Goal: Task Accomplishment & Management: Use online tool/utility

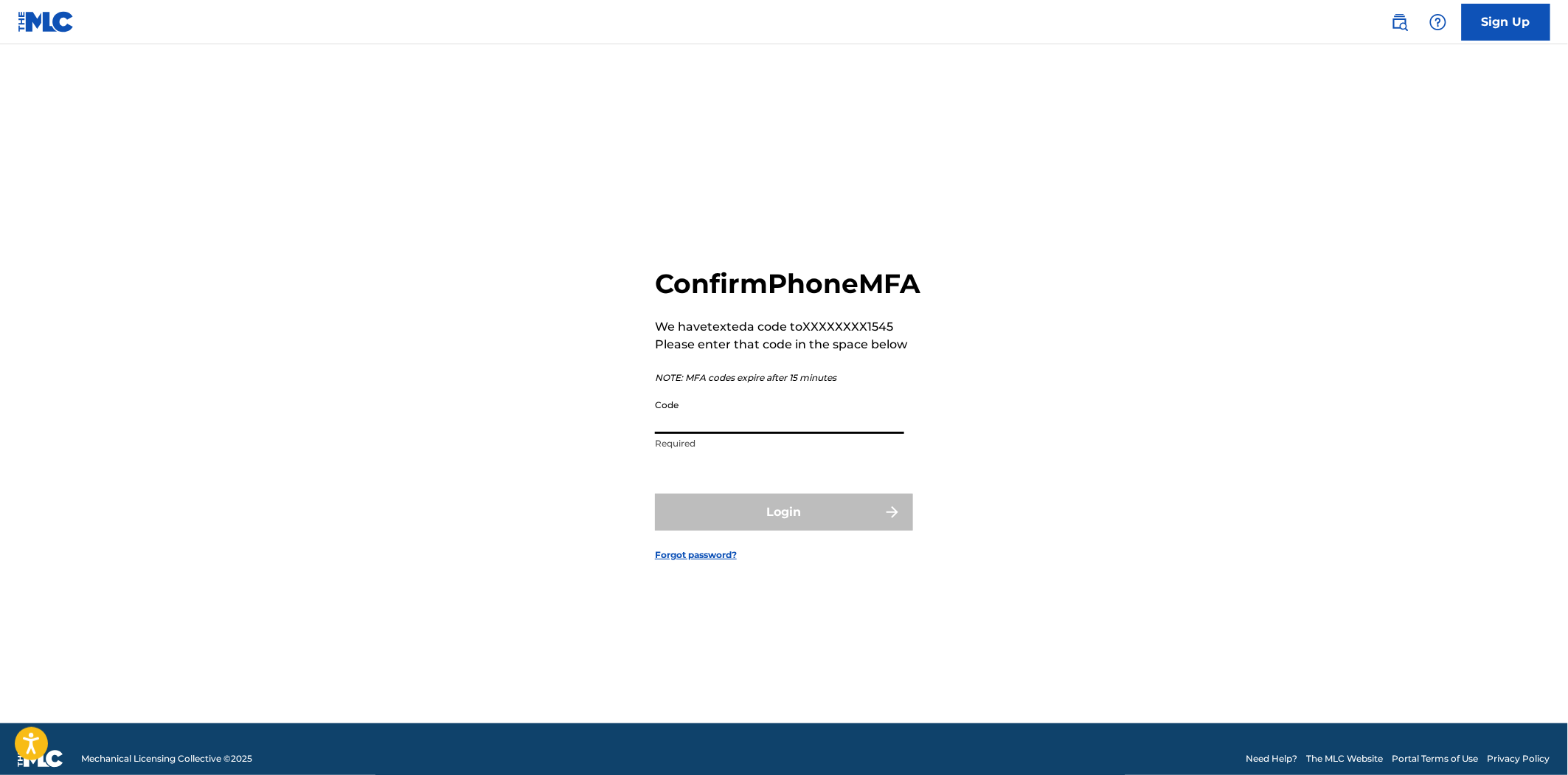
click at [719, 427] on input "Code" at bounding box center [779, 413] width 250 height 42
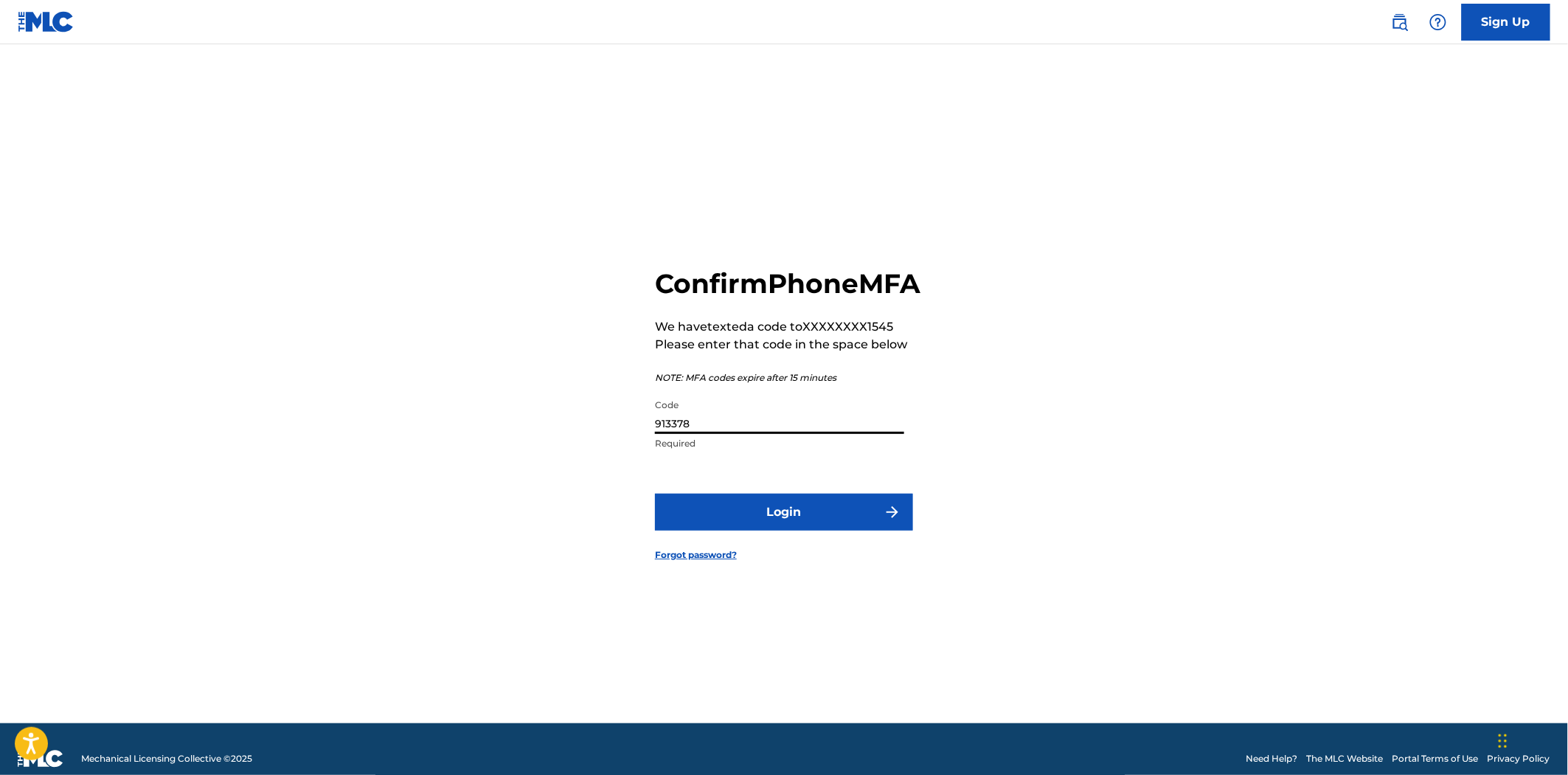
type input "913378"
click at [655, 494] on button "Login" at bounding box center [784, 512] width 258 height 37
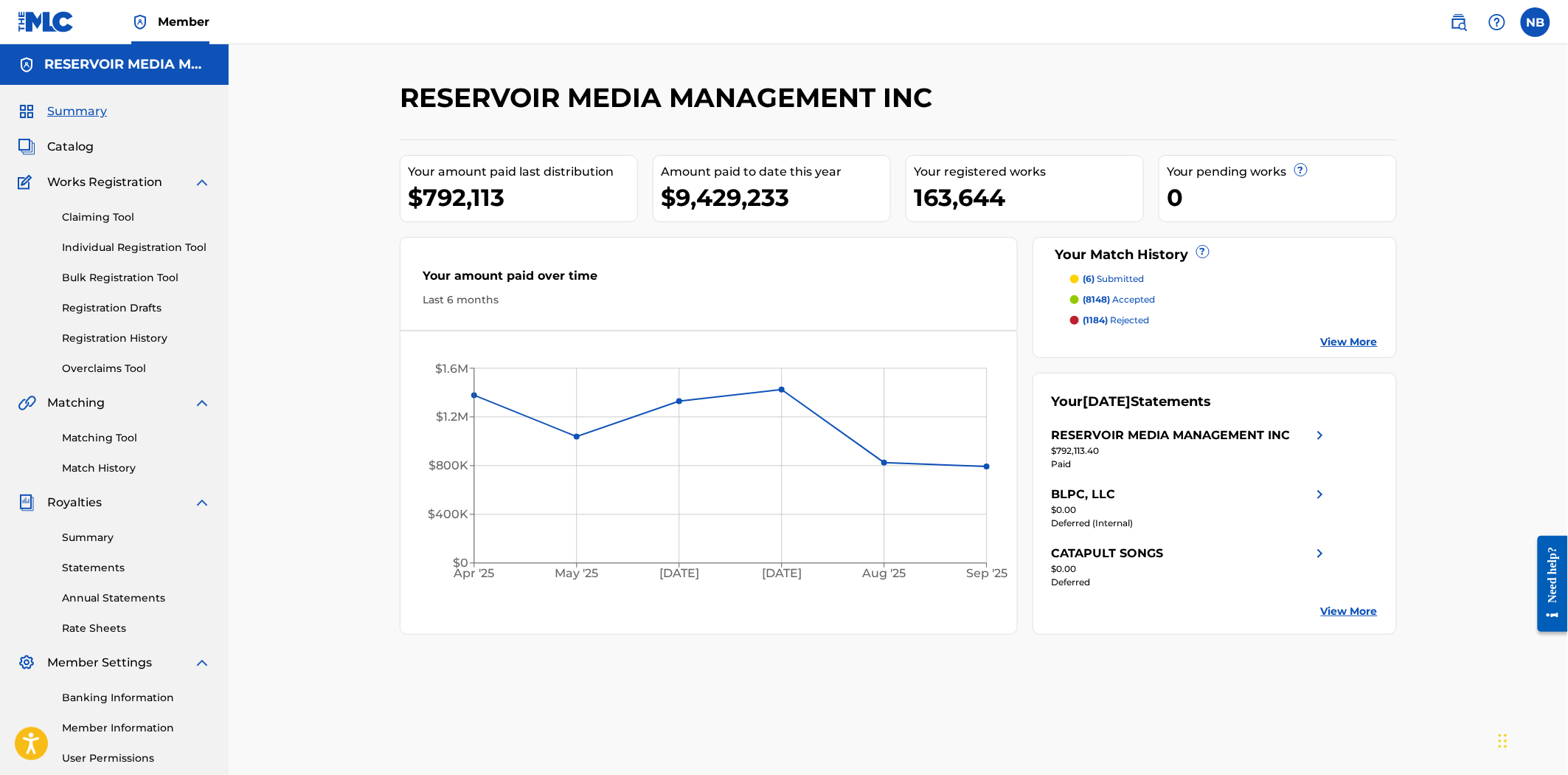
click at [64, 446] on div "Matching Tool Match History" at bounding box center [114, 444] width 193 height 64
click at [98, 446] on div "Matching Tool Match History" at bounding box center [114, 444] width 193 height 64
click at [122, 436] on link "Matching Tool" at bounding box center [136, 438] width 149 height 16
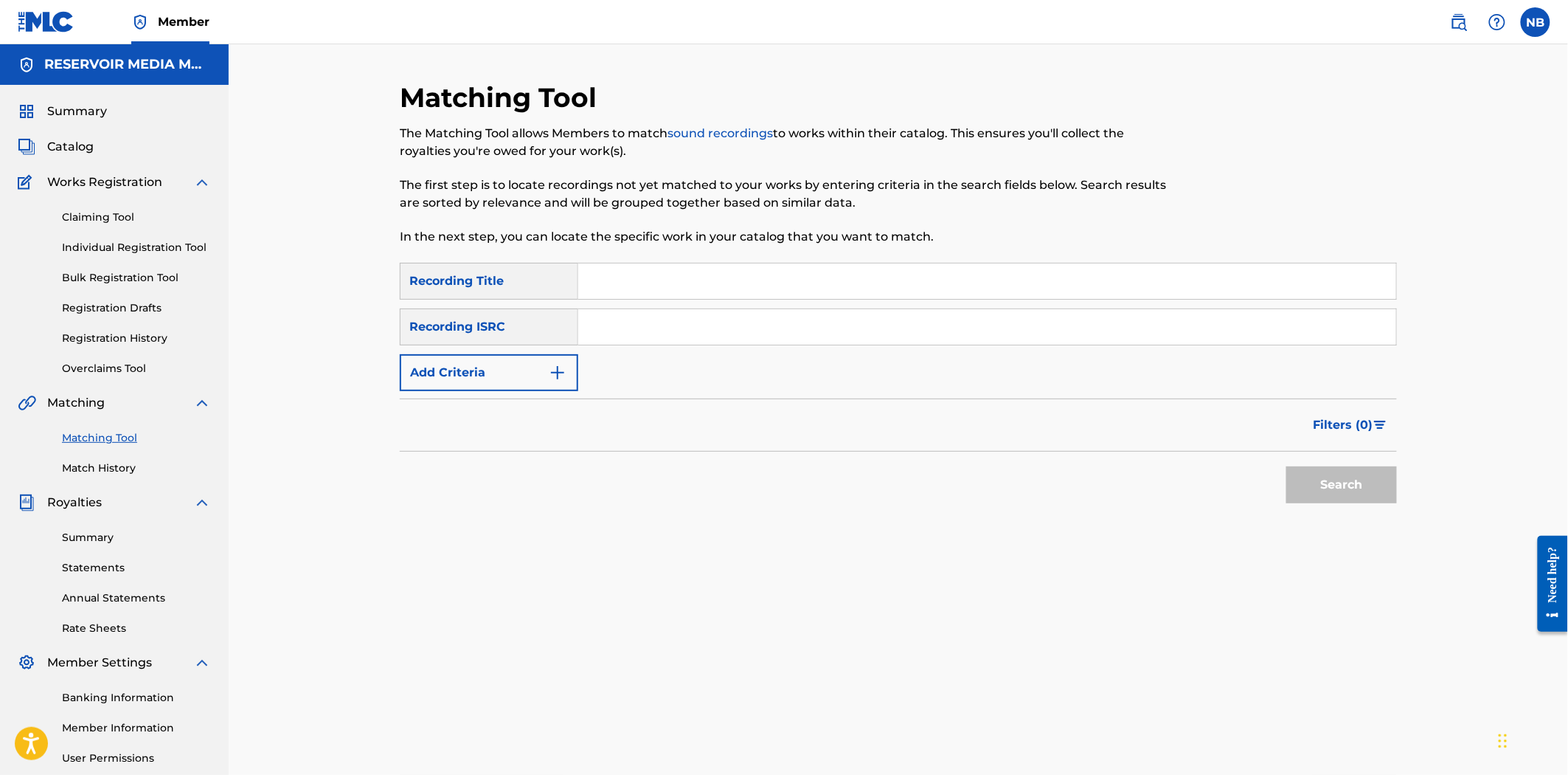
click at [116, 474] on link "Match History" at bounding box center [136, 468] width 149 height 16
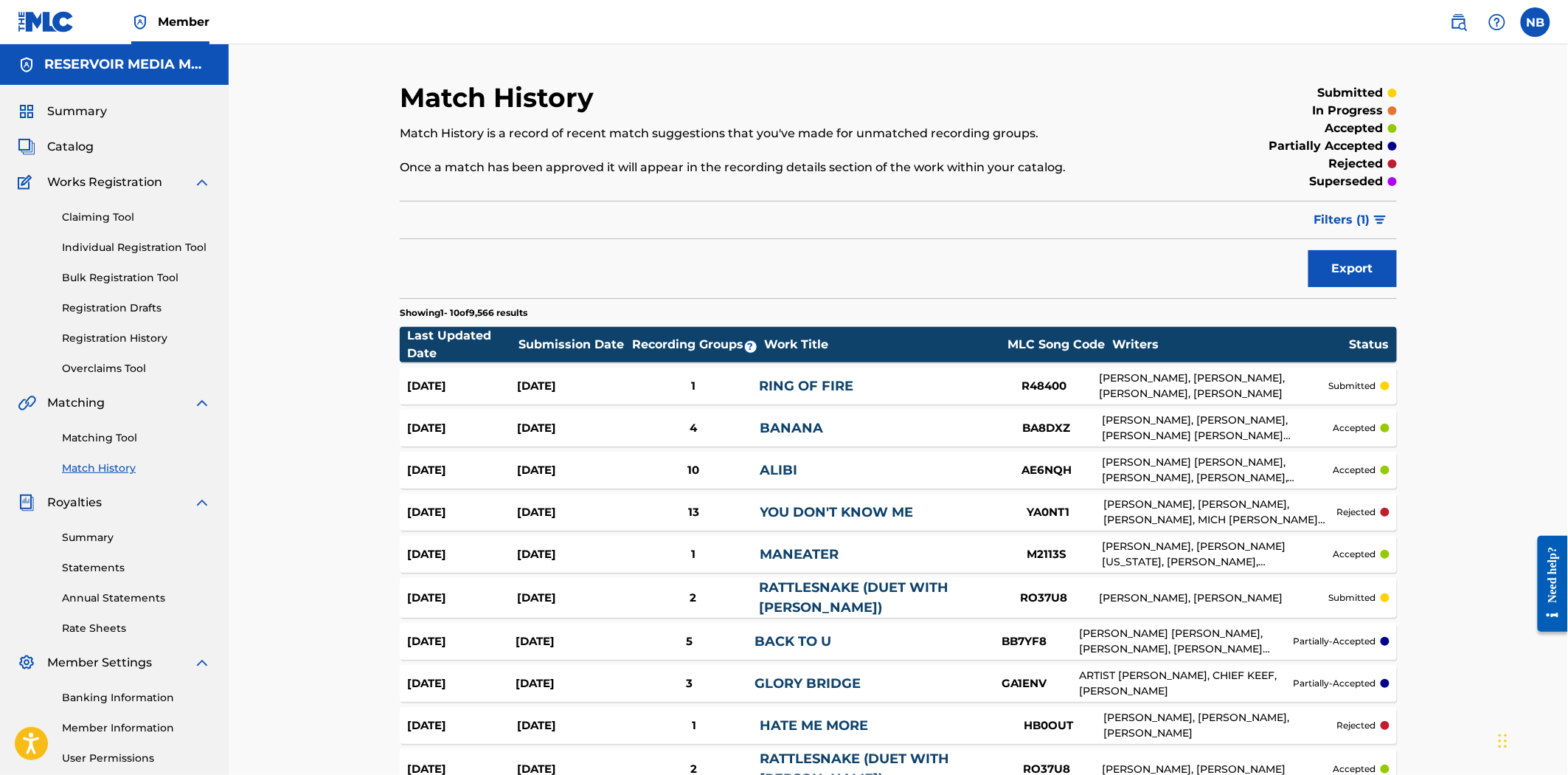
click at [83, 441] on link "Matching Tool" at bounding box center [136, 438] width 149 height 16
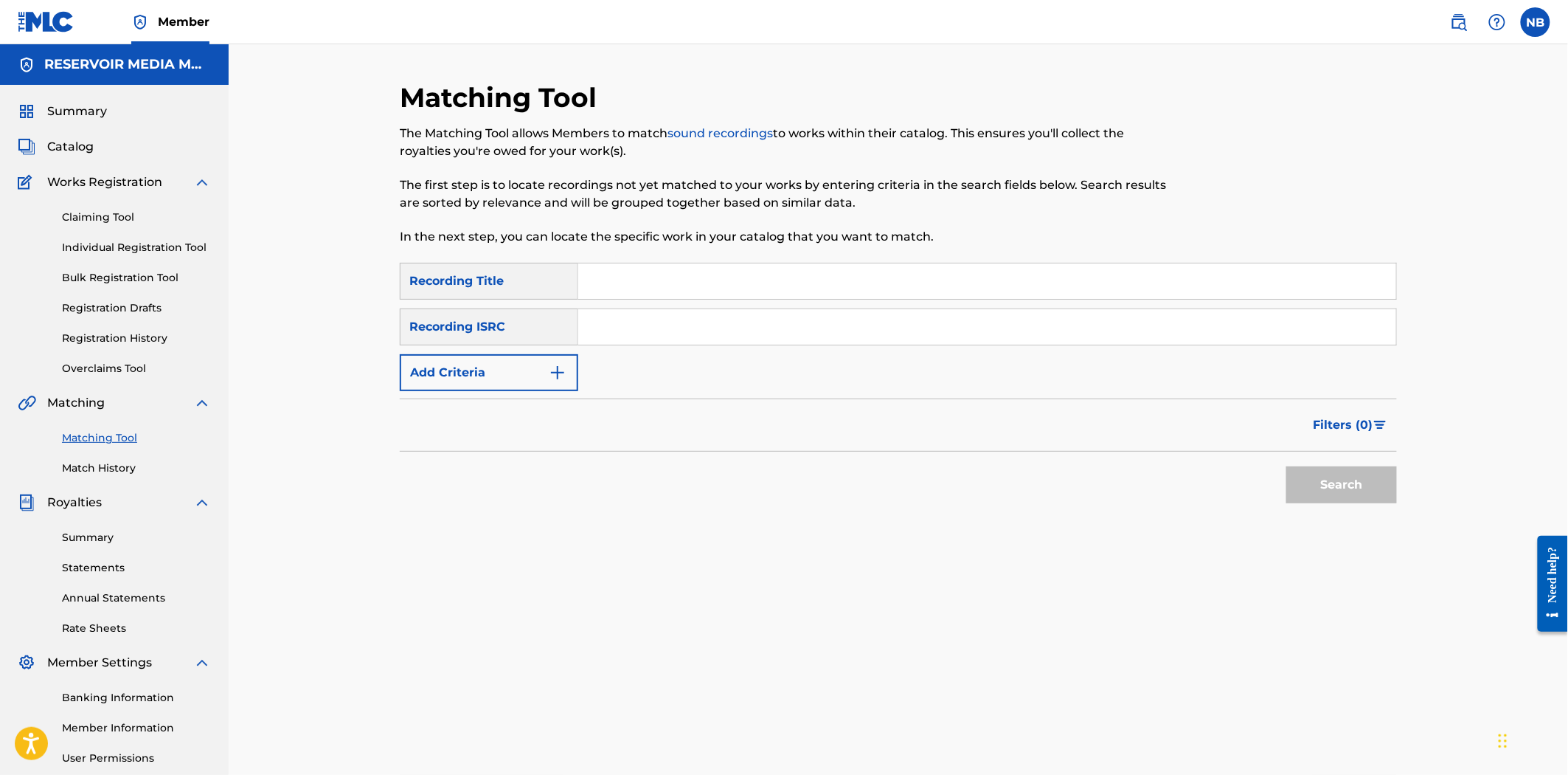
click at [699, 277] on input "Search Form" at bounding box center [987, 281] width 818 height 35
paste input "Missing"
type input "Missing"
drag, startPoint x: 626, startPoint y: 337, endPoint x: 508, endPoint y: 337, distance: 118.0
click at [616, 337] on input "Search Form" at bounding box center [987, 326] width 818 height 35
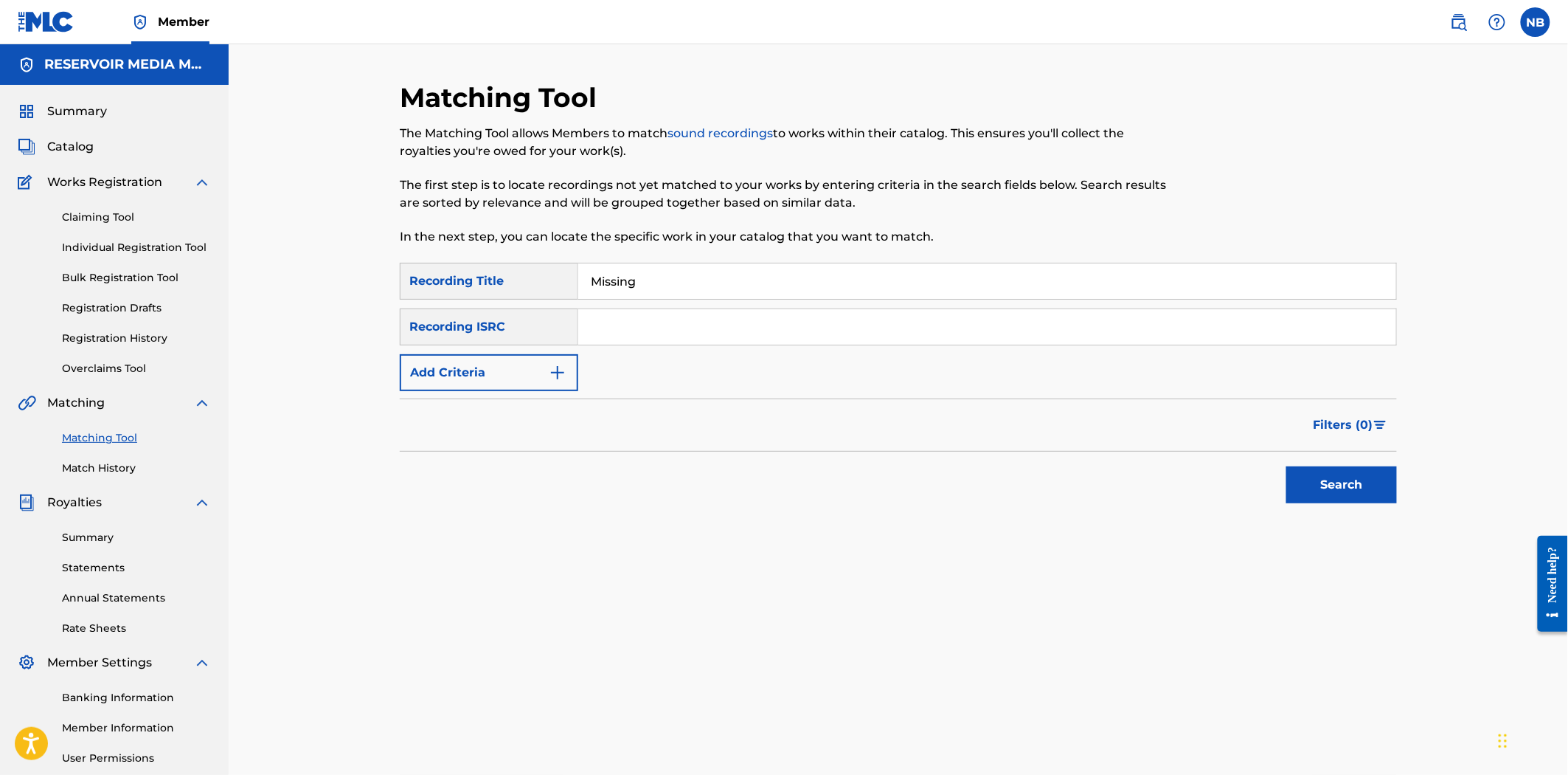
click at [511, 373] on button "Add Criteria" at bounding box center [489, 372] width 178 height 37
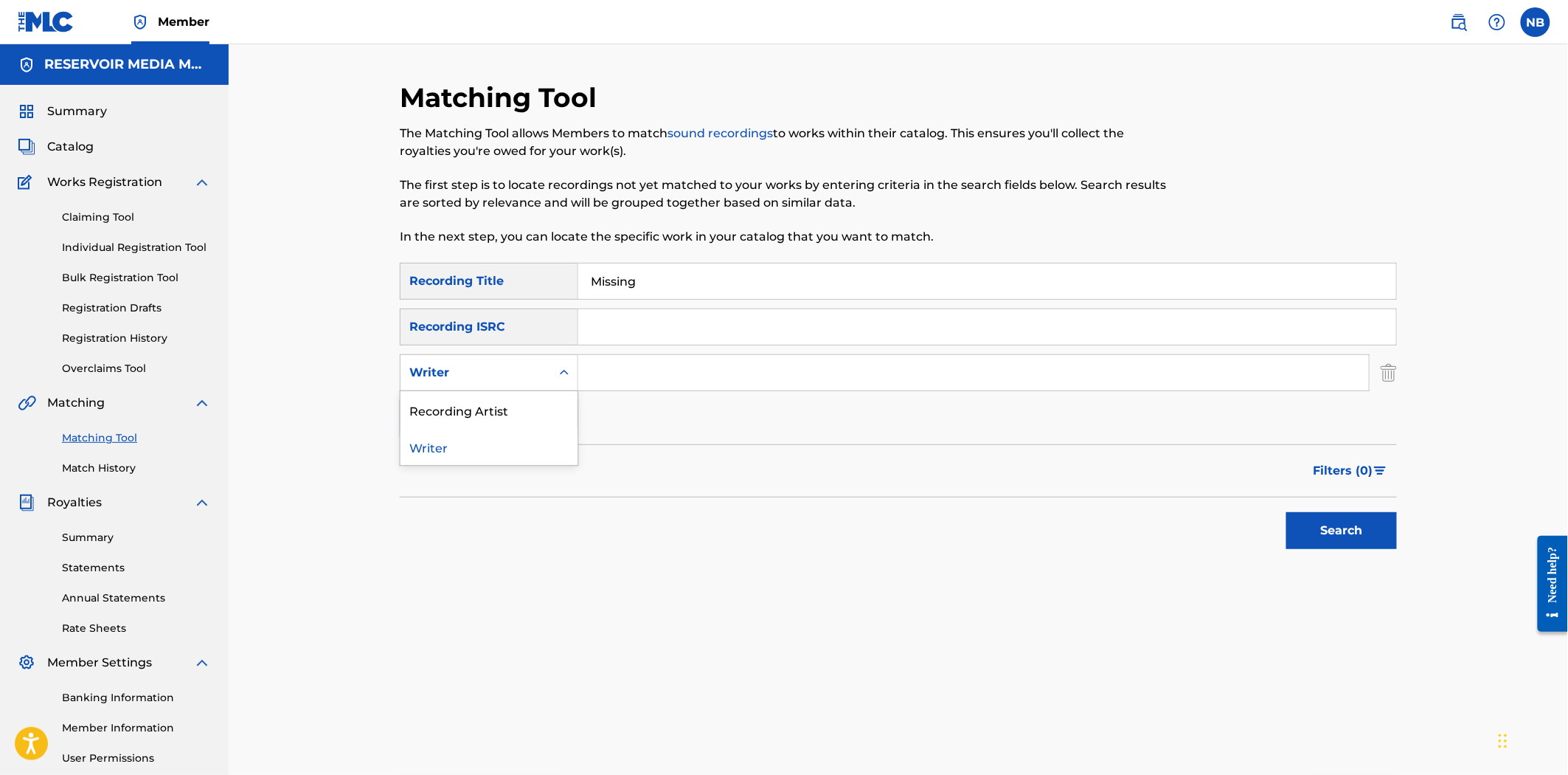
click at [519, 385] on div "Writer" at bounding box center [476, 372] width 150 height 28
click at [513, 409] on div "Recording Artist" at bounding box center [490, 409] width 177 height 37
click at [747, 345] on div "SearchWithCriteria669d0d84-17bc-4f66-976b-9d1e7545bceb Recording Title Missing …" at bounding box center [899, 350] width 997 height 174
click at [695, 385] on input "Search Form" at bounding box center [973, 372] width 791 height 35
type input "[PERSON_NAME]"
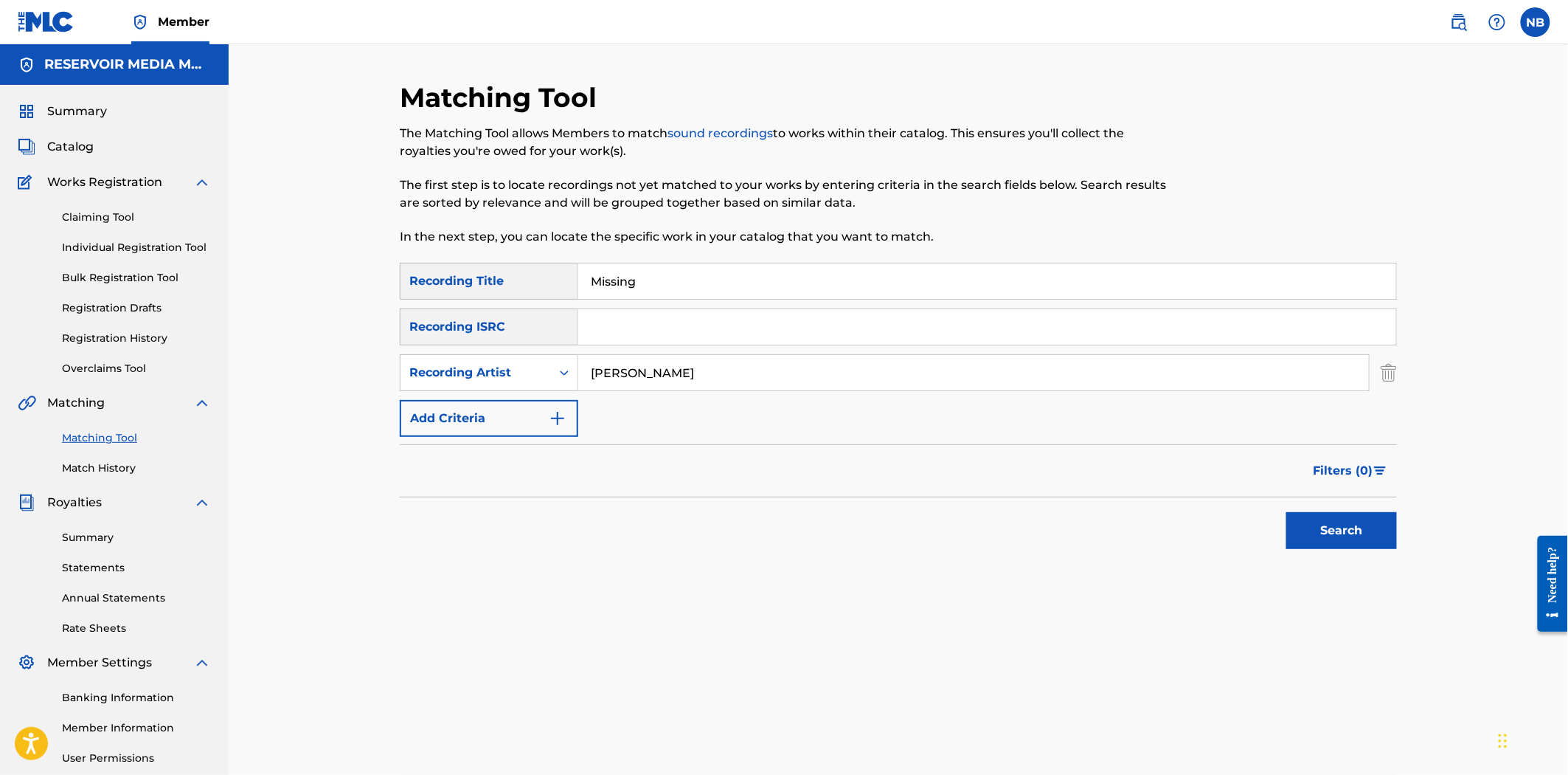
click at [1286, 512] on button "Search" at bounding box center [1341, 530] width 111 height 37
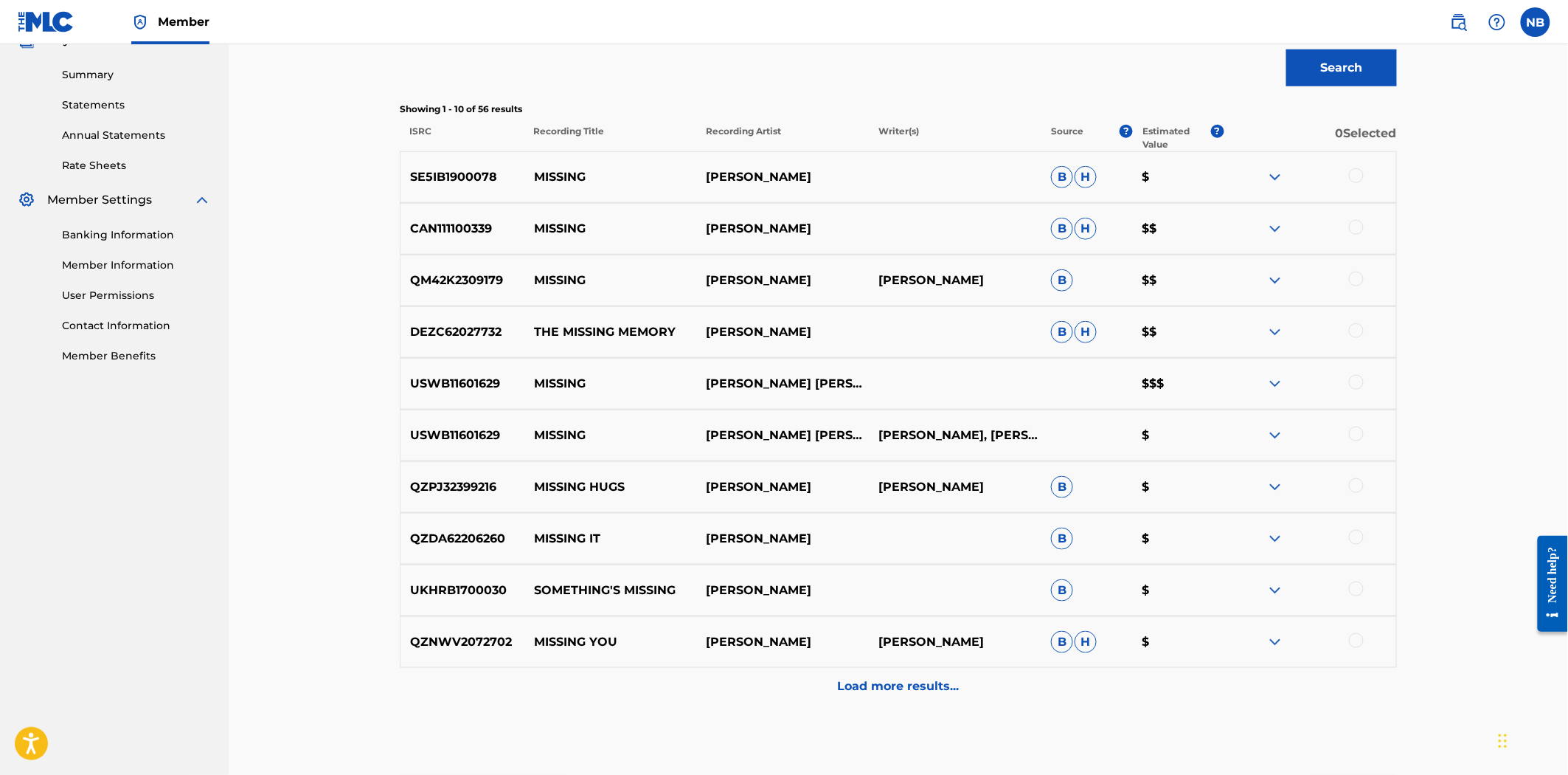
scroll to position [491, 0]
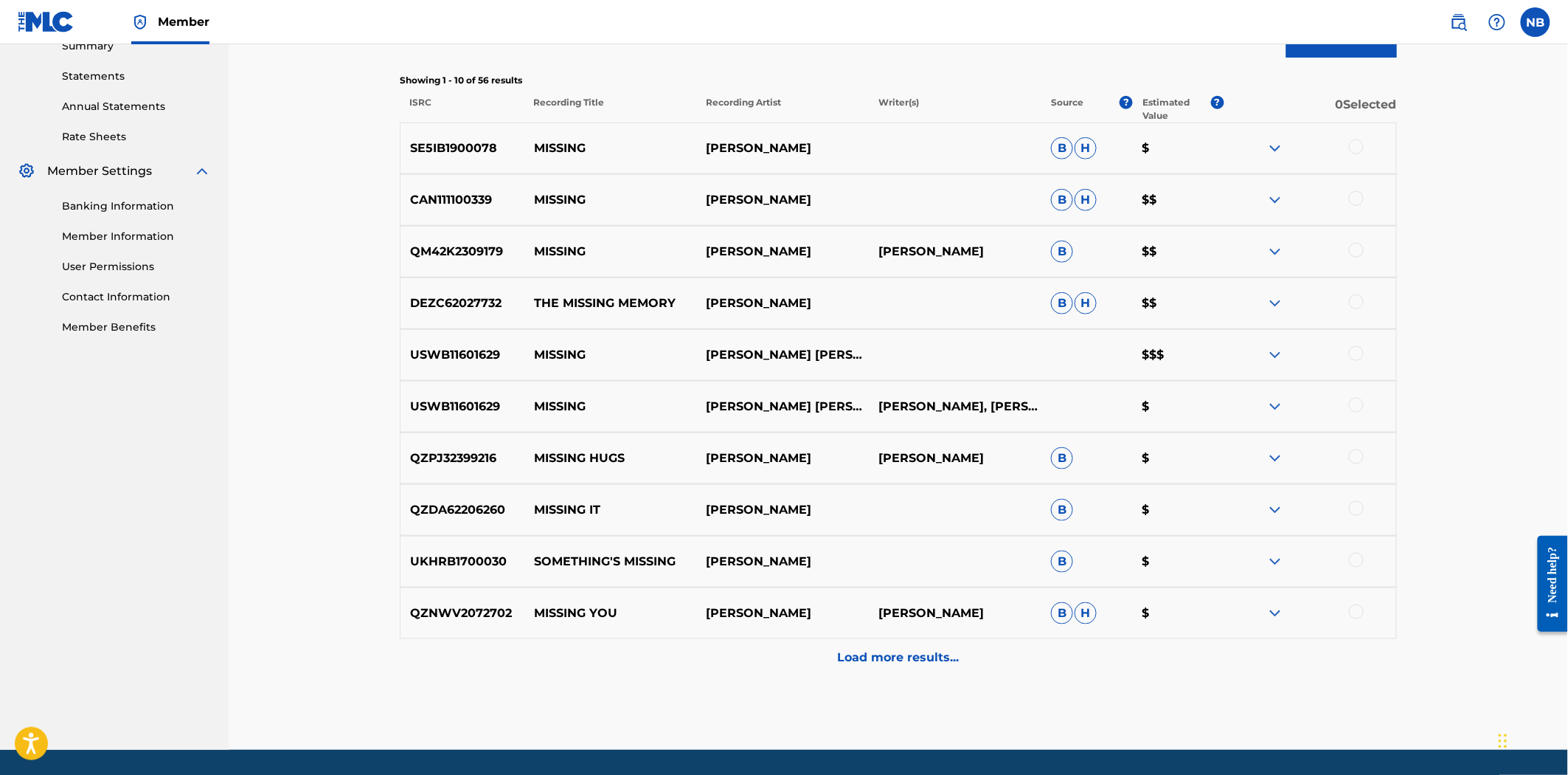
click at [901, 655] on p "Load more results..." at bounding box center [899, 657] width 122 height 18
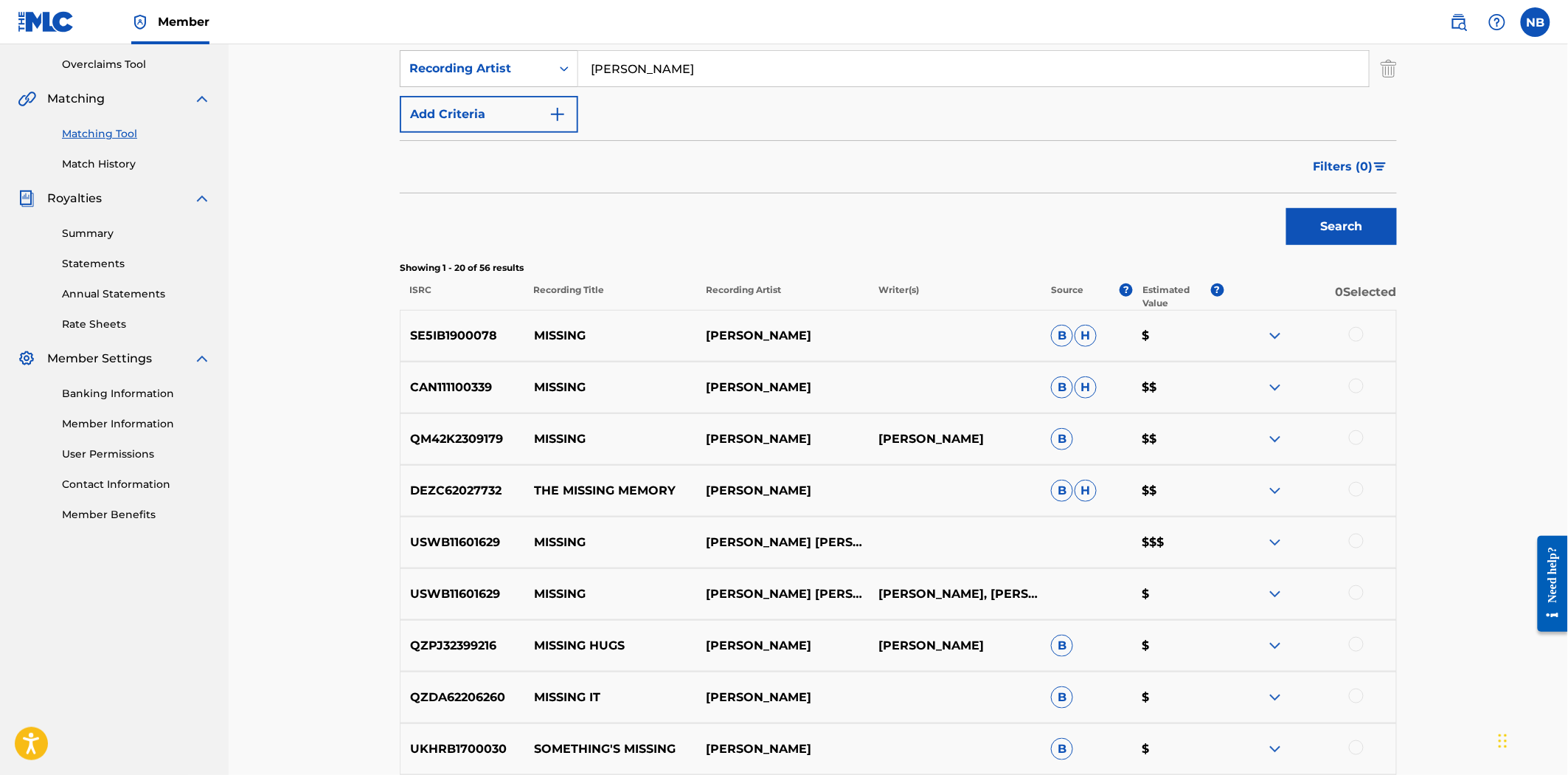
scroll to position [0, 0]
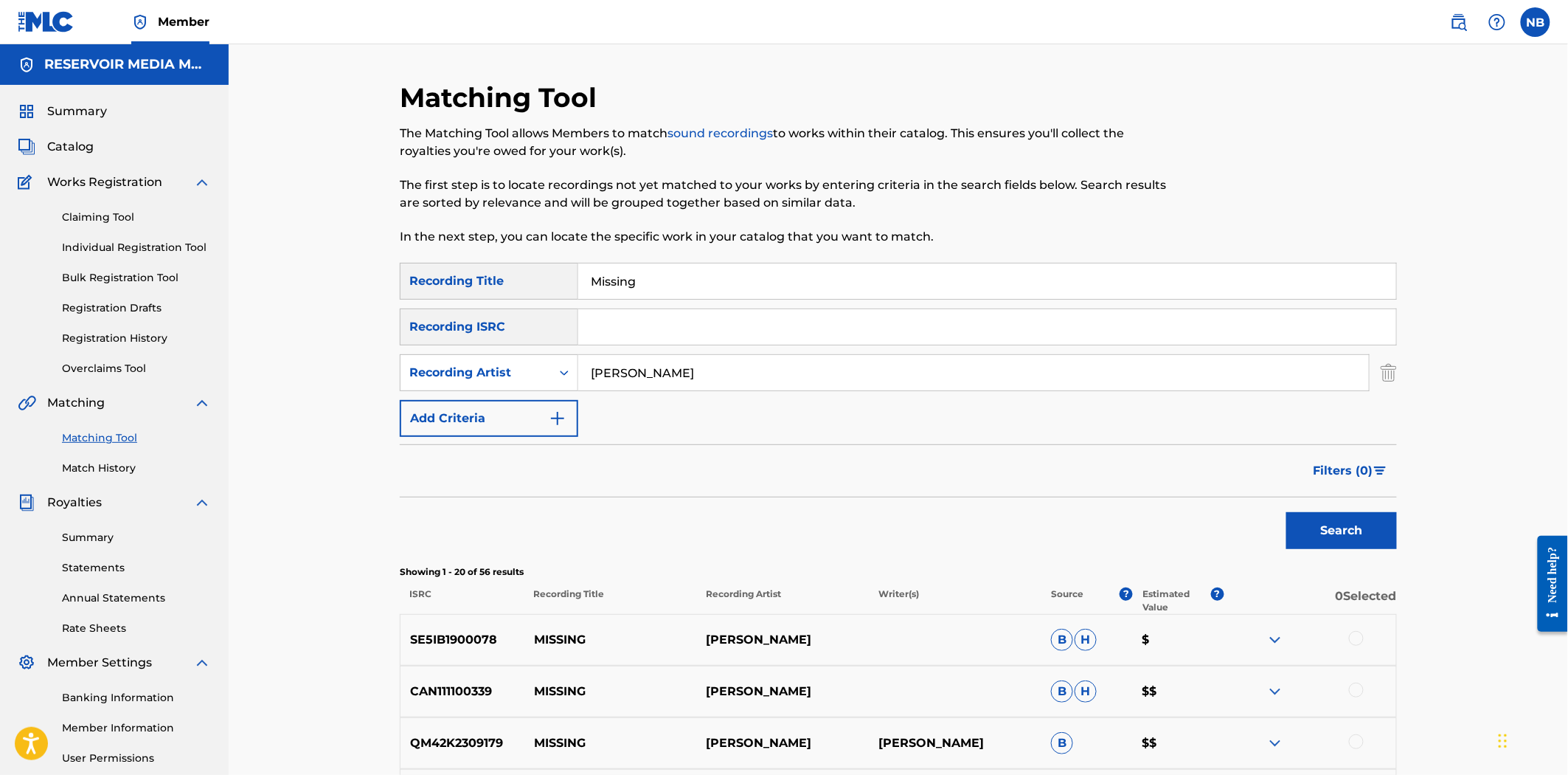
click at [653, 284] on input "Missing" at bounding box center [987, 281] width 818 height 35
click at [893, 387] on input "[PERSON_NAME]" at bounding box center [973, 372] width 791 height 35
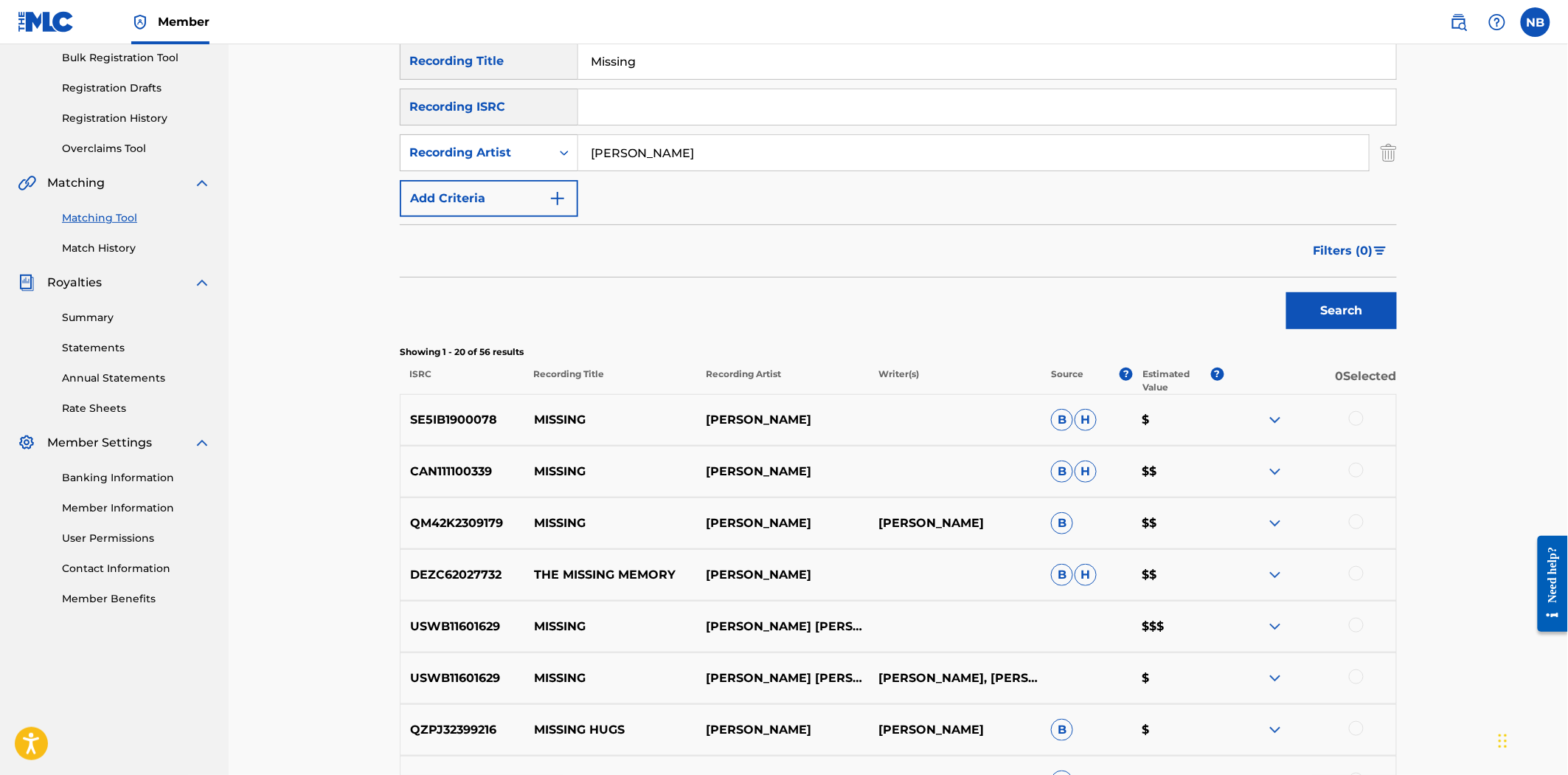
scroll to position [328, 0]
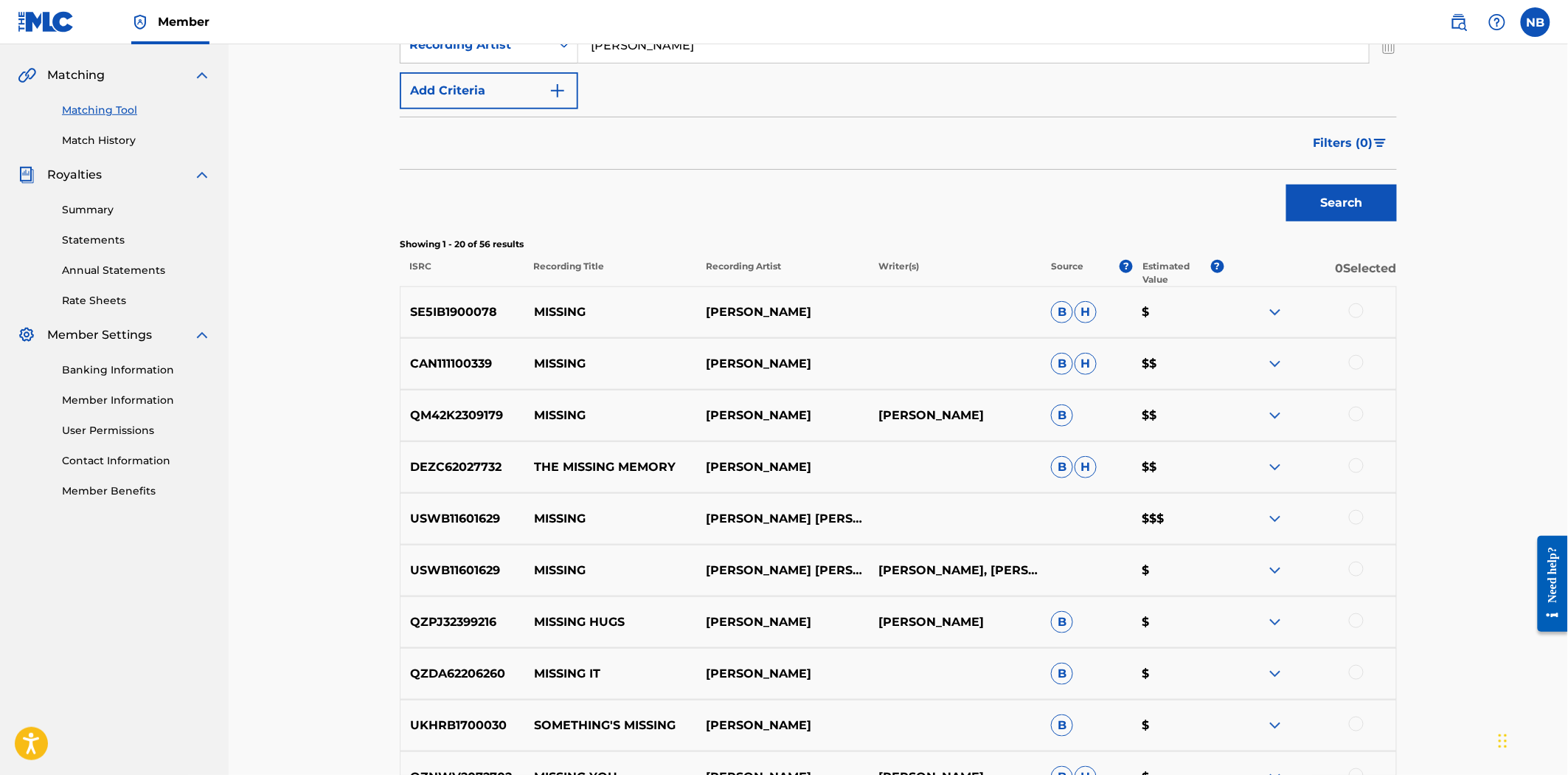
click at [1277, 512] on img at bounding box center [1276, 519] width 18 height 18
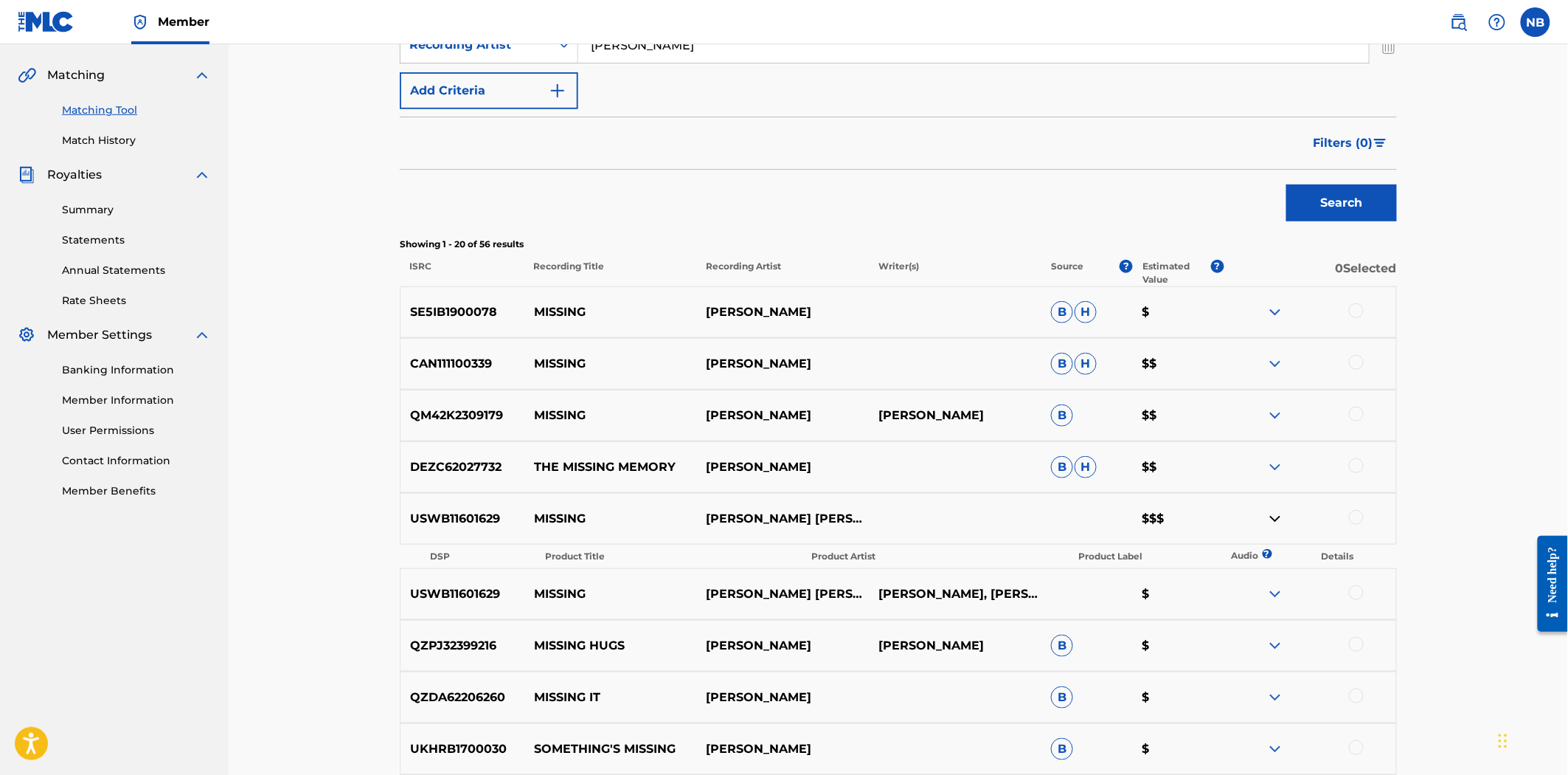
click at [1284, 518] on div at bounding box center [1310, 519] width 172 height 18
click at [1271, 524] on img at bounding box center [1276, 519] width 18 height 18
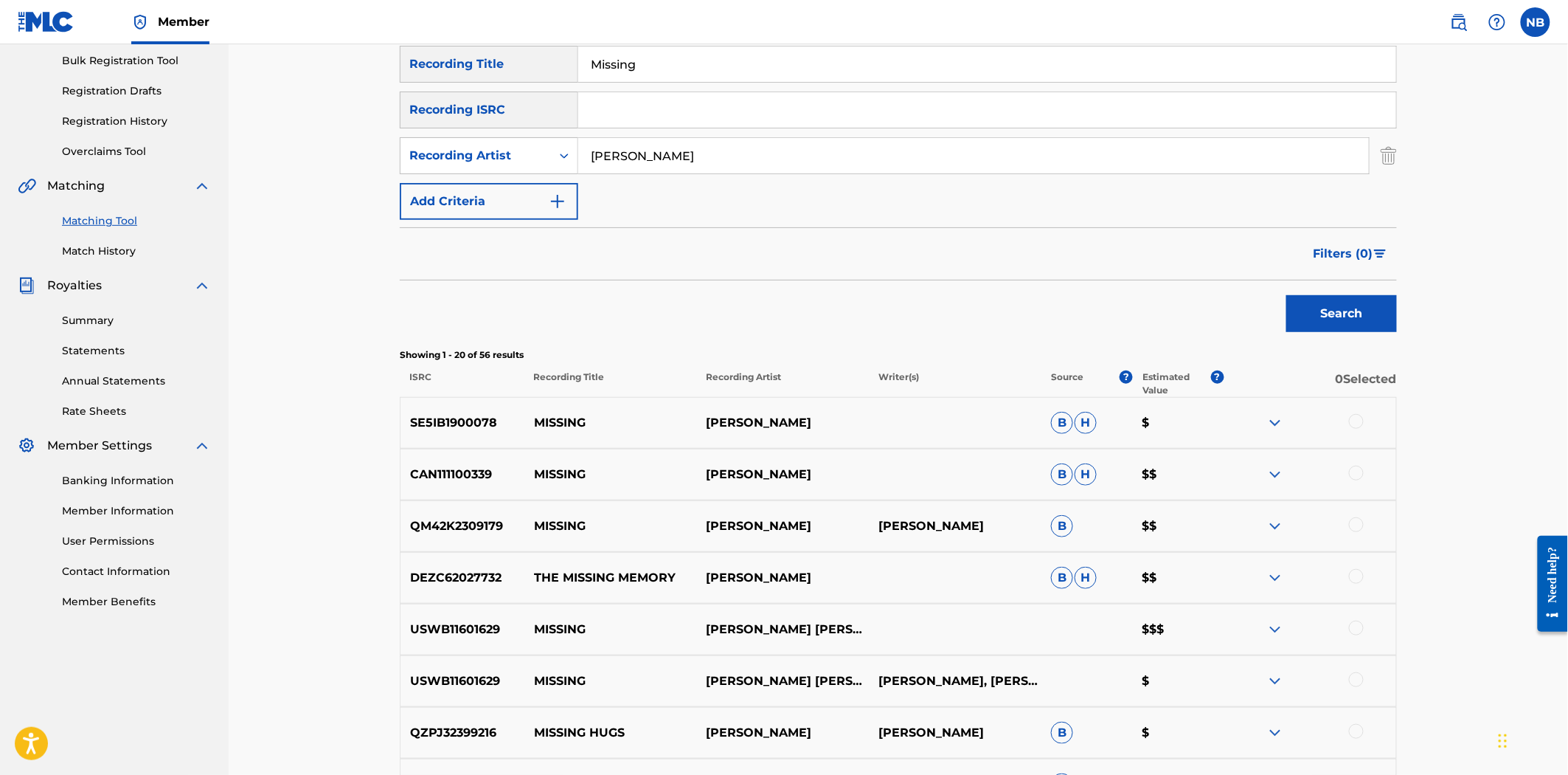
scroll to position [246, 0]
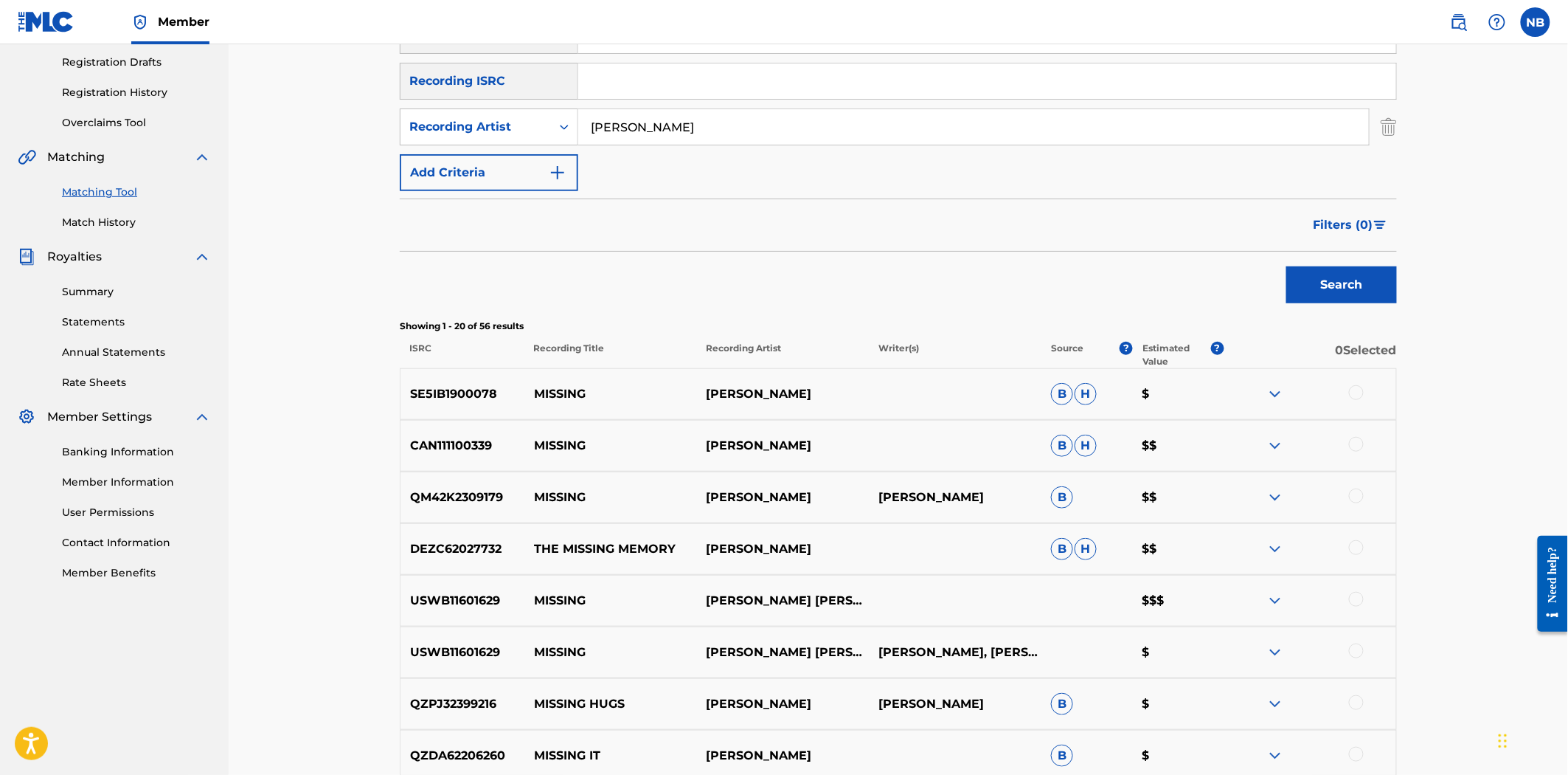
click at [1290, 602] on div at bounding box center [1310, 601] width 172 height 18
click at [1274, 603] on img at bounding box center [1276, 601] width 18 height 18
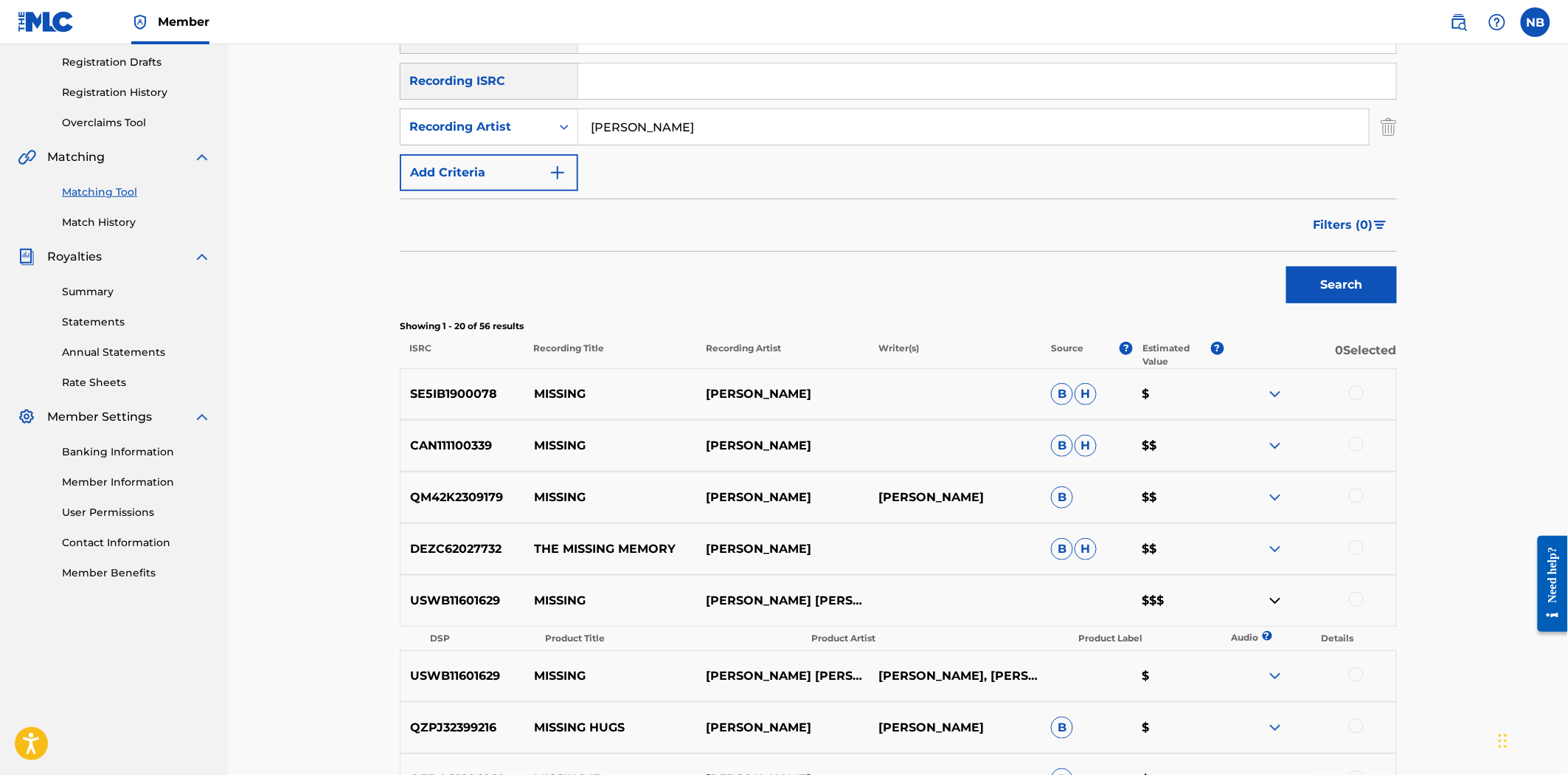
scroll to position [409, 0]
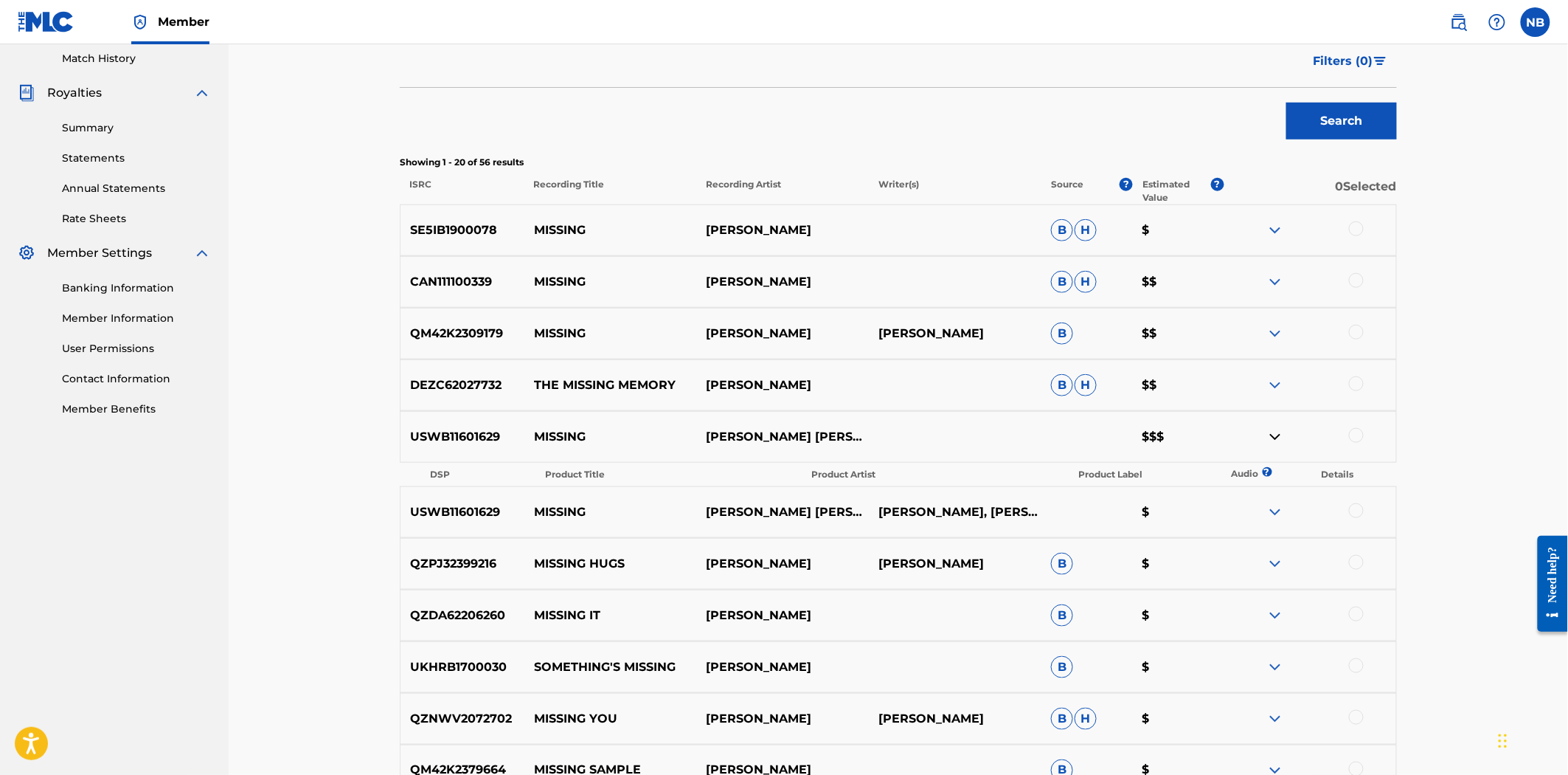
click at [719, 439] on p "[PERSON_NAME] [PERSON_NAME]" at bounding box center [783, 437] width 172 height 18
click at [546, 431] on p "MISSING" at bounding box center [611, 437] width 172 height 18
click at [894, 423] on div "USWB11601629 MISSING [PERSON_NAME] [PERSON_NAME] $$$" at bounding box center [899, 436] width 997 height 52
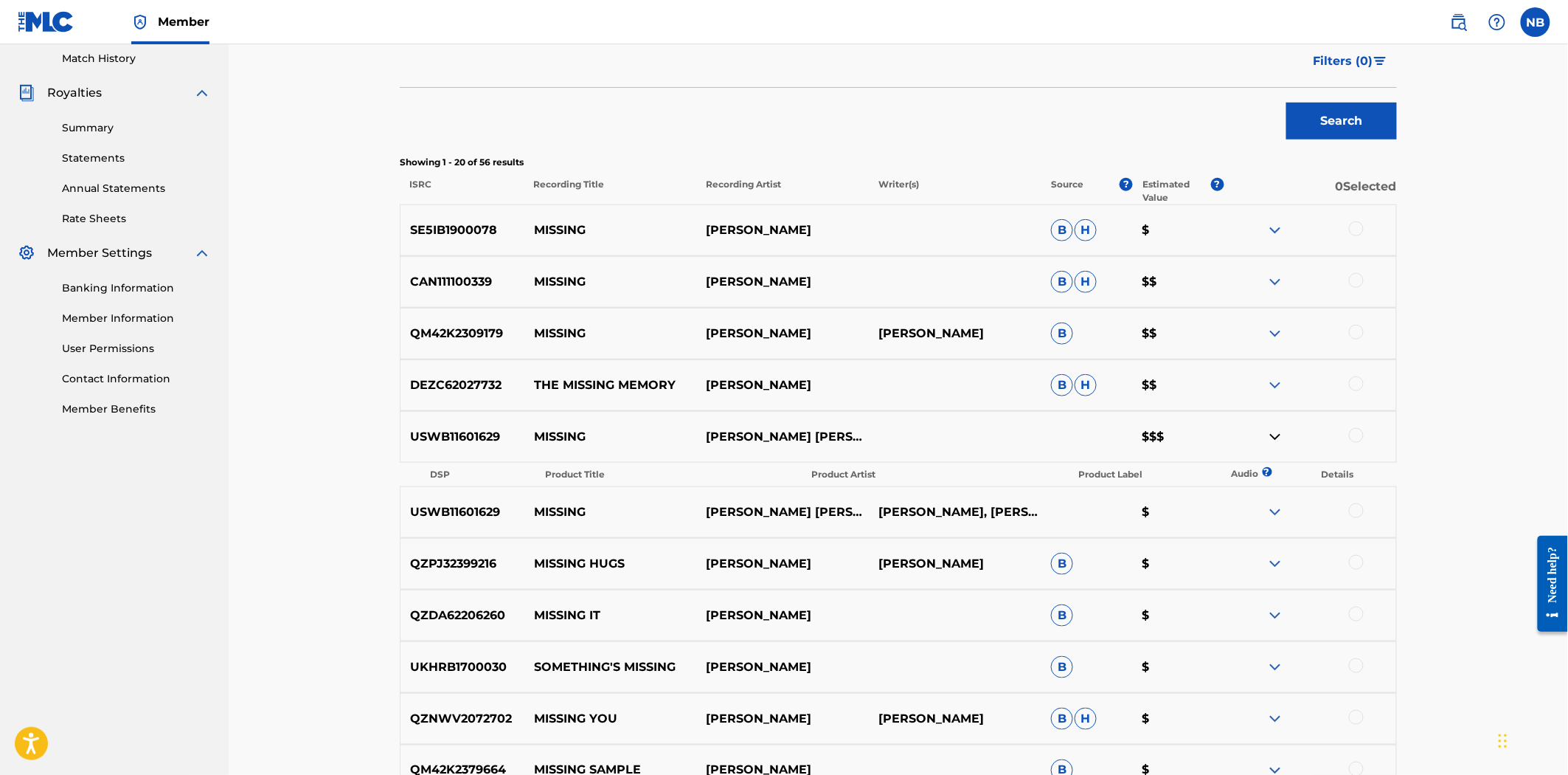
click at [825, 431] on p "[PERSON_NAME] [PERSON_NAME]" at bounding box center [783, 437] width 172 height 18
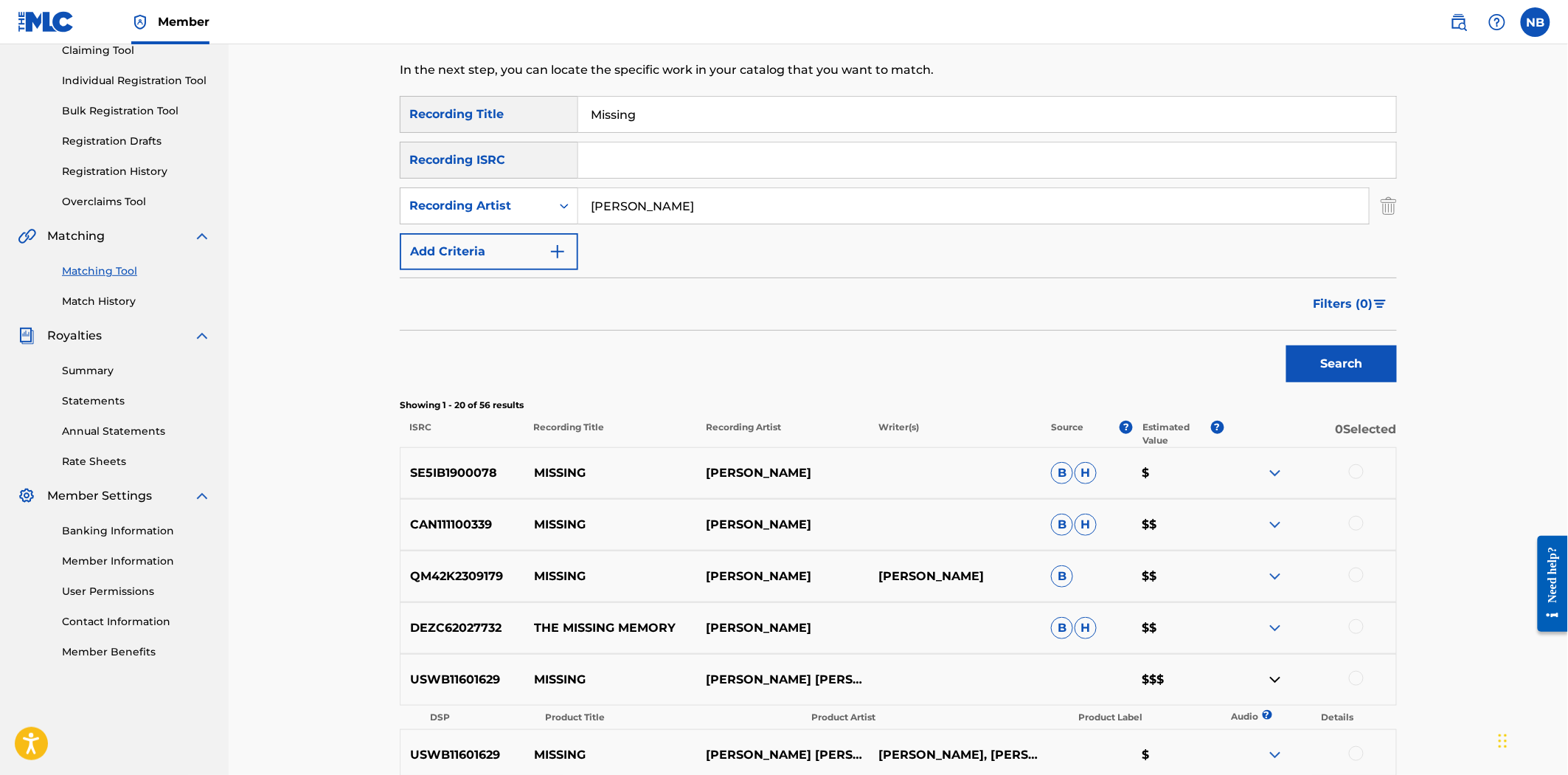
scroll to position [164, 0]
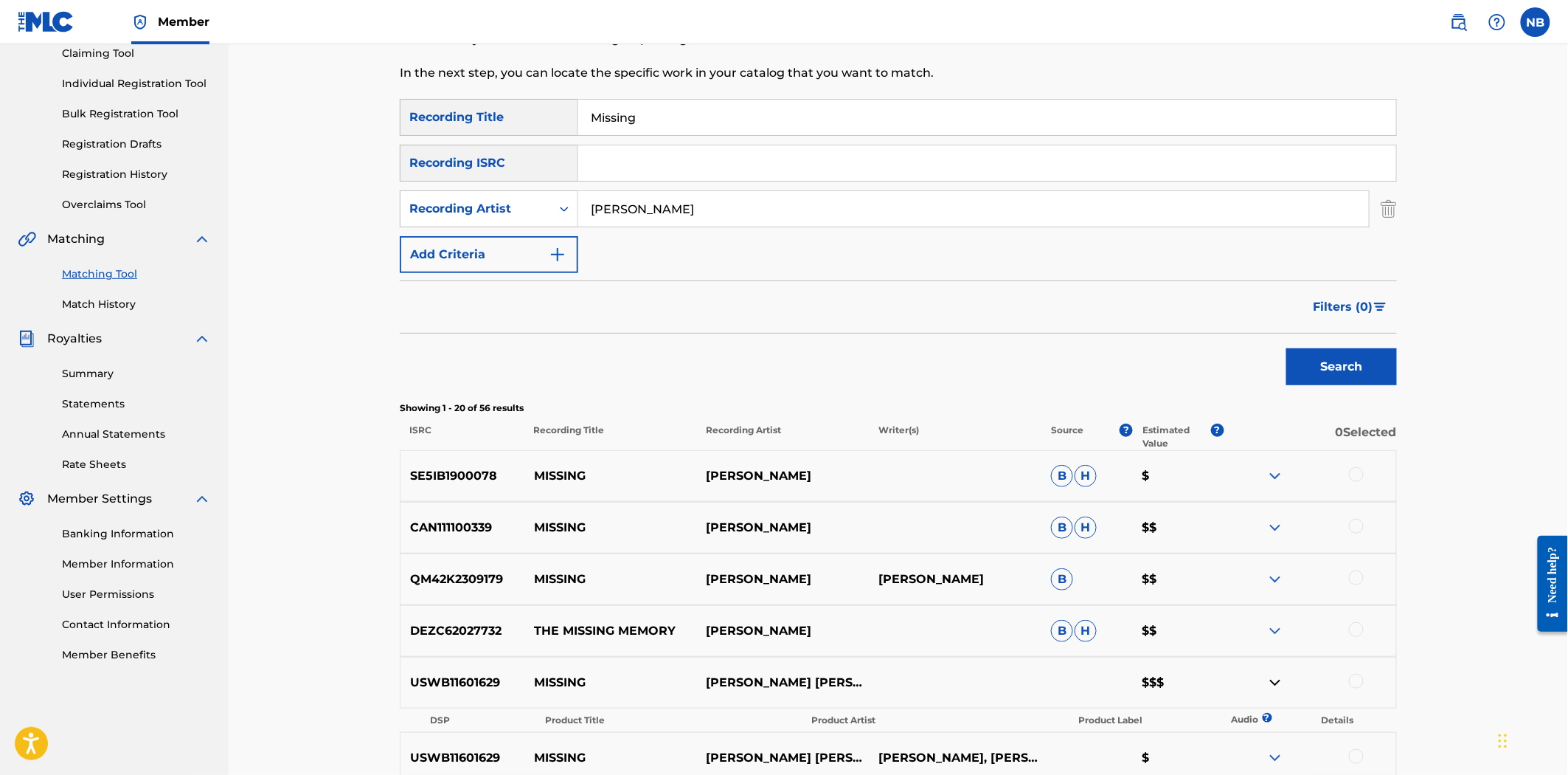
click at [1267, 684] on img at bounding box center [1276, 683] width 18 height 18
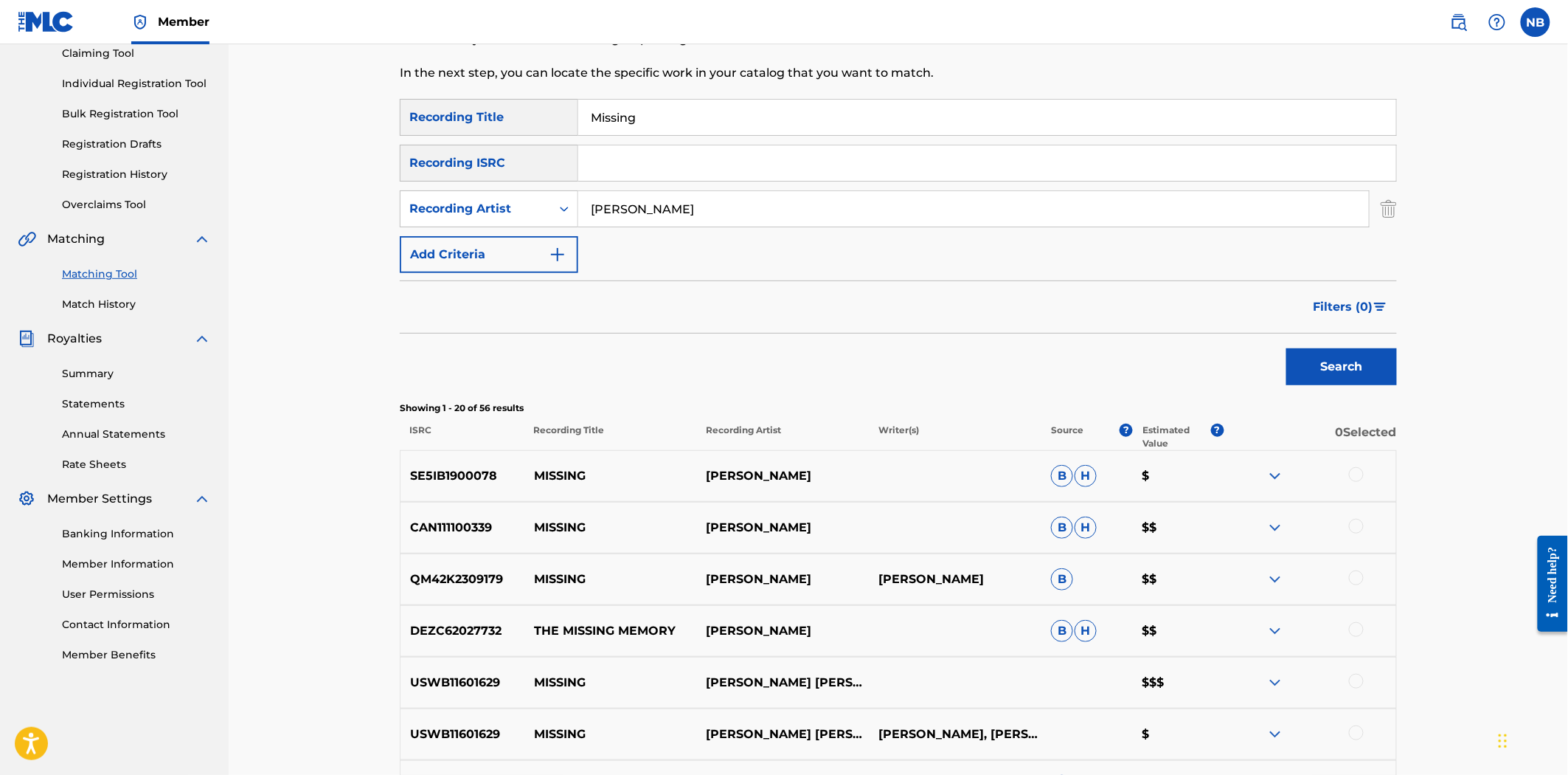
scroll to position [0, 0]
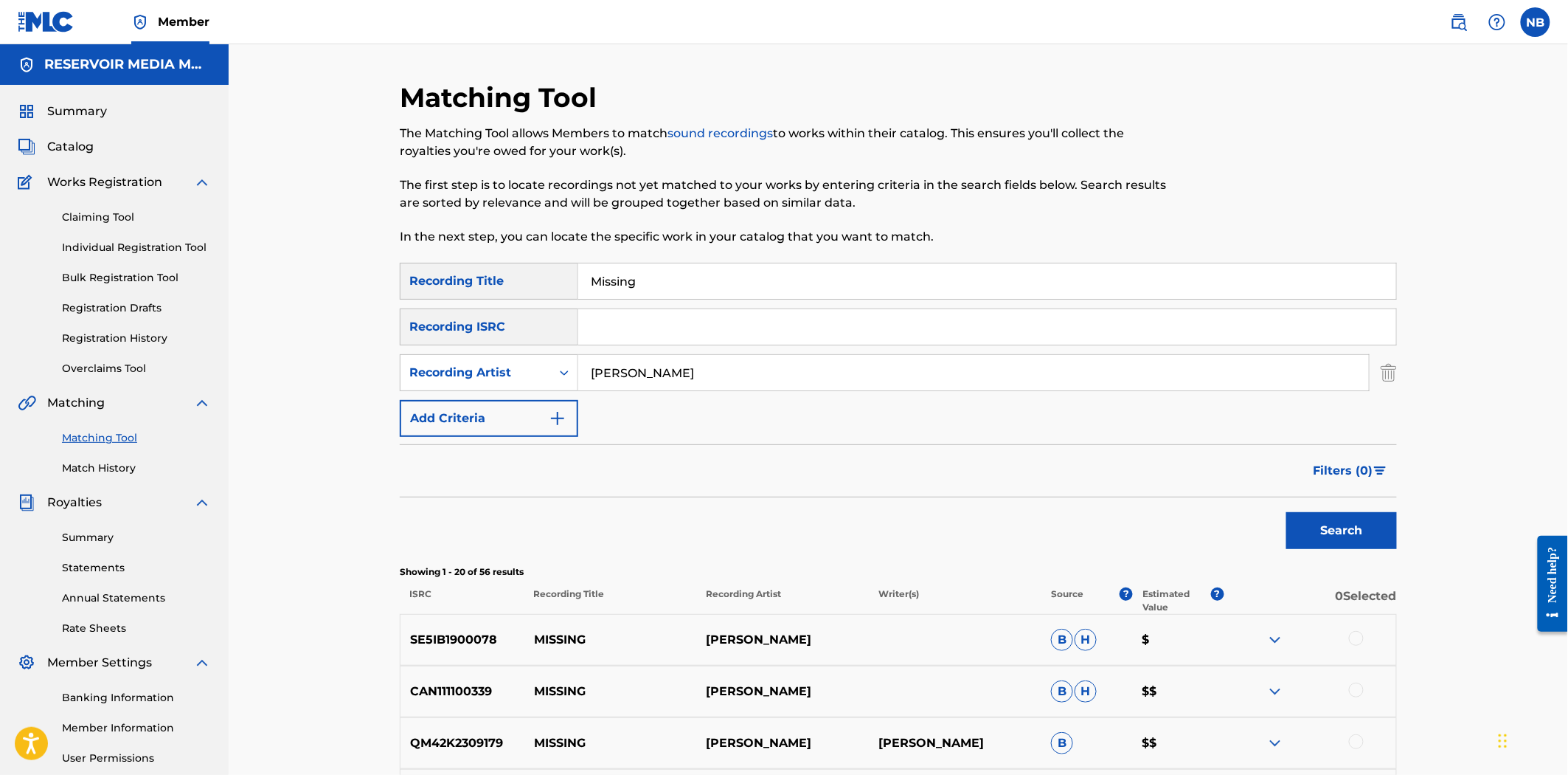
drag, startPoint x: 693, startPoint y: 296, endPoint x: -550, endPoint y: 329, distance: 1243.4
click at [0, 329] on html "Accessibility Screen-Reader Guide, Feedback, and Issue Reporting | New window C…" at bounding box center [784, 387] width 1568 height 775
type input "bring me to life"
type input "e"
click at [526, 359] on div "Recording Artist" at bounding box center [476, 372] width 150 height 28
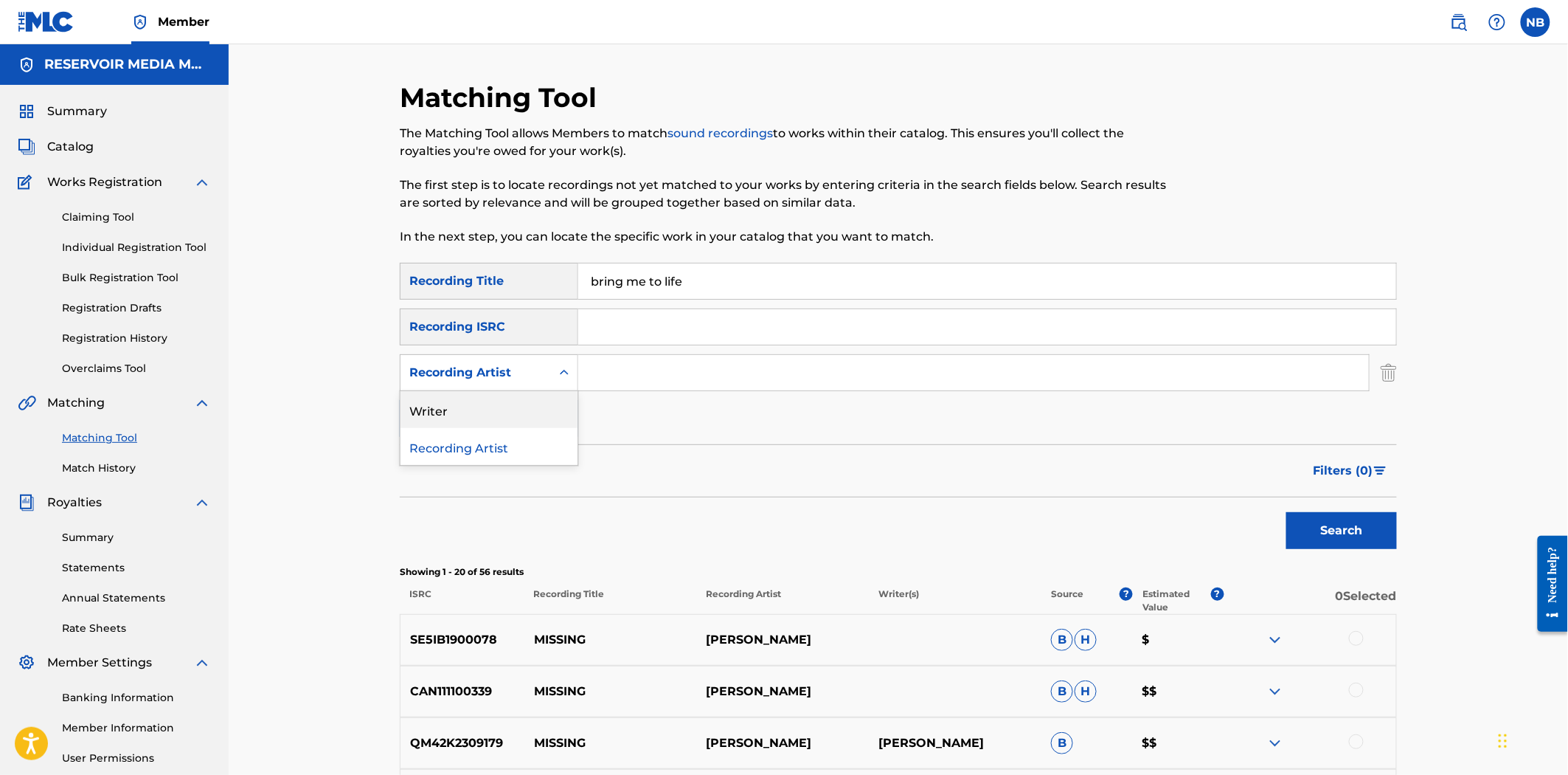
click at [489, 408] on div "Writer" at bounding box center [490, 409] width 177 height 37
click at [702, 367] on input "Search Form" at bounding box center [973, 372] width 791 height 35
type input "[PERSON_NAME]"
click at [1286, 512] on button "Search" at bounding box center [1341, 530] width 111 height 37
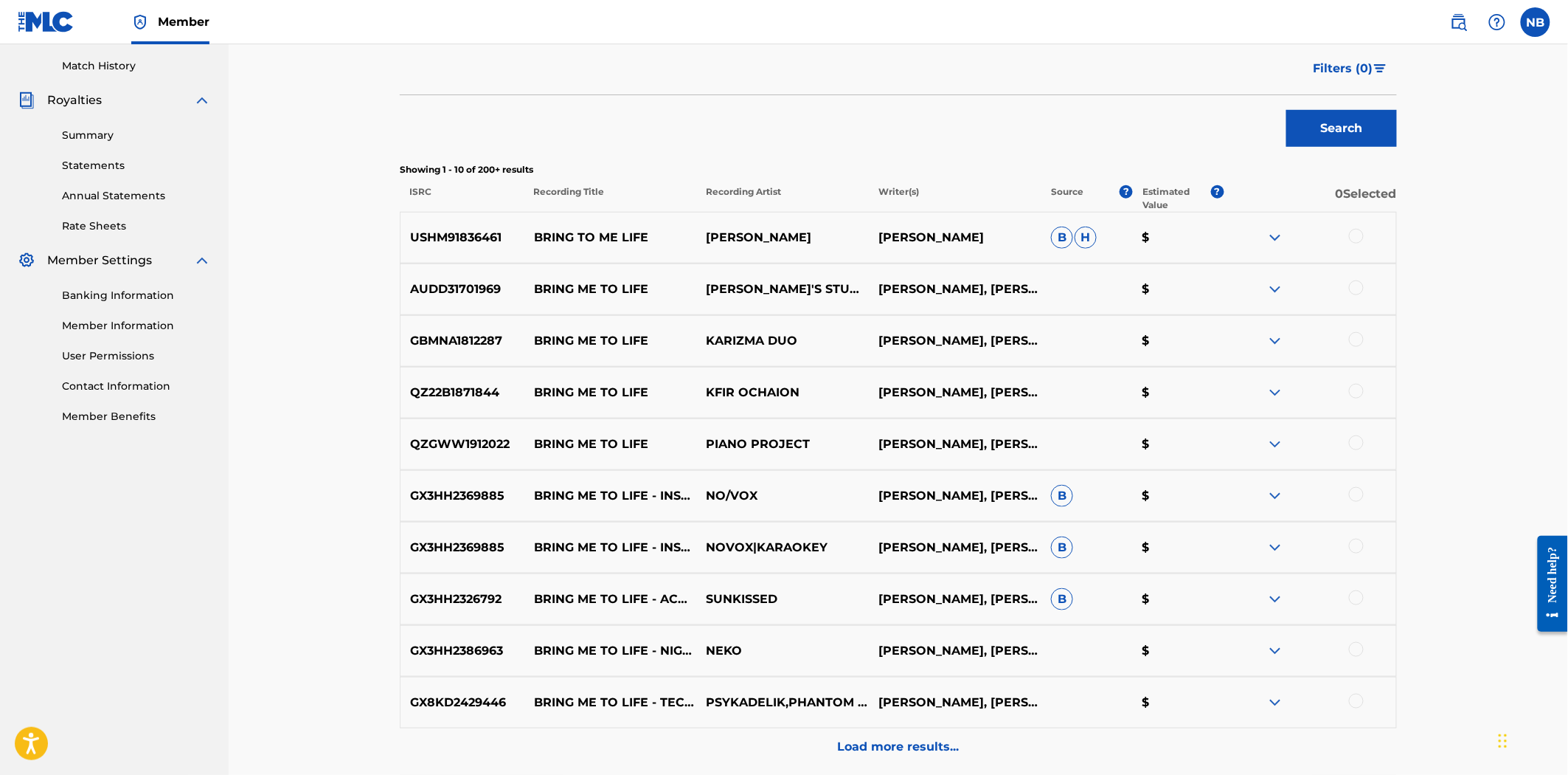
scroll to position [409, 0]
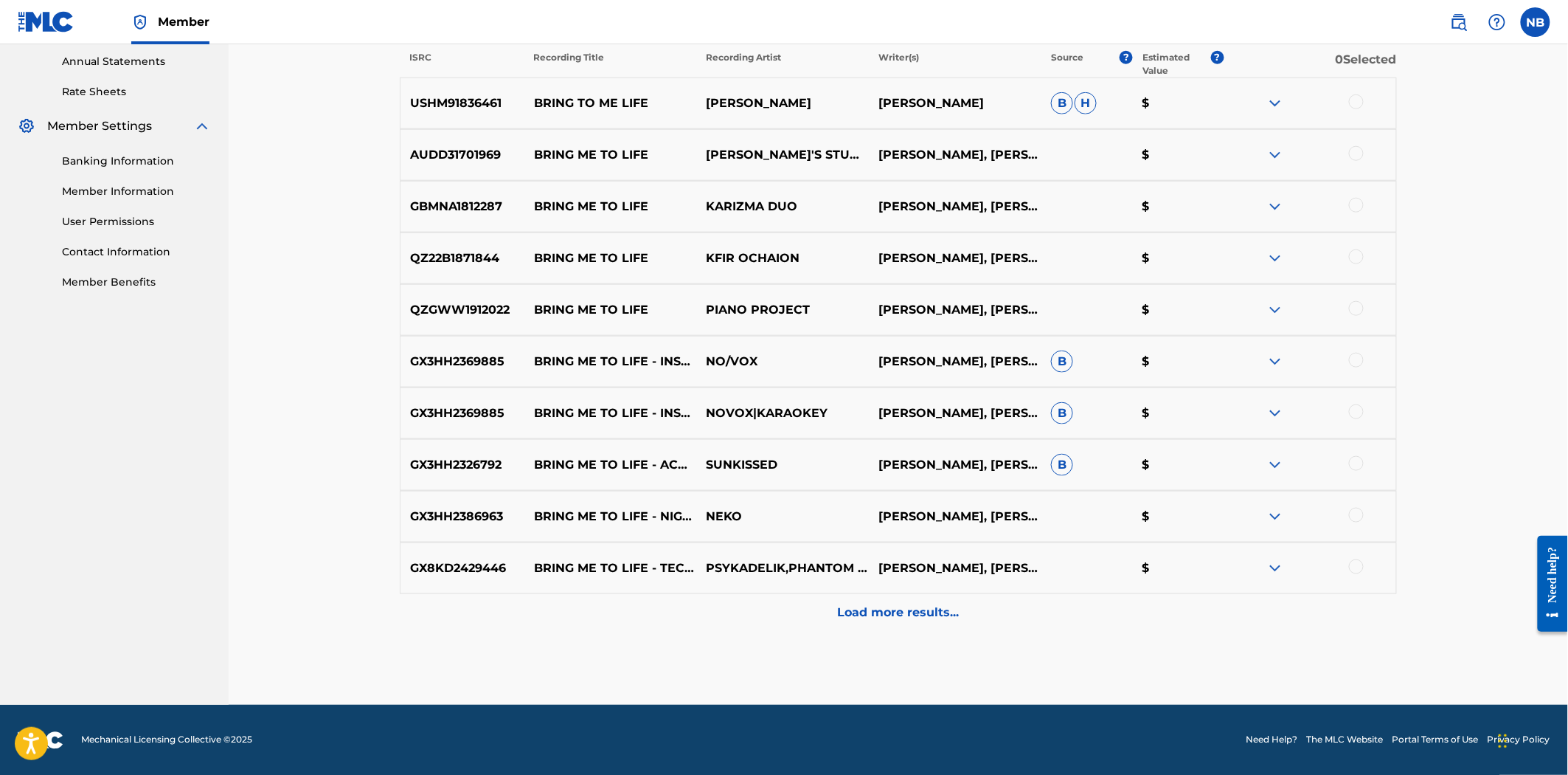
click at [923, 611] on p "Load more results..." at bounding box center [899, 613] width 122 height 18
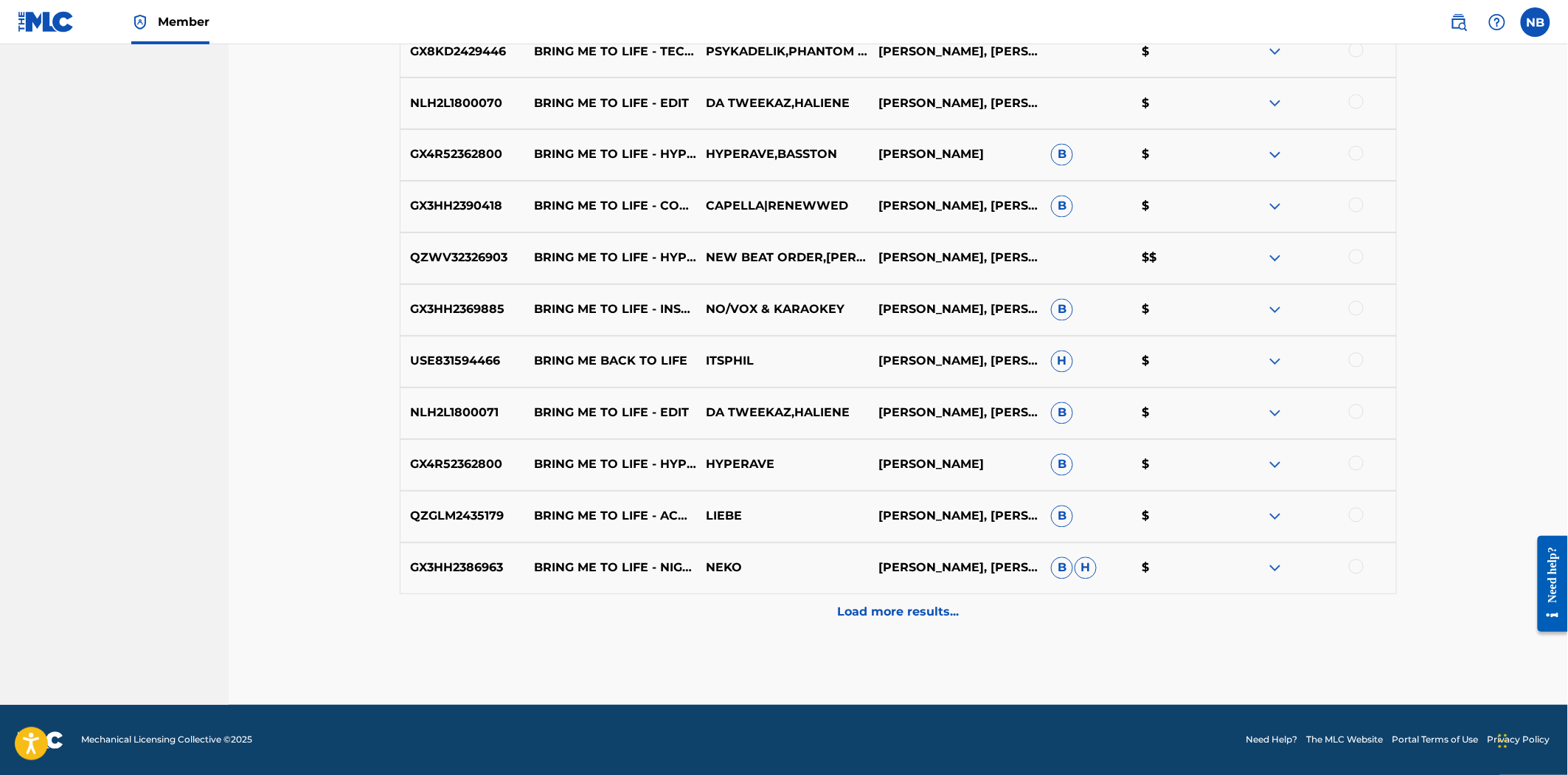
click at [871, 604] on p "Load more results..." at bounding box center [899, 613] width 122 height 18
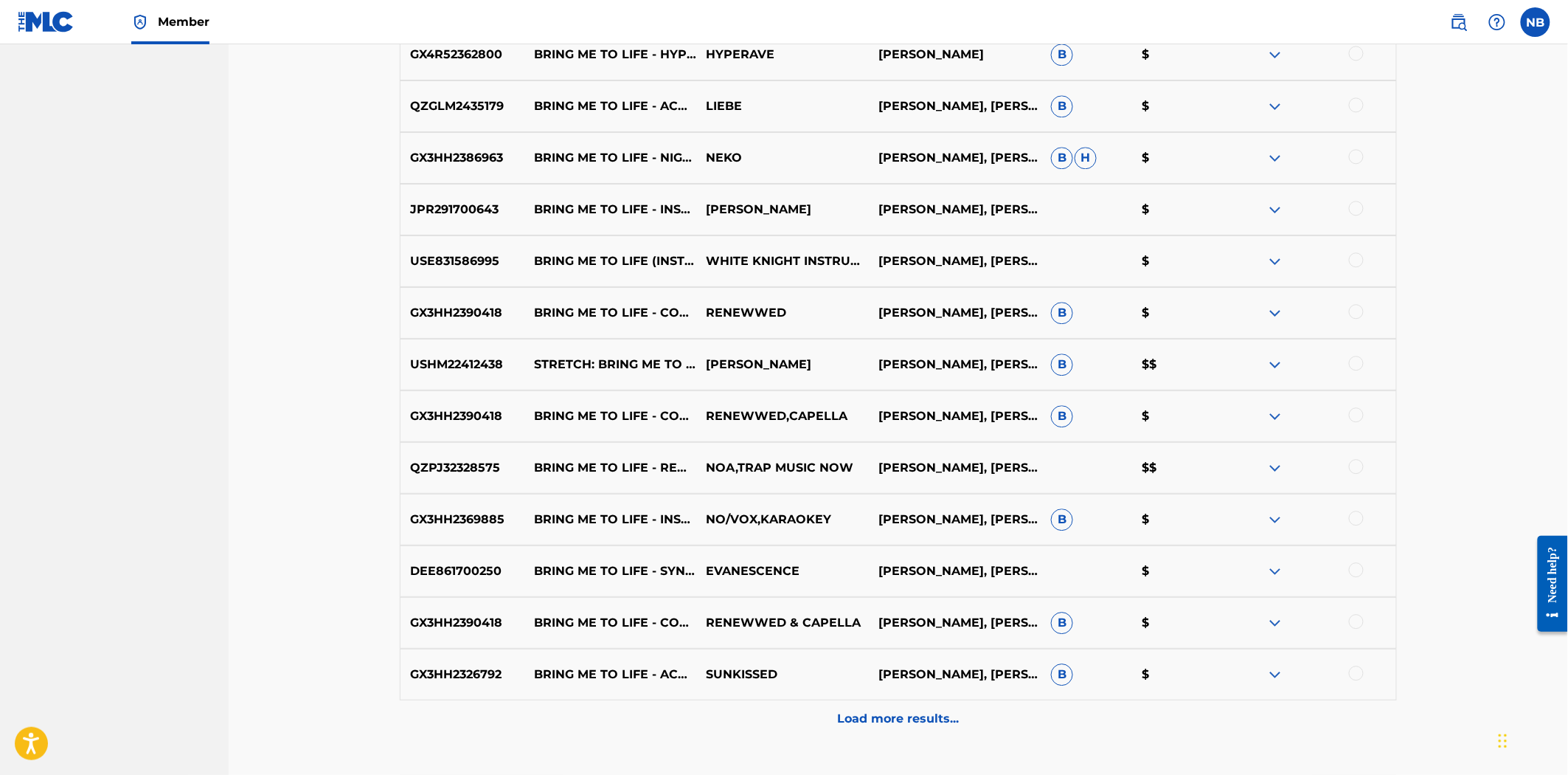
scroll to position [1570, 0]
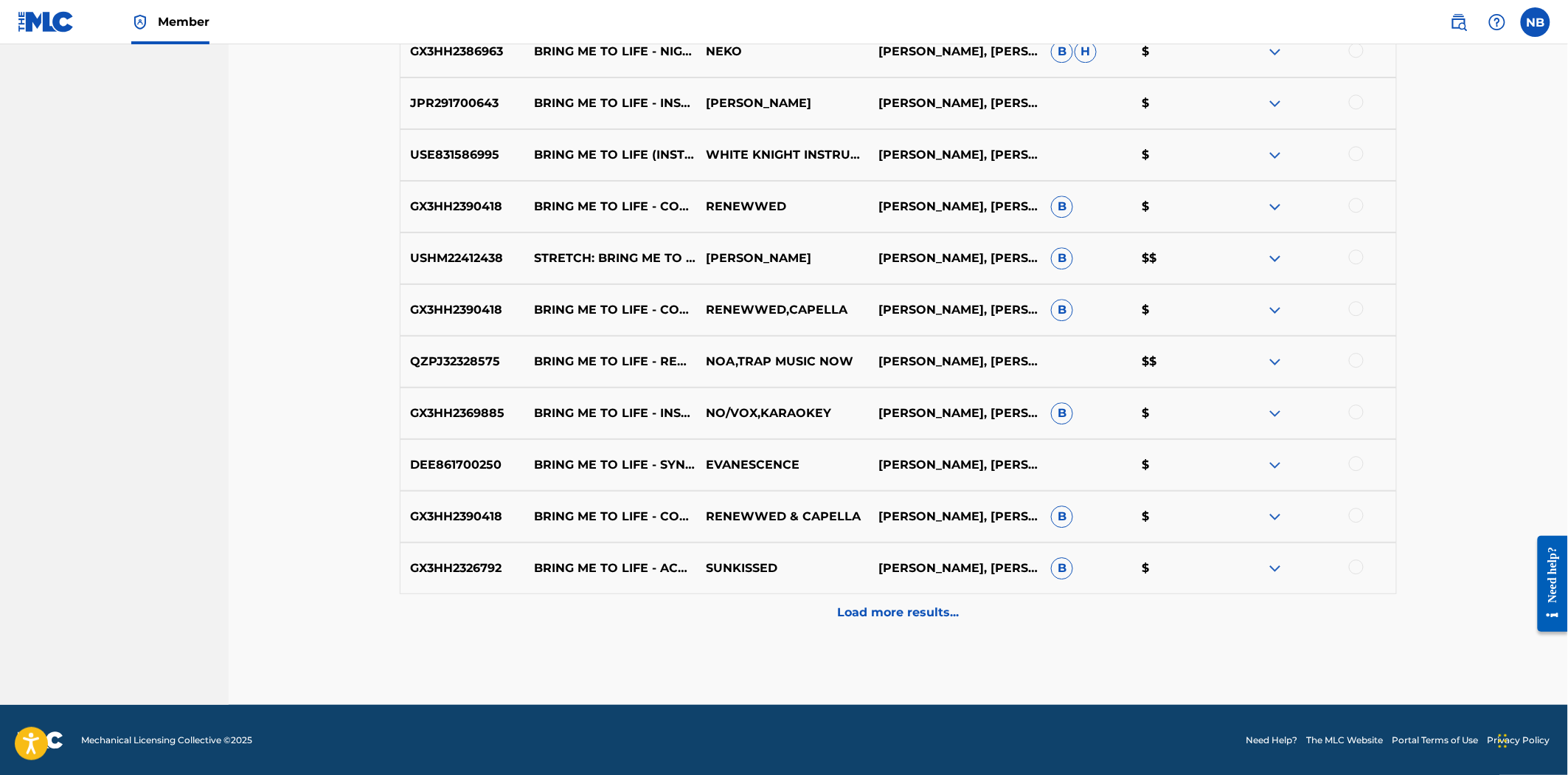
drag, startPoint x: 612, startPoint y: 454, endPoint x: 775, endPoint y: 440, distance: 163.6
click at [615, 456] on p "BRING ME TO LIFE - SYNTHESIS" at bounding box center [611, 465] width 172 height 18
click at [769, 462] on p "EVANESCENCE" at bounding box center [783, 465] width 172 height 18
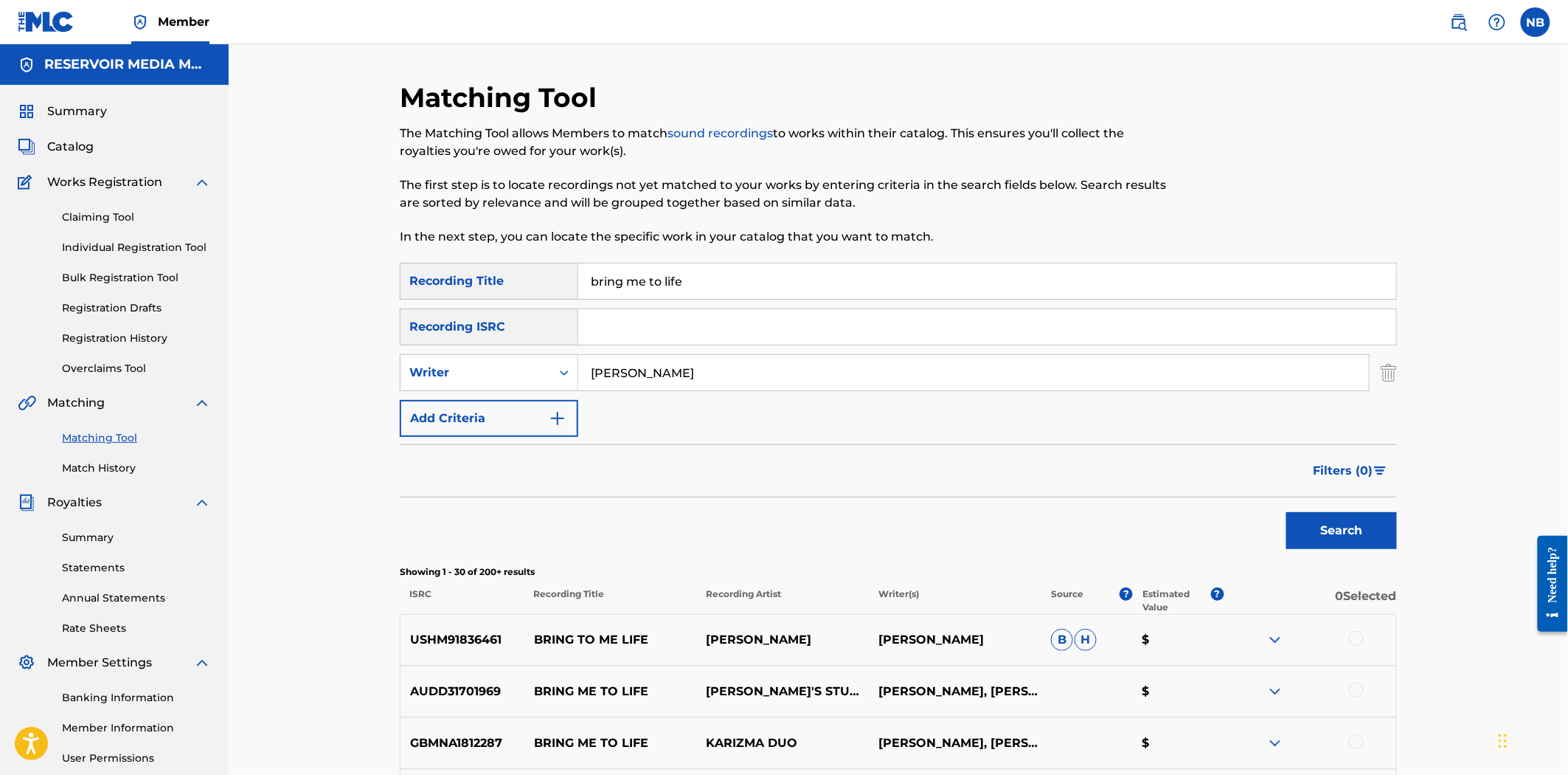
drag, startPoint x: 1424, startPoint y: 561, endPoint x: 1429, endPoint y: 122, distance: 439.0
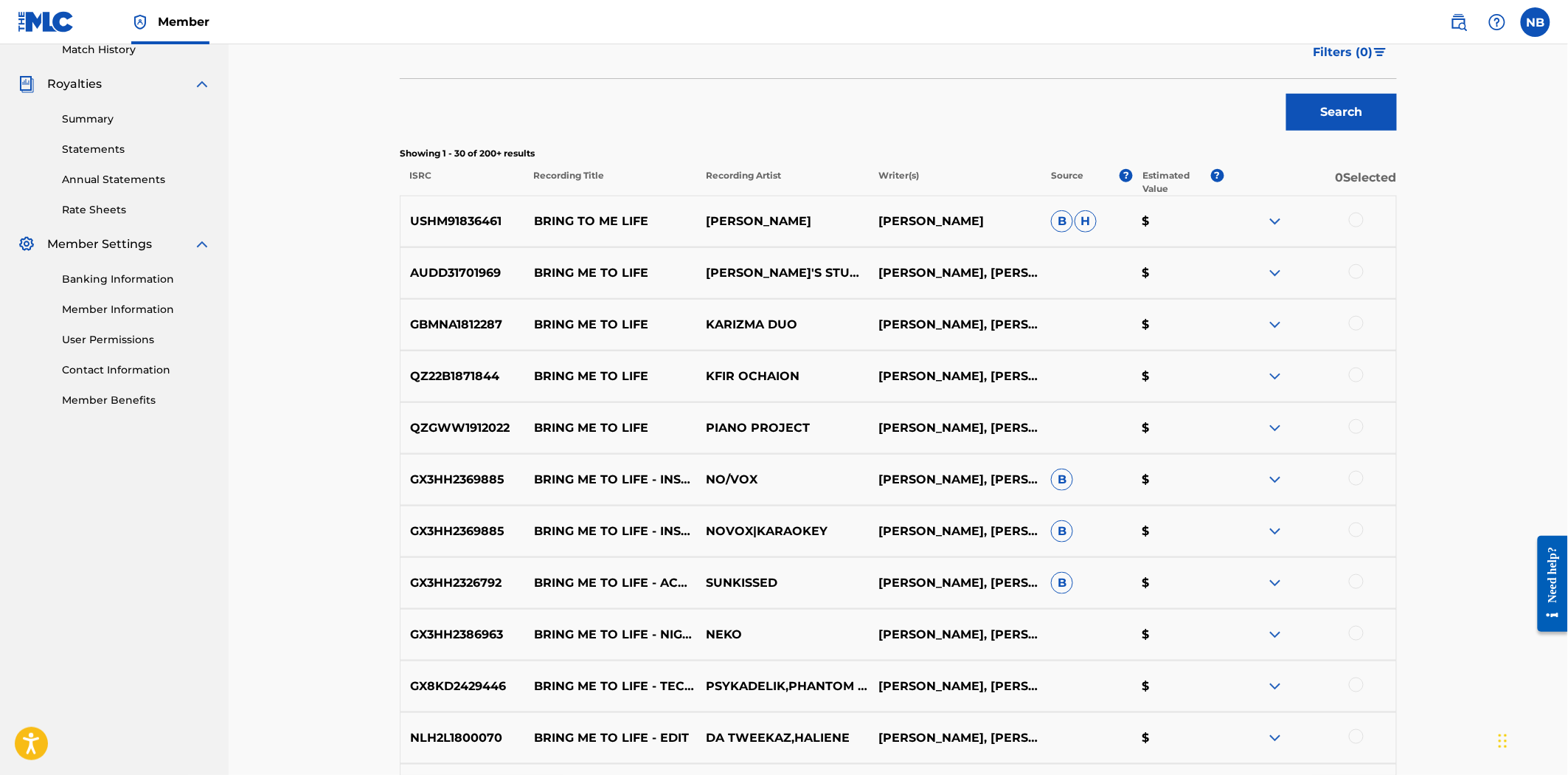
scroll to position [328, 0]
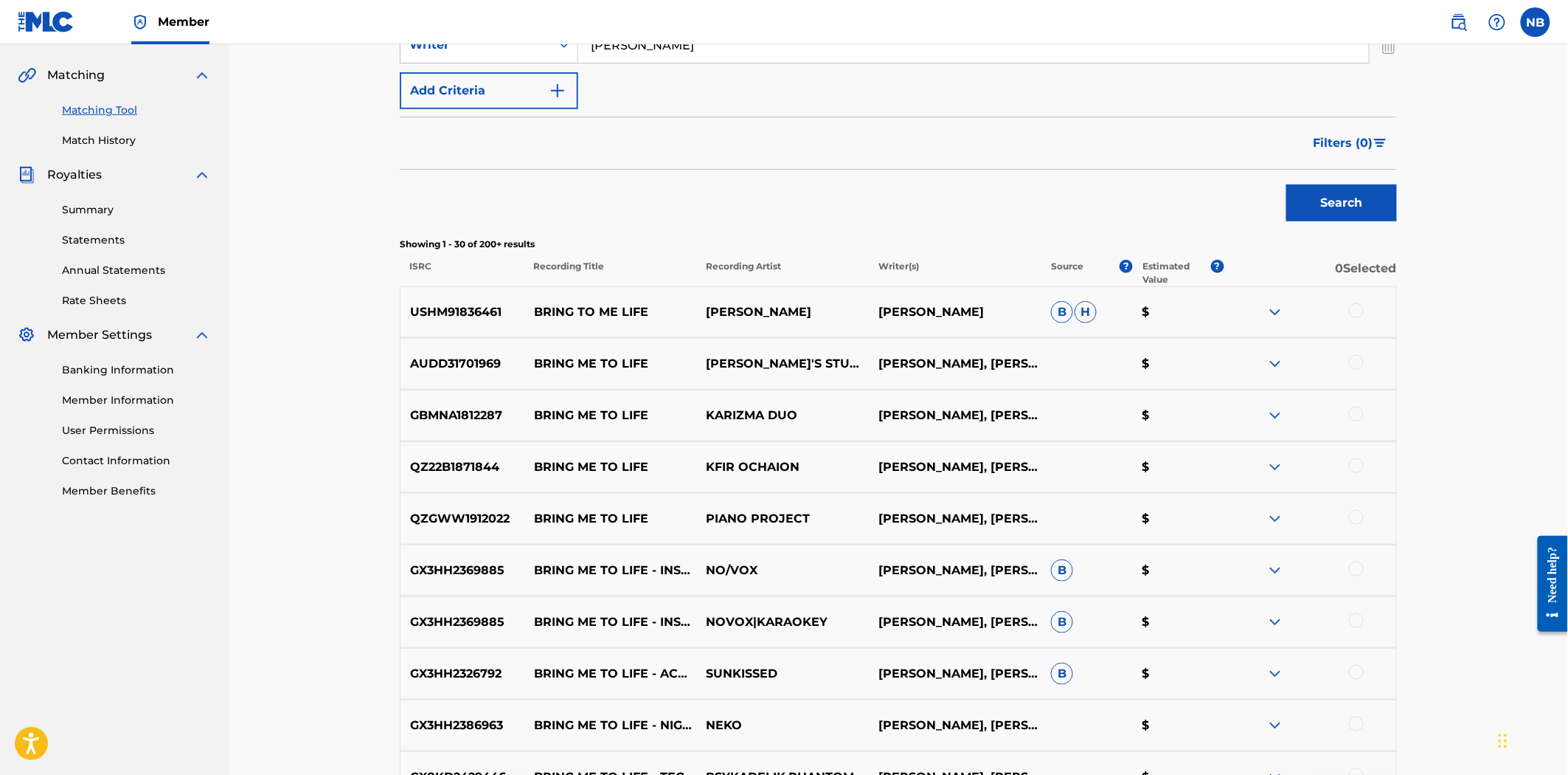
click at [1357, 307] on div at bounding box center [1357, 311] width 15 height 15
click at [1355, 372] on div at bounding box center [1310, 364] width 172 height 18
click at [1355, 356] on div at bounding box center [1357, 362] width 15 height 15
click at [1363, 414] on div at bounding box center [1357, 414] width 15 height 15
click at [1354, 473] on div at bounding box center [1310, 468] width 172 height 18
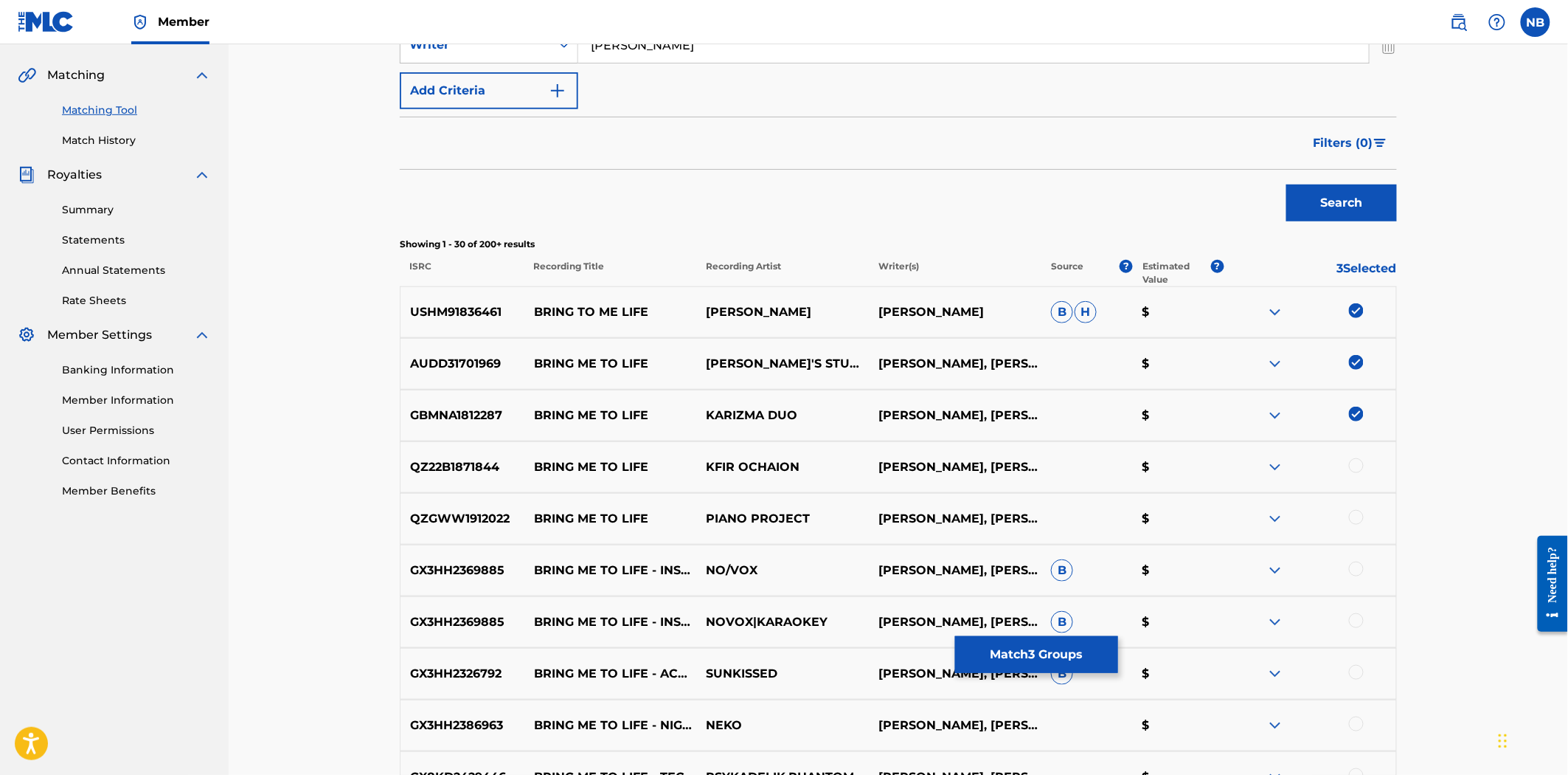
click at [1358, 464] on div at bounding box center [1357, 466] width 15 height 15
click at [1351, 513] on div at bounding box center [1357, 518] width 15 height 15
click at [1362, 570] on div at bounding box center [1357, 569] width 15 height 15
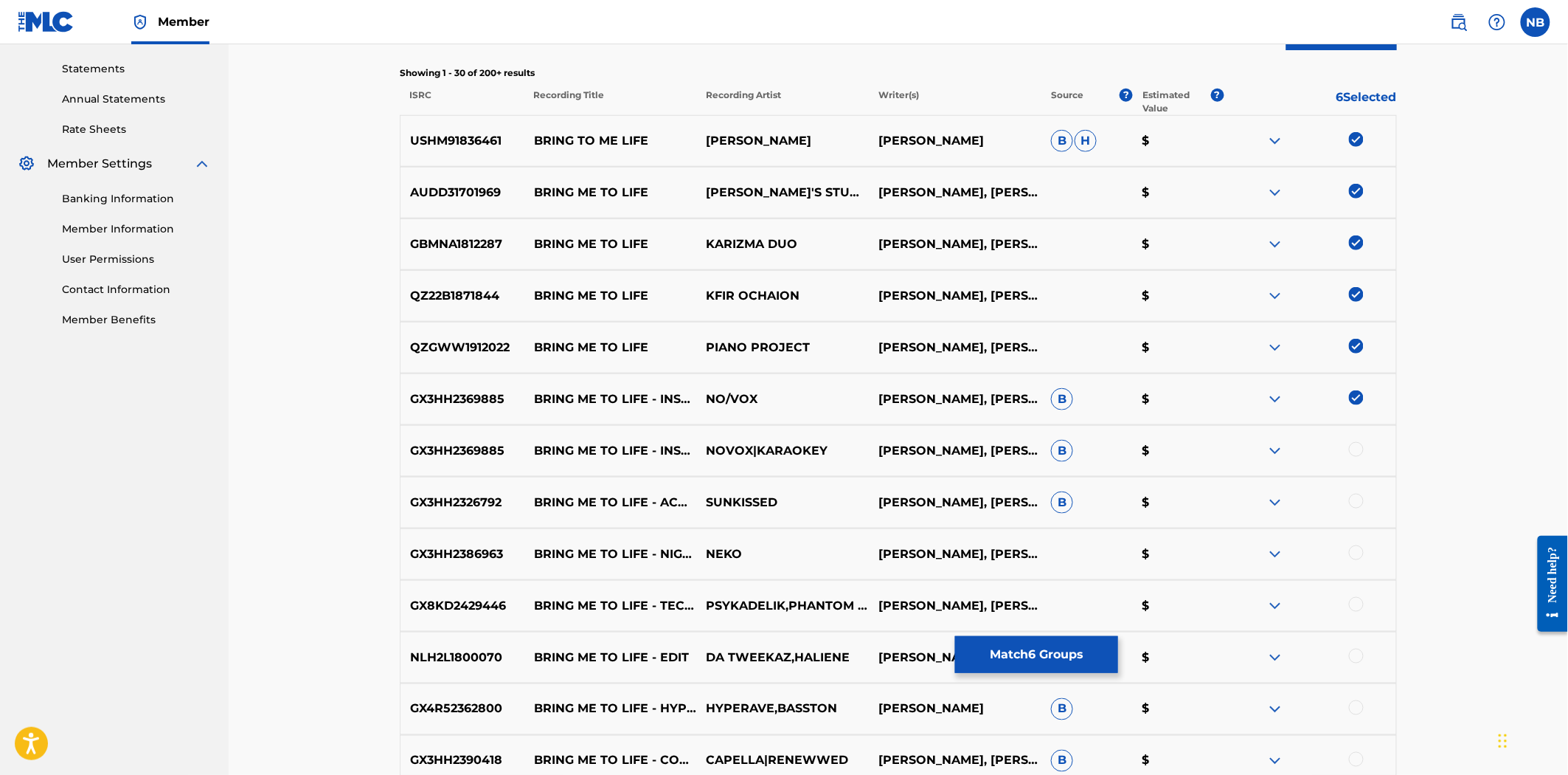
scroll to position [738, 0]
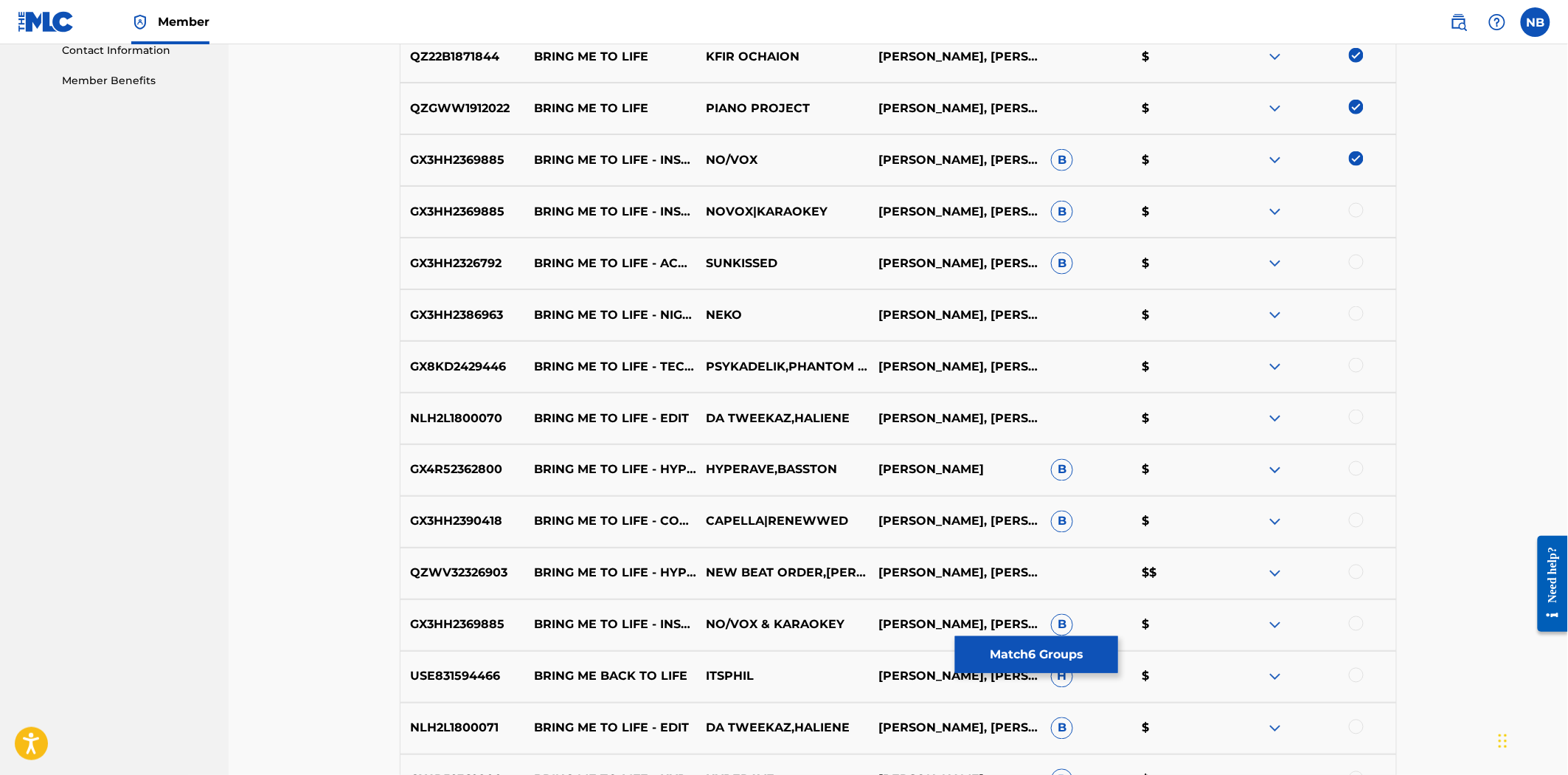
click at [1350, 213] on div at bounding box center [1357, 210] width 15 height 15
click at [1359, 263] on div at bounding box center [1357, 262] width 15 height 15
click at [1354, 317] on div at bounding box center [1357, 314] width 15 height 15
click at [1353, 371] on div at bounding box center [1357, 366] width 15 height 15
click at [1360, 417] on div at bounding box center [1357, 417] width 15 height 15
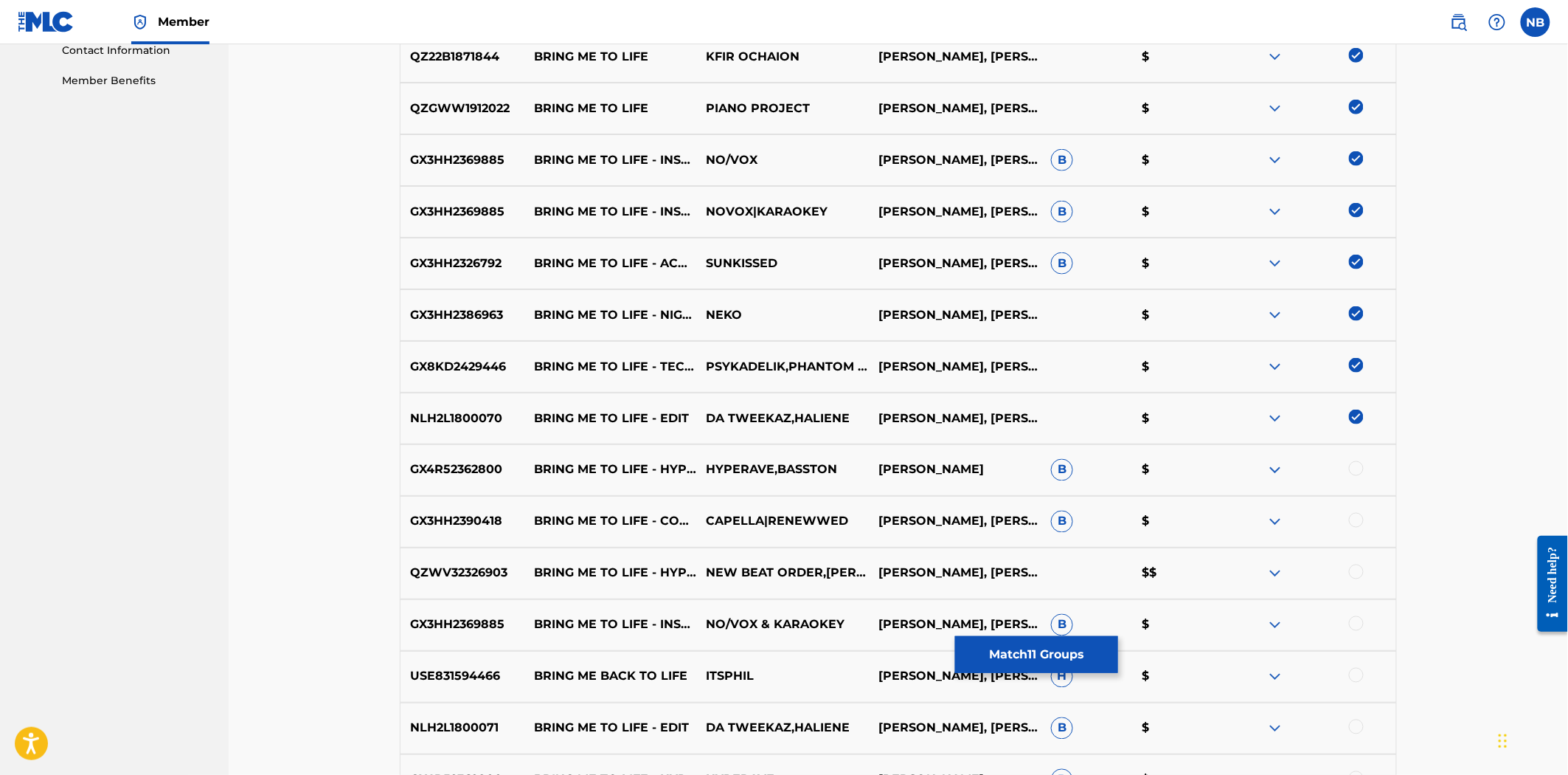
click at [1355, 473] on div at bounding box center [1357, 468] width 15 height 15
click at [1362, 517] on div at bounding box center [1357, 520] width 15 height 15
click at [1354, 568] on div at bounding box center [1357, 572] width 15 height 15
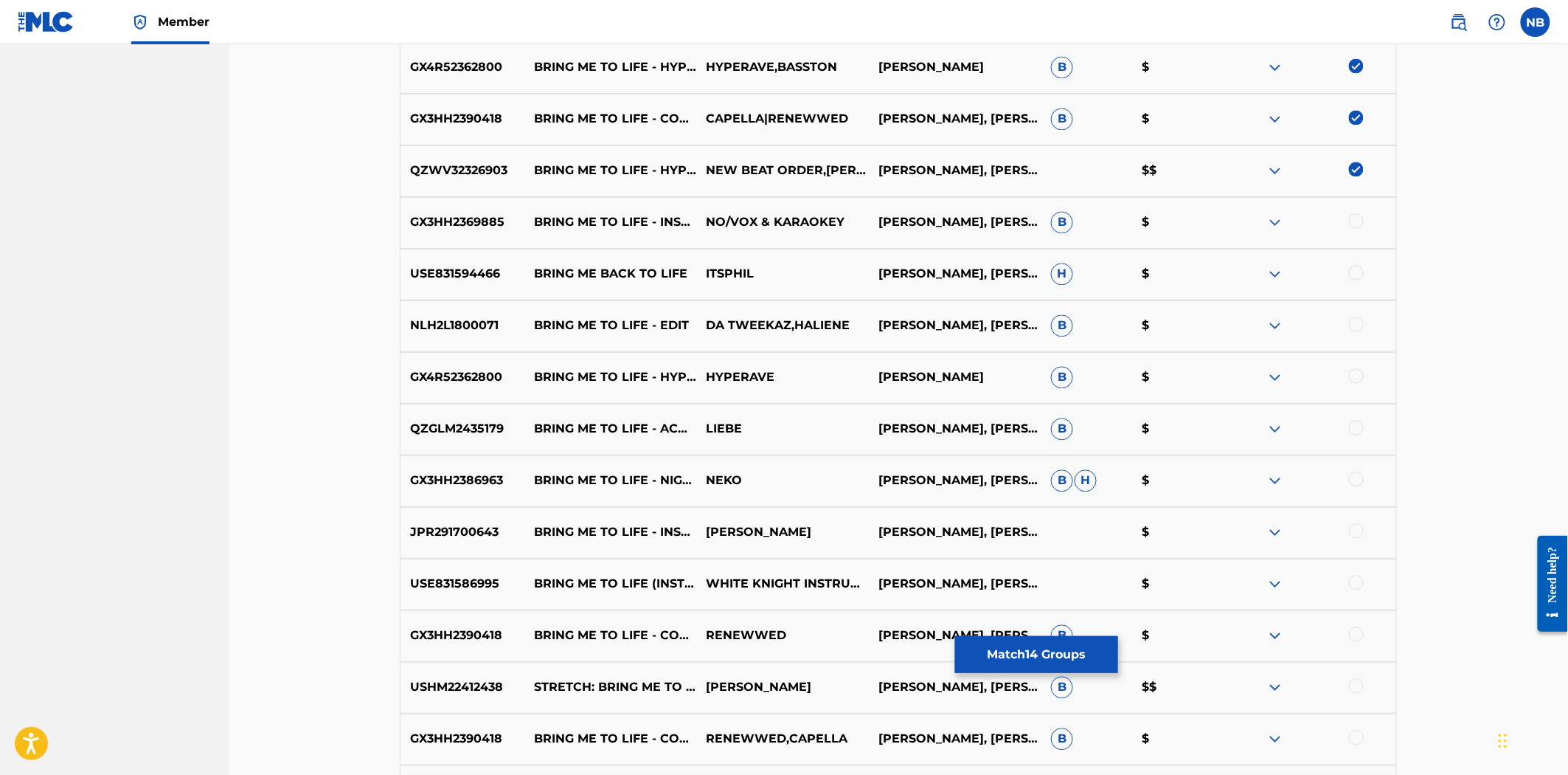
scroll to position [1147, 0]
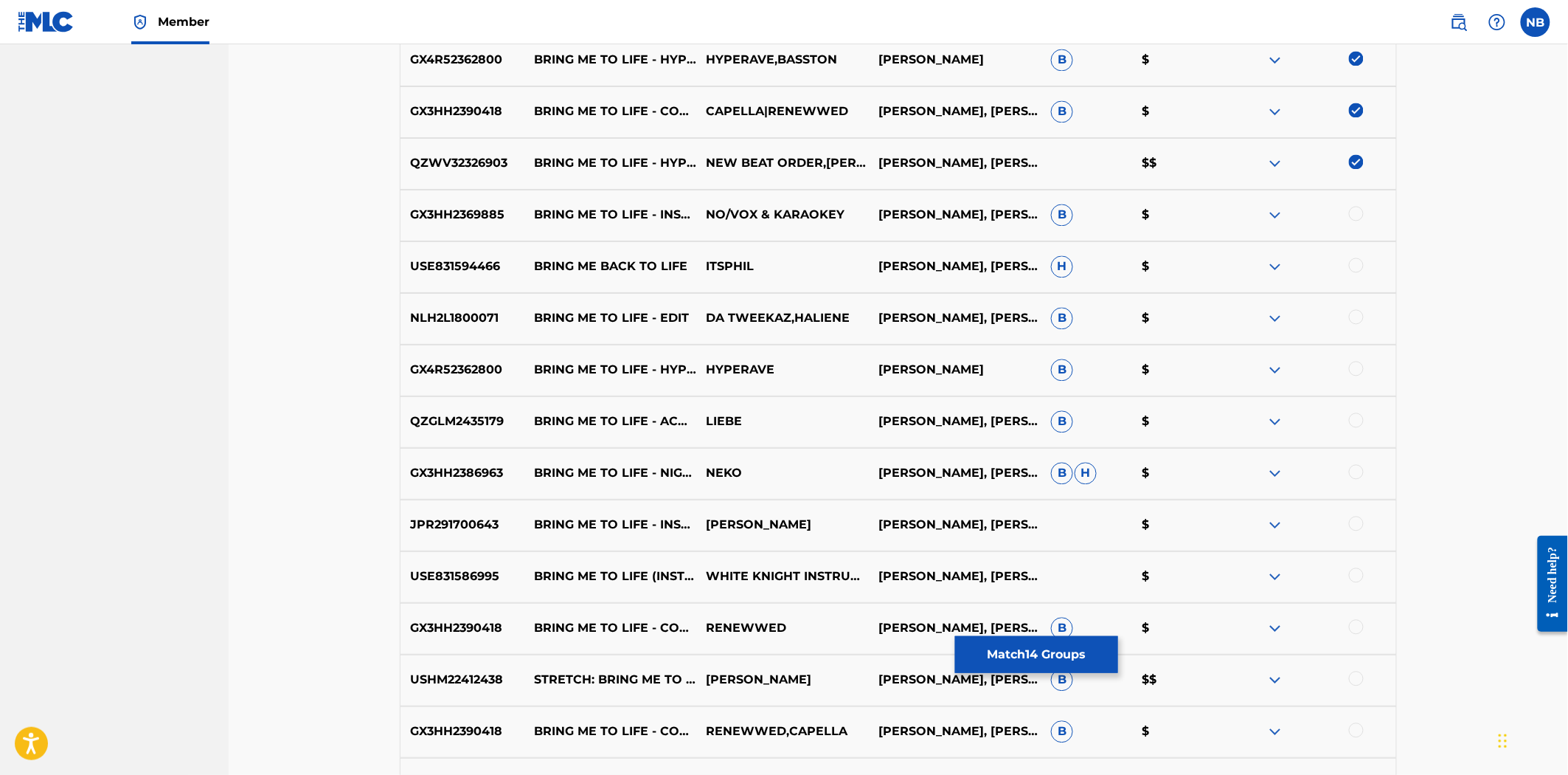
click at [1351, 210] on div at bounding box center [1357, 214] width 15 height 15
click at [1354, 266] on div at bounding box center [1357, 265] width 15 height 15
click at [1359, 319] on div at bounding box center [1357, 317] width 15 height 15
drag, startPoint x: 1369, startPoint y: 372, endPoint x: 1354, endPoint y: 358, distance: 20.5
click at [1369, 371] on div at bounding box center [1310, 371] width 172 height 18
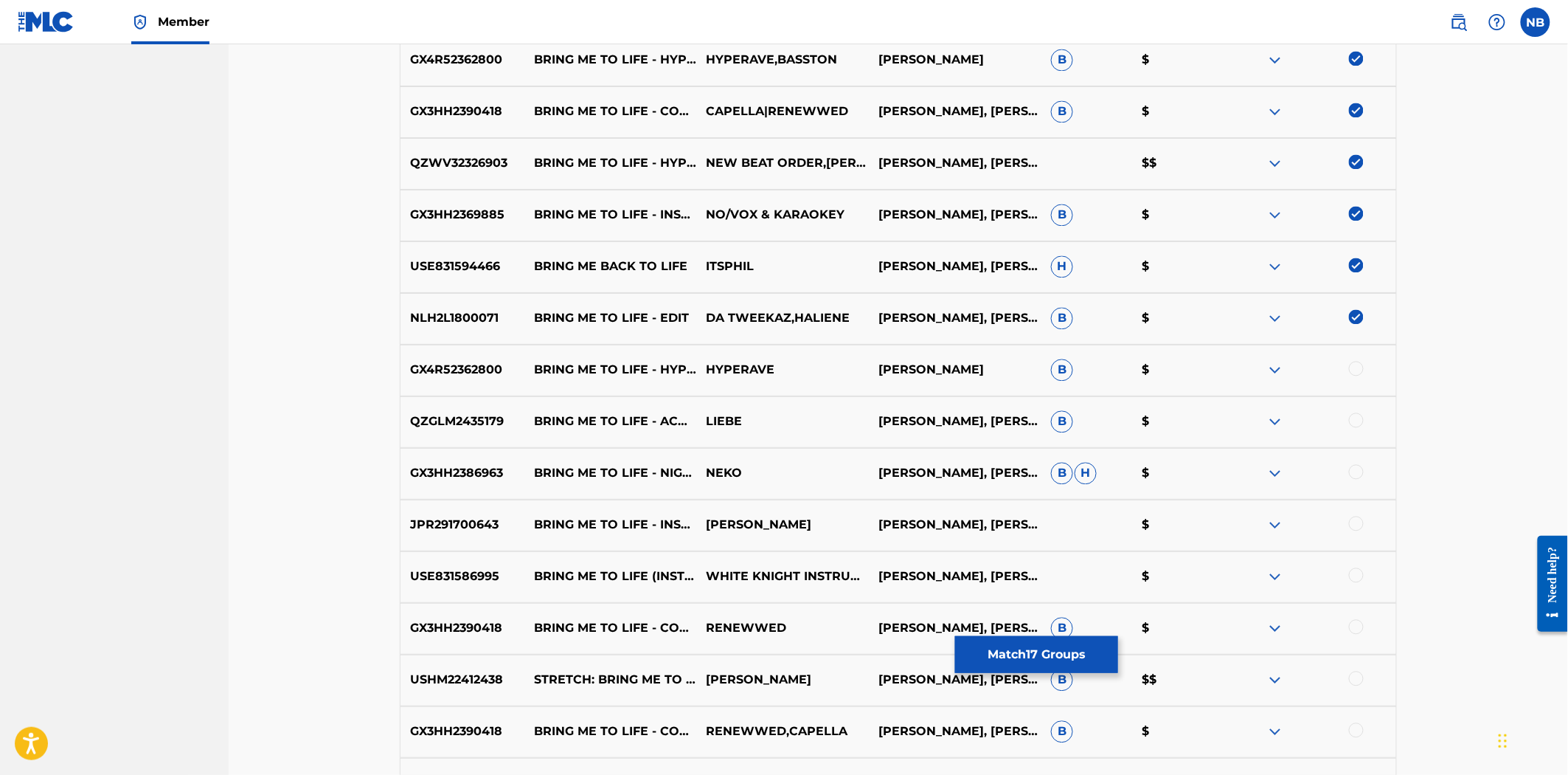
click at [1354, 358] on div "GX4R52362800 BRING ME TO LIFE - HYPERTECHNO HYPERAVE [PERSON_NAME] B $" at bounding box center [899, 370] width 997 height 52
click at [1354, 373] on div at bounding box center [1357, 369] width 15 height 15
click at [1361, 428] on div at bounding box center [1310, 422] width 172 height 18
click at [1357, 413] on div at bounding box center [1357, 421] width 15 height 15
click at [1357, 474] on div at bounding box center [1357, 473] width 15 height 15
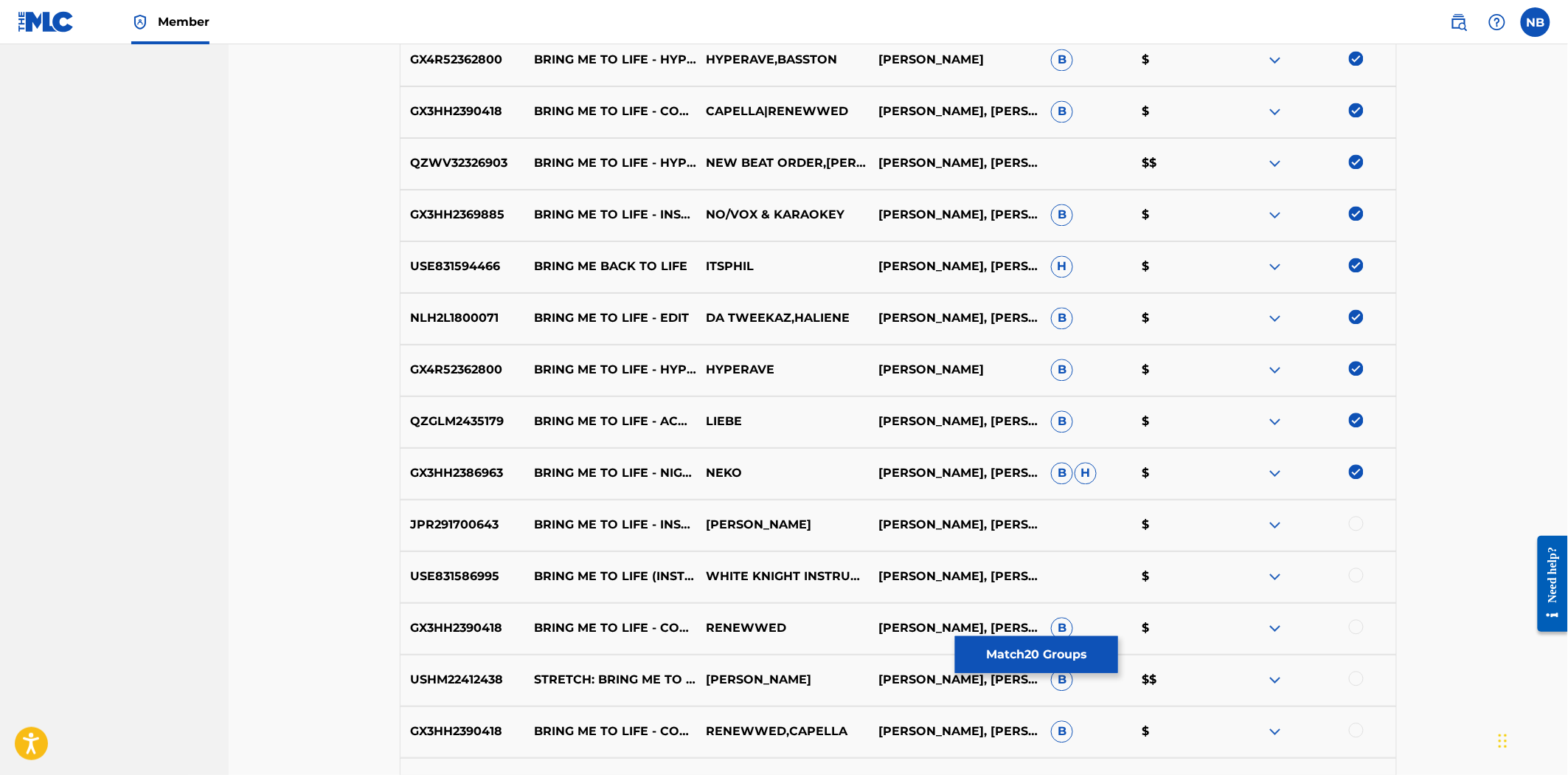
click at [1361, 528] on div at bounding box center [1357, 524] width 15 height 15
click at [1356, 575] on div at bounding box center [1357, 575] width 15 height 15
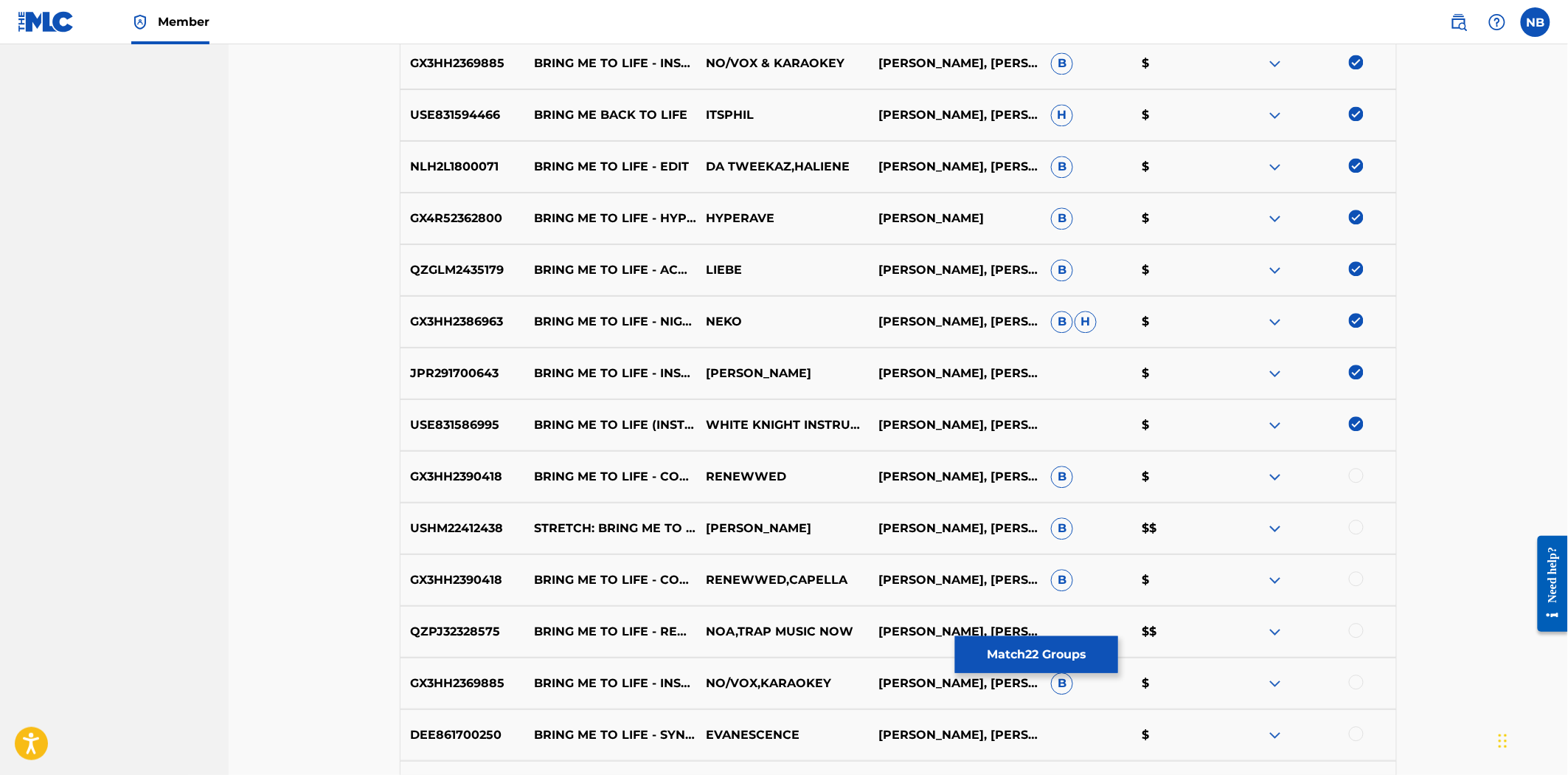
scroll to position [1312, 0]
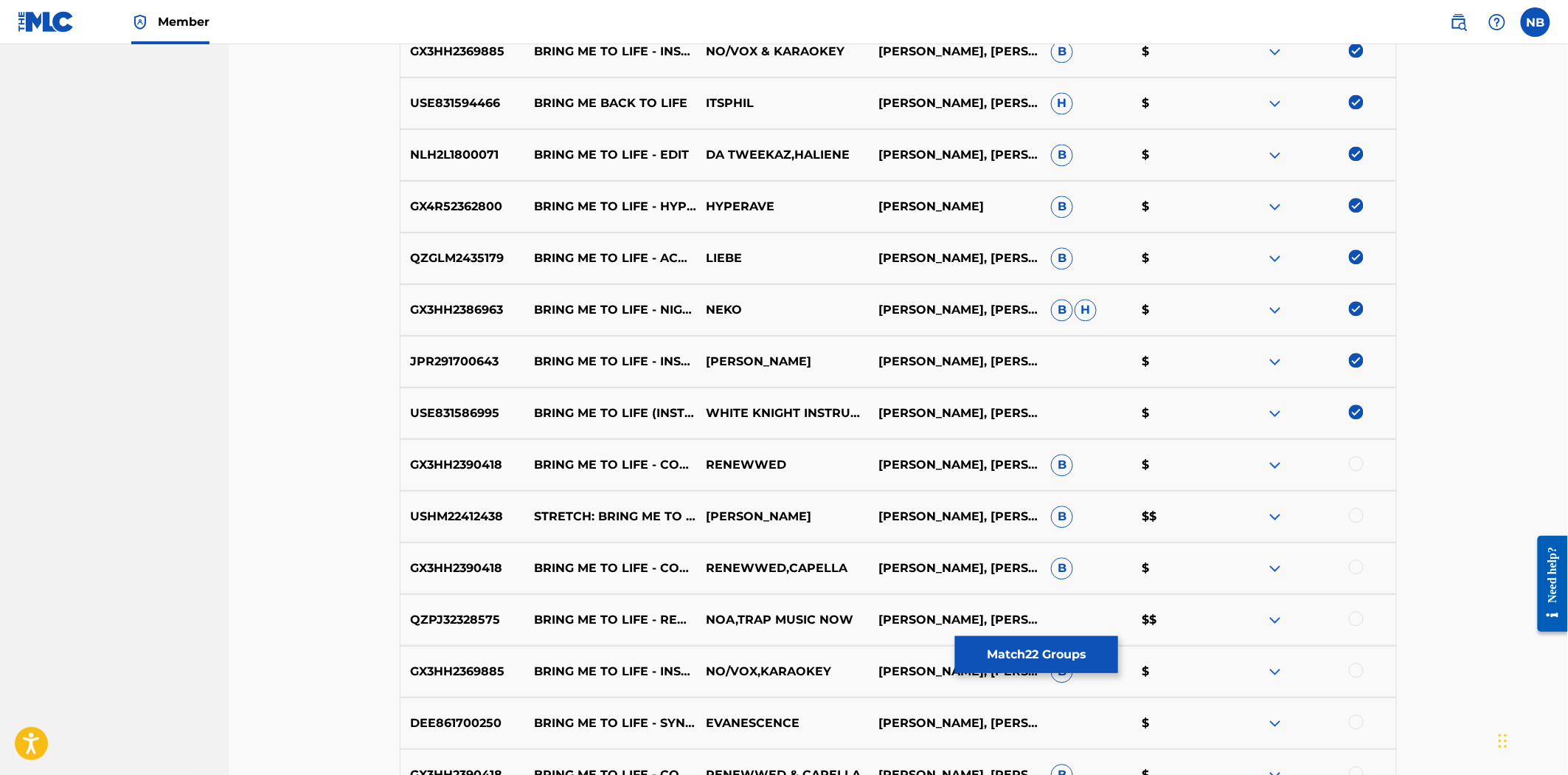
click at [1359, 460] on div at bounding box center [1357, 464] width 15 height 15
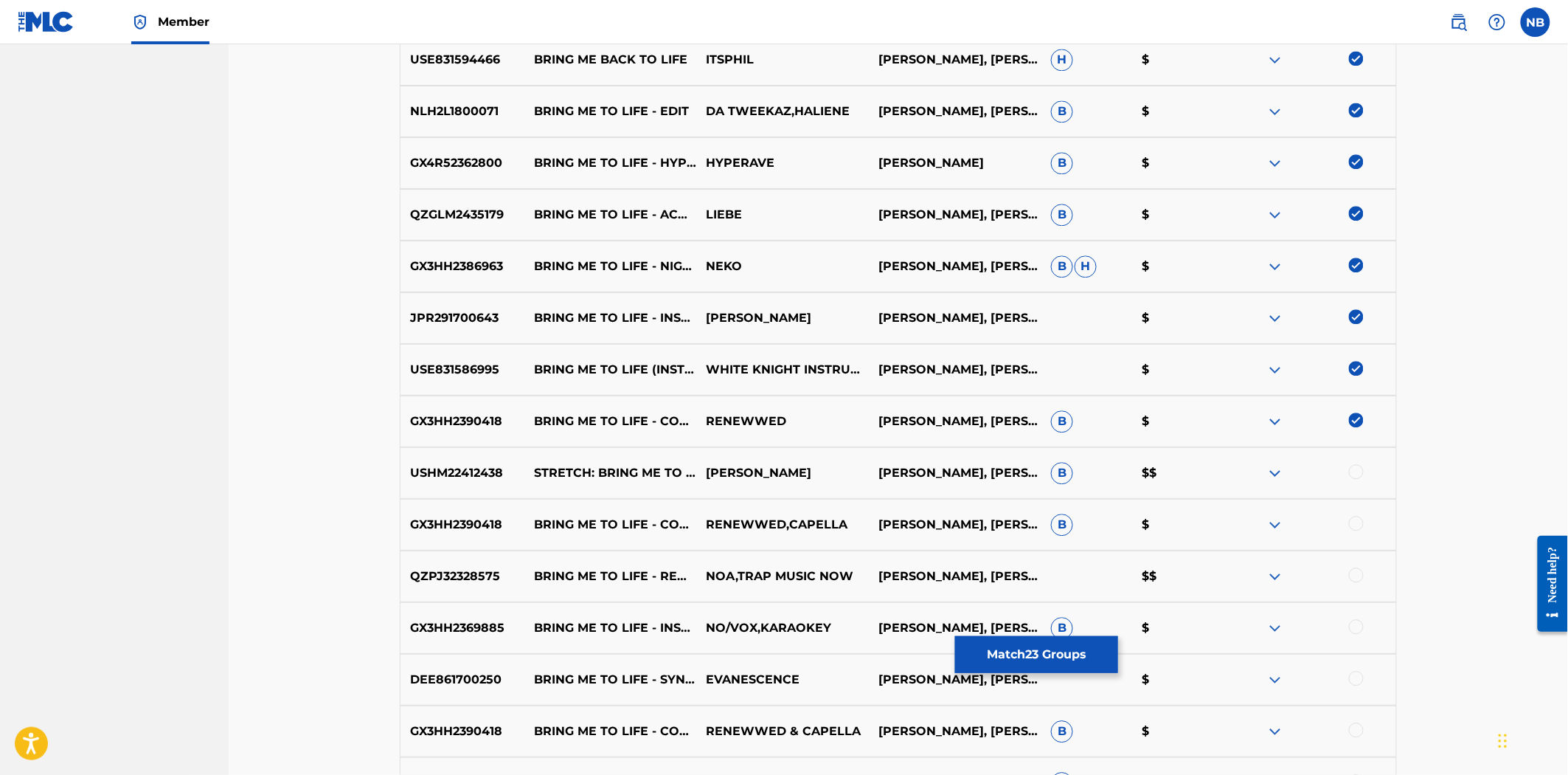
scroll to position [1394, 0]
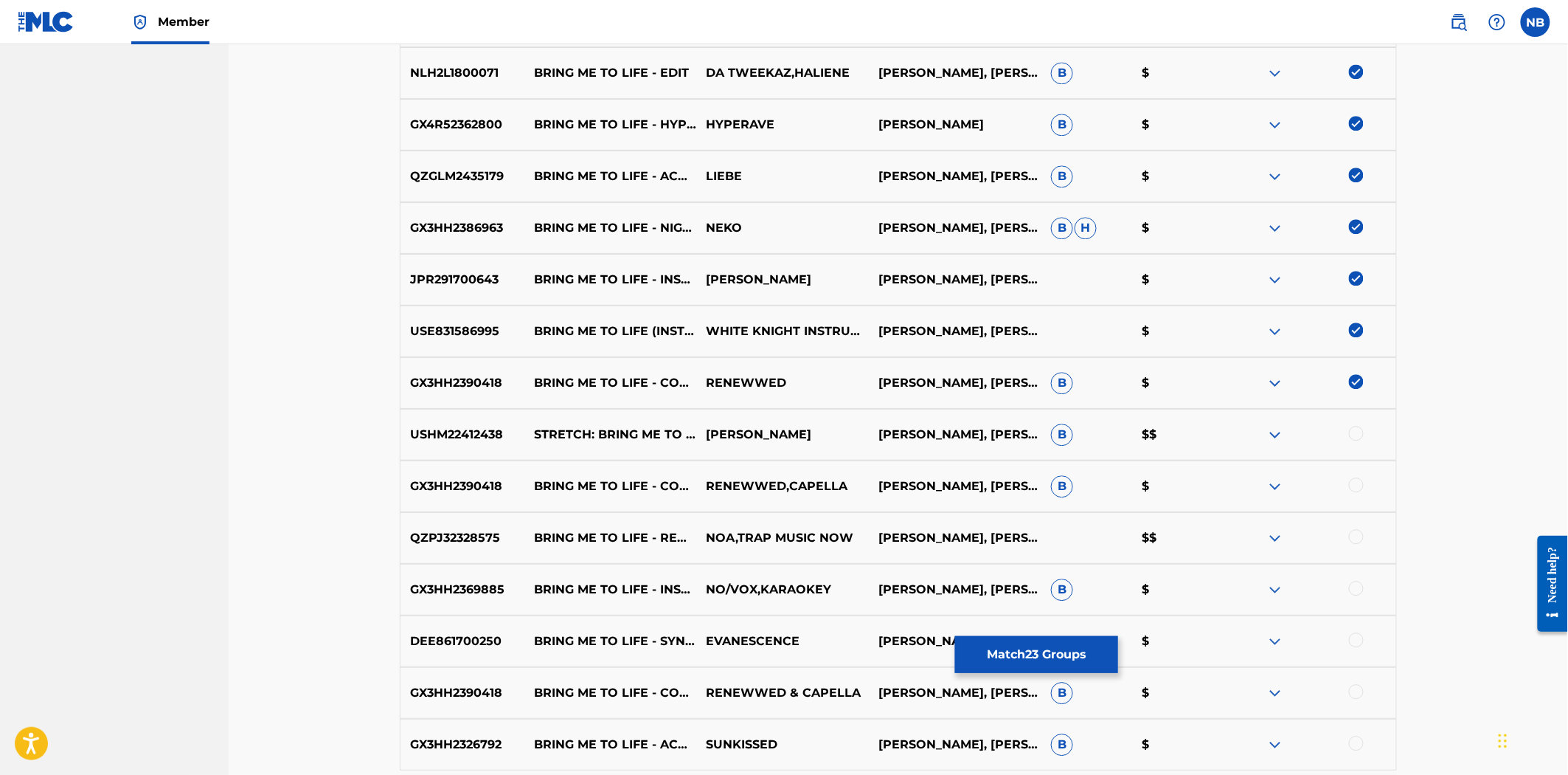
click at [1359, 430] on div at bounding box center [1357, 433] width 15 height 15
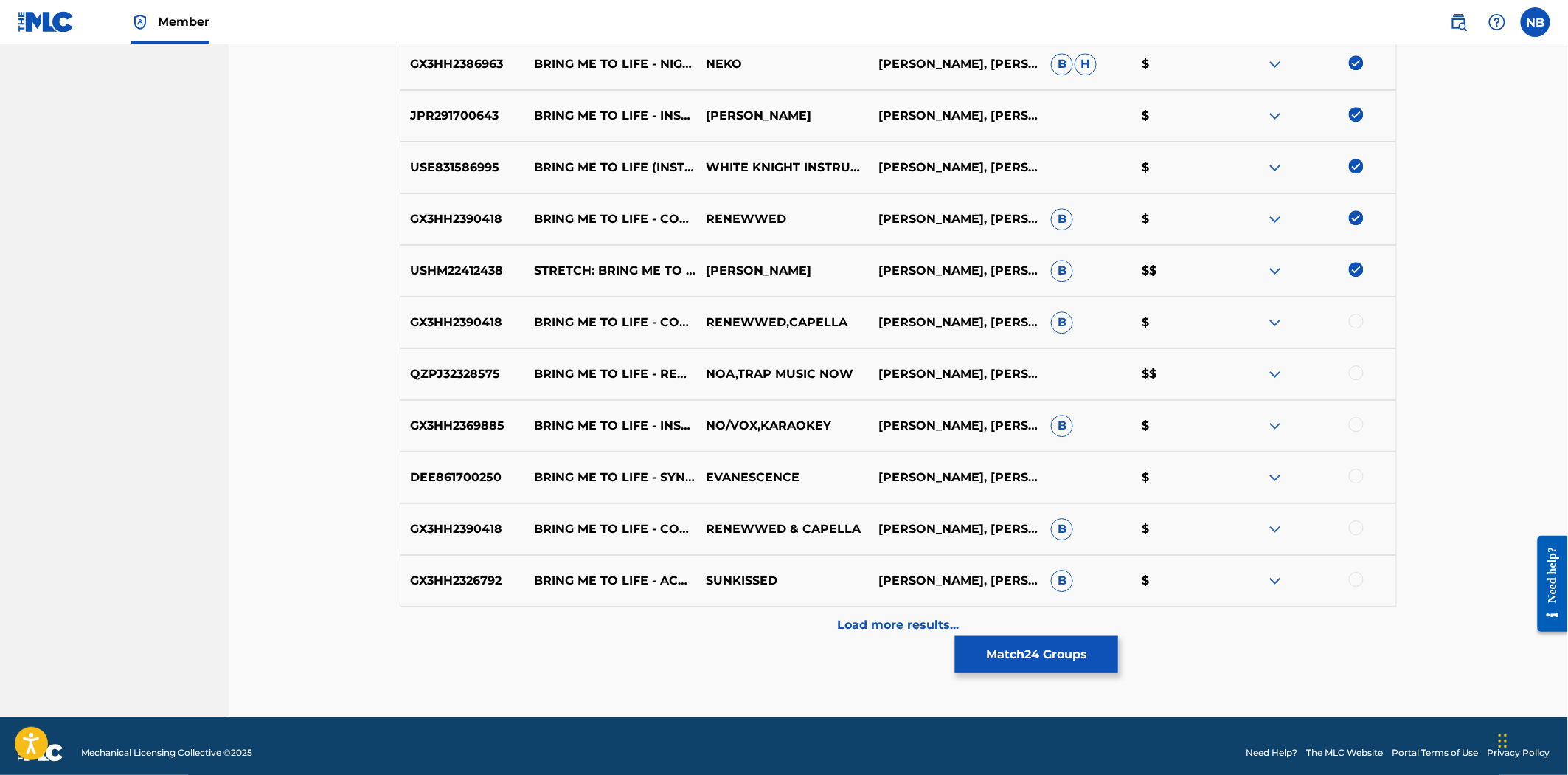
scroll to position [1570, 0]
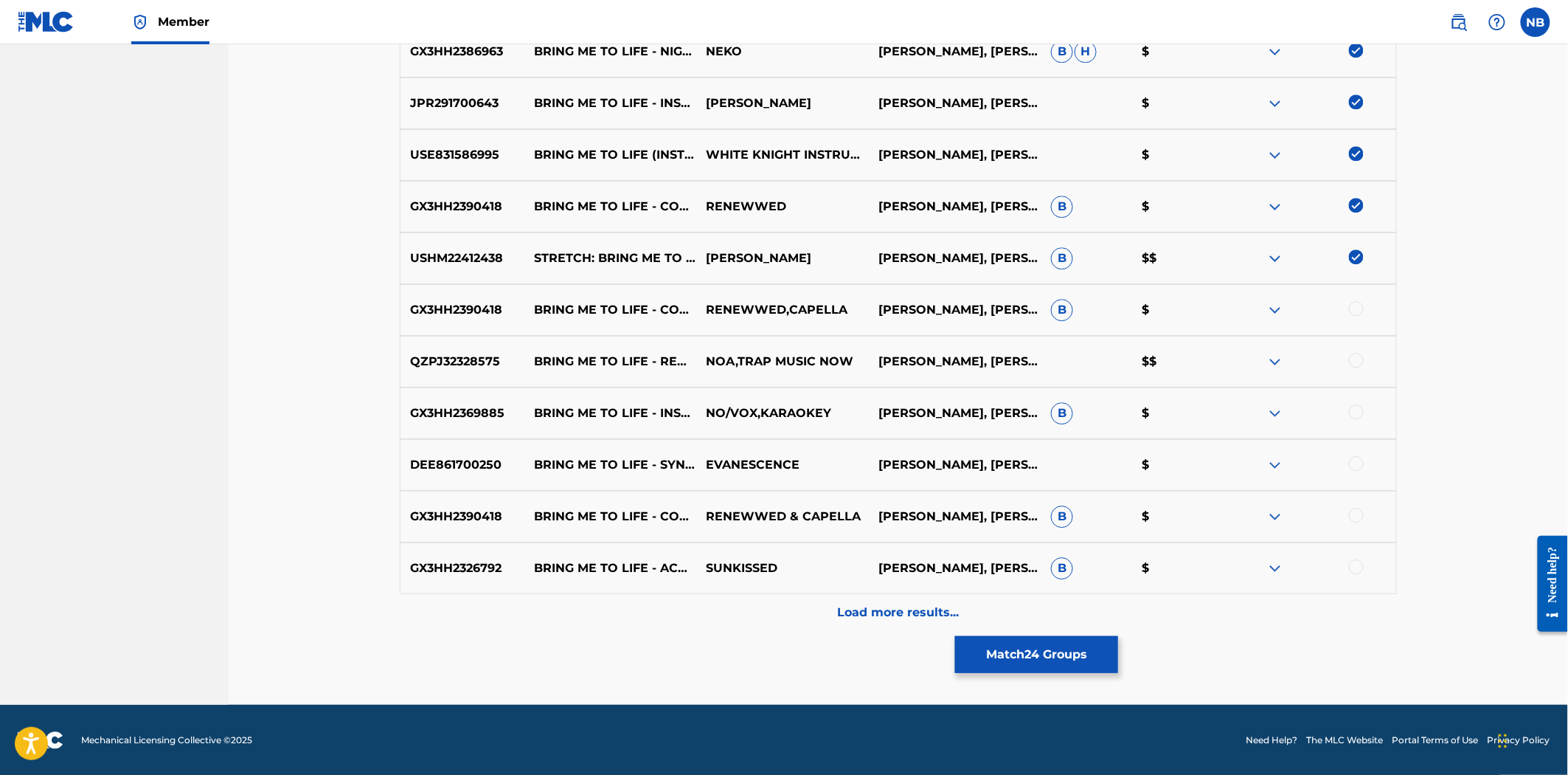
click at [1354, 305] on div at bounding box center [1357, 308] width 15 height 15
click at [1355, 359] on div at bounding box center [1357, 360] width 15 height 15
click at [1361, 416] on div at bounding box center [1357, 412] width 15 height 15
click at [1359, 466] on div at bounding box center [1357, 464] width 15 height 15
click at [1359, 510] on div at bounding box center [1357, 515] width 15 height 15
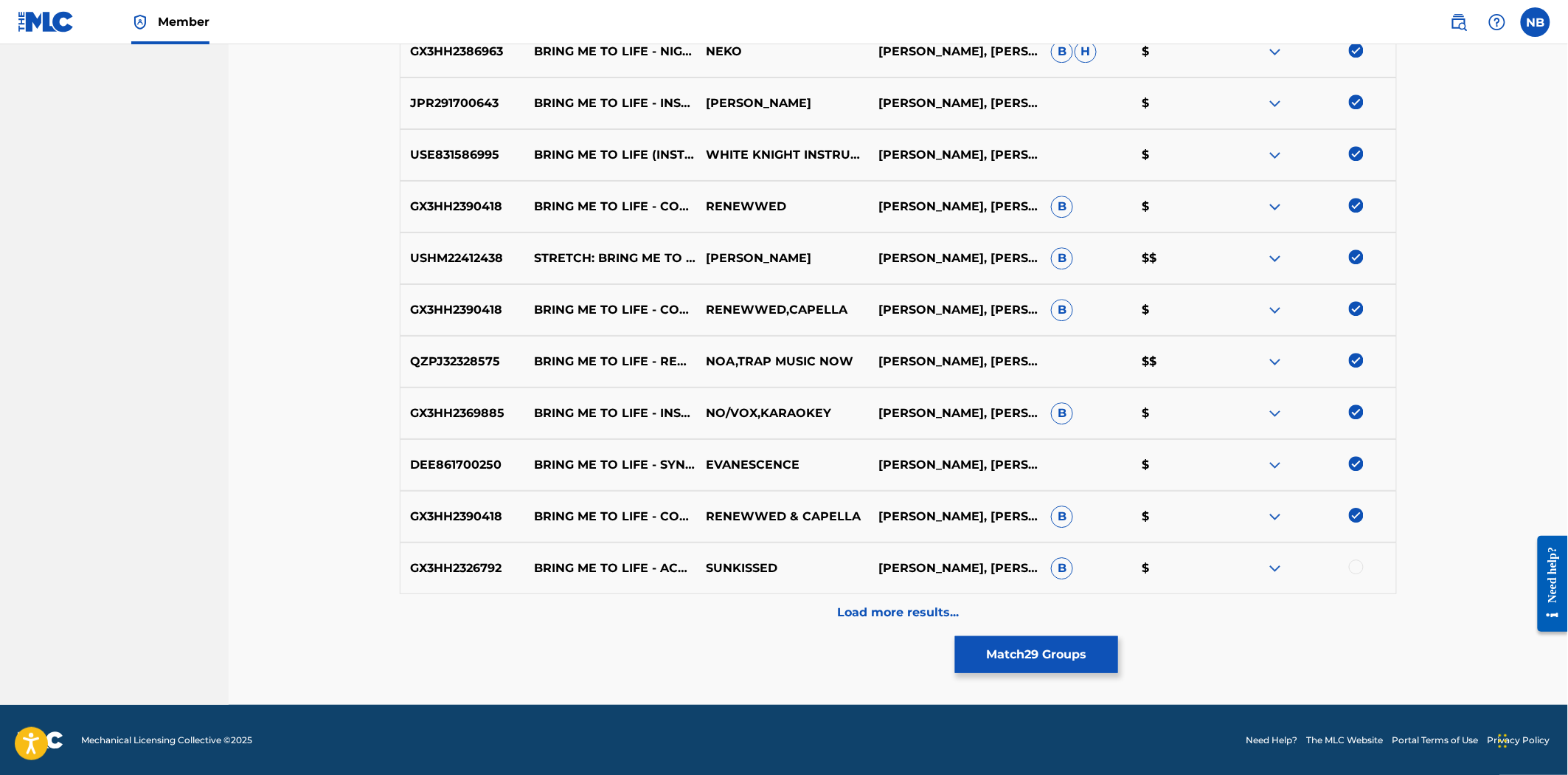
click at [1363, 565] on div at bounding box center [1357, 567] width 15 height 15
click at [1038, 670] on button "Match 30 Groups" at bounding box center [1037, 654] width 163 height 37
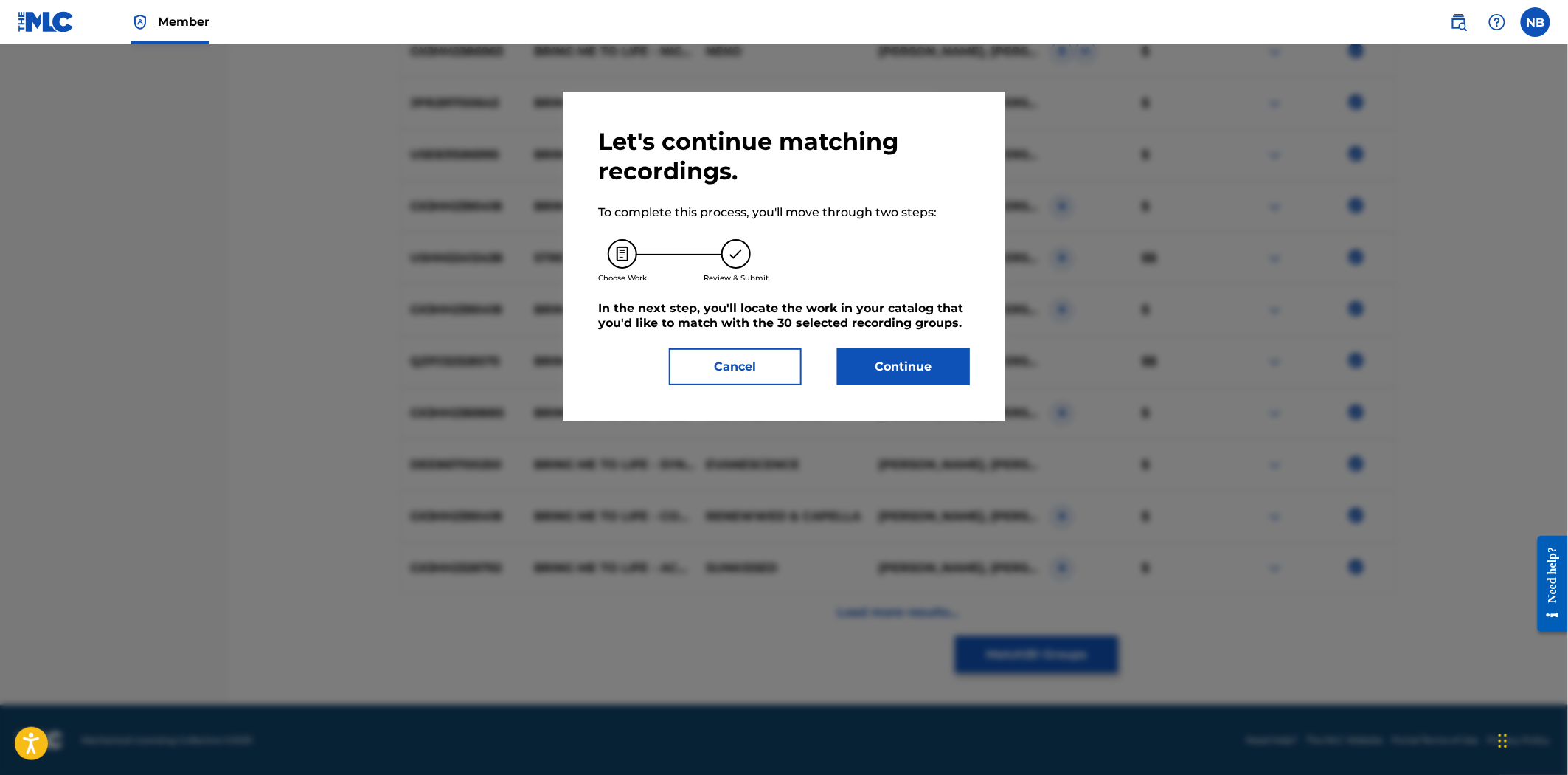
click at [775, 350] on button "Cancel" at bounding box center [736, 367] width 133 height 37
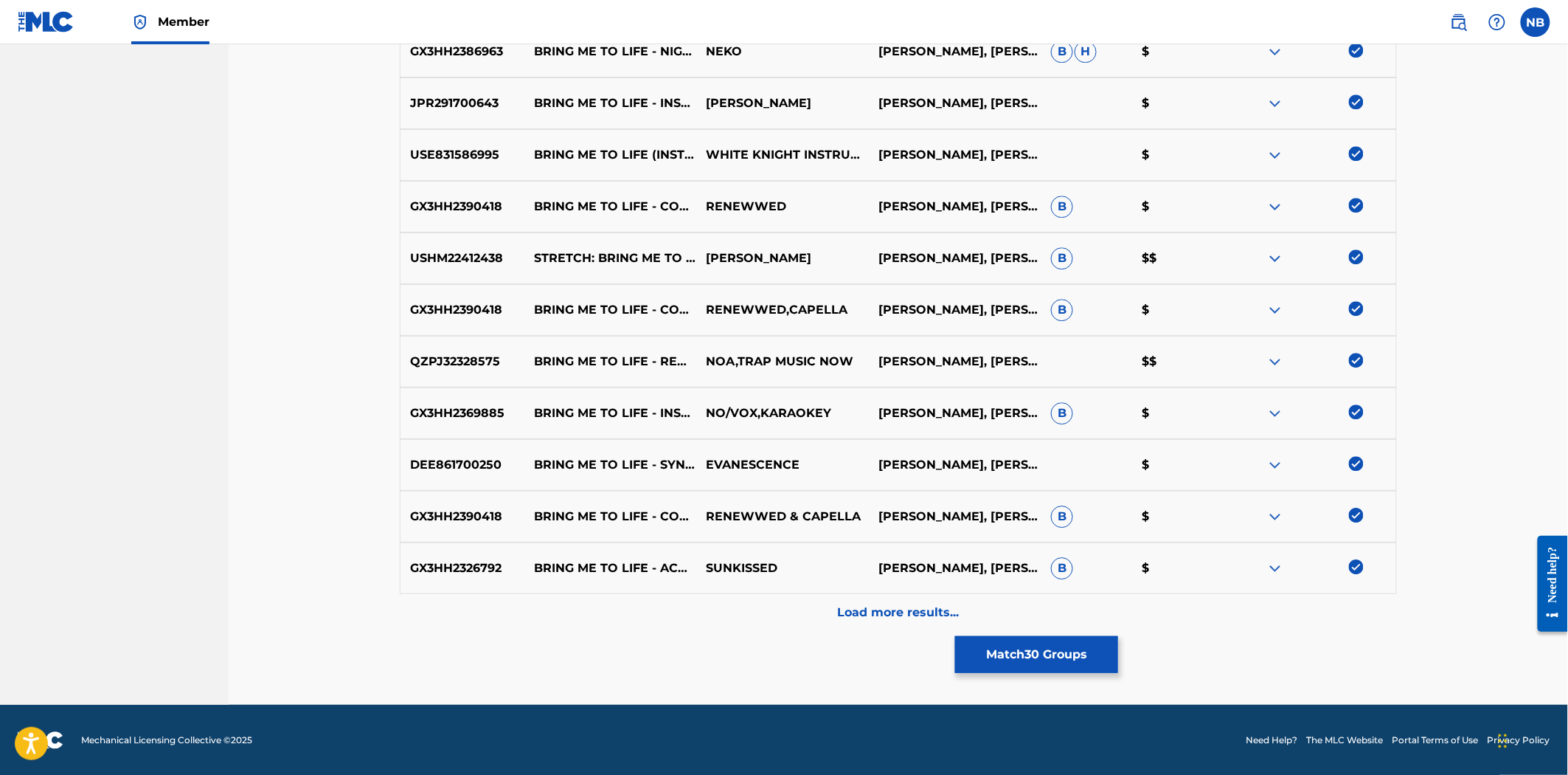
click at [954, 584] on div "GX3HH2326792 BRING ME TO LIFE - ACOUSTIC SUNKISSED [PERSON_NAME], [PERSON_NAME]…" at bounding box center [899, 568] width 997 height 52
click at [926, 607] on p "Load more results..." at bounding box center [899, 613] width 122 height 18
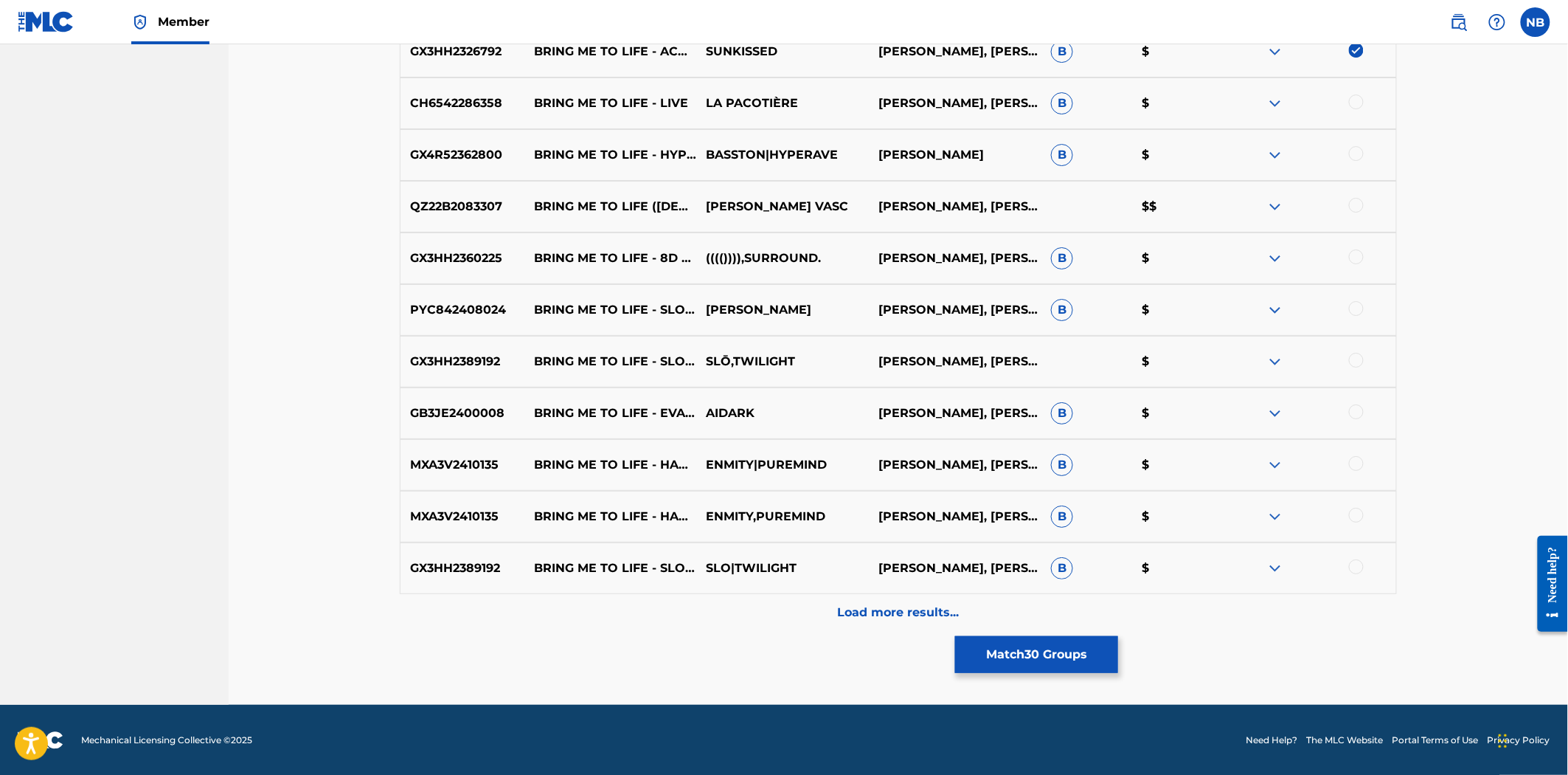
scroll to position [2004, 0]
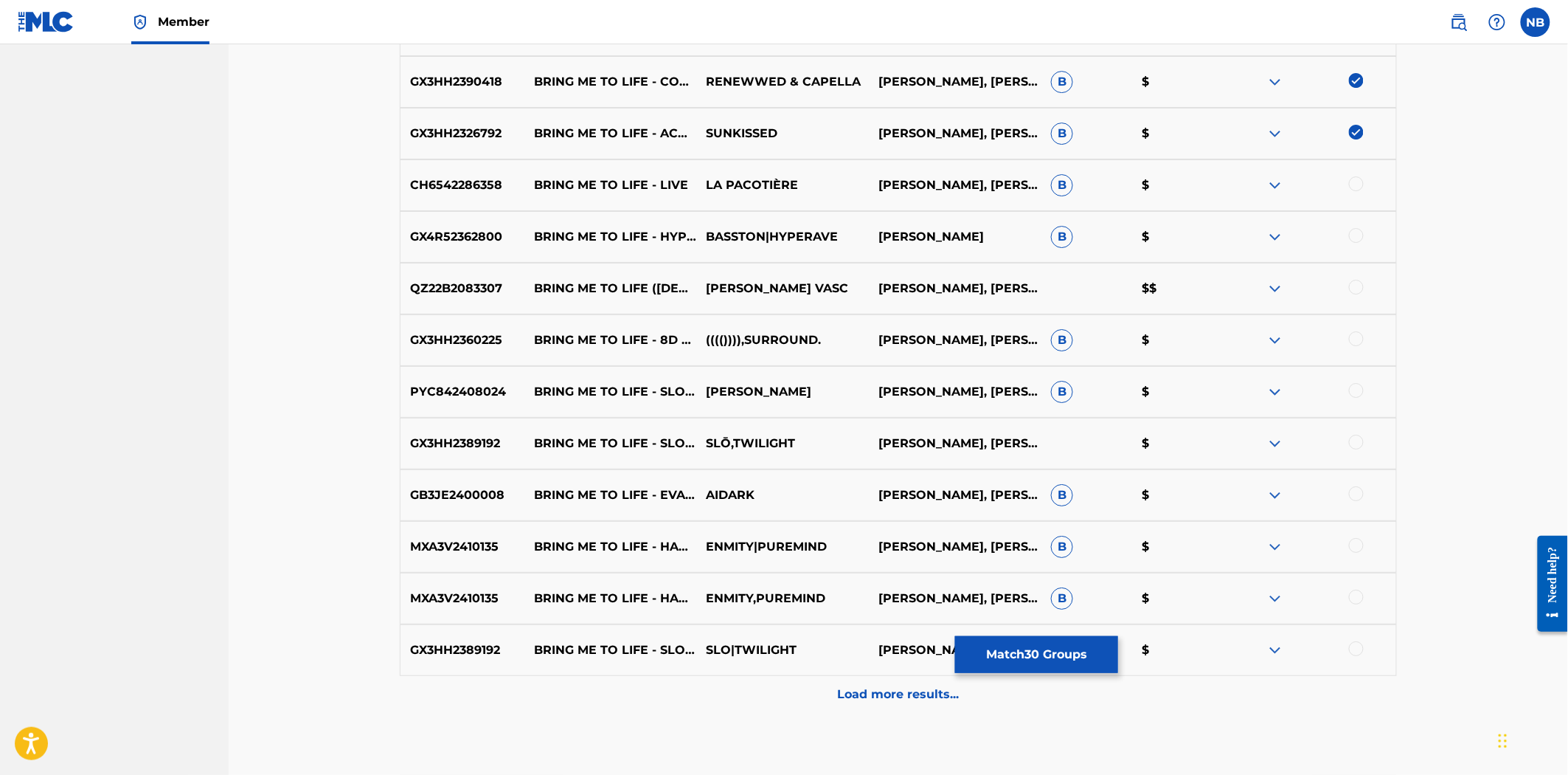
click at [1359, 182] on div at bounding box center [1357, 184] width 15 height 15
click at [1361, 230] on div at bounding box center [1357, 235] width 15 height 15
click at [1359, 292] on div at bounding box center [1357, 287] width 15 height 15
click at [1356, 339] on div at bounding box center [1357, 339] width 15 height 15
click at [1354, 389] on div at bounding box center [1357, 390] width 15 height 15
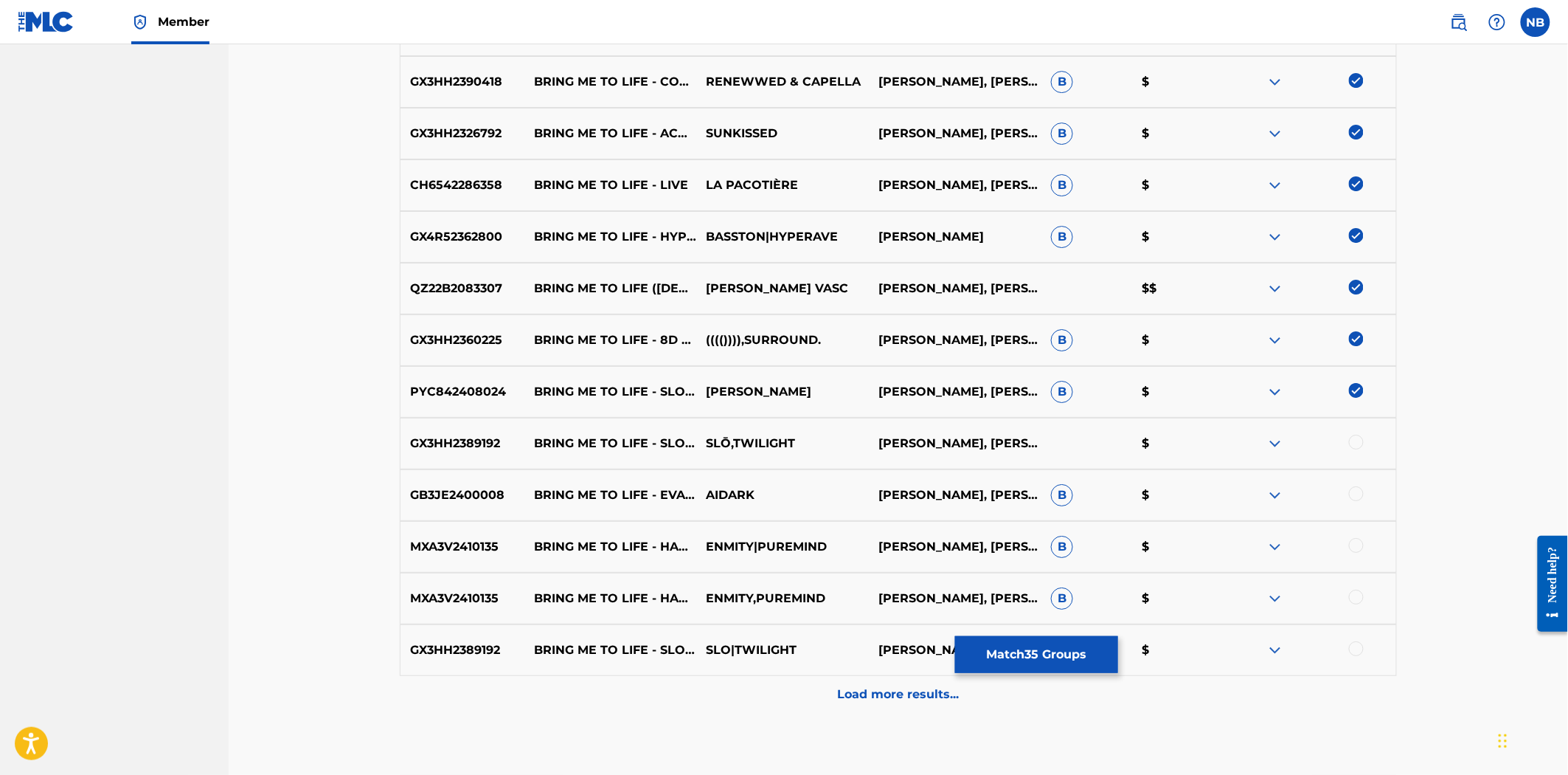
click at [1355, 445] on div at bounding box center [1357, 442] width 15 height 15
click at [1363, 490] on div at bounding box center [1357, 494] width 15 height 15
click at [1359, 541] on div at bounding box center [1357, 546] width 15 height 15
click at [1362, 593] on div at bounding box center [1357, 597] width 15 height 15
click at [1349, 657] on div at bounding box center [1310, 650] width 172 height 18
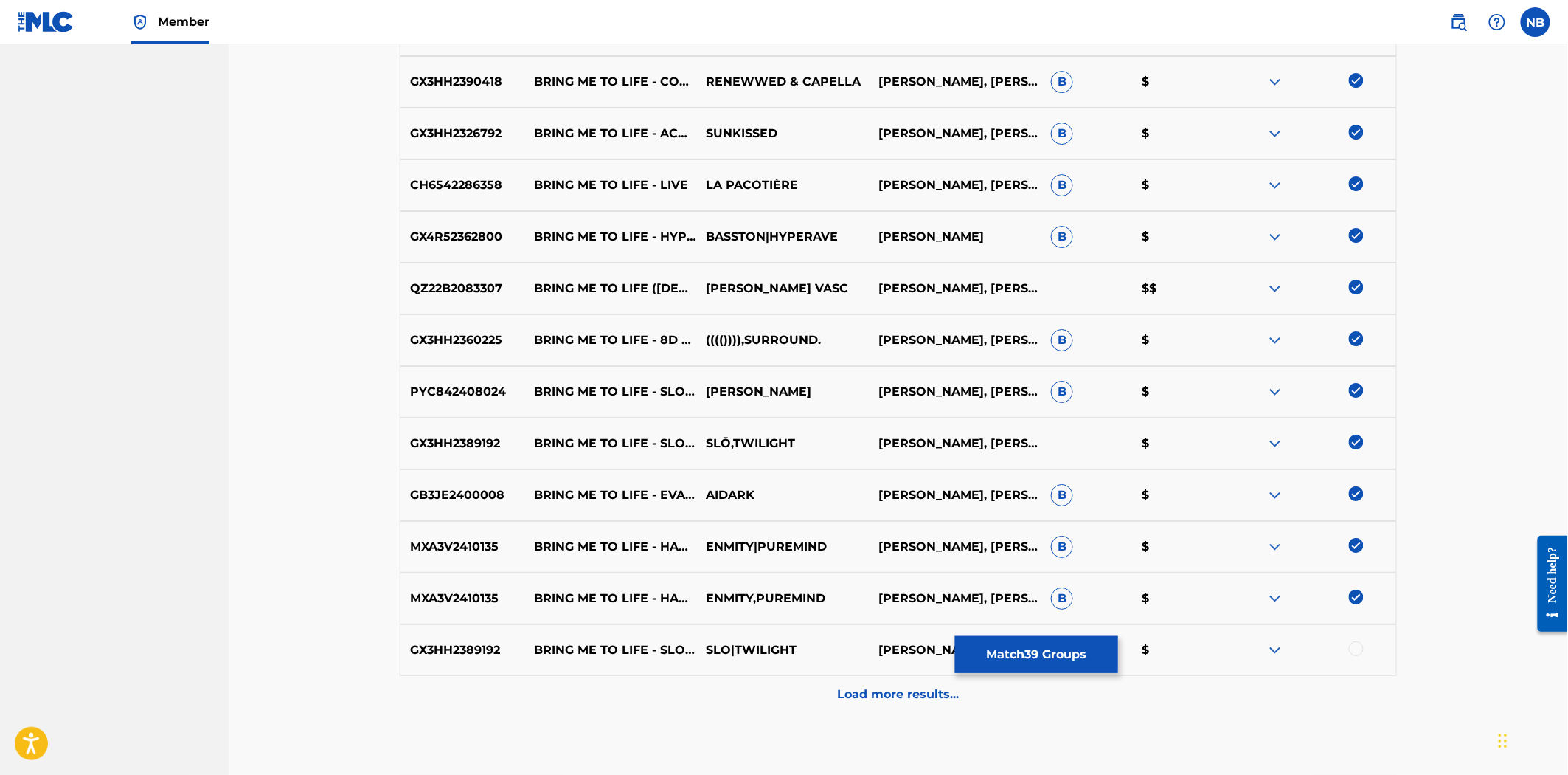
click at [1354, 644] on div at bounding box center [1357, 648] width 15 height 15
click at [886, 689] on p "Load more results..." at bounding box center [899, 694] width 122 height 18
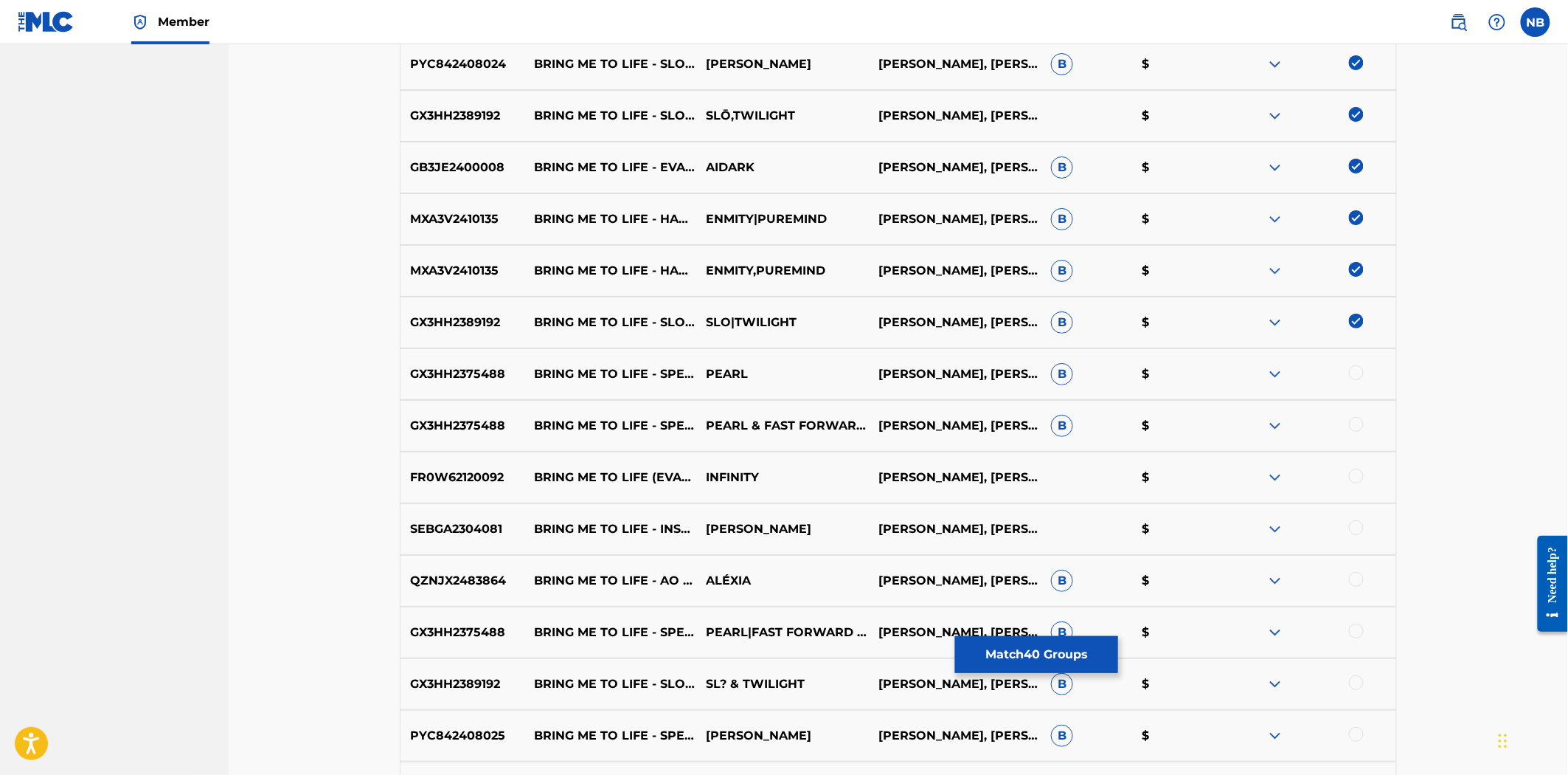
scroll to position [2333, 0]
click at [1354, 362] on div "GX3HH2375488 BRING ME TO LIFE - SPED UP PEARL [PERSON_NAME], [PERSON_NAME], [PE…" at bounding box center [899, 373] width 997 height 52
click at [1352, 371] on div at bounding box center [1357, 372] width 15 height 15
click at [1354, 425] on div at bounding box center [1357, 423] width 15 height 15
click at [1352, 473] on div at bounding box center [1357, 475] width 15 height 15
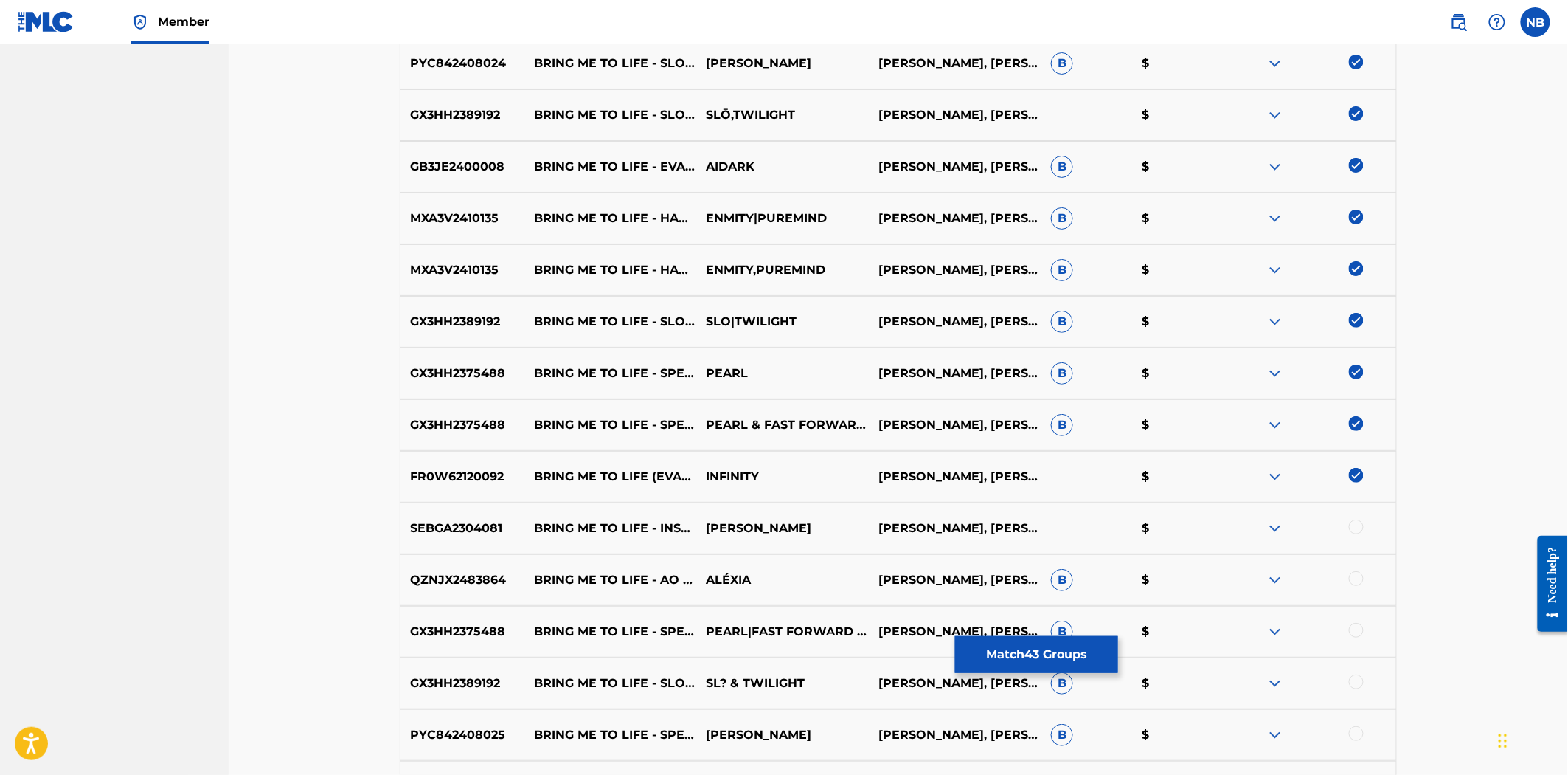
click at [1354, 527] on div at bounding box center [1357, 527] width 15 height 15
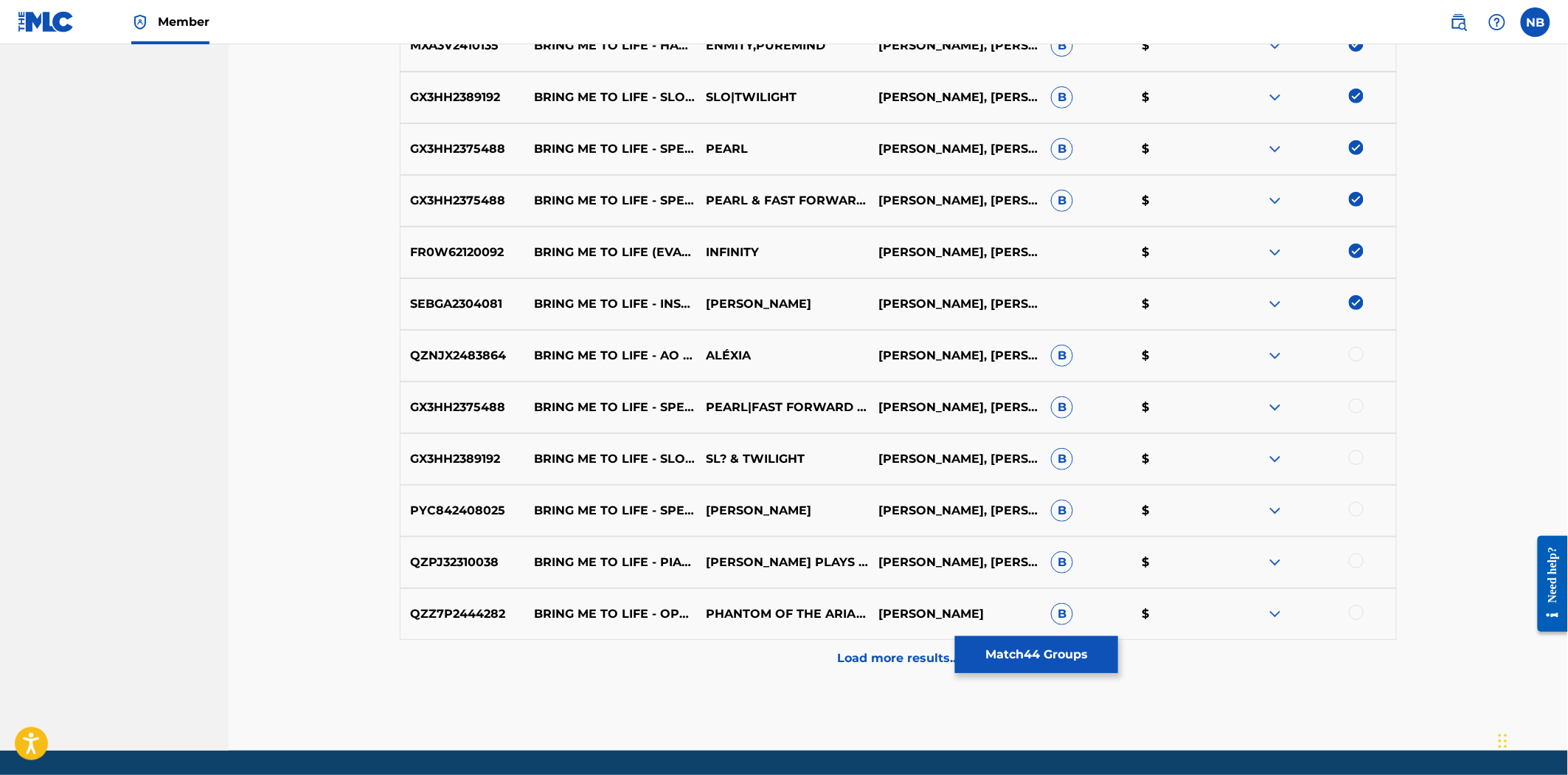
scroll to position [2579, 0]
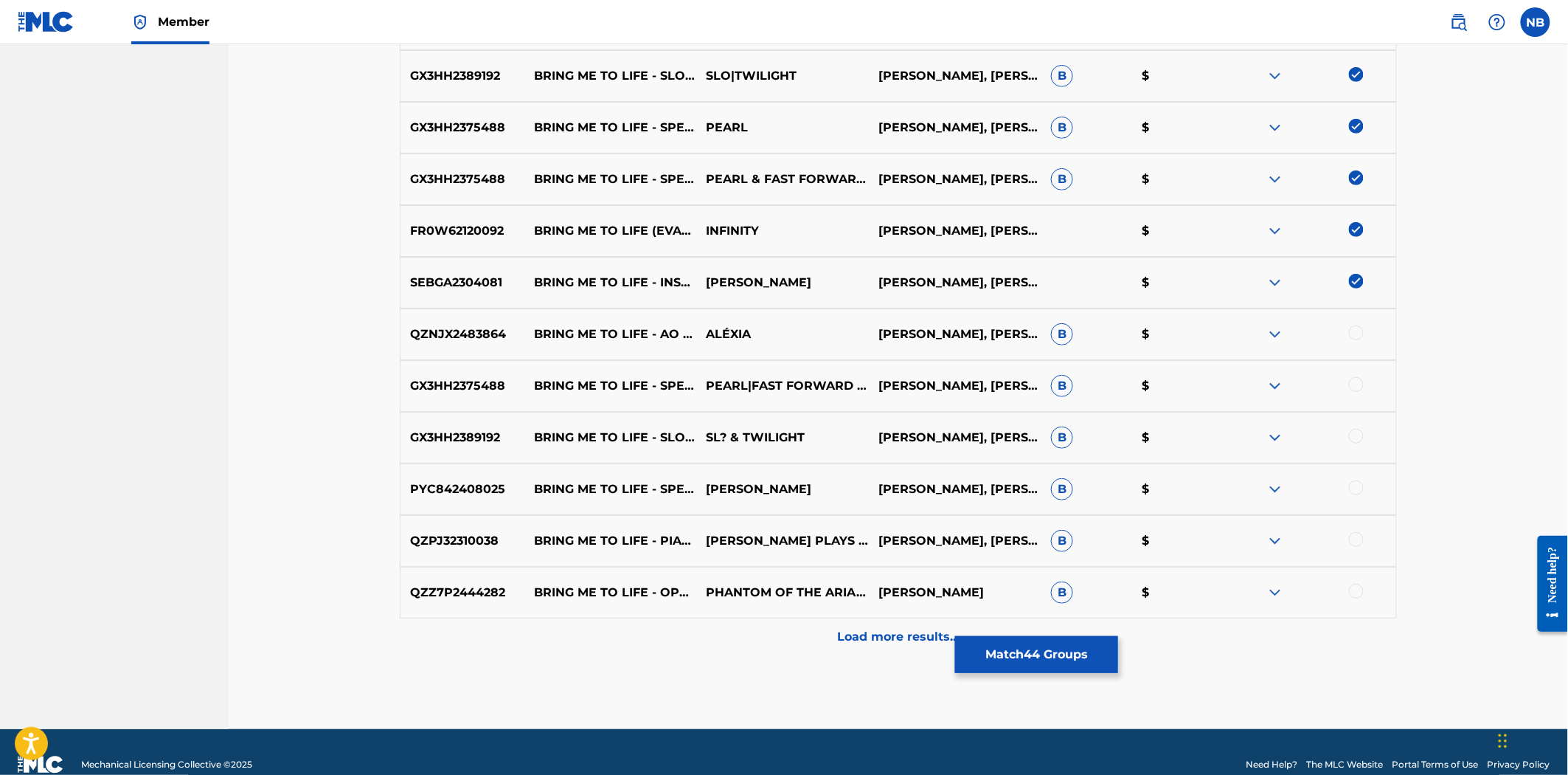
click at [1355, 330] on div at bounding box center [1357, 333] width 15 height 15
click at [1354, 392] on div at bounding box center [1310, 386] width 172 height 18
click at [1356, 385] on div at bounding box center [1357, 385] width 15 height 15
click at [1356, 440] on div at bounding box center [1357, 436] width 15 height 15
click at [1363, 493] on div at bounding box center [1310, 490] width 172 height 18
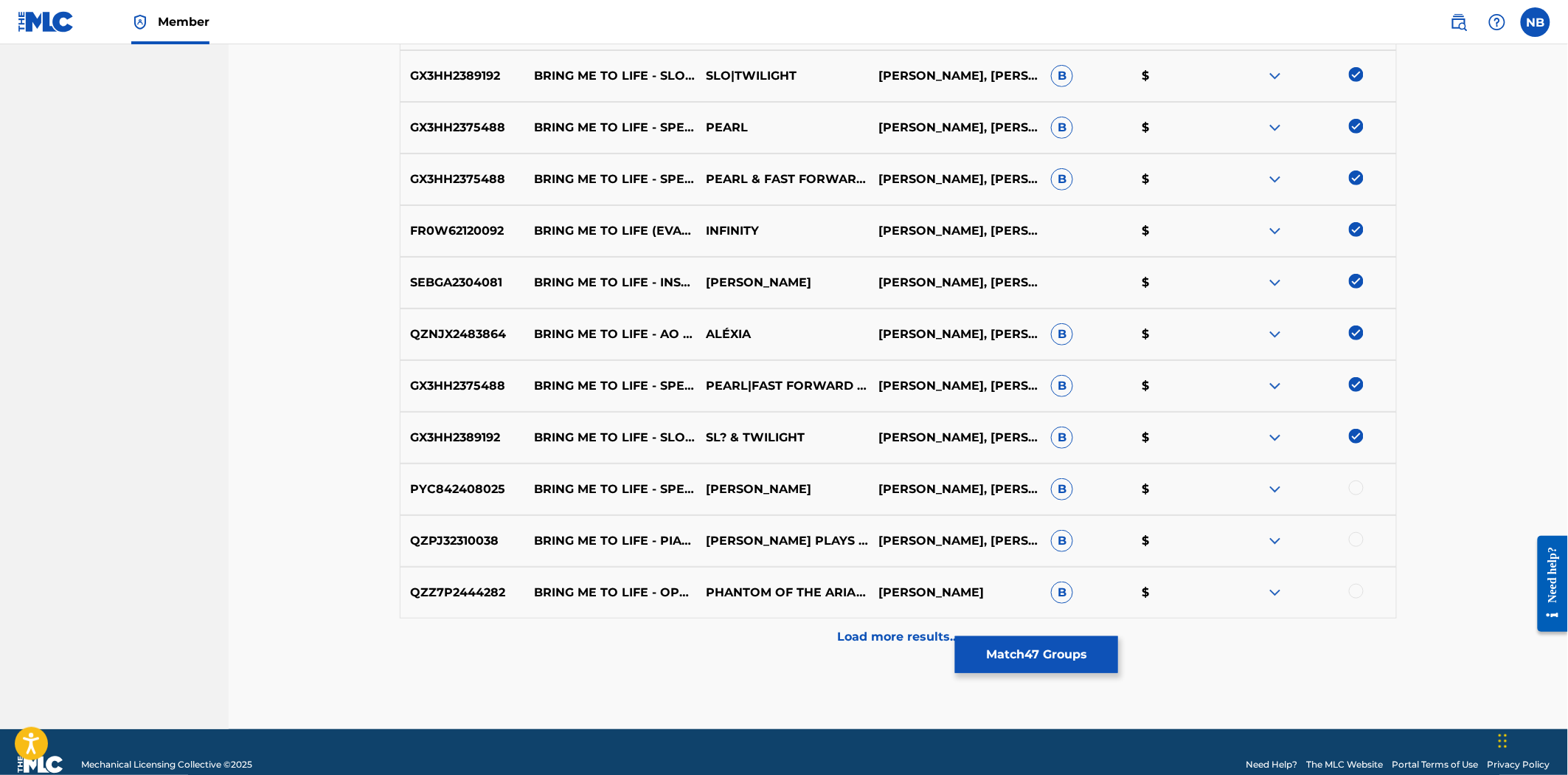
click at [1353, 484] on div at bounding box center [1357, 488] width 15 height 15
click at [1353, 539] on div at bounding box center [1357, 539] width 15 height 15
click at [1363, 588] on div at bounding box center [1310, 593] width 172 height 18
click at [1360, 589] on div at bounding box center [1357, 591] width 15 height 15
click at [908, 646] on div "Load more results..." at bounding box center [899, 637] width 997 height 37
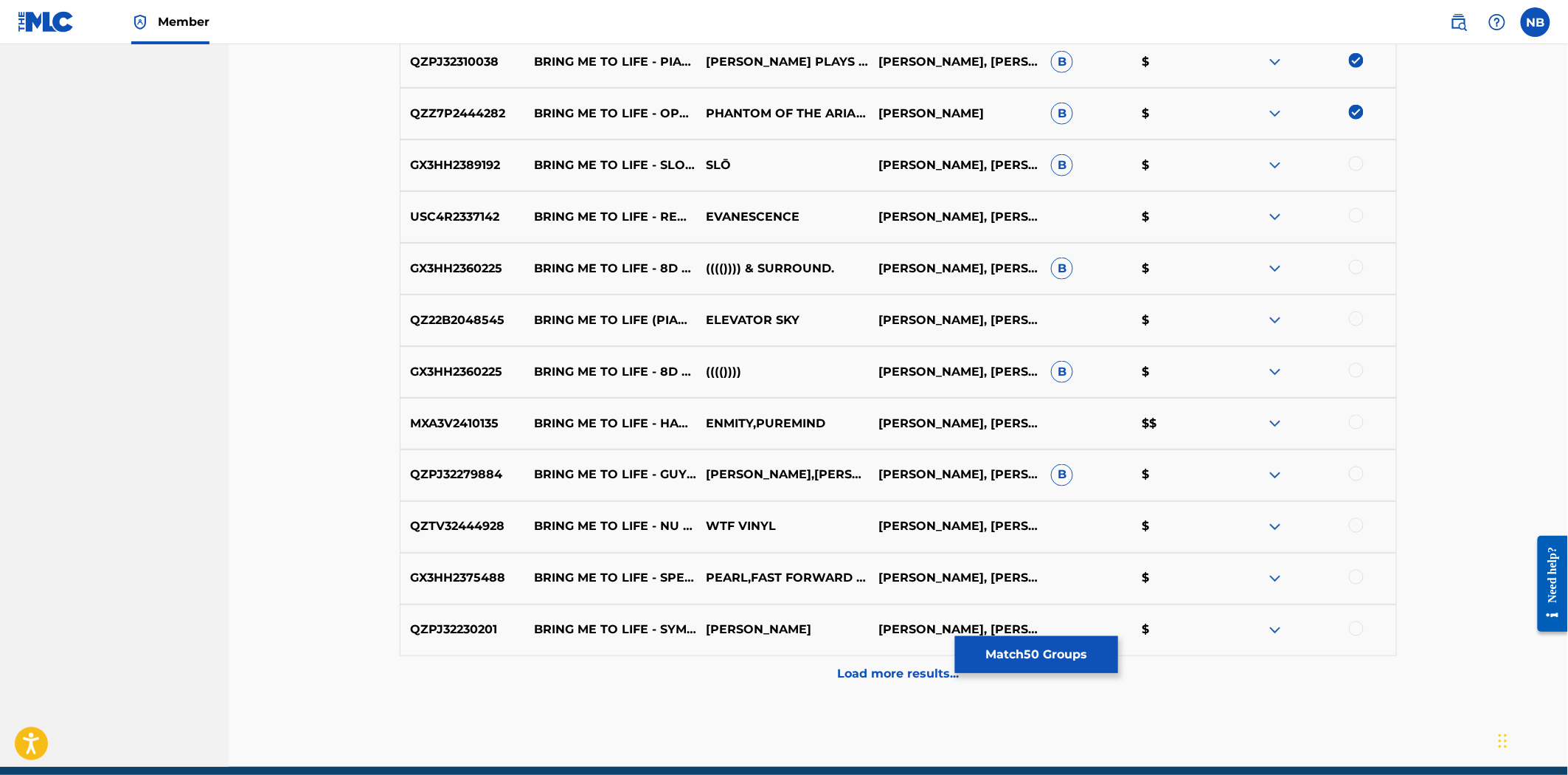
scroll to position [3120, 0]
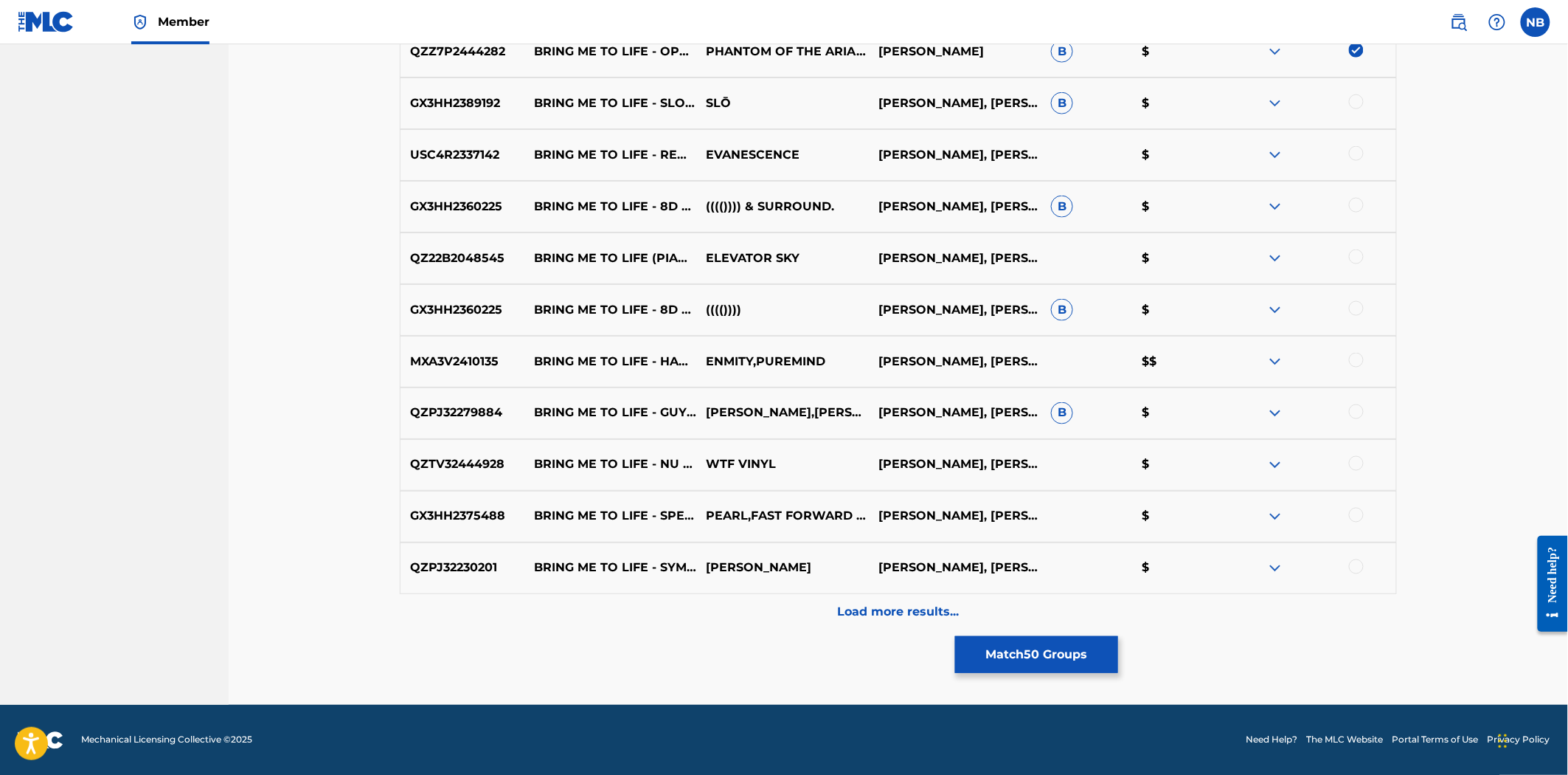
click at [1351, 104] on div at bounding box center [1357, 102] width 15 height 15
click at [1354, 159] on div at bounding box center [1357, 154] width 15 height 15
click at [1355, 201] on div at bounding box center [1357, 205] width 15 height 15
click at [1359, 255] on div at bounding box center [1357, 257] width 15 height 15
click at [1358, 315] on div at bounding box center [1357, 308] width 15 height 15
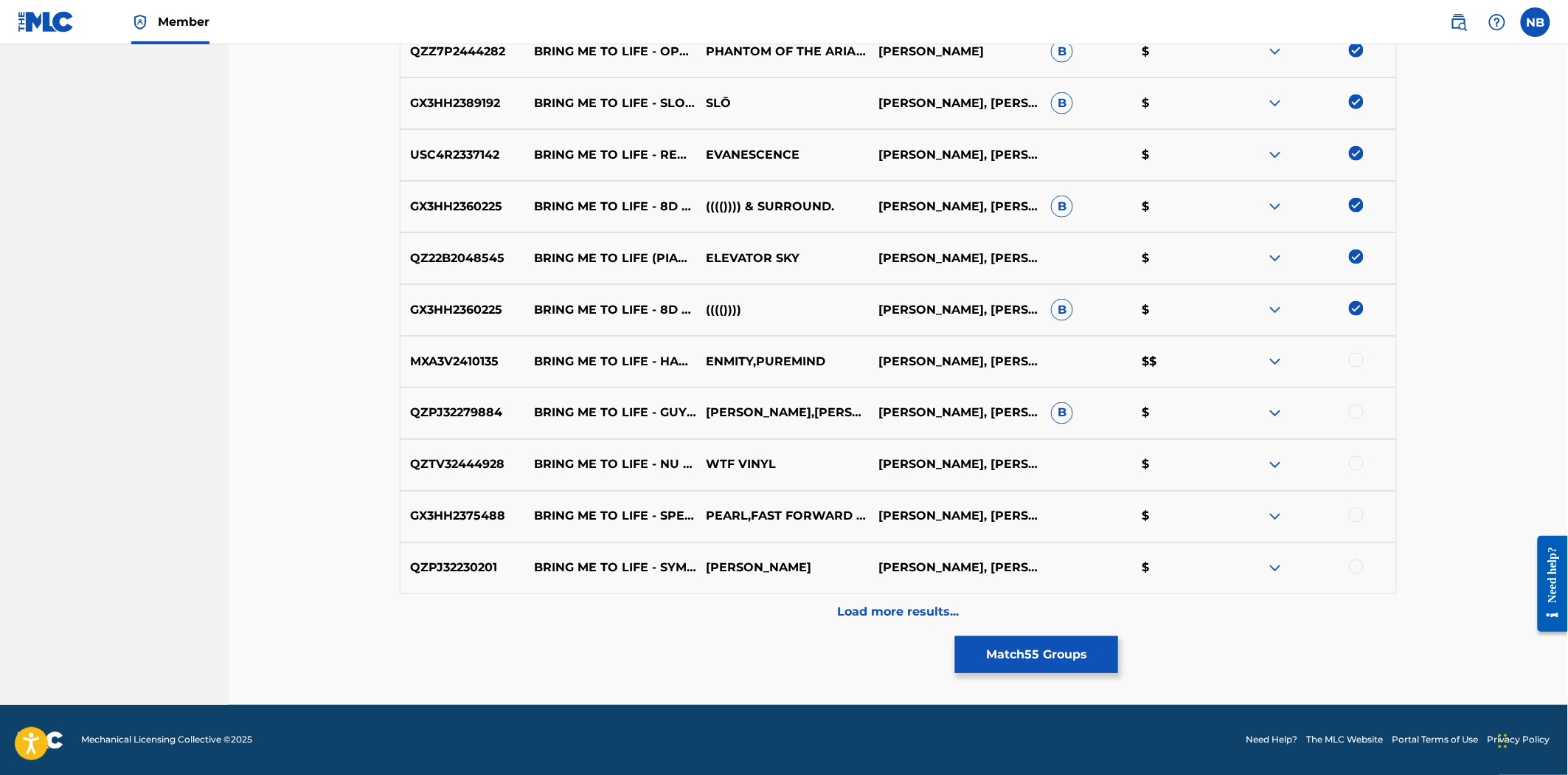
click at [1364, 344] on div "MXA3V2410135 BRING ME TO LIFE - HARDSTYLE (EXTENDED) ENMITY,PUREMIND [PERSON_NA…" at bounding box center [899, 362] width 997 height 52
click at [1356, 366] on div at bounding box center [1357, 360] width 15 height 15
click at [1355, 408] on div at bounding box center [1357, 412] width 15 height 15
click at [1359, 475] on div "QZTV32444928 BRING ME TO LIFE - NU WAVE WTF VINYL [PERSON_NAME], [PERSON_NAME],…" at bounding box center [899, 464] width 997 height 52
click at [1357, 465] on div at bounding box center [1357, 464] width 15 height 15
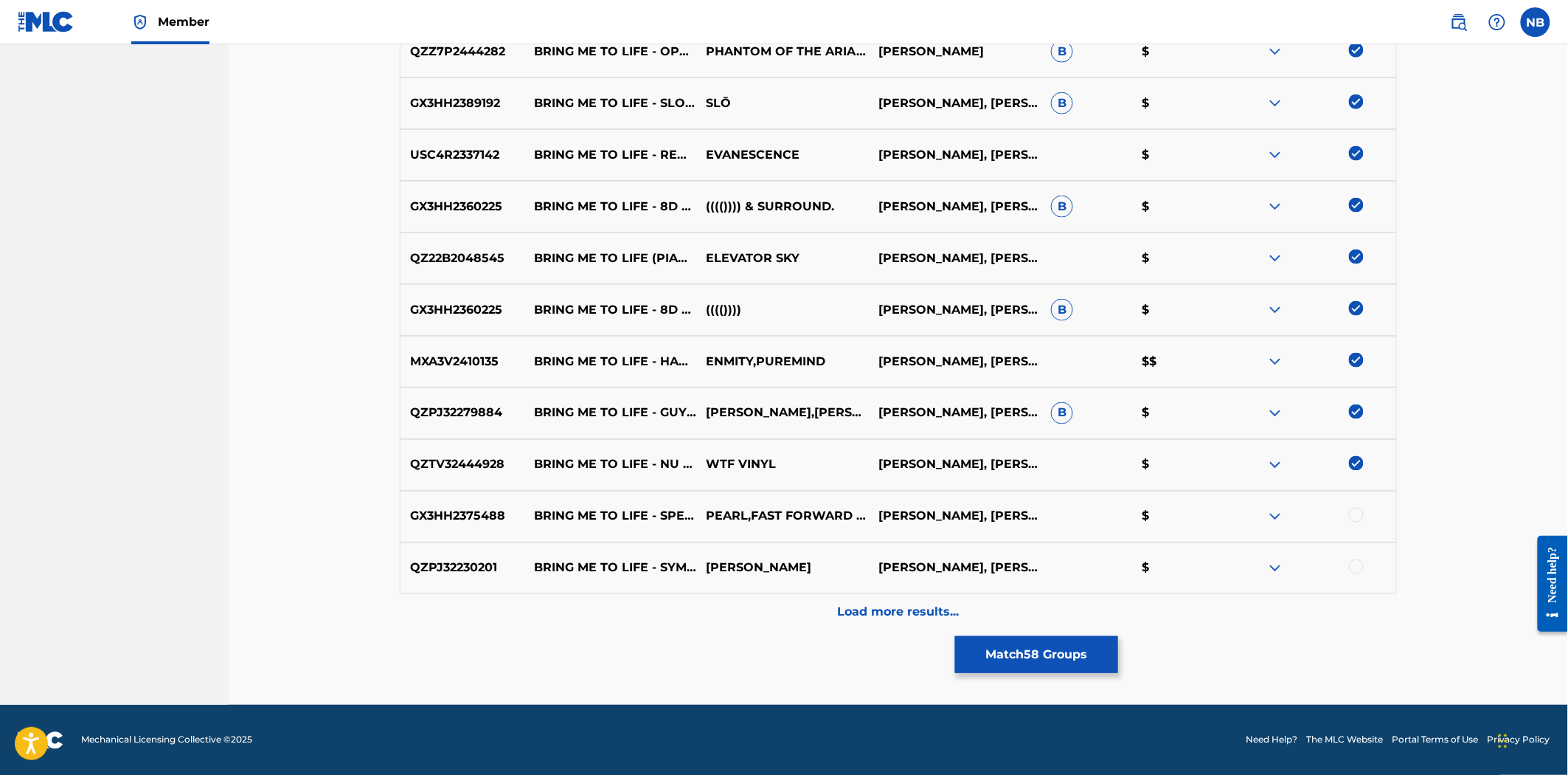
drag, startPoint x: 1359, startPoint y: 512, endPoint x: 1357, endPoint y: 578, distance: 66.0
click at [1359, 514] on div at bounding box center [1357, 515] width 15 height 15
click at [1360, 570] on div at bounding box center [1357, 567] width 15 height 15
click at [912, 627] on div "Load more results..." at bounding box center [899, 612] width 997 height 37
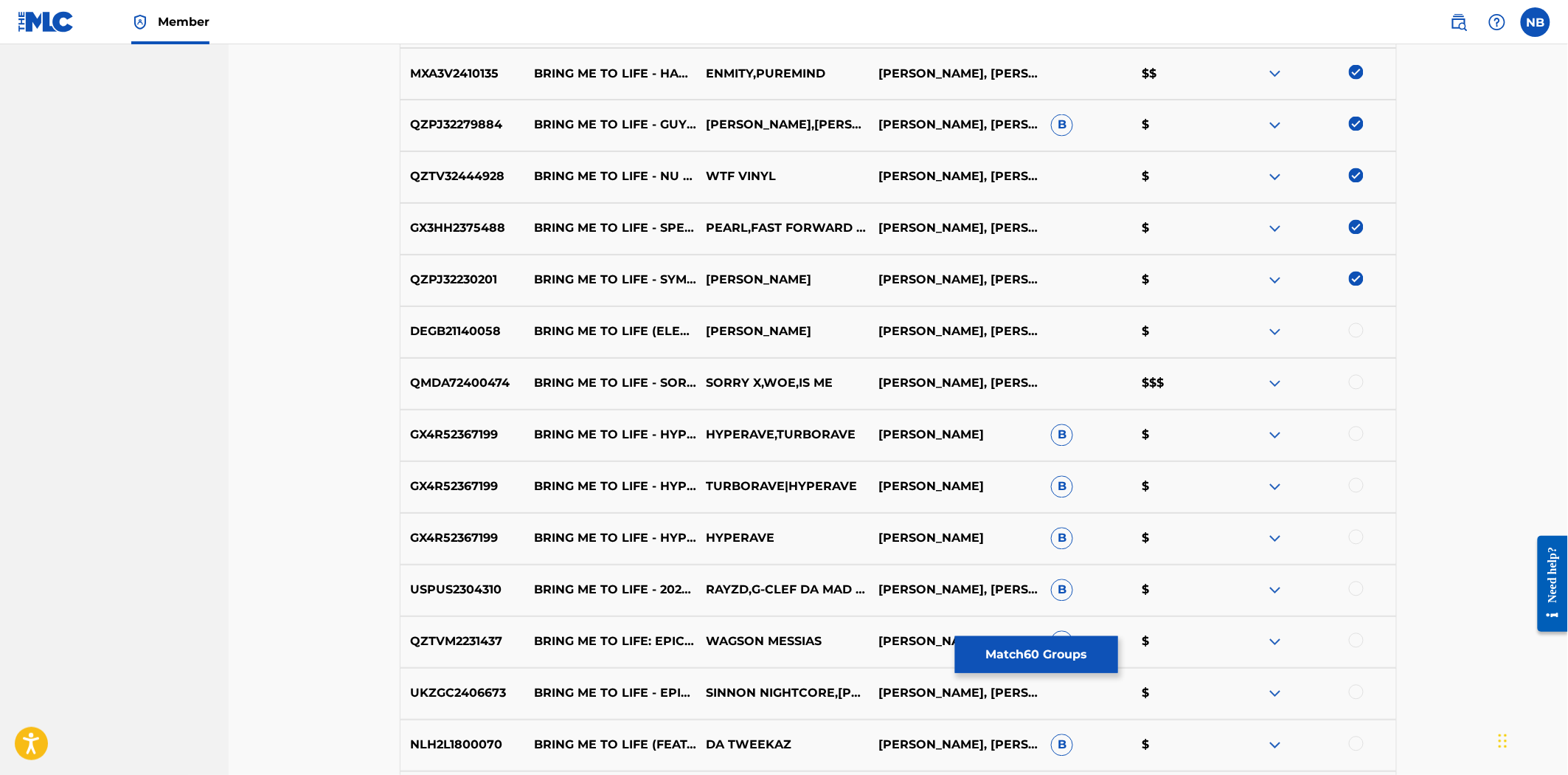
scroll to position [3448, 0]
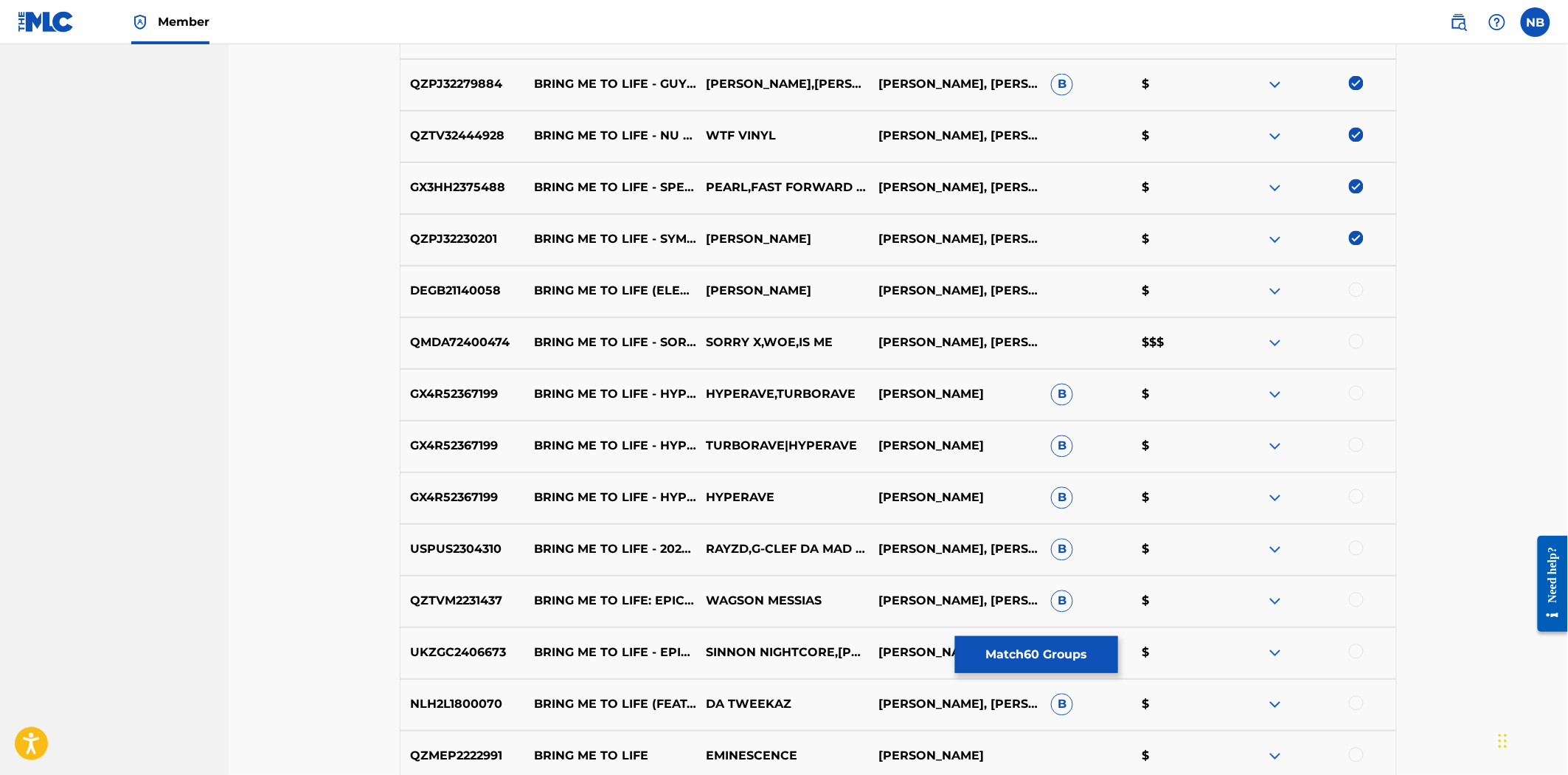
click at [1349, 283] on div at bounding box center [1310, 292] width 172 height 18
click at [1359, 301] on div "DEGB21140058 BRING ME TO LIFE (ELECTRO MASHUP MIX) [PERSON_NAME], [PERSON_NAME]…" at bounding box center [899, 291] width 997 height 52
click at [1188, 334] on p "$$$" at bounding box center [1178, 344] width 91 height 18
click at [1358, 288] on div at bounding box center [1357, 290] width 15 height 15
click at [1353, 344] on div at bounding box center [1357, 342] width 15 height 15
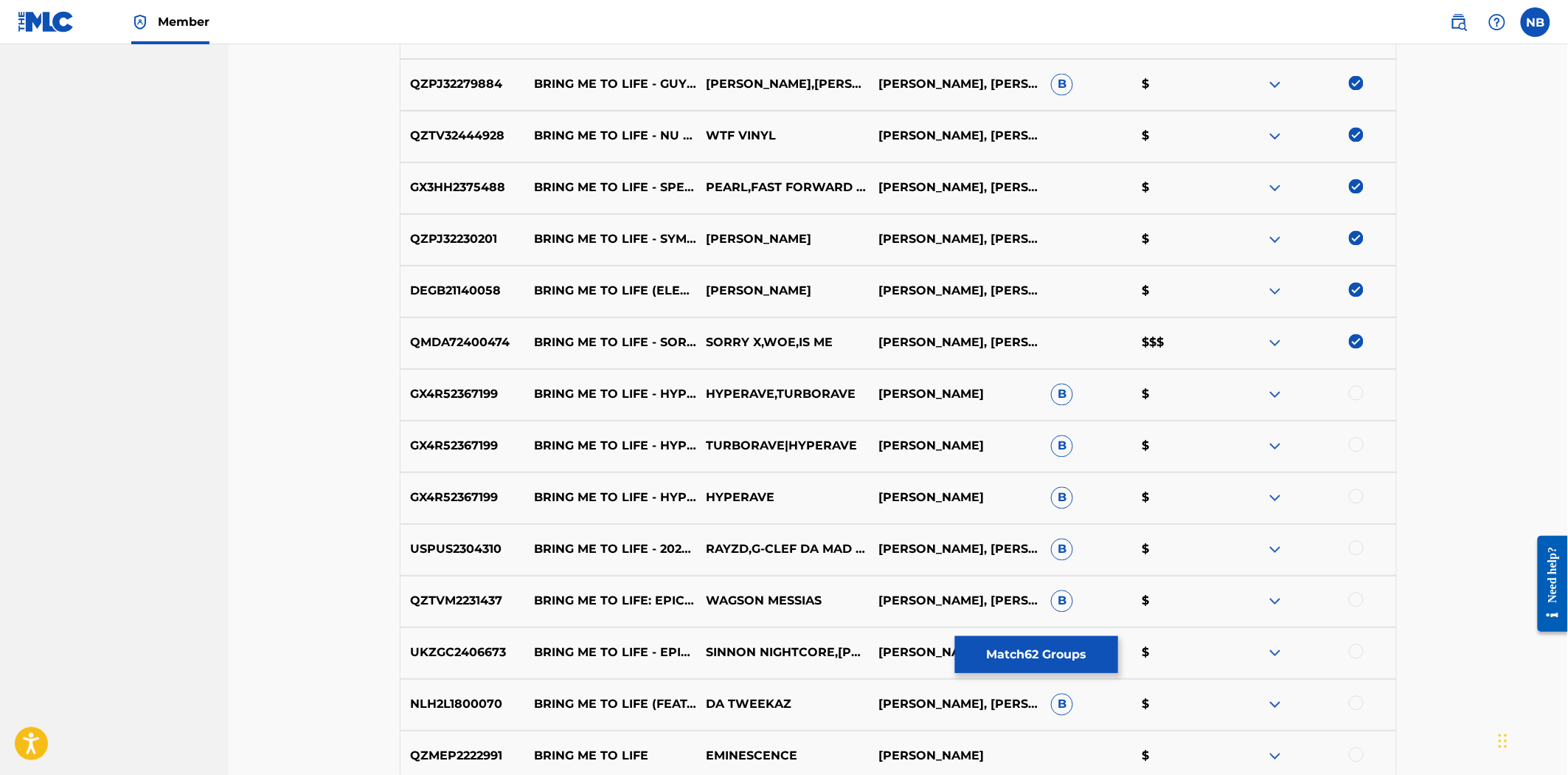
click at [1352, 392] on div at bounding box center [1357, 394] width 15 height 15
click at [1350, 441] on div at bounding box center [1357, 445] width 15 height 15
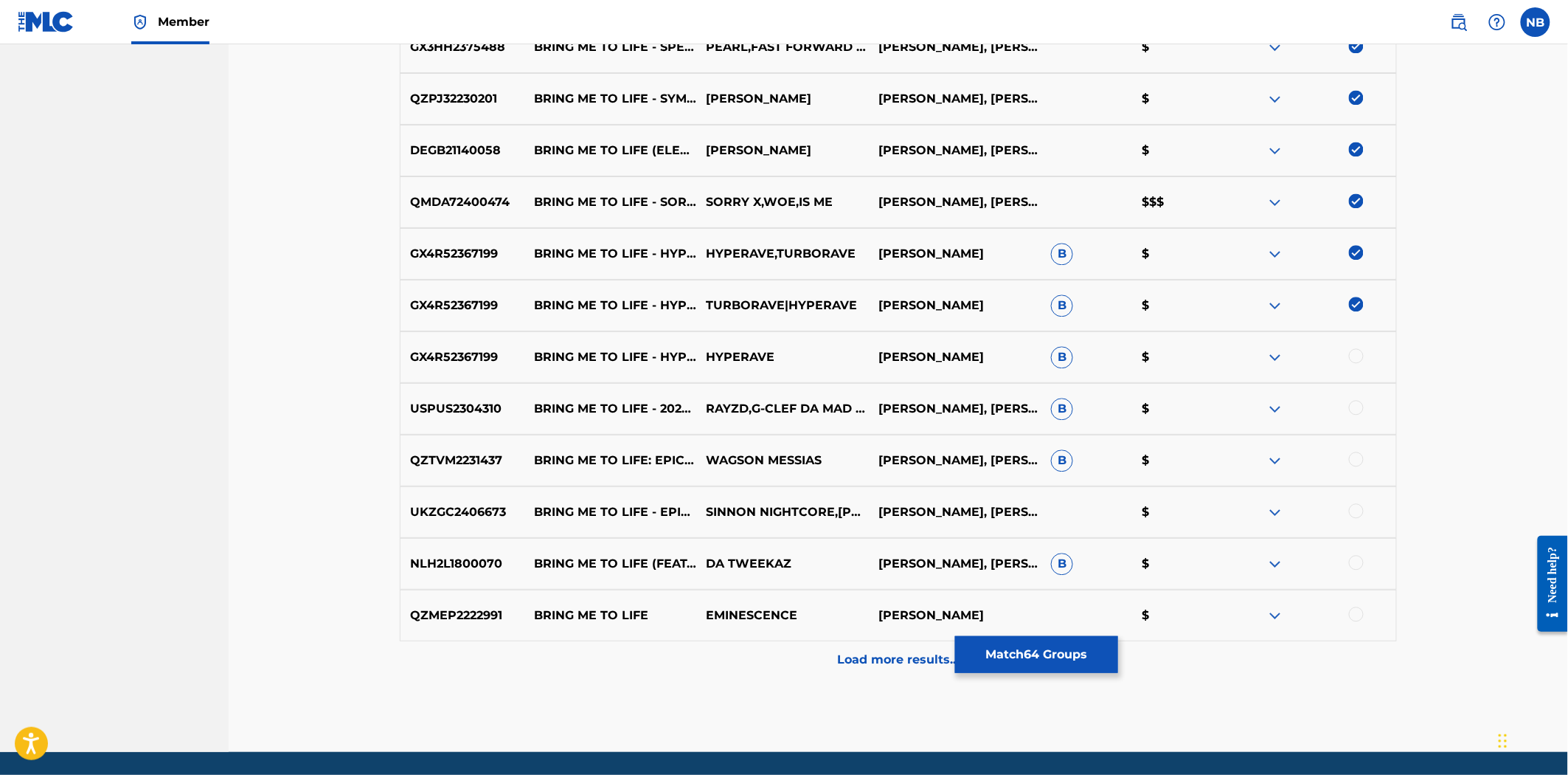
scroll to position [3612, 0]
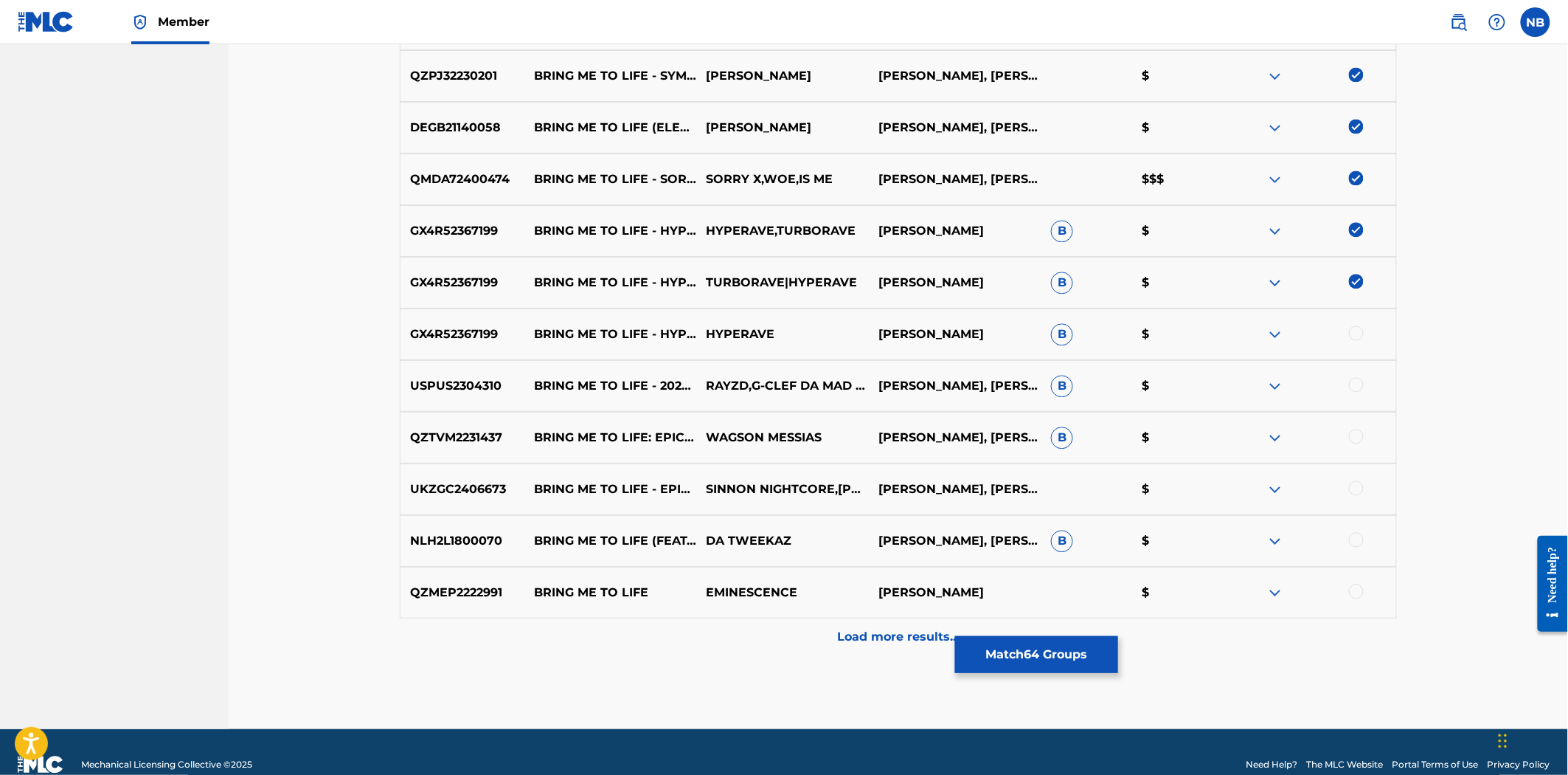
click at [1354, 330] on div at bounding box center [1357, 333] width 15 height 15
click at [1356, 378] on div at bounding box center [1357, 385] width 15 height 15
click at [1355, 427] on div "QZTVM2231437 BRING ME TO LIFE: EPIC MAJESTIC ORCHESTRAL WAGSON MESSIAS [PERSON_…" at bounding box center [899, 437] width 997 height 52
click at [1354, 431] on div at bounding box center [1357, 436] width 15 height 15
click at [1355, 490] on div at bounding box center [1357, 488] width 15 height 15
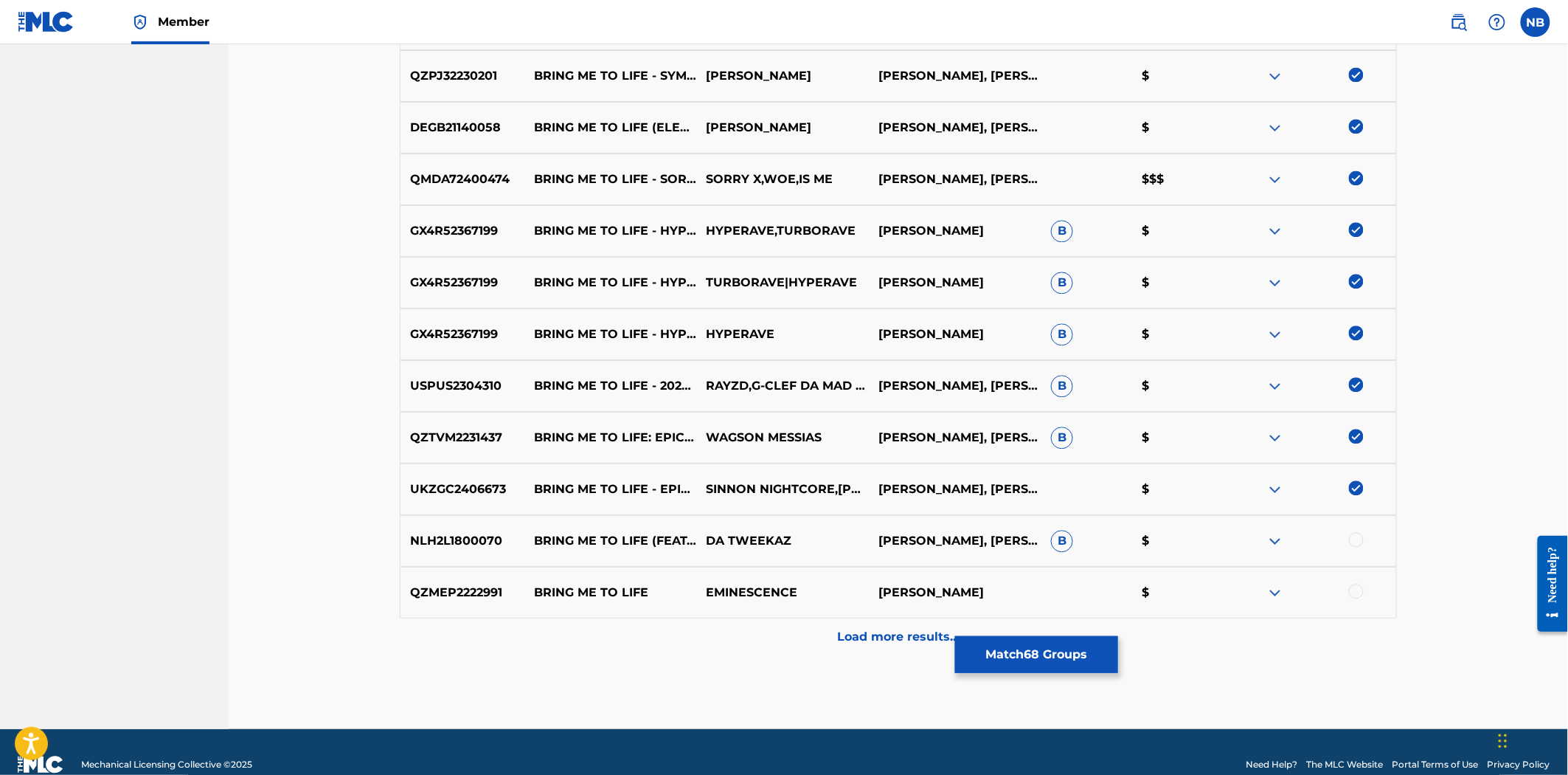
click at [1354, 541] on div at bounding box center [1357, 539] width 15 height 15
click at [1353, 588] on div at bounding box center [1357, 591] width 15 height 15
click at [799, 634] on div "Load more results..." at bounding box center [899, 637] width 997 height 37
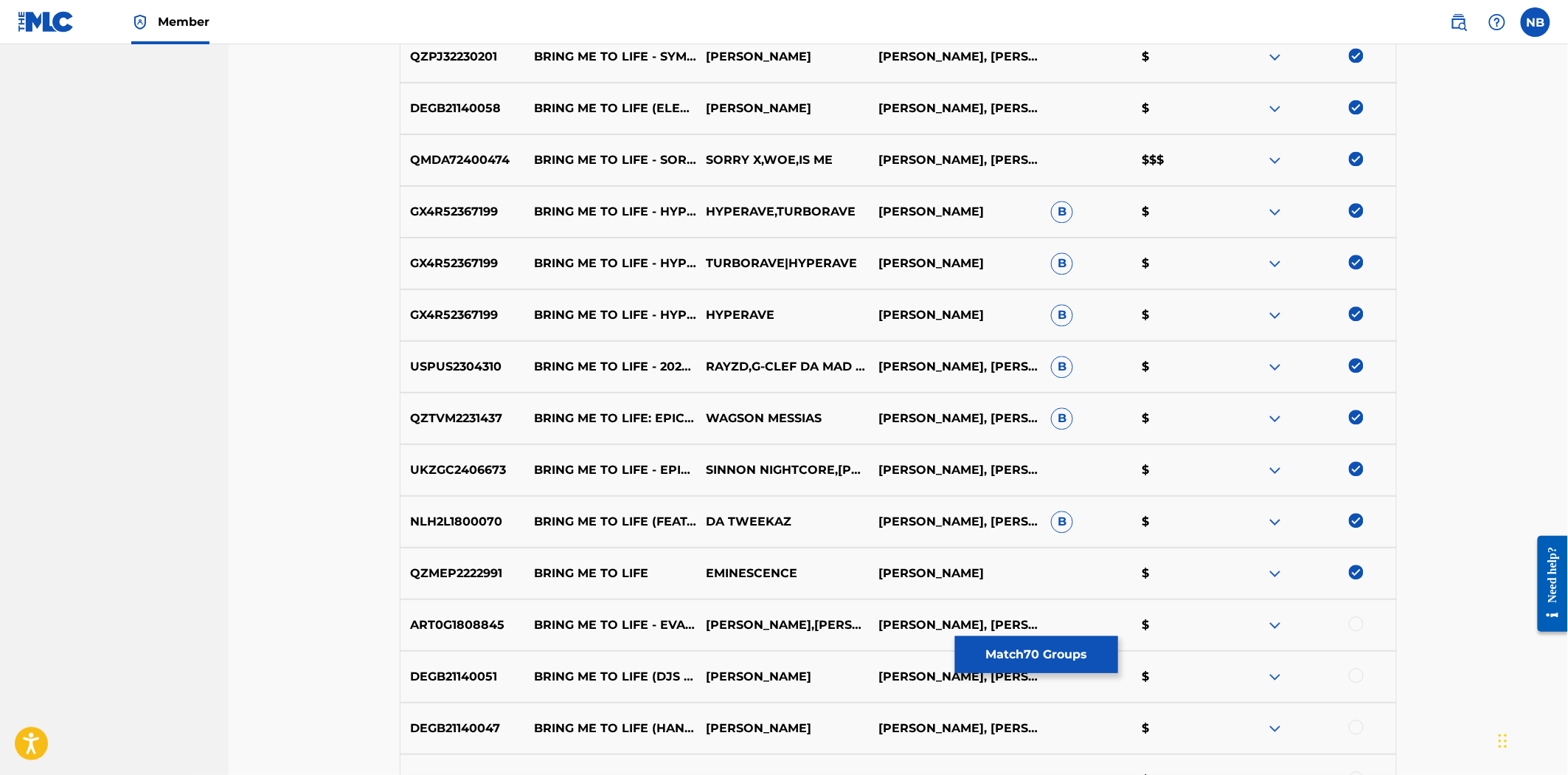
scroll to position [4104, 0]
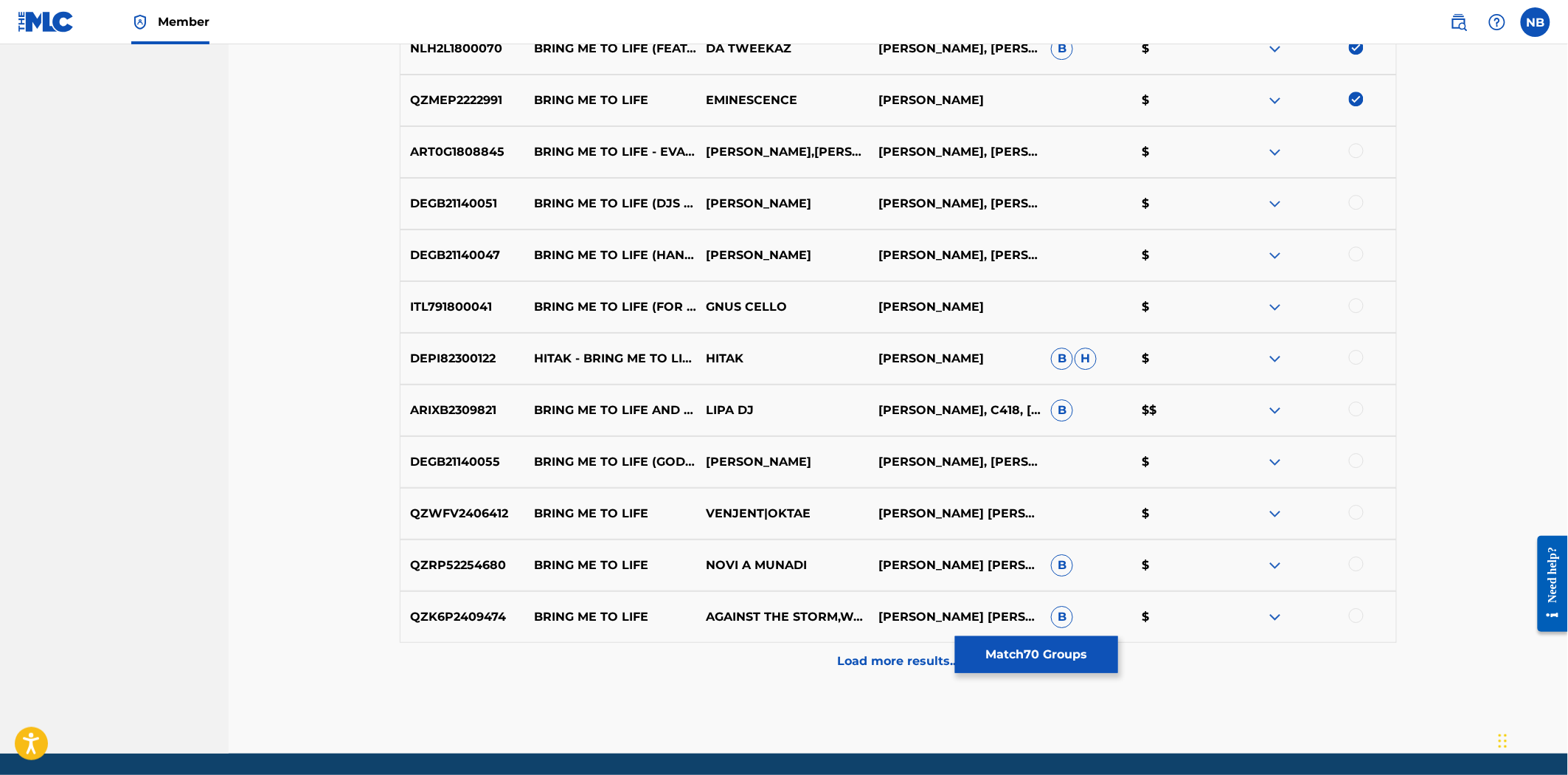
click at [1355, 153] on div at bounding box center [1357, 150] width 15 height 15
click at [1354, 209] on div at bounding box center [1357, 202] width 15 height 15
click at [1359, 251] on div at bounding box center [1357, 254] width 15 height 15
click at [1355, 307] on div at bounding box center [1357, 306] width 15 height 15
click at [1351, 358] on div at bounding box center [1357, 358] width 15 height 15
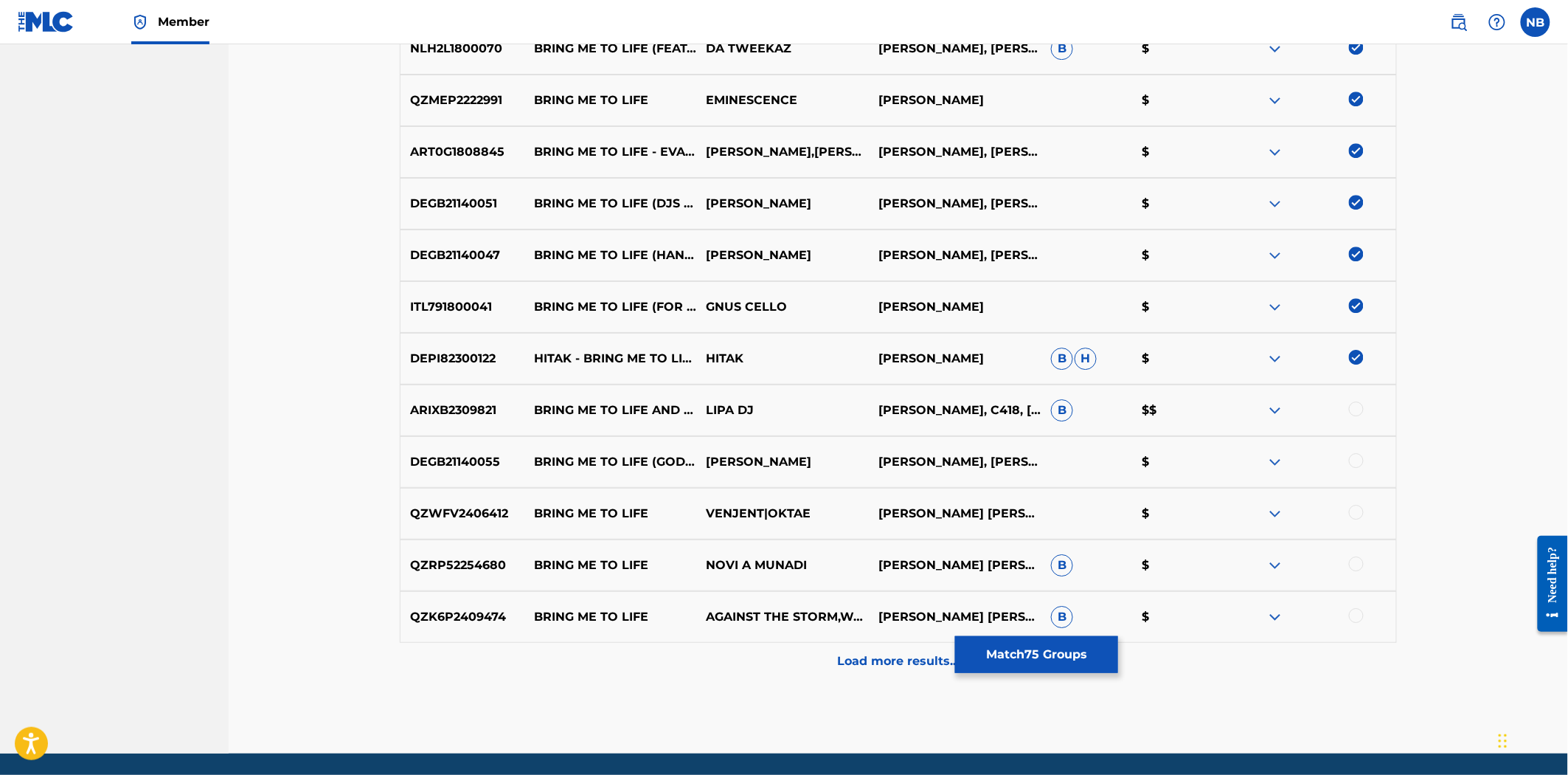
click at [1356, 416] on div at bounding box center [1357, 409] width 15 height 15
click at [1358, 456] on div at bounding box center [1357, 460] width 15 height 15
click at [1358, 512] on div at bounding box center [1357, 512] width 15 height 15
click at [1354, 570] on div at bounding box center [1357, 564] width 15 height 15
click at [1354, 611] on div at bounding box center [1357, 616] width 15 height 15
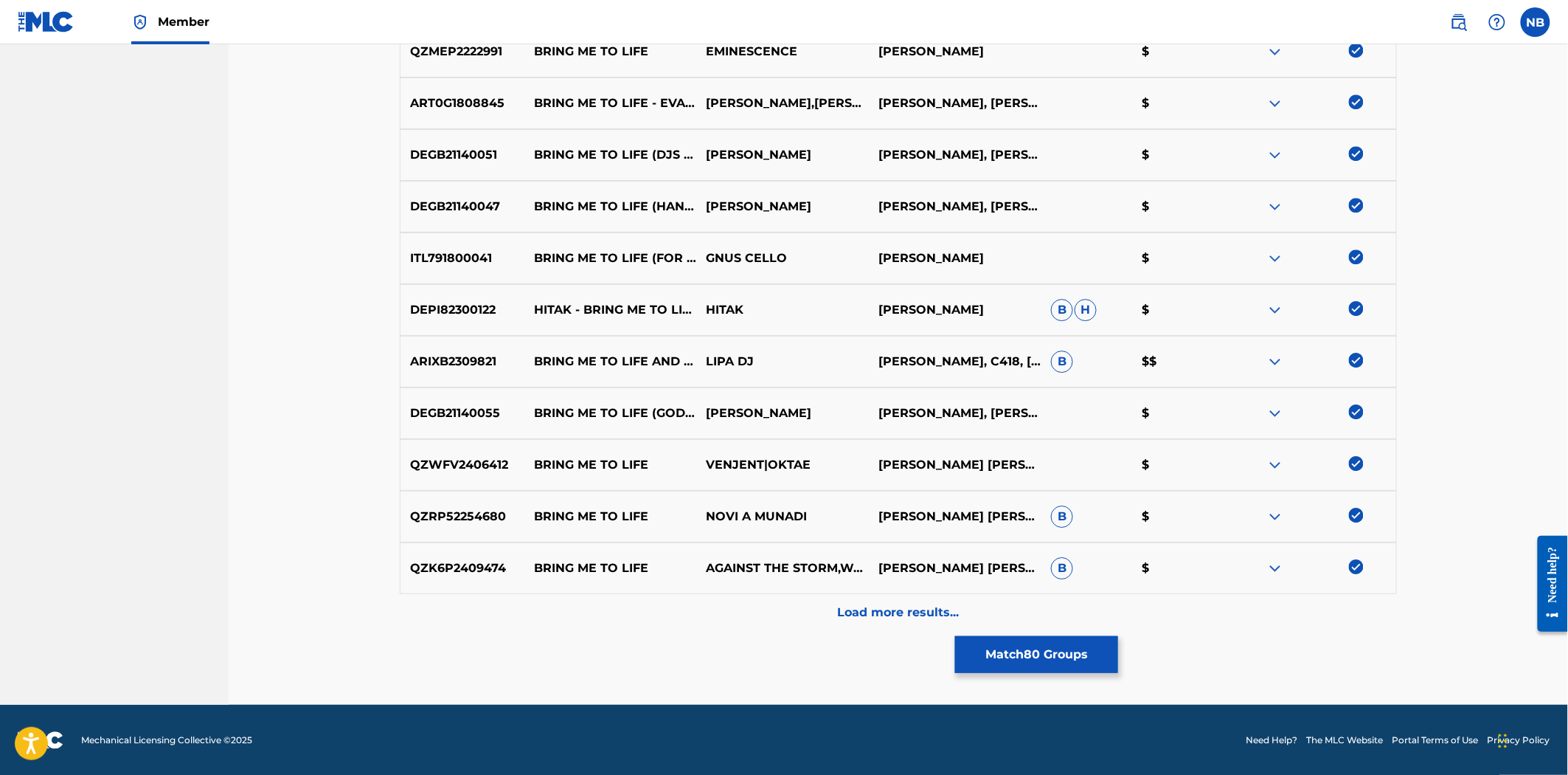
click at [843, 609] on p "Load more results..." at bounding box center [899, 613] width 122 height 18
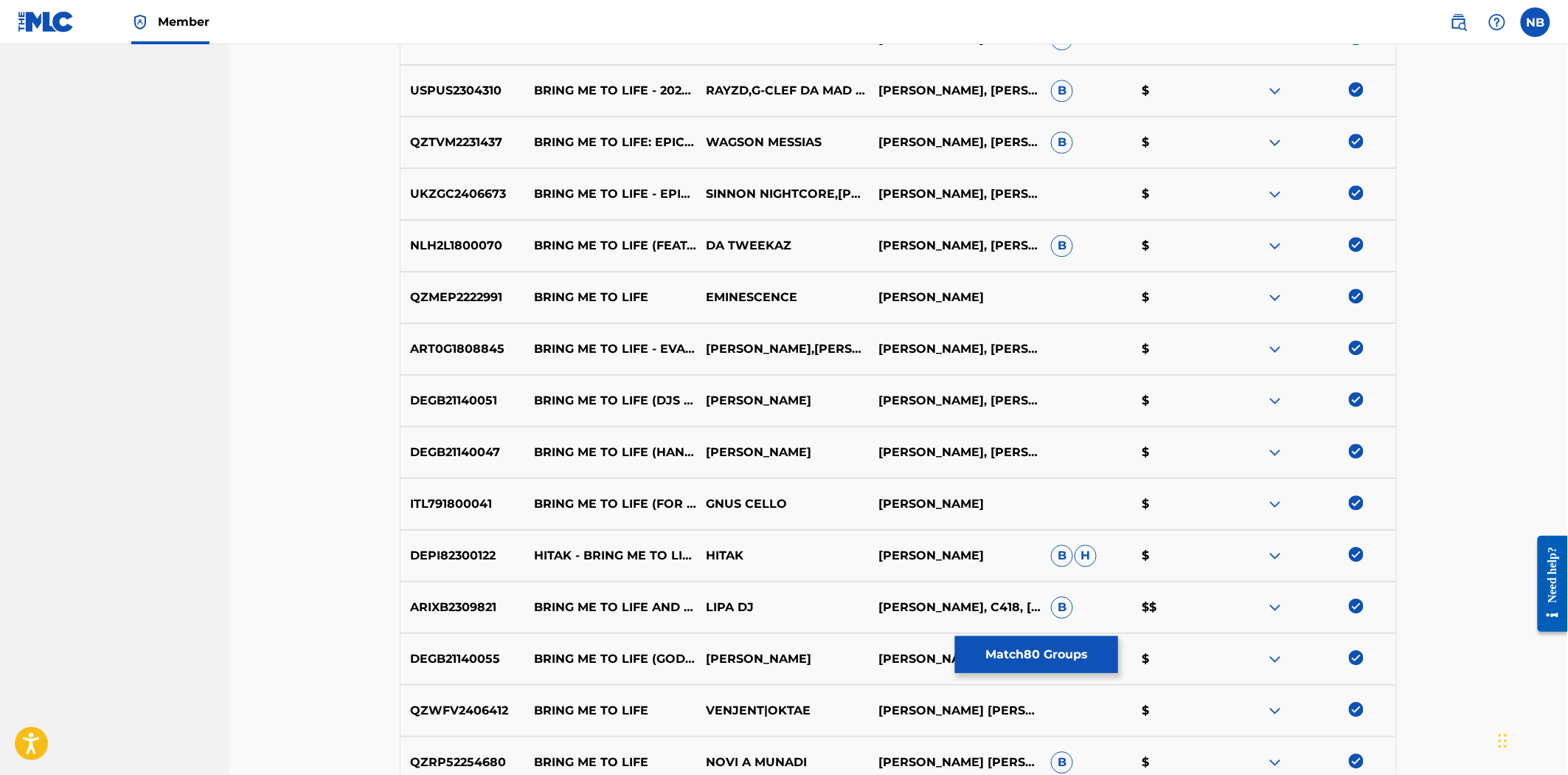
scroll to position [4564, 0]
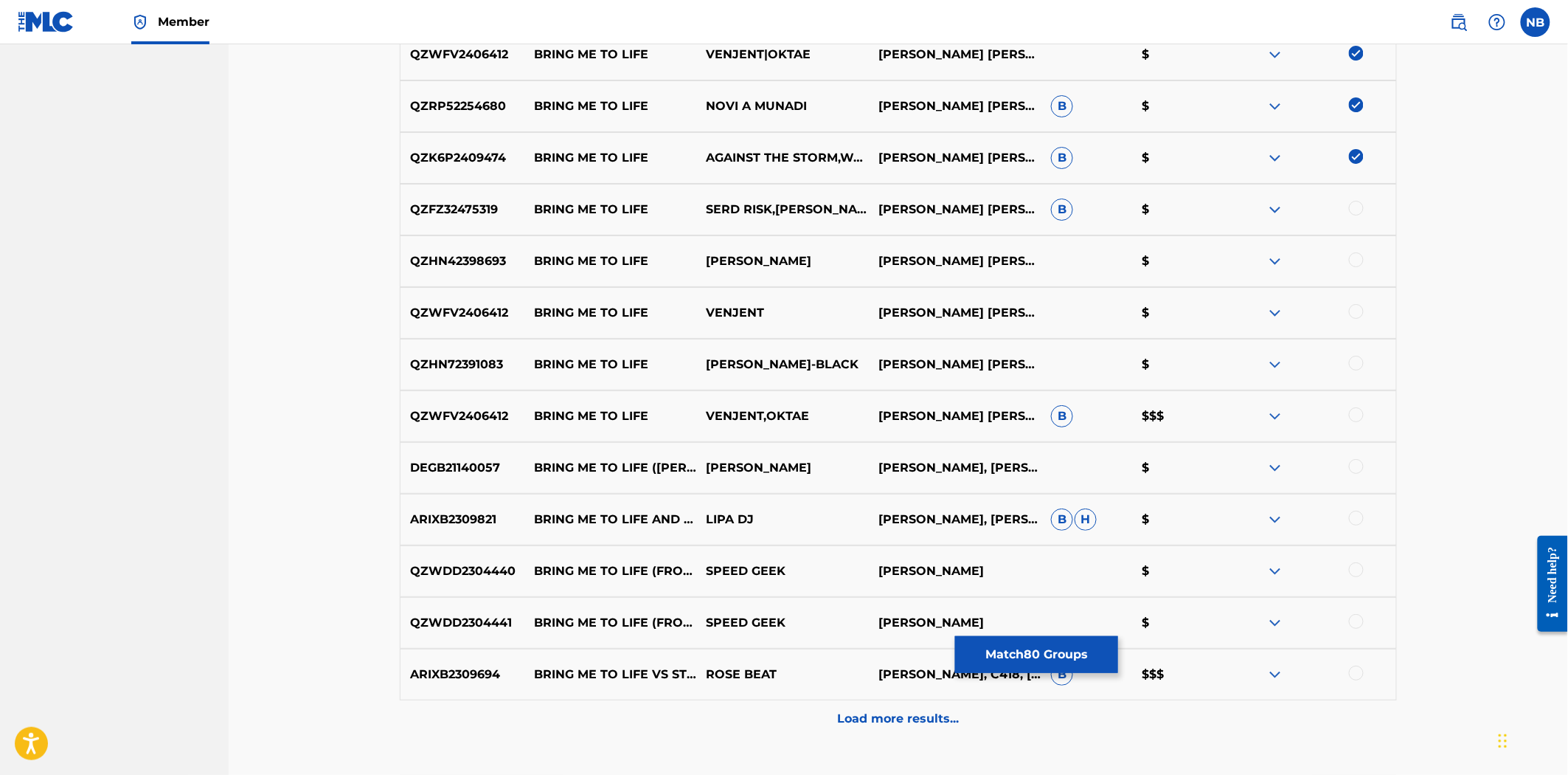
click at [1348, 203] on div at bounding box center [1310, 210] width 172 height 18
click at [1353, 206] on div at bounding box center [1357, 208] width 15 height 15
click at [1354, 258] on div at bounding box center [1357, 260] width 15 height 15
click at [1353, 310] on div at bounding box center [1357, 311] width 15 height 15
click at [1359, 358] on div at bounding box center [1357, 363] width 15 height 15
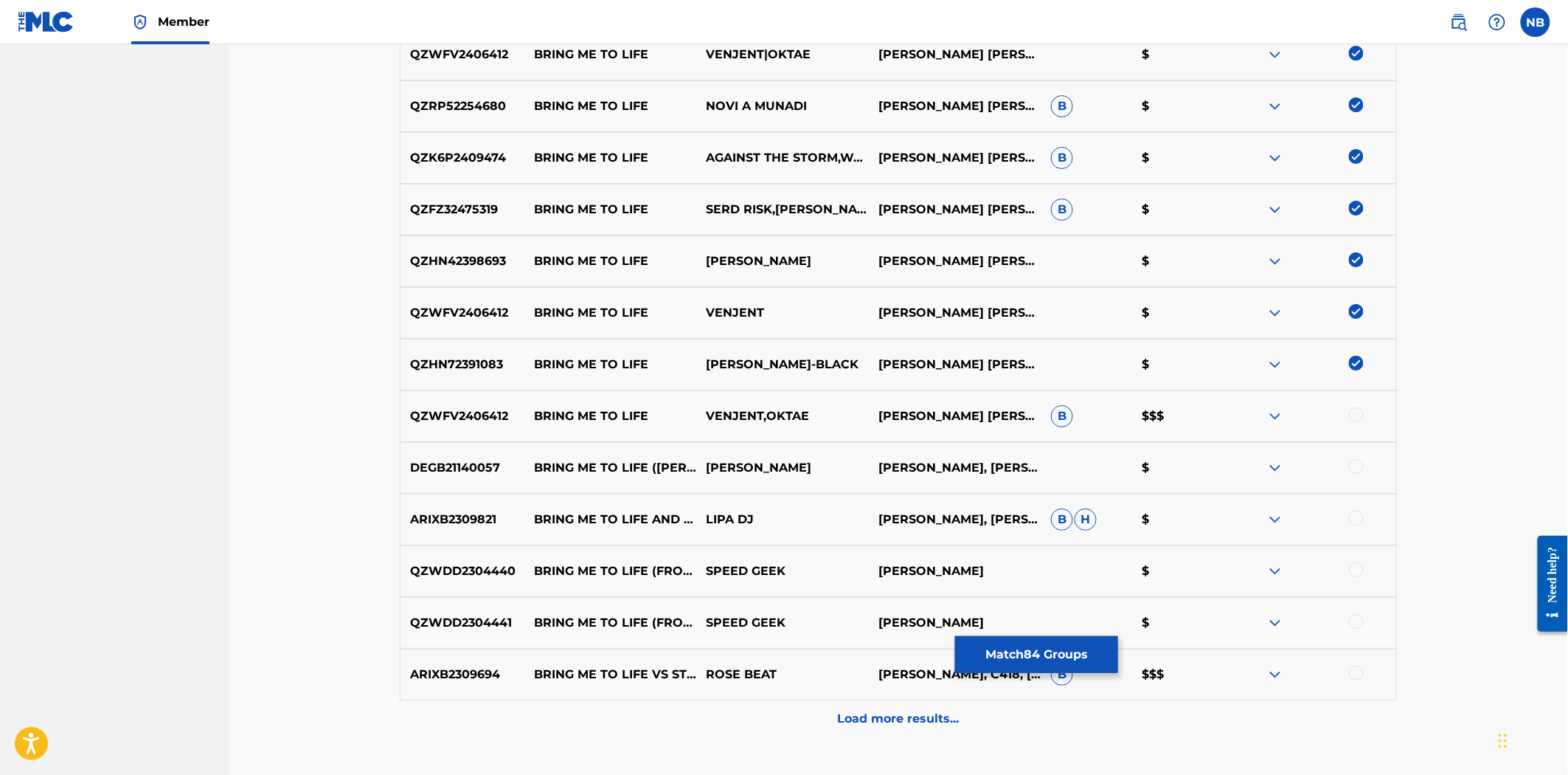
click at [1355, 408] on div at bounding box center [1357, 415] width 15 height 15
click at [1359, 471] on div at bounding box center [1357, 467] width 15 height 15
click at [1360, 515] on div at bounding box center [1357, 518] width 15 height 15
drag, startPoint x: 1350, startPoint y: 574, endPoint x: 1352, endPoint y: 583, distance: 9.2
click at [1352, 574] on div at bounding box center [1357, 570] width 15 height 15
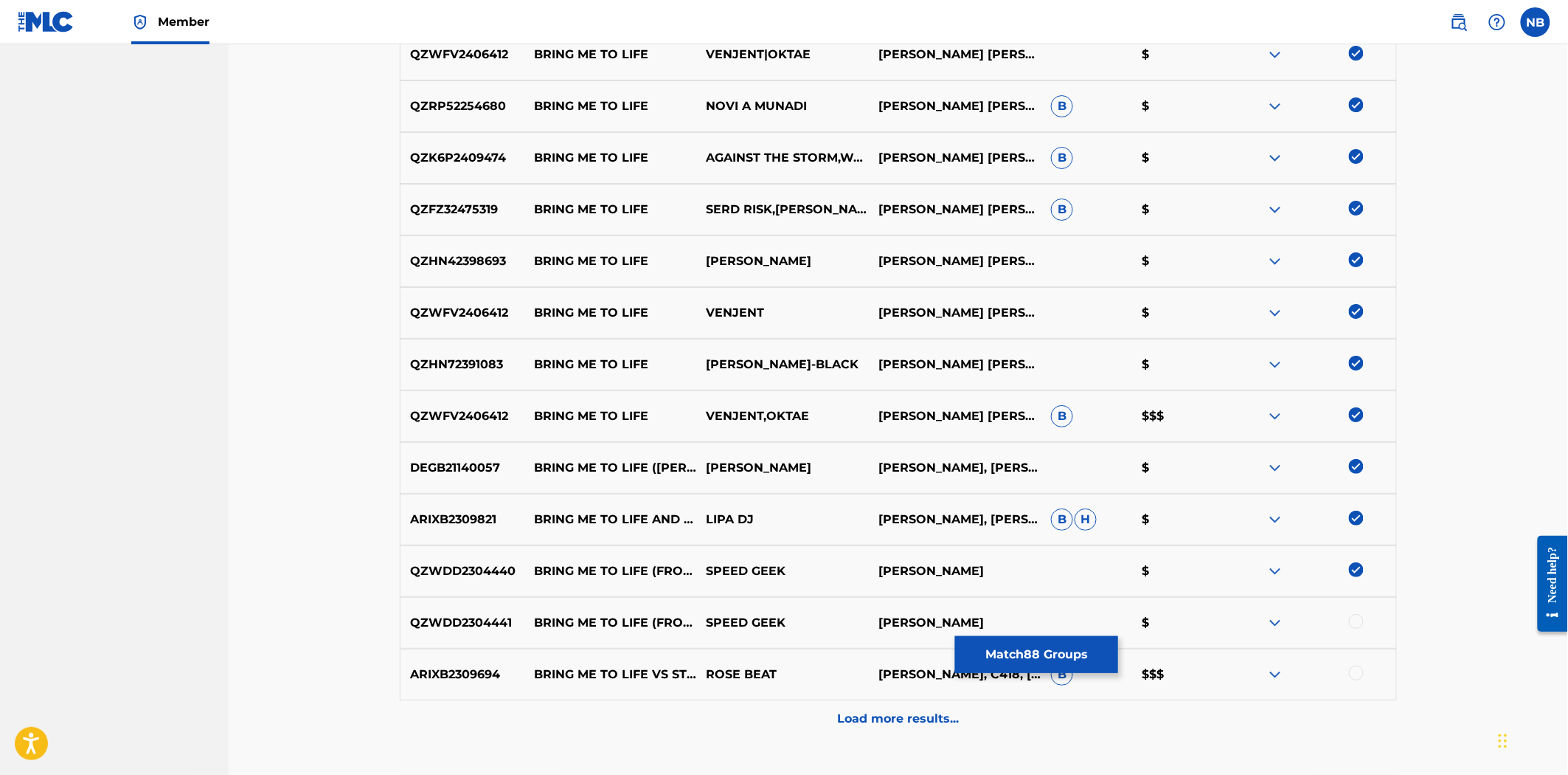
click at [1360, 628] on div at bounding box center [1310, 623] width 172 height 18
click at [1357, 618] on div at bounding box center [1357, 621] width 15 height 15
click at [1354, 677] on div at bounding box center [1357, 673] width 15 height 15
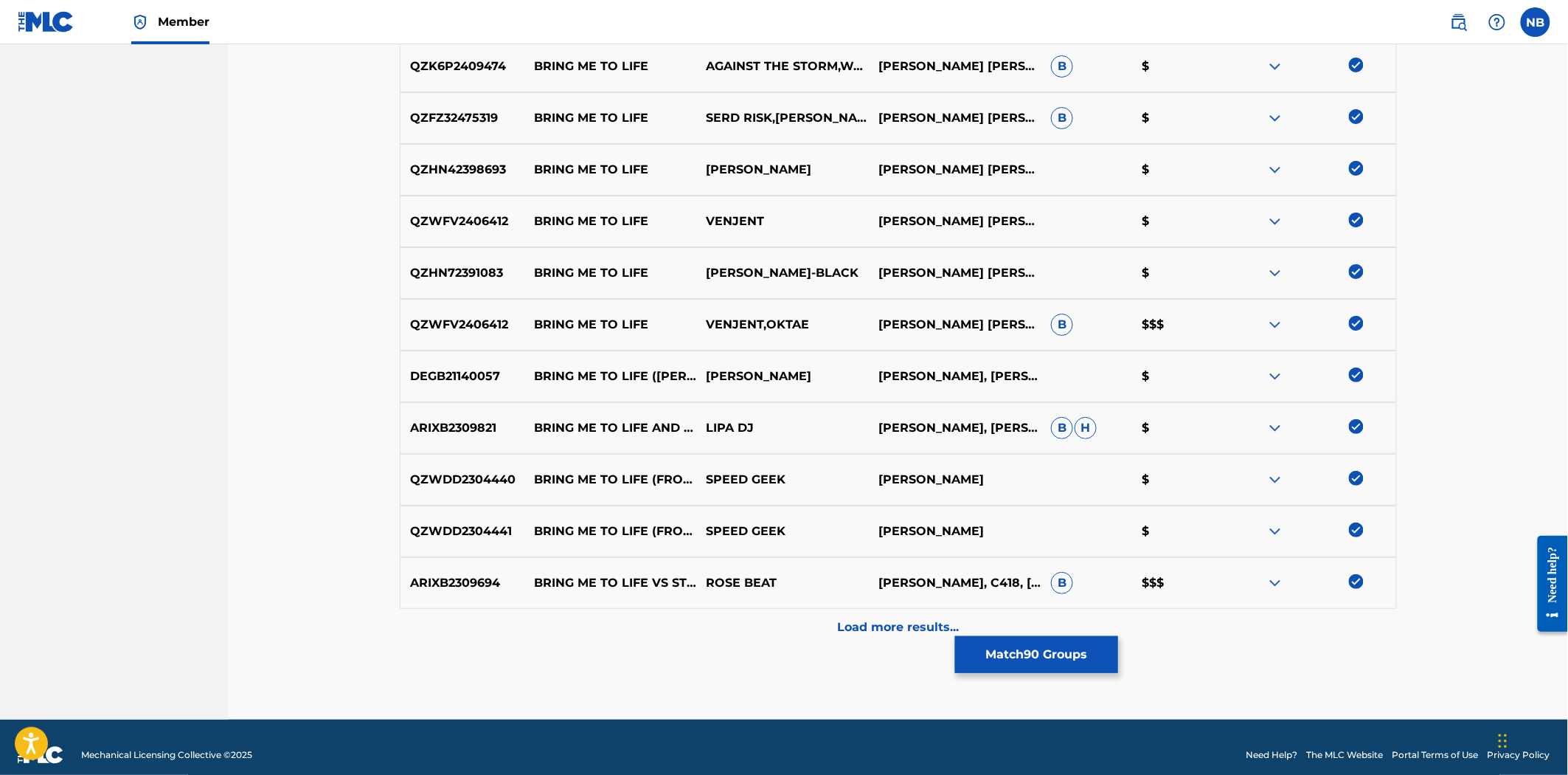
scroll to position [4670, 0]
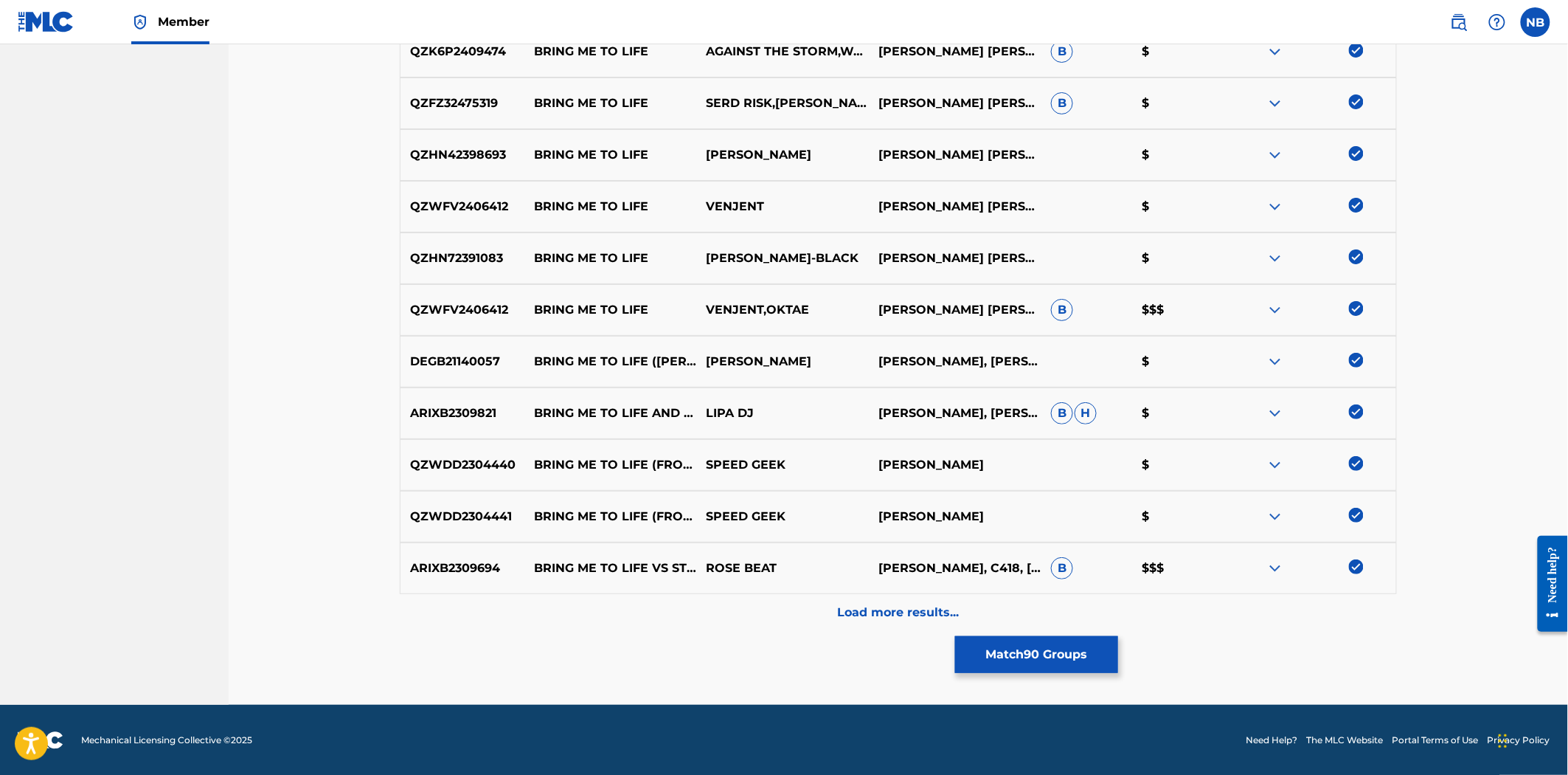
click at [941, 601] on div "Load more results..." at bounding box center [899, 612] width 997 height 37
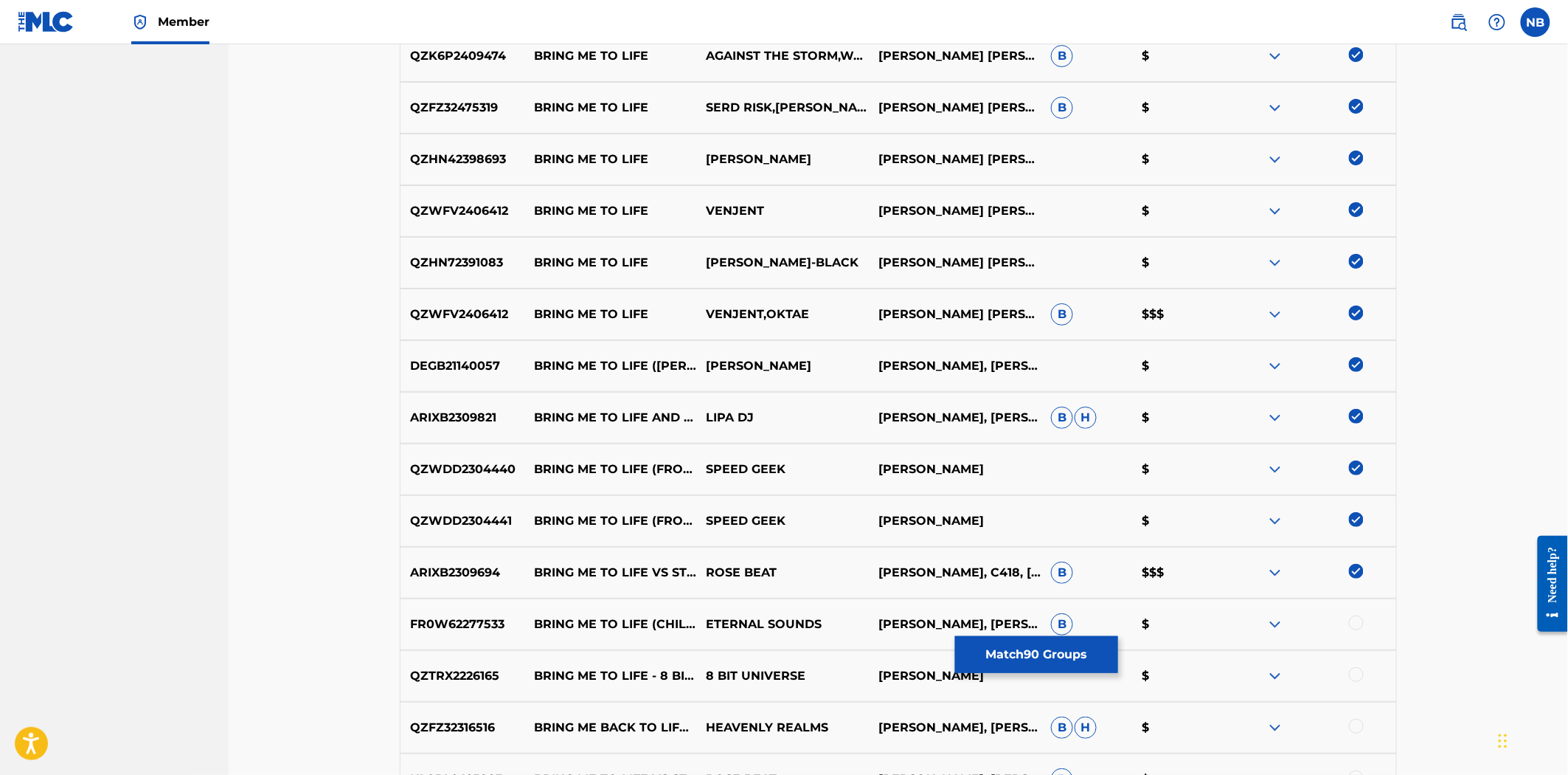
scroll to position [4834, 0]
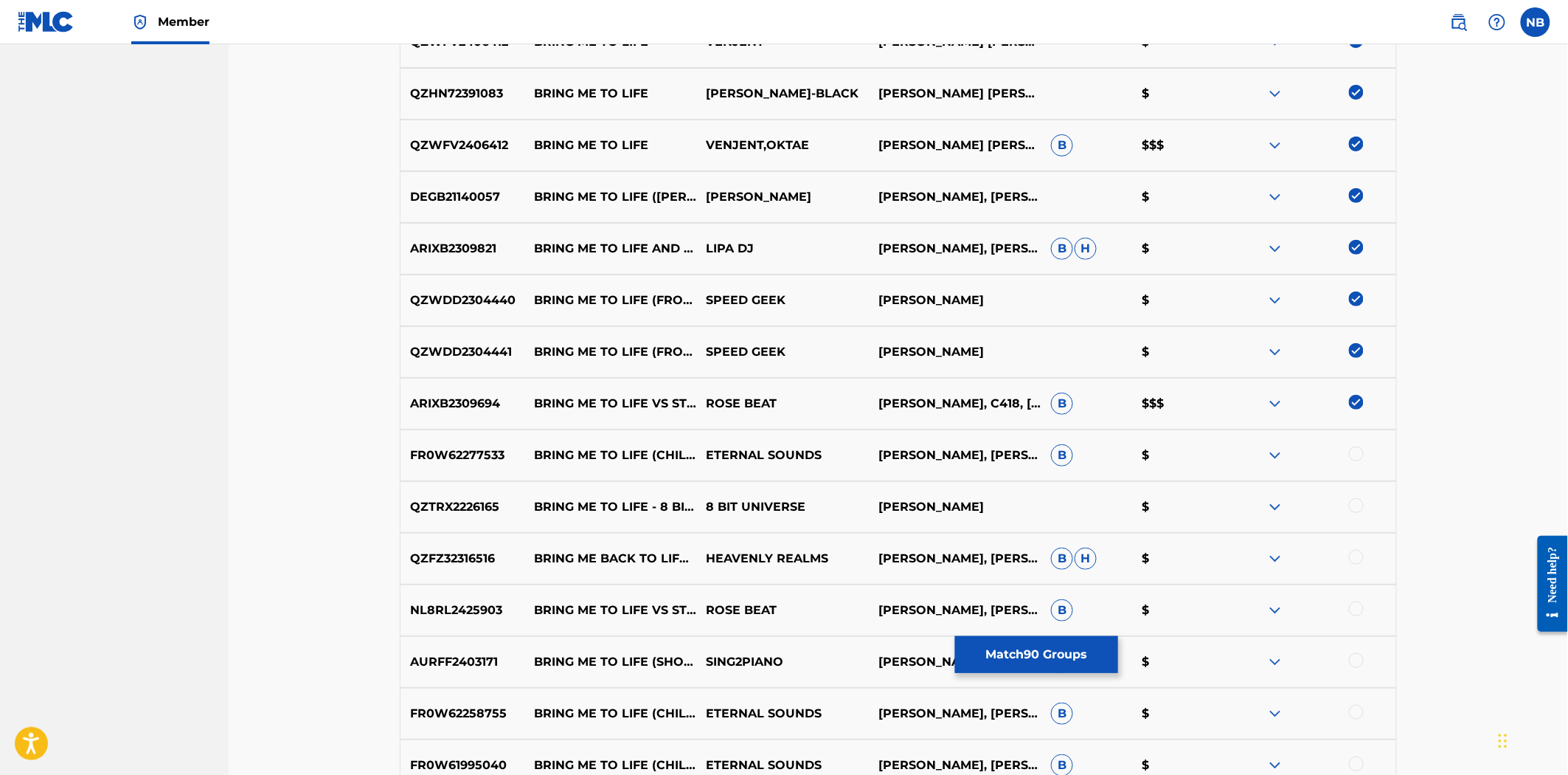
click at [1362, 448] on div at bounding box center [1310, 455] width 172 height 18
click at [1355, 455] on div at bounding box center [1357, 454] width 15 height 15
click at [1356, 510] on div at bounding box center [1357, 505] width 15 height 15
click at [1353, 556] on div at bounding box center [1357, 557] width 15 height 15
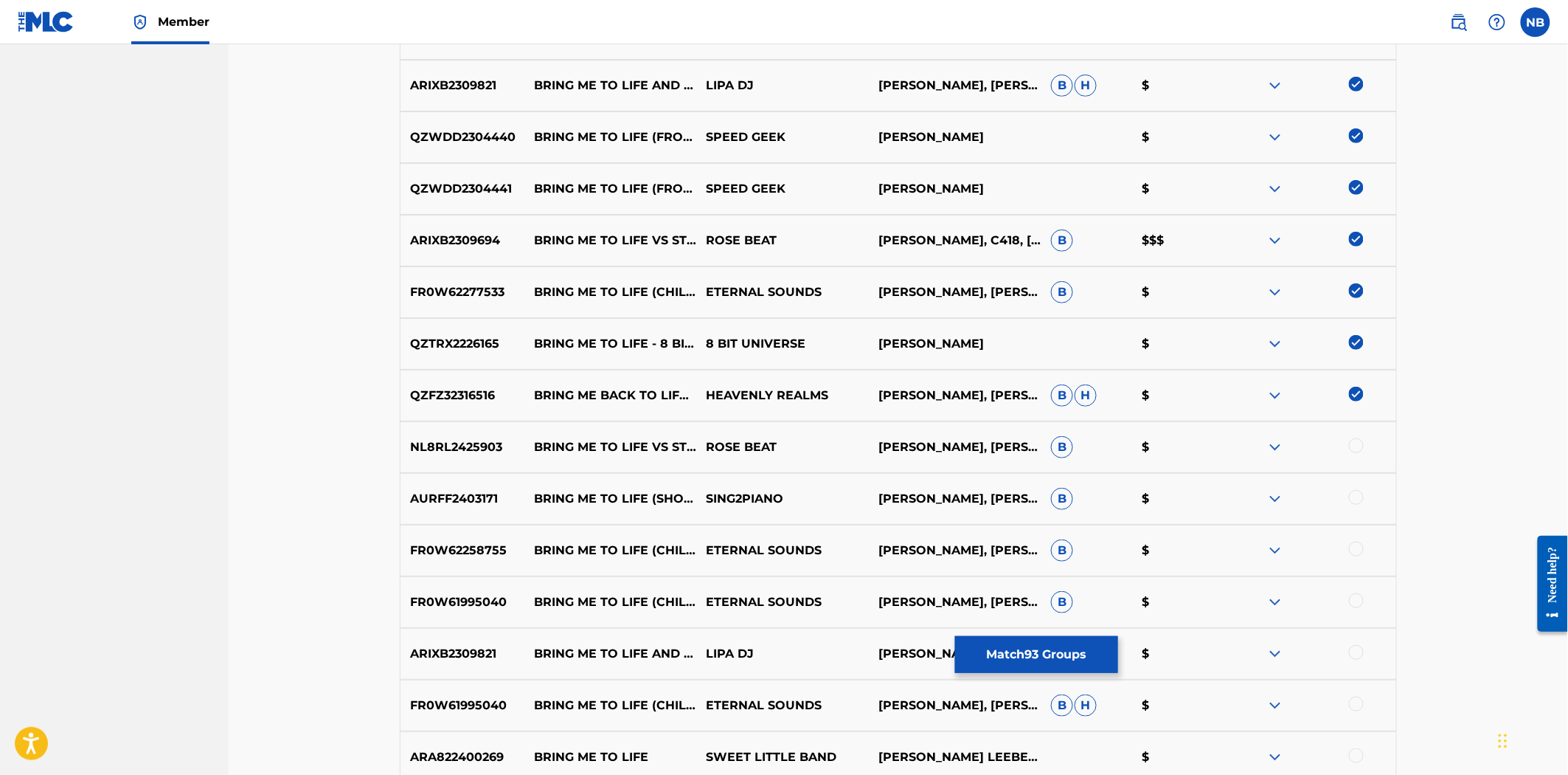
scroll to position [4998, 0]
click at [1362, 440] on div at bounding box center [1357, 445] width 15 height 15
click at [1358, 504] on div at bounding box center [1310, 498] width 172 height 18
click at [1356, 496] on div at bounding box center [1357, 496] width 15 height 15
click at [1356, 555] on div at bounding box center [1357, 548] width 15 height 15
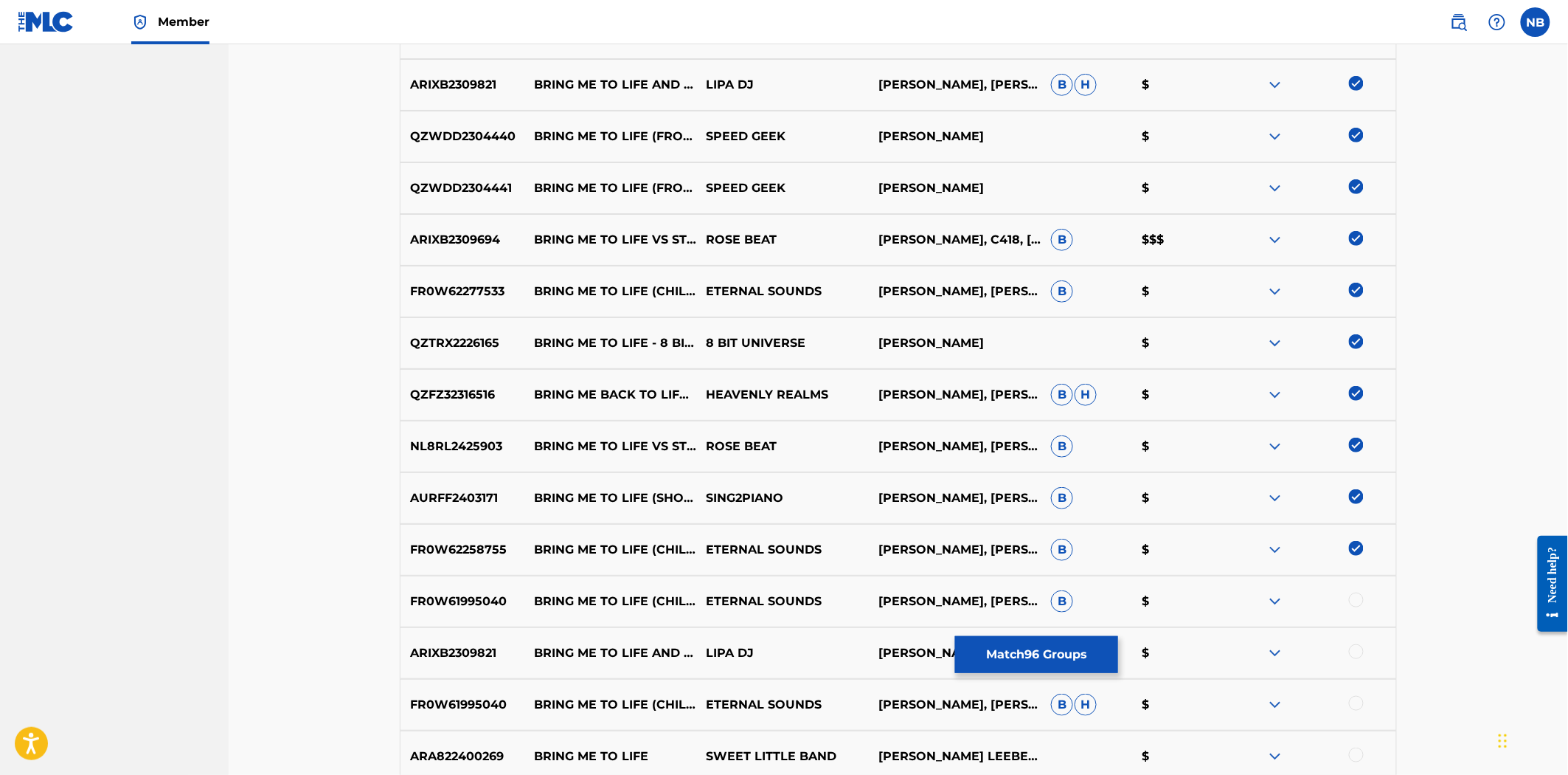
click at [1365, 595] on div at bounding box center [1310, 602] width 172 height 18
click at [1361, 595] on div at bounding box center [1357, 600] width 15 height 15
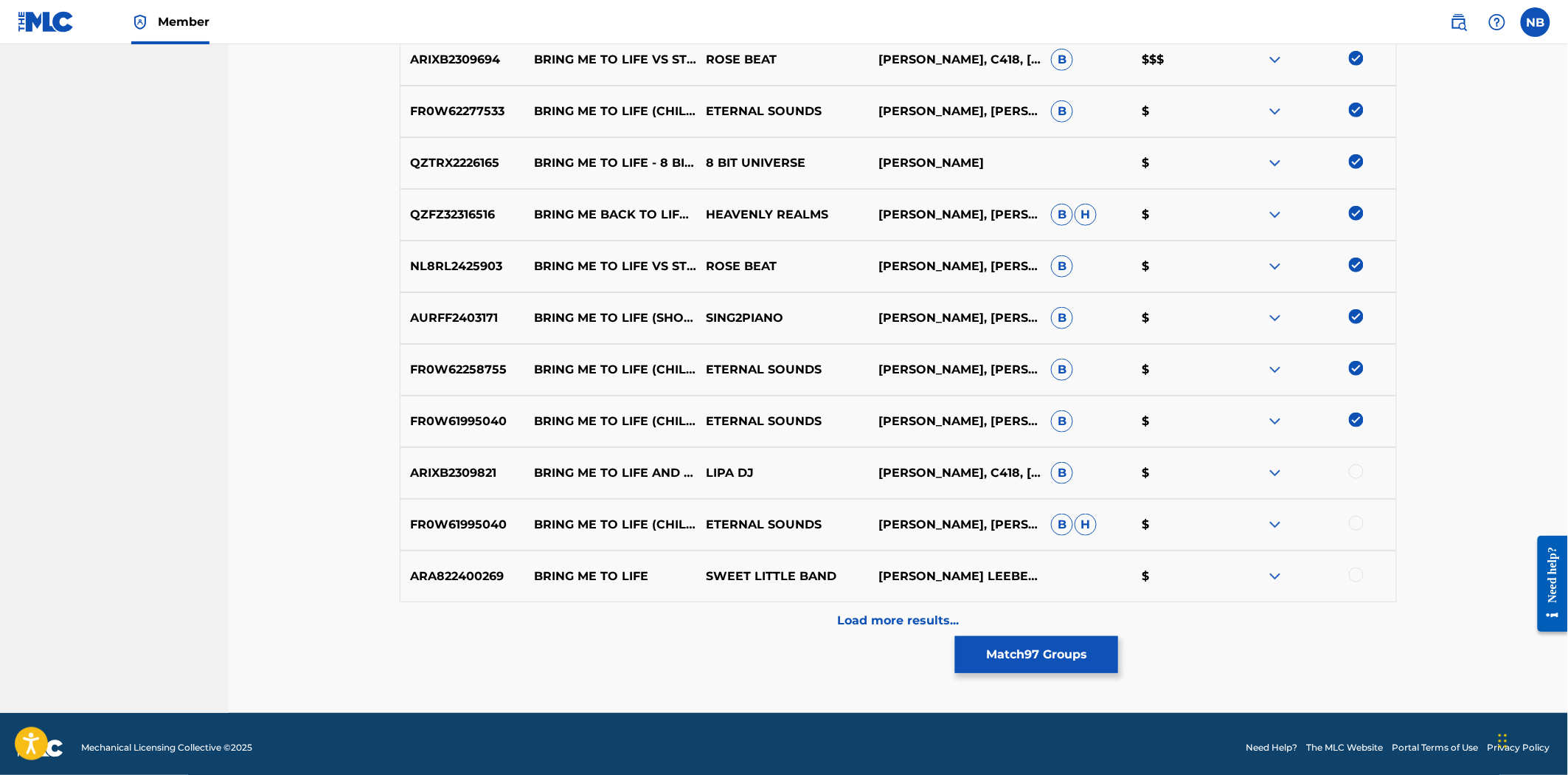
scroll to position [5187, 0]
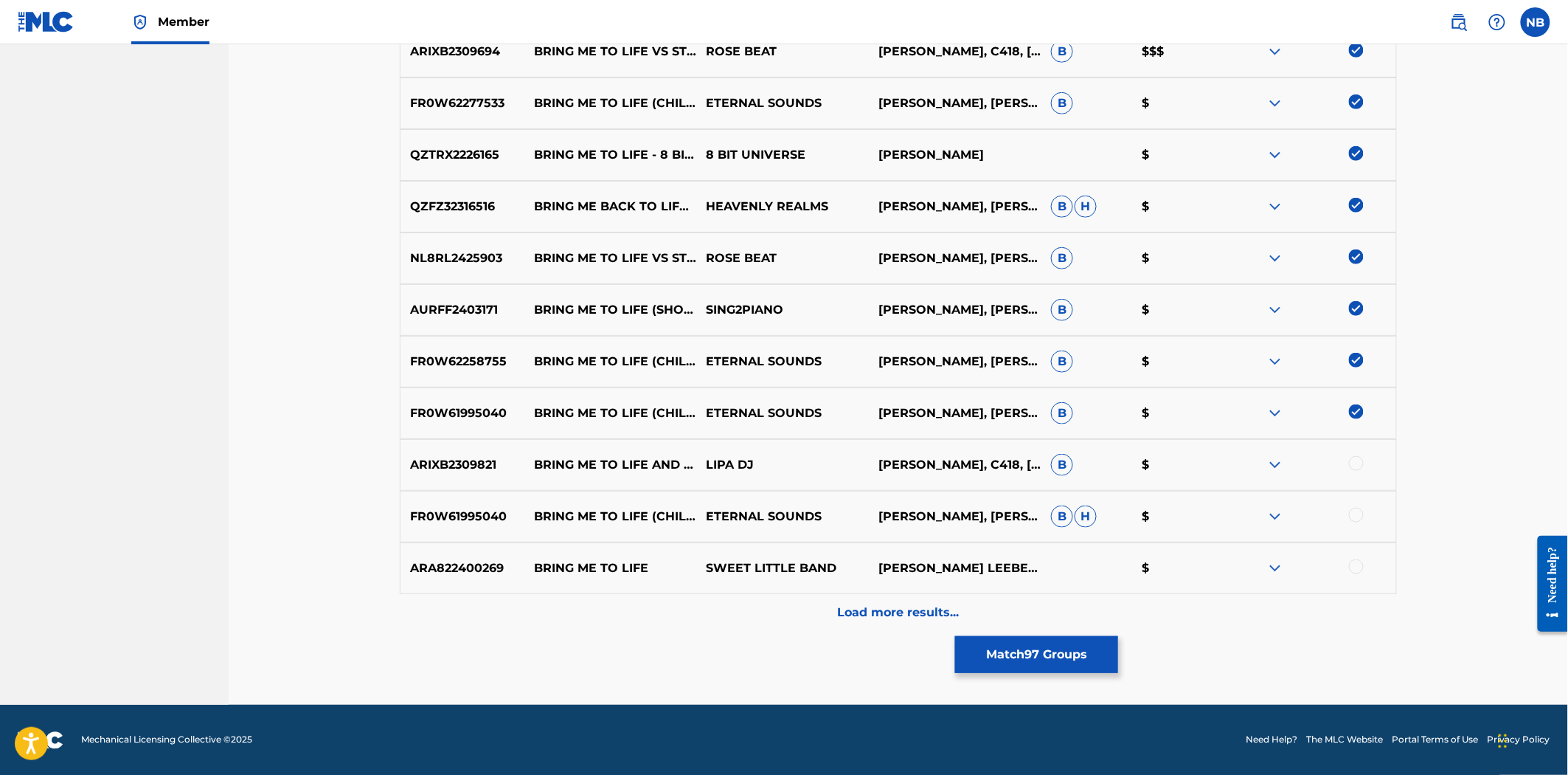
click at [1362, 462] on div at bounding box center [1357, 464] width 15 height 15
click at [1358, 512] on div at bounding box center [1357, 515] width 15 height 15
click at [1363, 562] on div at bounding box center [1310, 569] width 172 height 18
click at [1357, 563] on div at bounding box center [1357, 567] width 15 height 15
click at [1029, 609] on div "Load more results..." at bounding box center [899, 612] width 997 height 37
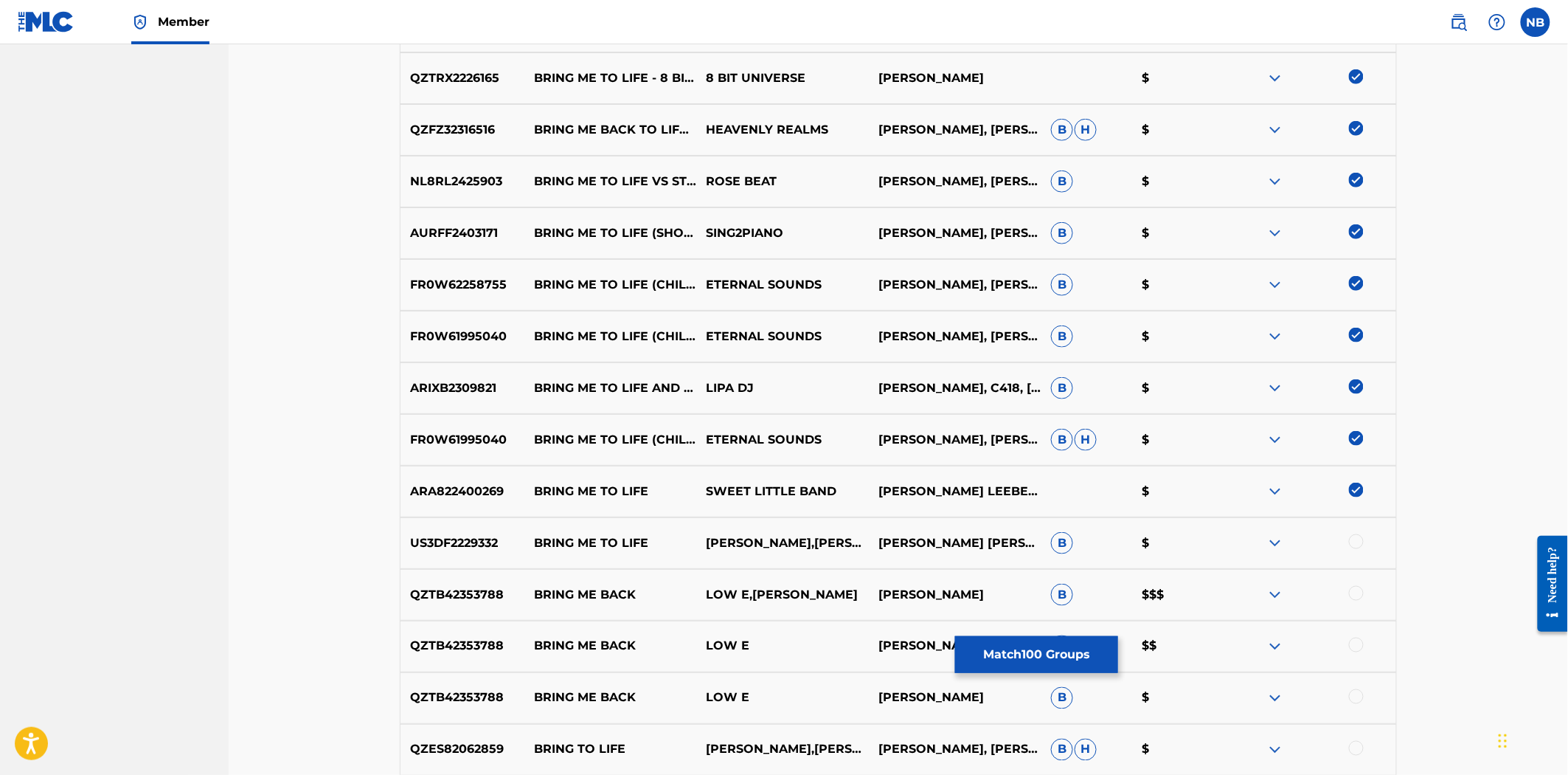
scroll to position [5268, 0]
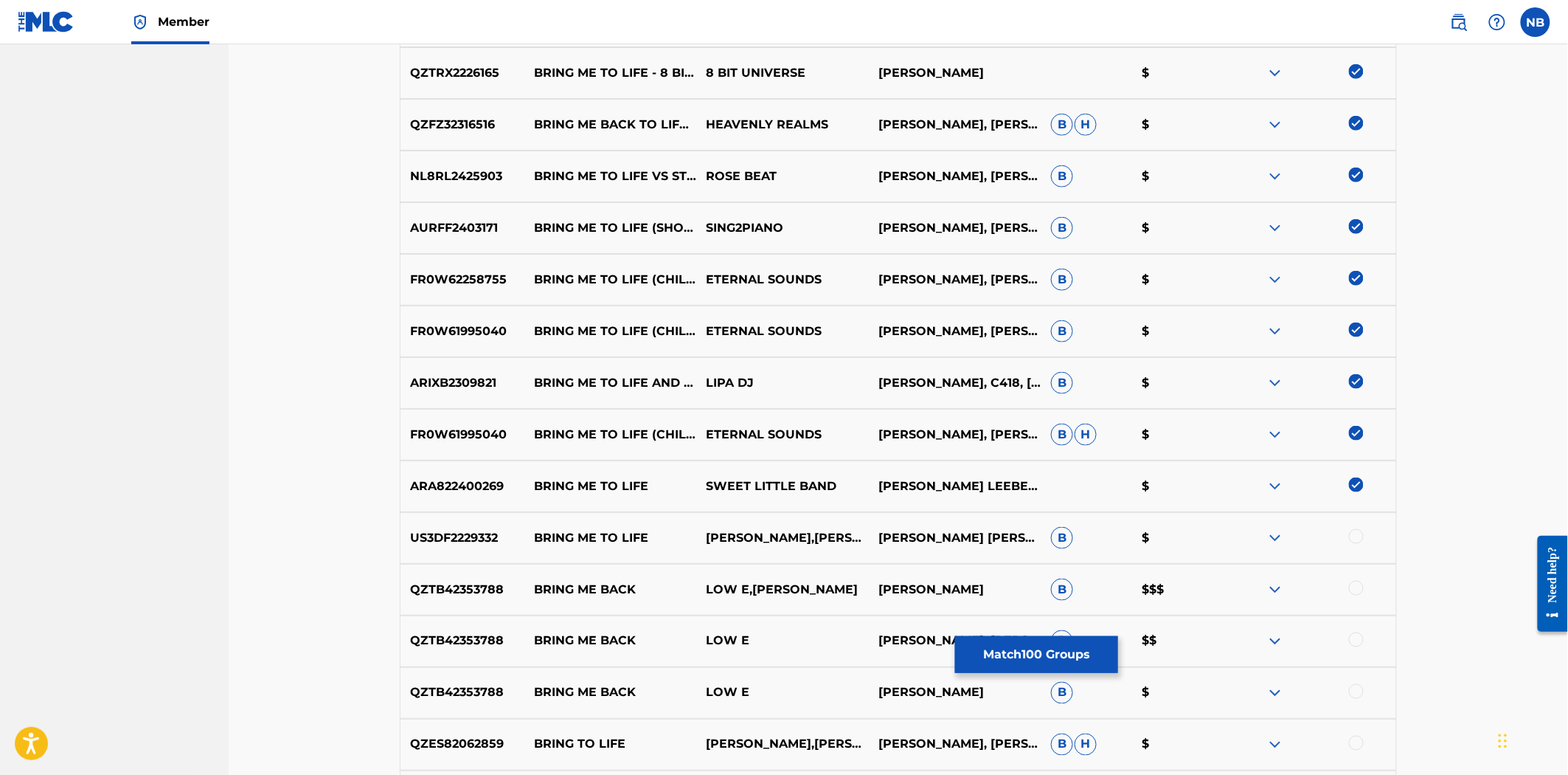
click at [1363, 532] on div at bounding box center [1310, 538] width 172 height 18
click at [1360, 537] on div at bounding box center [1357, 537] width 15 height 15
click at [1359, 589] on div at bounding box center [1357, 588] width 15 height 15
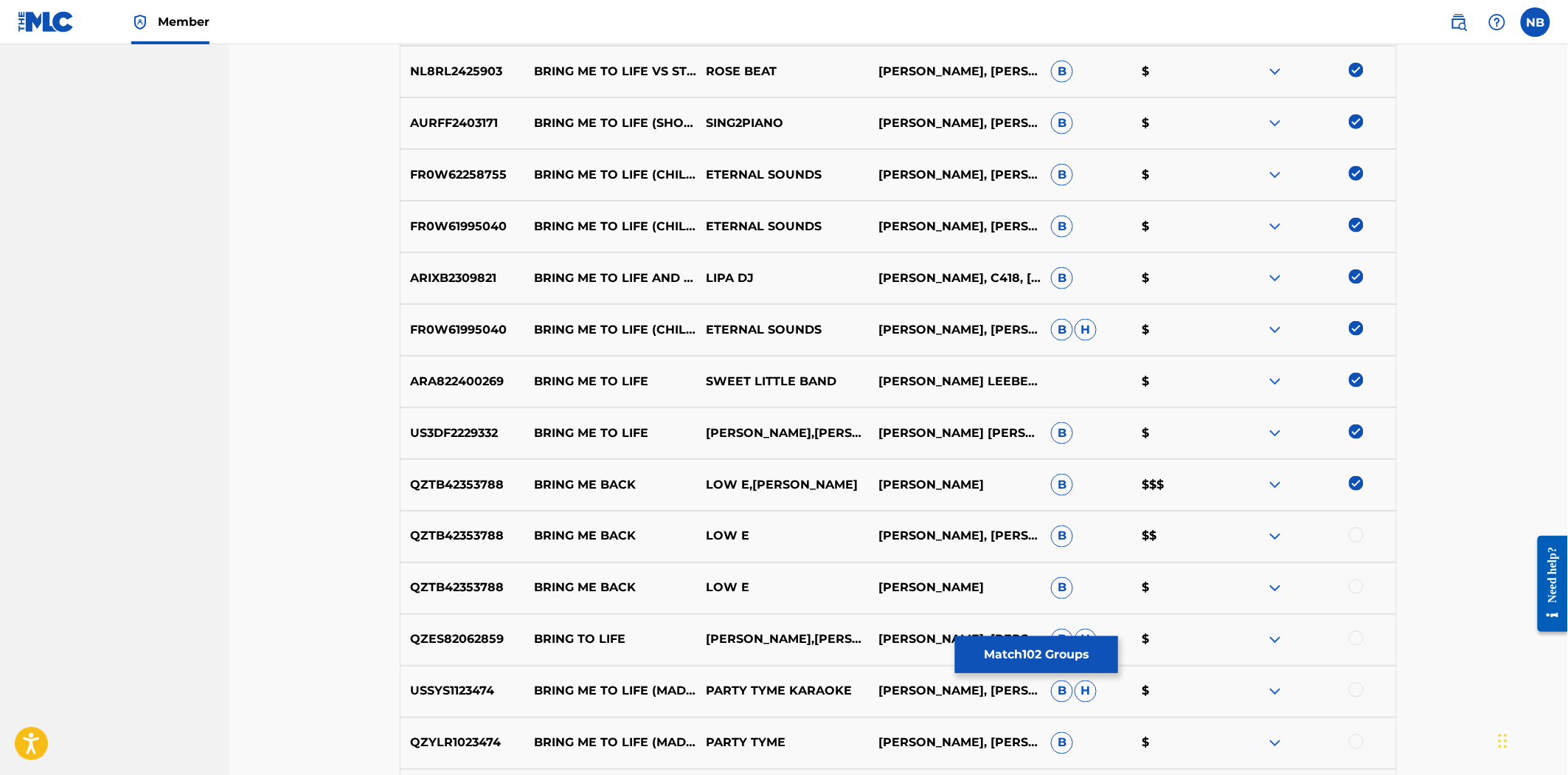
scroll to position [5515, 0]
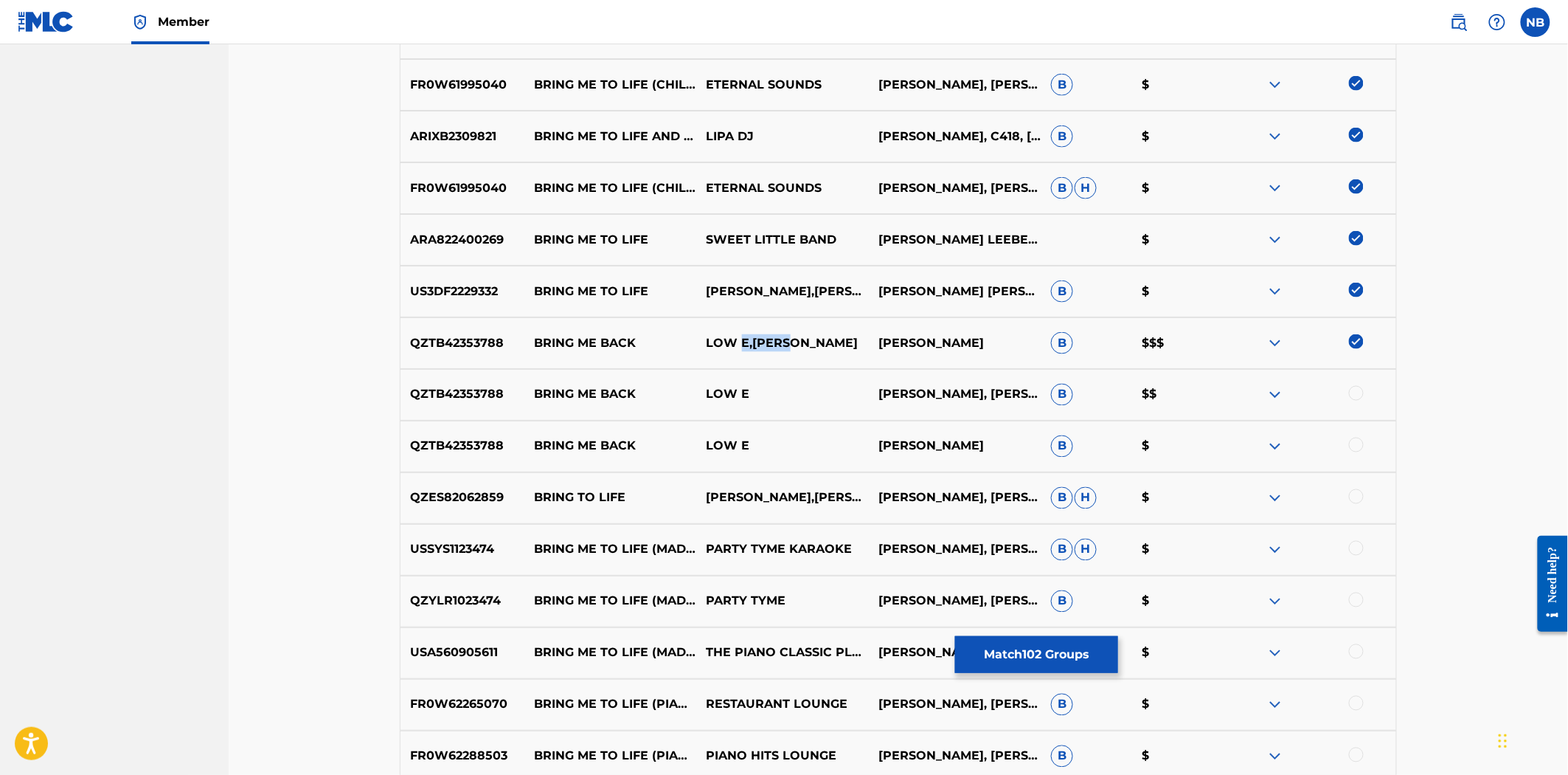
drag, startPoint x: 739, startPoint y: 340, endPoint x: 784, endPoint y: 340, distance: 45.0
click at [784, 340] on p "LOW E,[PERSON_NAME]" at bounding box center [783, 344] width 172 height 18
click at [1351, 342] on img at bounding box center [1357, 342] width 15 height 15
click at [1360, 347] on div at bounding box center [1357, 342] width 15 height 15
click at [1359, 392] on div at bounding box center [1357, 394] width 15 height 15
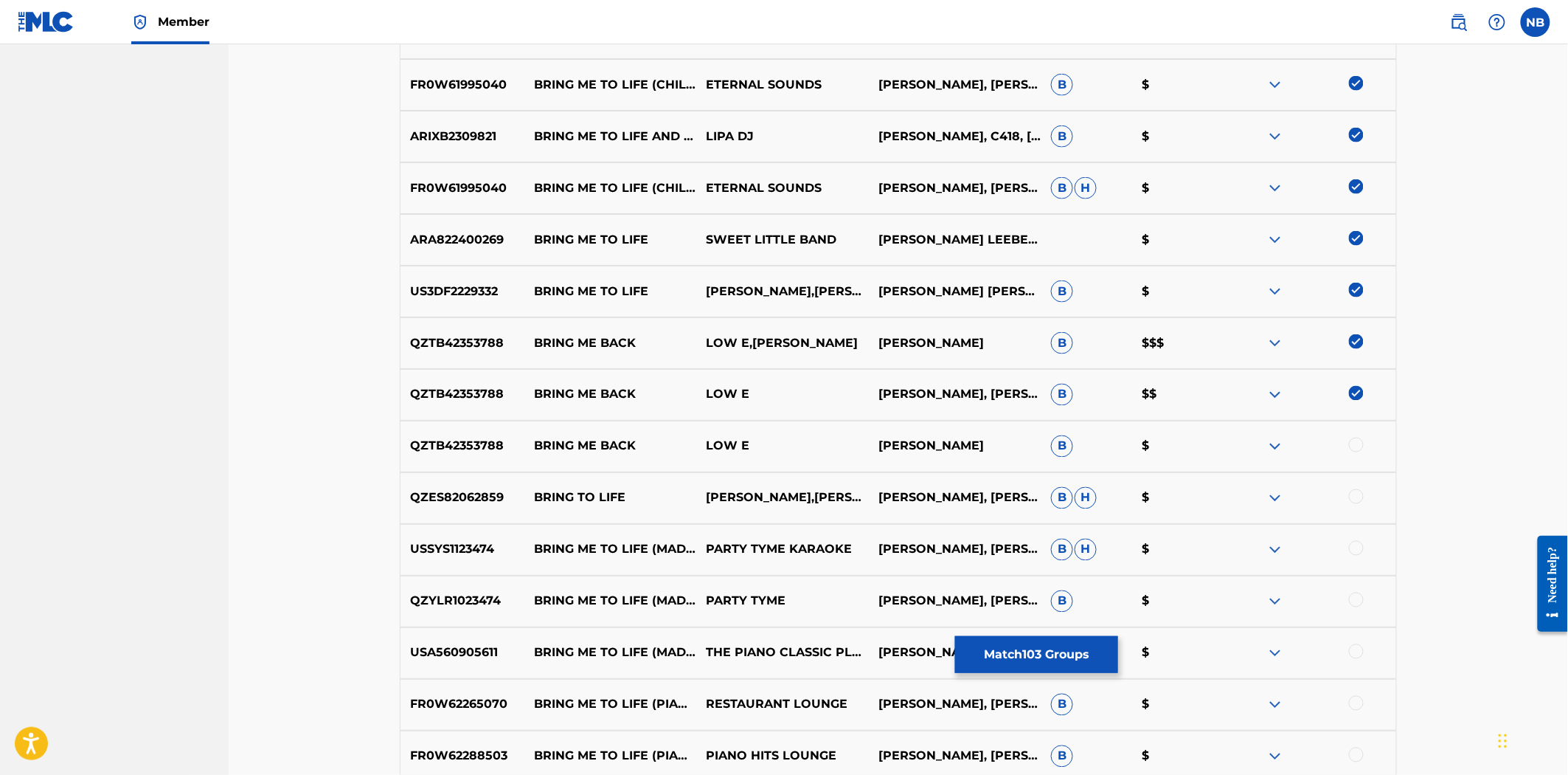
click at [1359, 451] on div at bounding box center [1357, 445] width 15 height 15
click at [1361, 491] on div at bounding box center [1357, 496] width 15 height 15
click at [1357, 496] on div at bounding box center [1310, 498] width 172 height 18
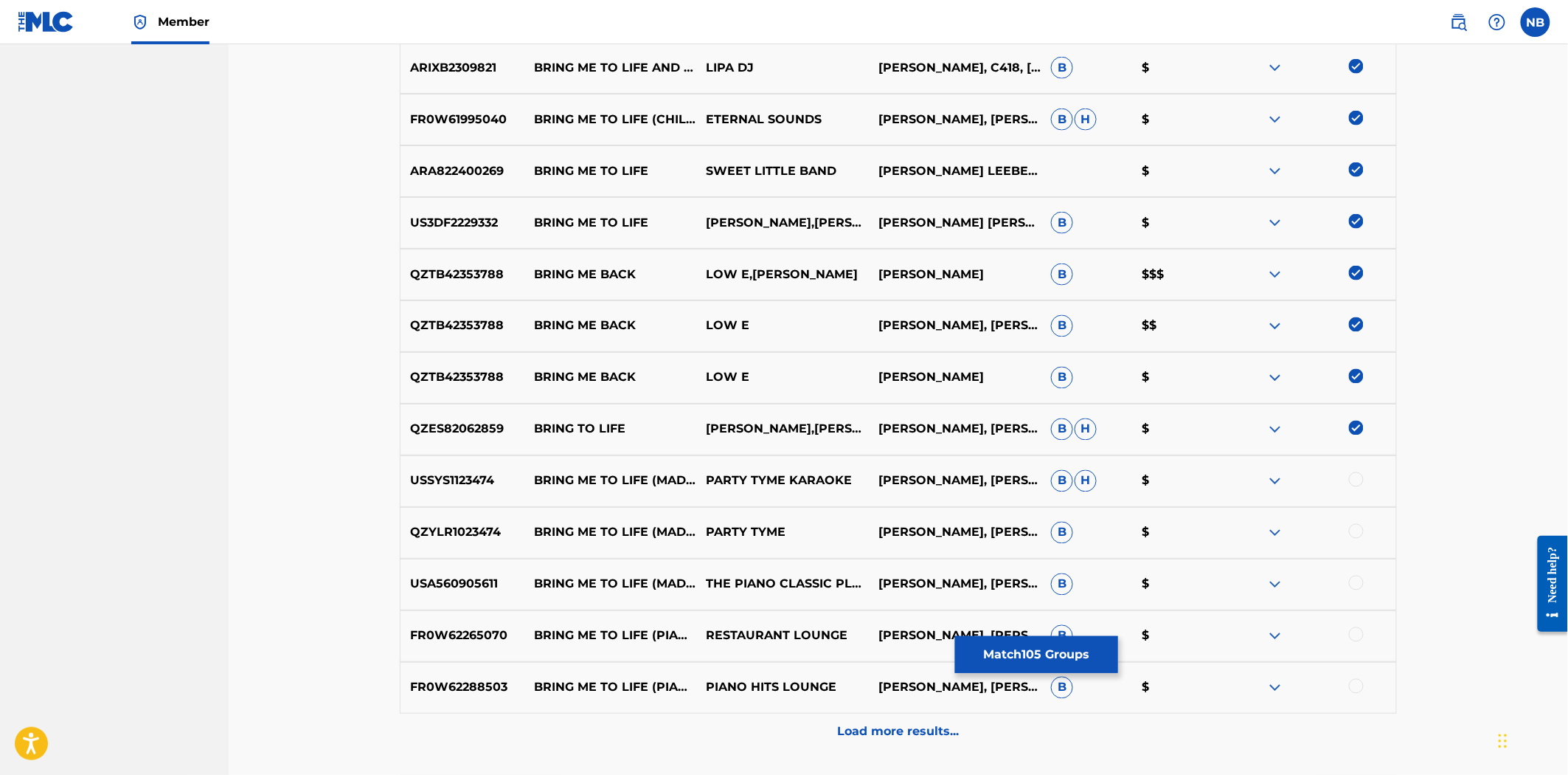
scroll to position [5679, 0]
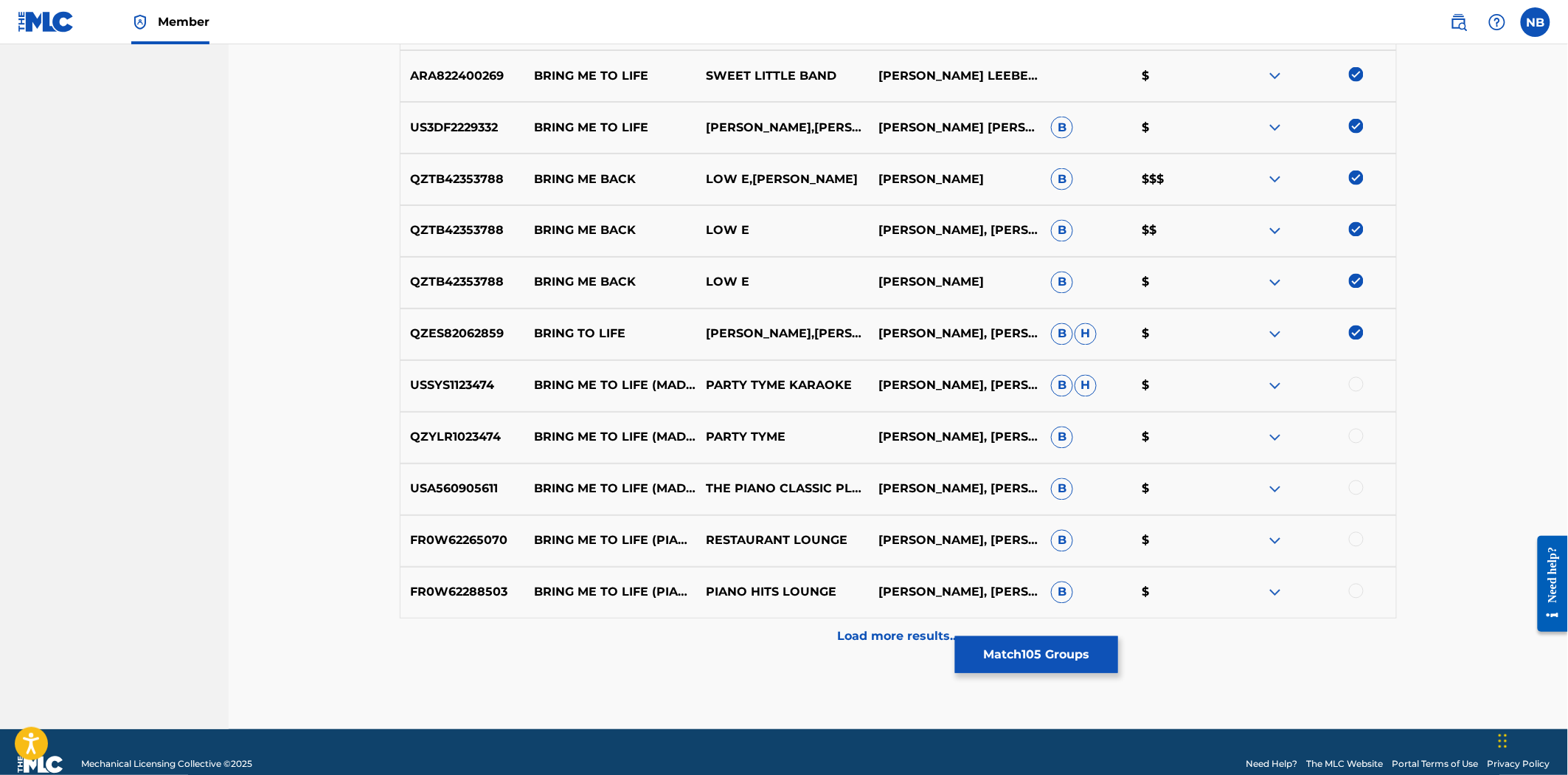
click at [1356, 385] on div at bounding box center [1357, 385] width 15 height 15
click at [1364, 445] on div at bounding box center [1310, 438] width 172 height 18
click at [1362, 441] on div at bounding box center [1310, 438] width 172 height 18
click at [1358, 438] on div at bounding box center [1357, 436] width 15 height 15
click at [1362, 485] on div at bounding box center [1357, 488] width 15 height 15
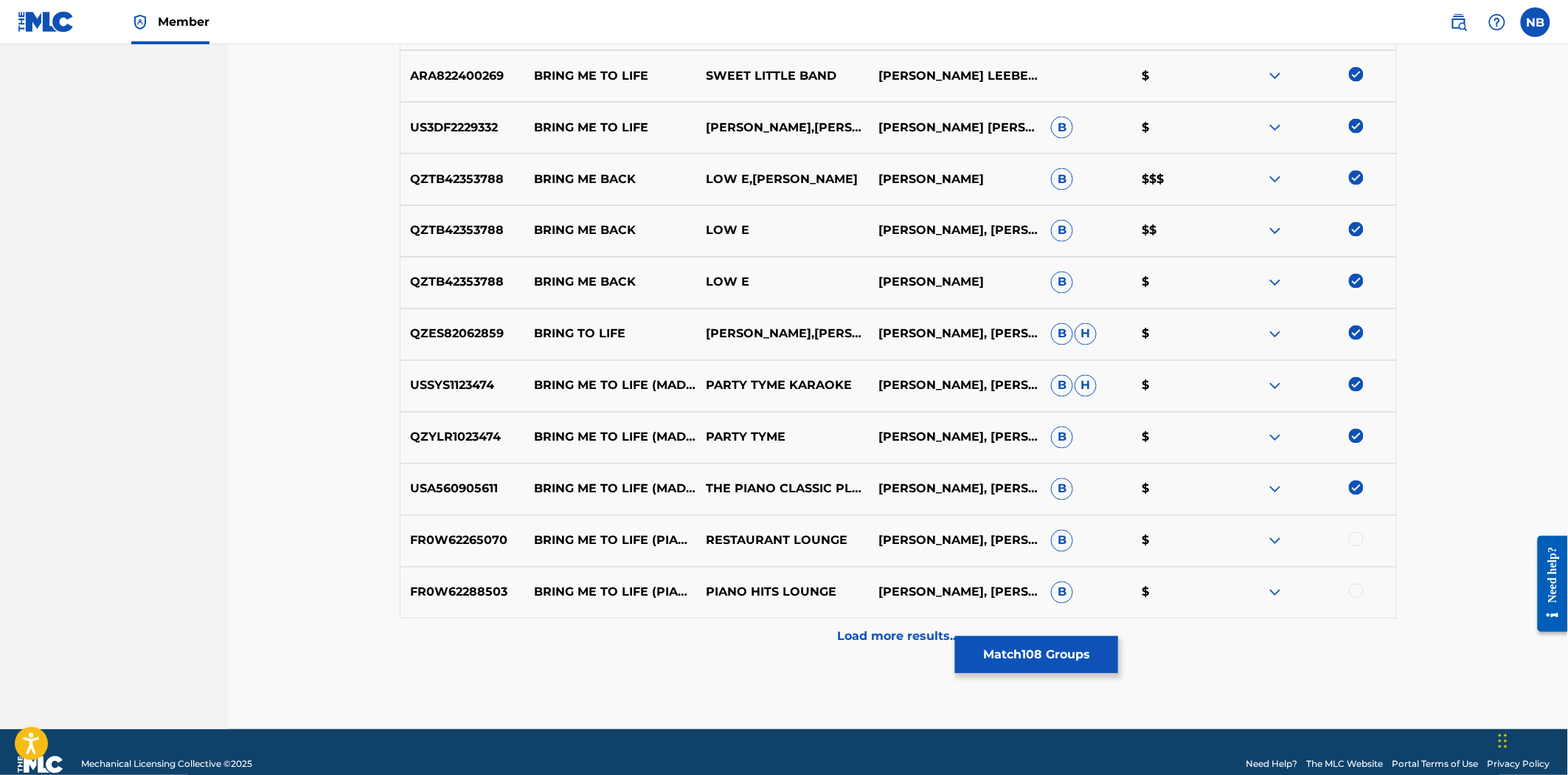
click at [1352, 544] on div at bounding box center [1357, 539] width 15 height 15
click at [1354, 584] on div at bounding box center [1357, 591] width 15 height 15
click at [831, 650] on div "Load more results..." at bounding box center [899, 637] width 997 height 37
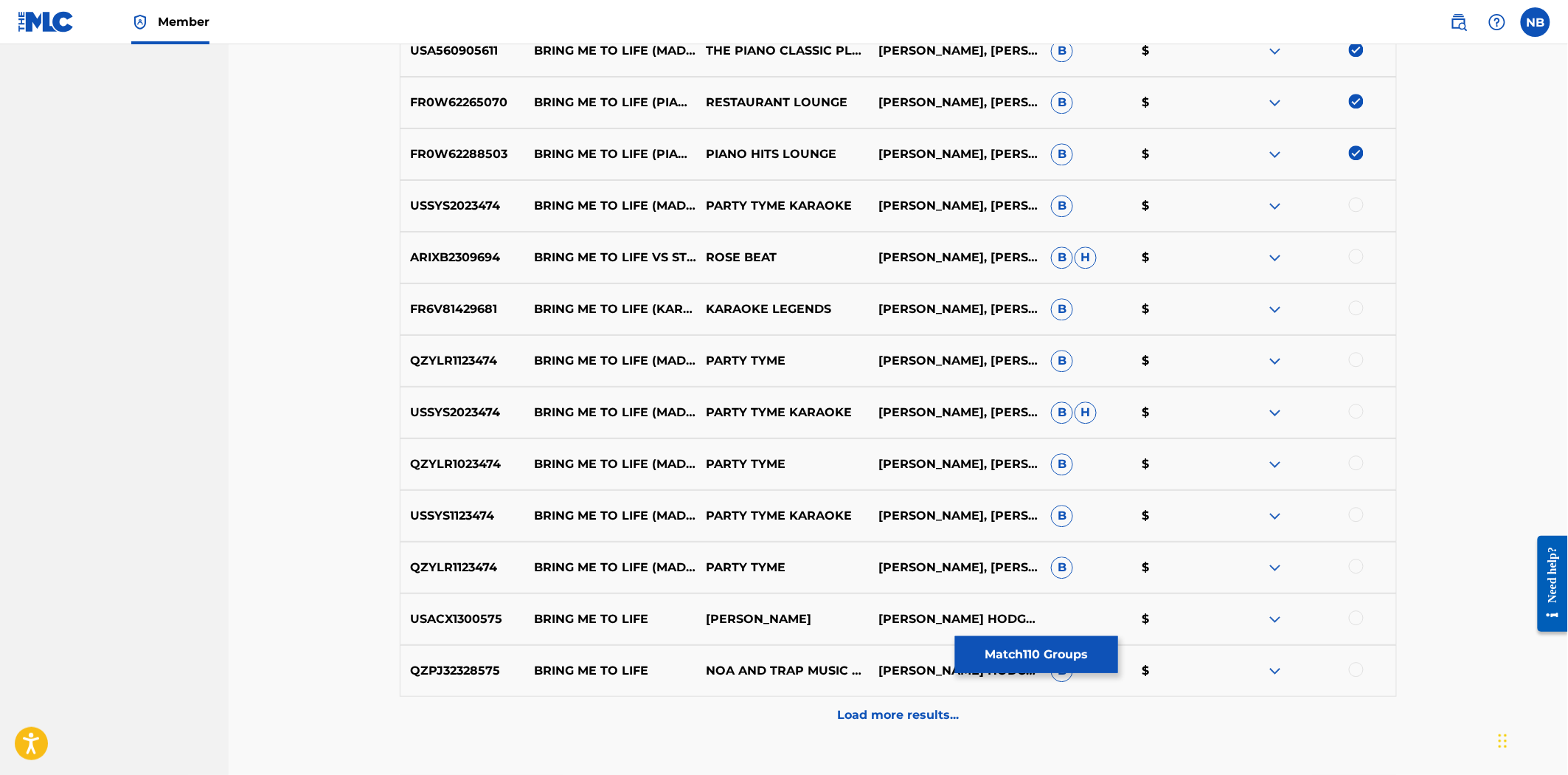
scroll to position [6089, 0]
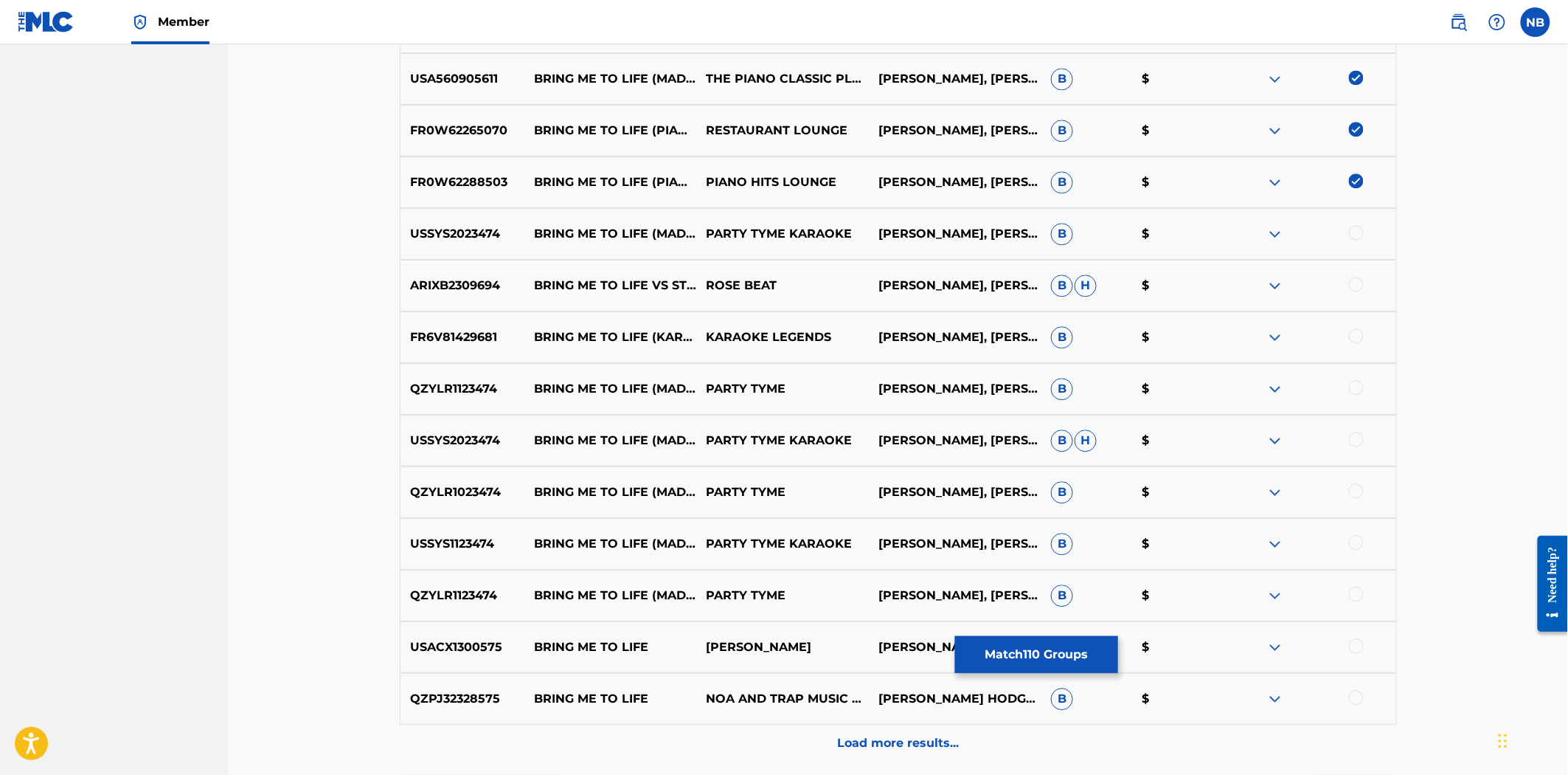
click at [1359, 233] on div at bounding box center [1357, 233] width 15 height 15
click at [1354, 277] on div "ARIXB2309694 BRING ME TO LIFE VS STRANGER THINGS THEME (MASHUP) (REMIX) [PERSON…" at bounding box center [899, 285] width 997 height 52
click at [1354, 285] on div at bounding box center [1357, 284] width 15 height 15
click at [1363, 326] on div "FR6V81429681 BRING ME TO LIFE (KARAOKE VERSION) [ORIGINALLY PERFORMED BY EVANES…" at bounding box center [899, 337] width 997 height 52
click at [1359, 335] on div at bounding box center [1357, 336] width 15 height 15
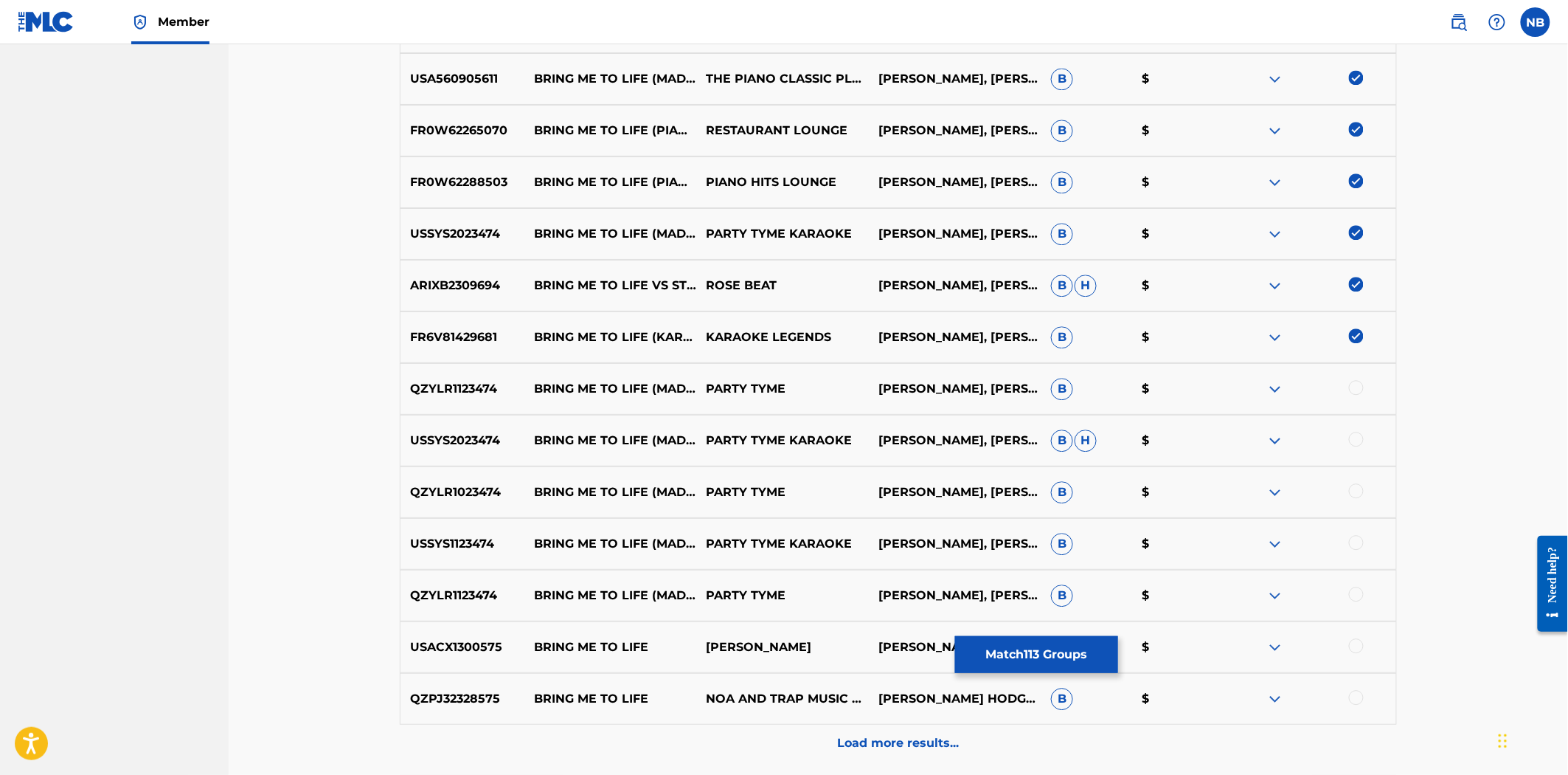
drag, startPoint x: 1353, startPoint y: 387, endPoint x: 1350, endPoint y: 431, distance: 44.1
click at [1353, 387] on div at bounding box center [1357, 387] width 15 height 15
click at [1359, 441] on div at bounding box center [1357, 439] width 15 height 15
click at [1359, 488] on div at bounding box center [1357, 491] width 15 height 15
click at [1350, 533] on div "USSYS1123474 BRING ME TO LIFE (MADE POPULAR BY EVANESCENCE) [VOCAL VERSION] PAR…" at bounding box center [899, 543] width 997 height 52
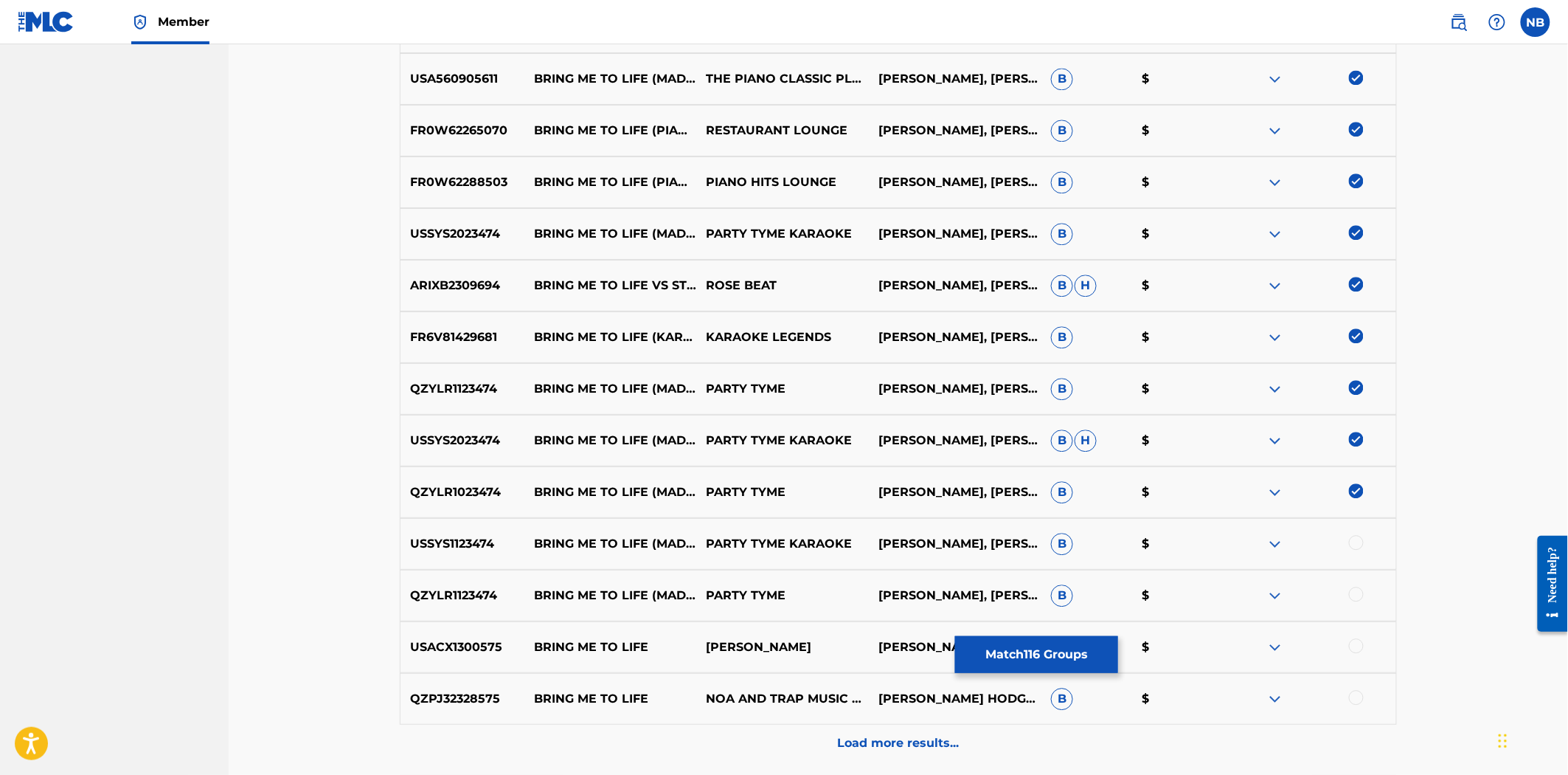
click at [1351, 544] on div at bounding box center [1357, 542] width 15 height 15
click at [1359, 597] on div at bounding box center [1357, 594] width 15 height 15
click at [1355, 644] on div at bounding box center [1357, 646] width 15 height 15
click at [1343, 717] on div "QZPJ32328575 BRING ME TO LIFE NOA AND TRAP MUSIC NOW [PERSON_NAME] HODGESBEN [P…" at bounding box center [899, 699] width 997 height 52
click at [1345, 705] on div at bounding box center [1310, 699] width 172 height 18
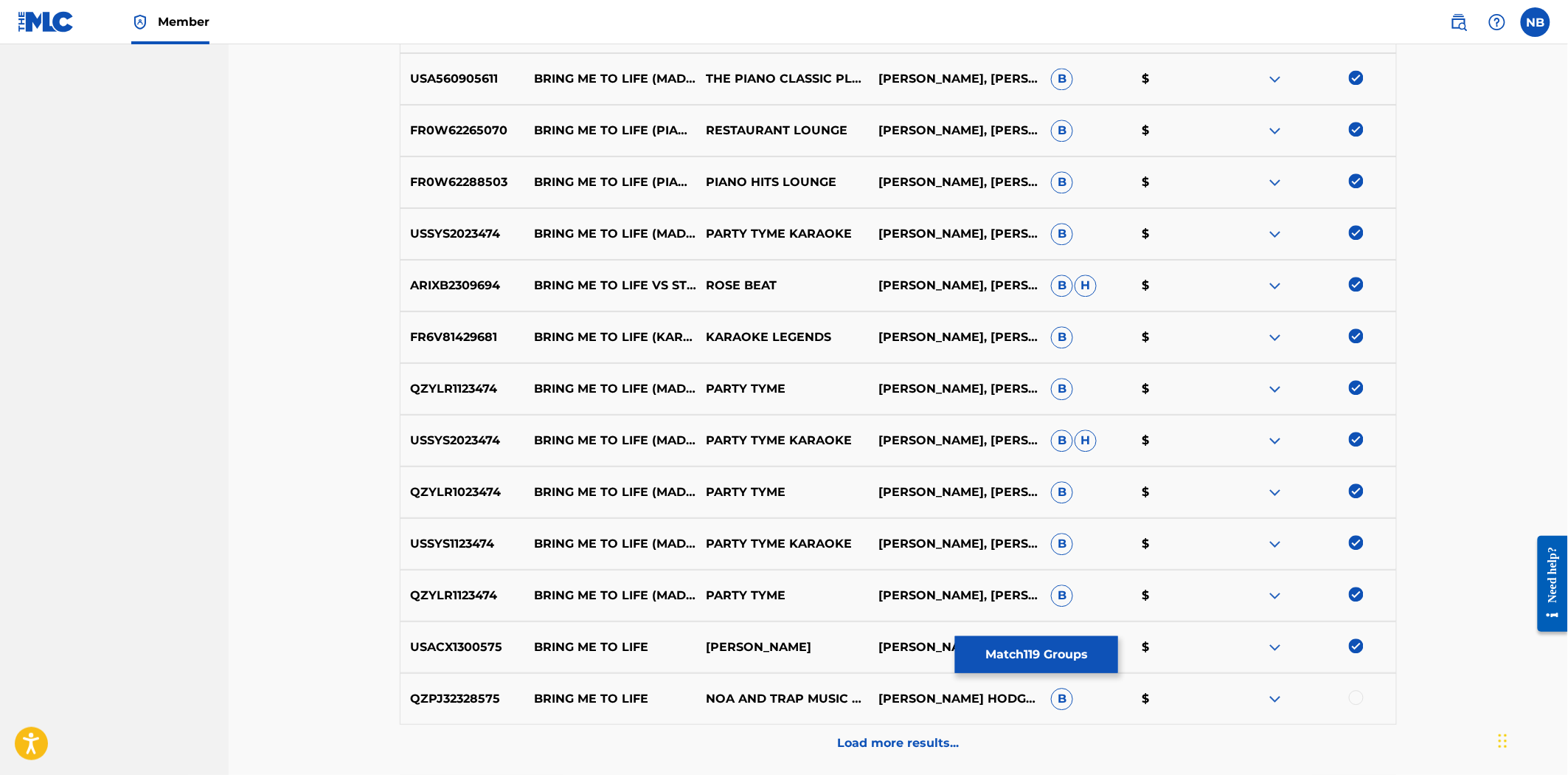
click at [1350, 701] on div at bounding box center [1357, 698] width 15 height 15
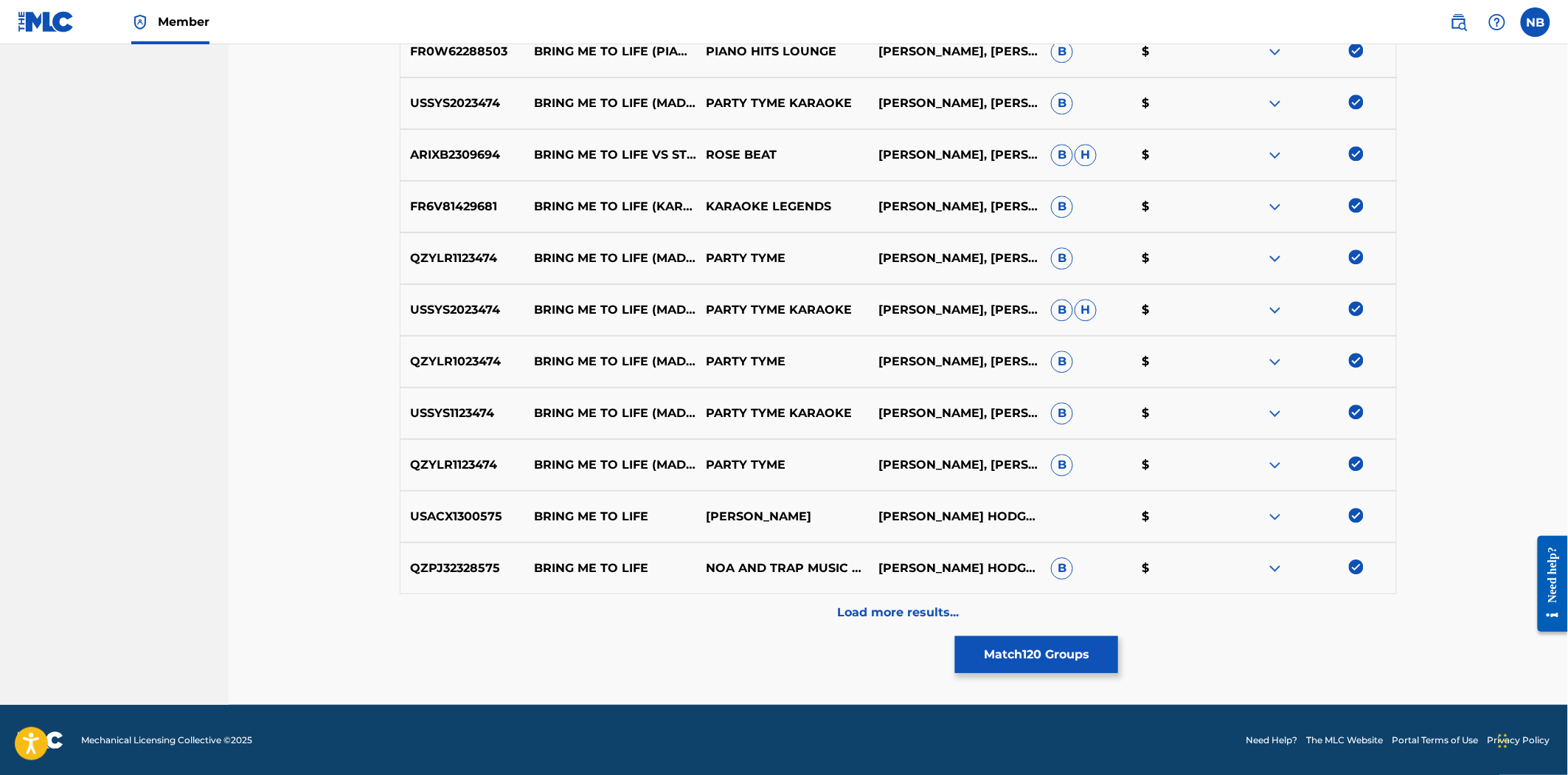
click at [831, 611] on div "Load more results..." at bounding box center [899, 612] width 997 height 37
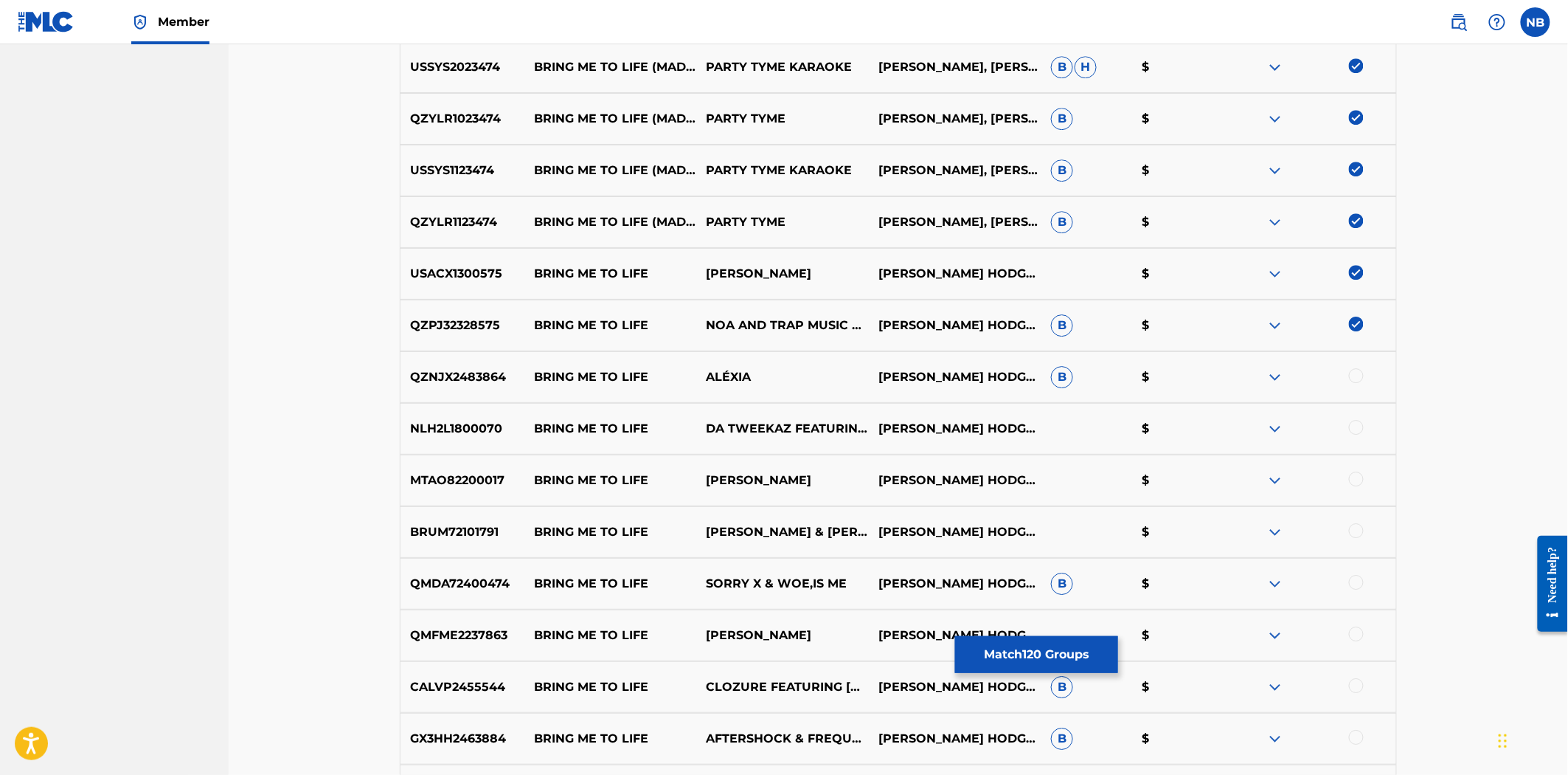
scroll to position [6630, 0]
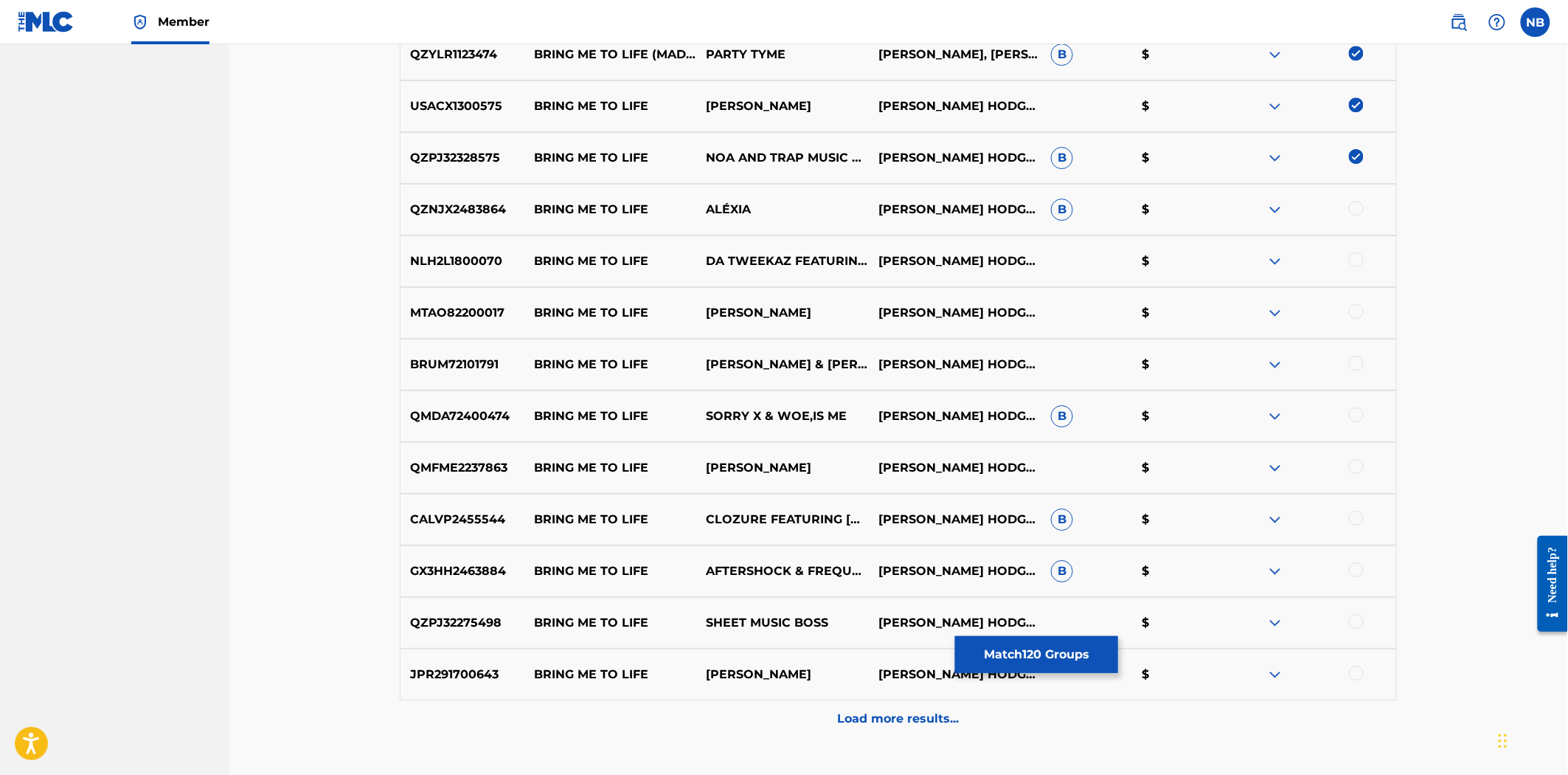
click at [1356, 210] on div at bounding box center [1357, 208] width 15 height 15
click at [1360, 255] on div at bounding box center [1357, 260] width 15 height 15
click at [1362, 310] on div at bounding box center [1357, 311] width 15 height 15
click at [1359, 359] on div at bounding box center [1357, 363] width 15 height 15
click at [1351, 417] on div at bounding box center [1357, 415] width 15 height 15
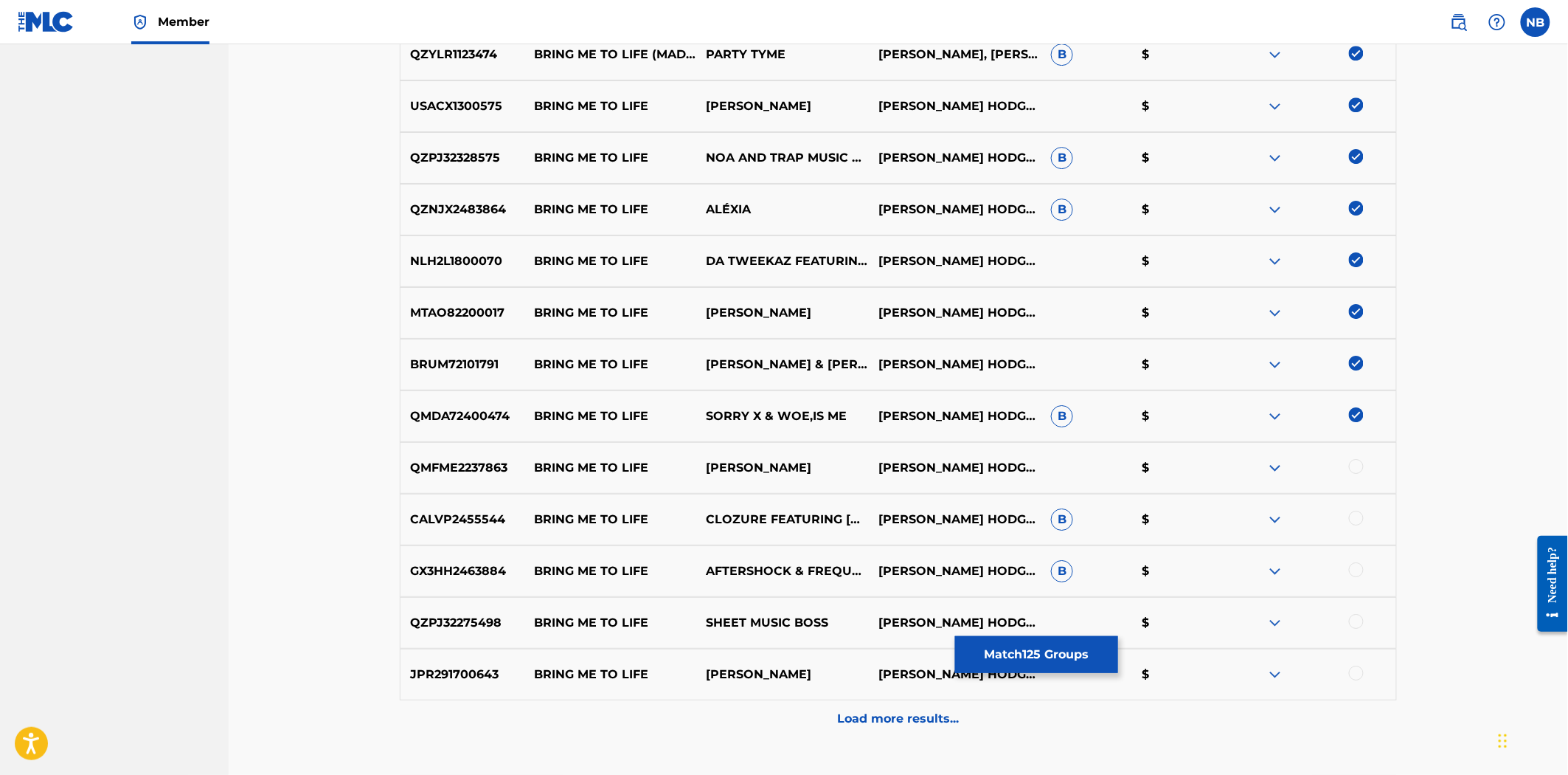
click at [1353, 468] on div at bounding box center [1357, 467] width 15 height 15
click at [1352, 517] on div at bounding box center [1357, 518] width 15 height 15
click at [1362, 568] on div at bounding box center [1357, 570] width 15 height 15
click at [1358, 616] on div at bounding box center [1357, 621] width 15 height 15
click at [1350, 674] on div at bounding box center [1357, 673] width 15 height 15
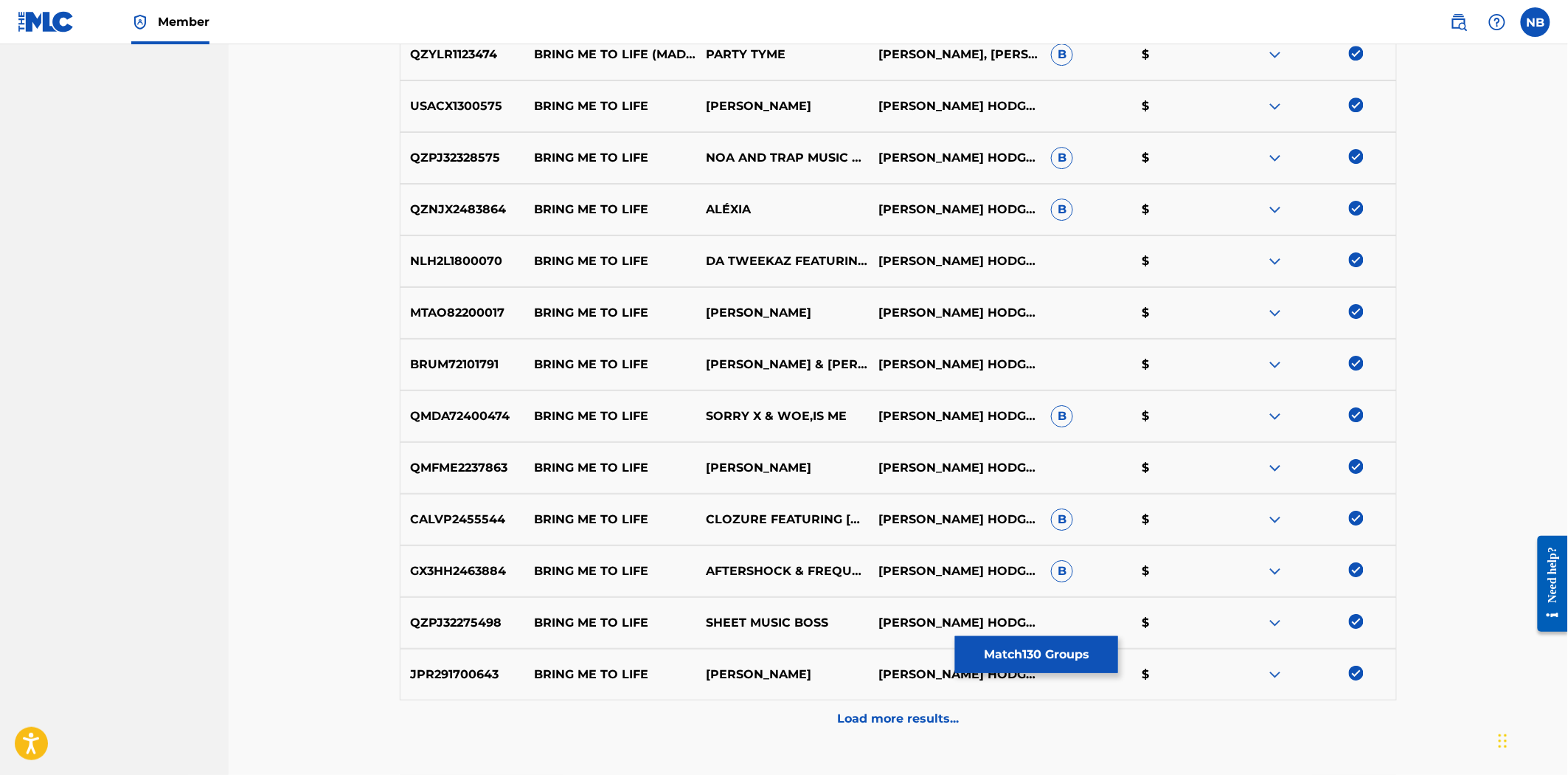
click at [879, 724] on p "Load more results..." at bounding box center [899, 719] width 122 height 18
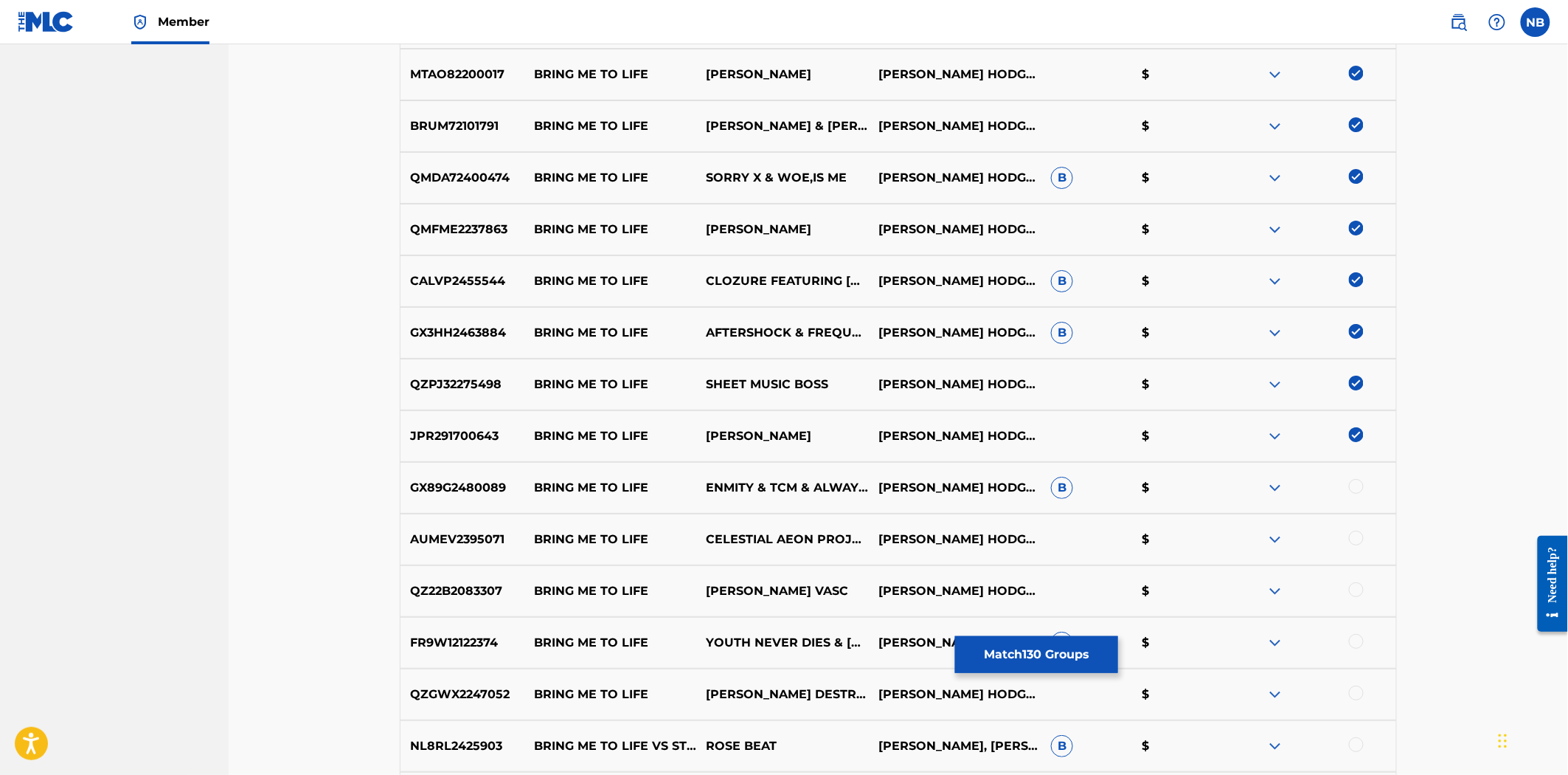
scroll to position [6876, 0]
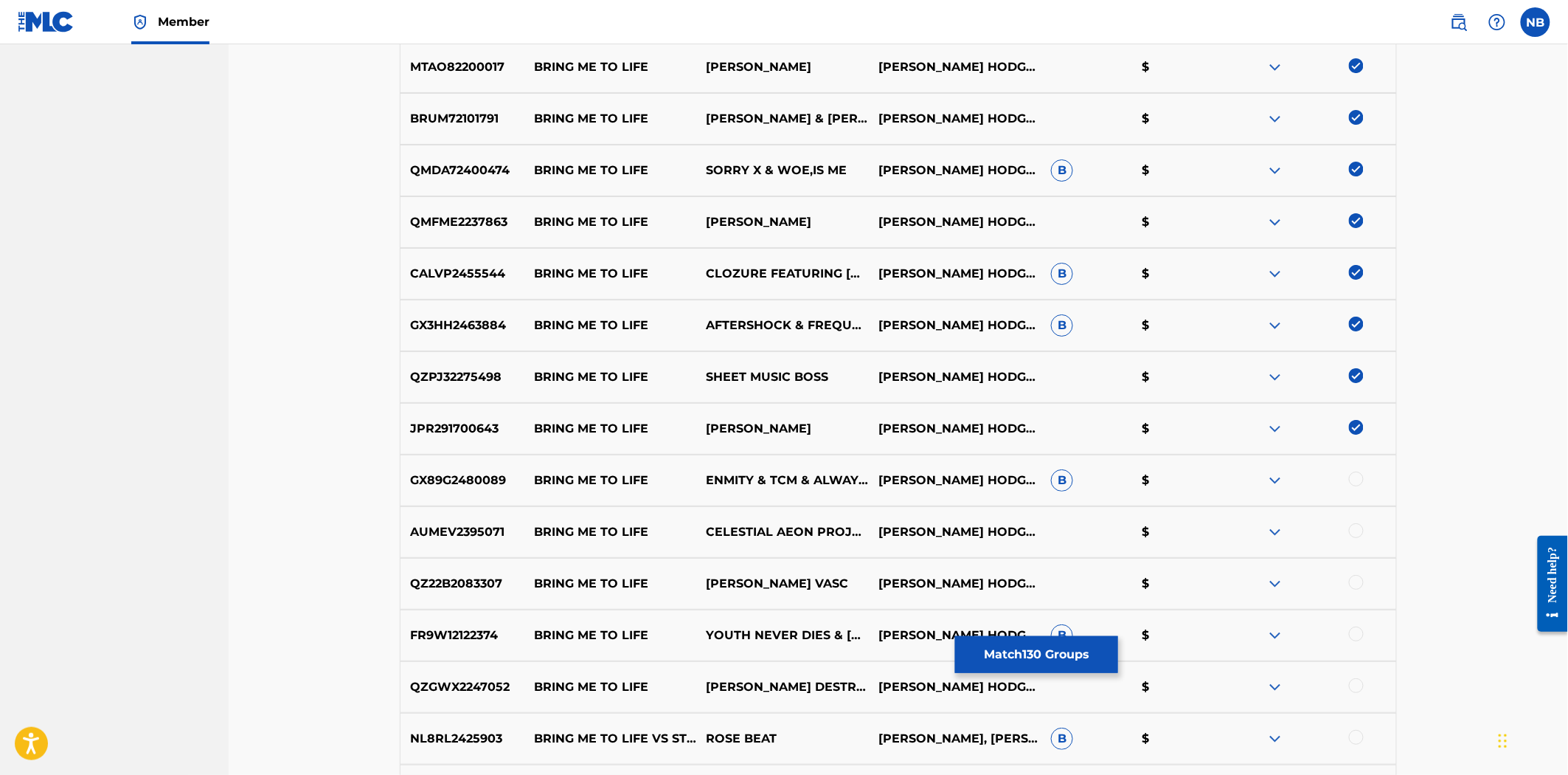
click at [1359, 480] on div at bounding box center [1357, 479] width 15 height 15
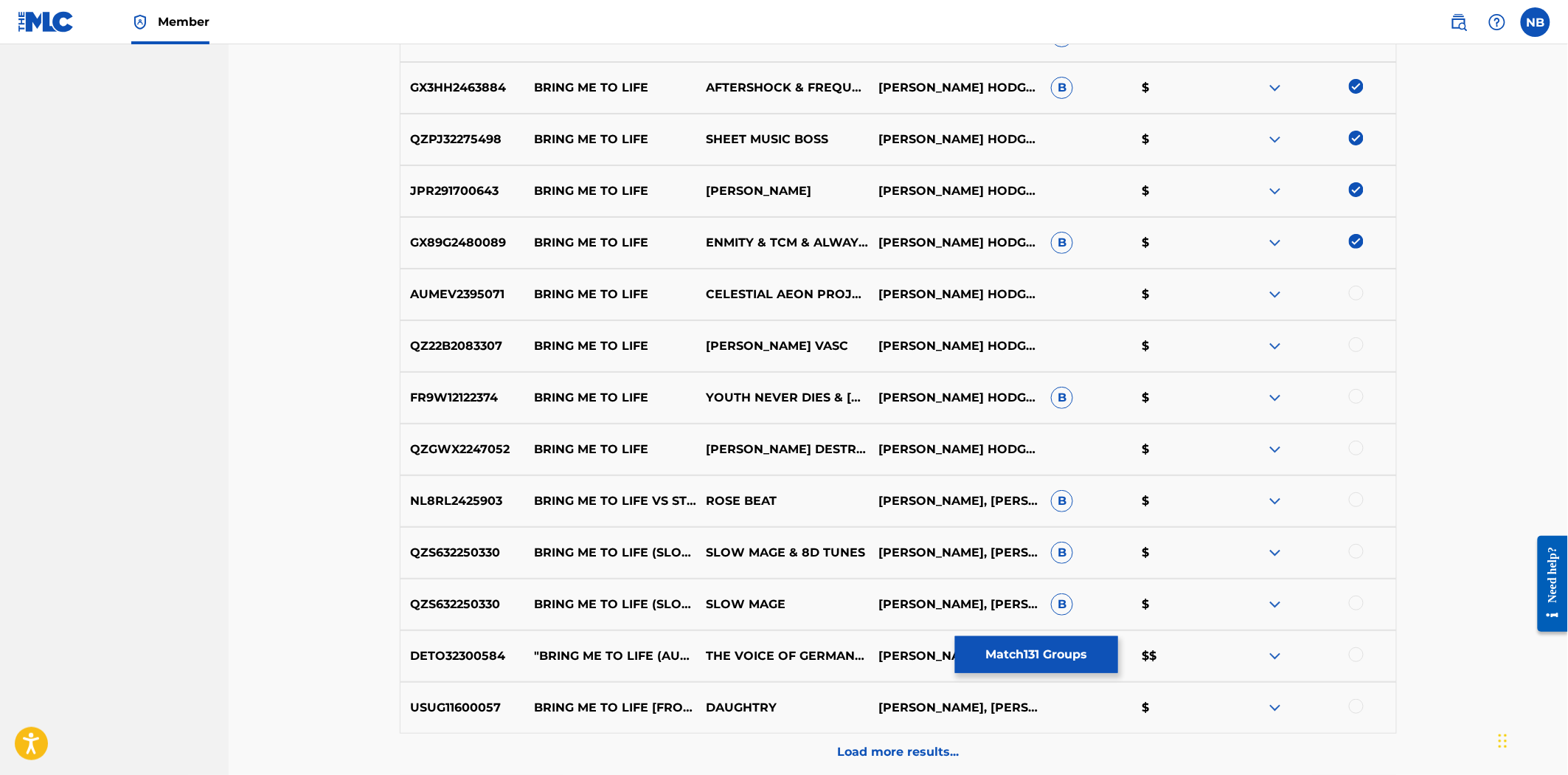
scroll to position [7122, 0]
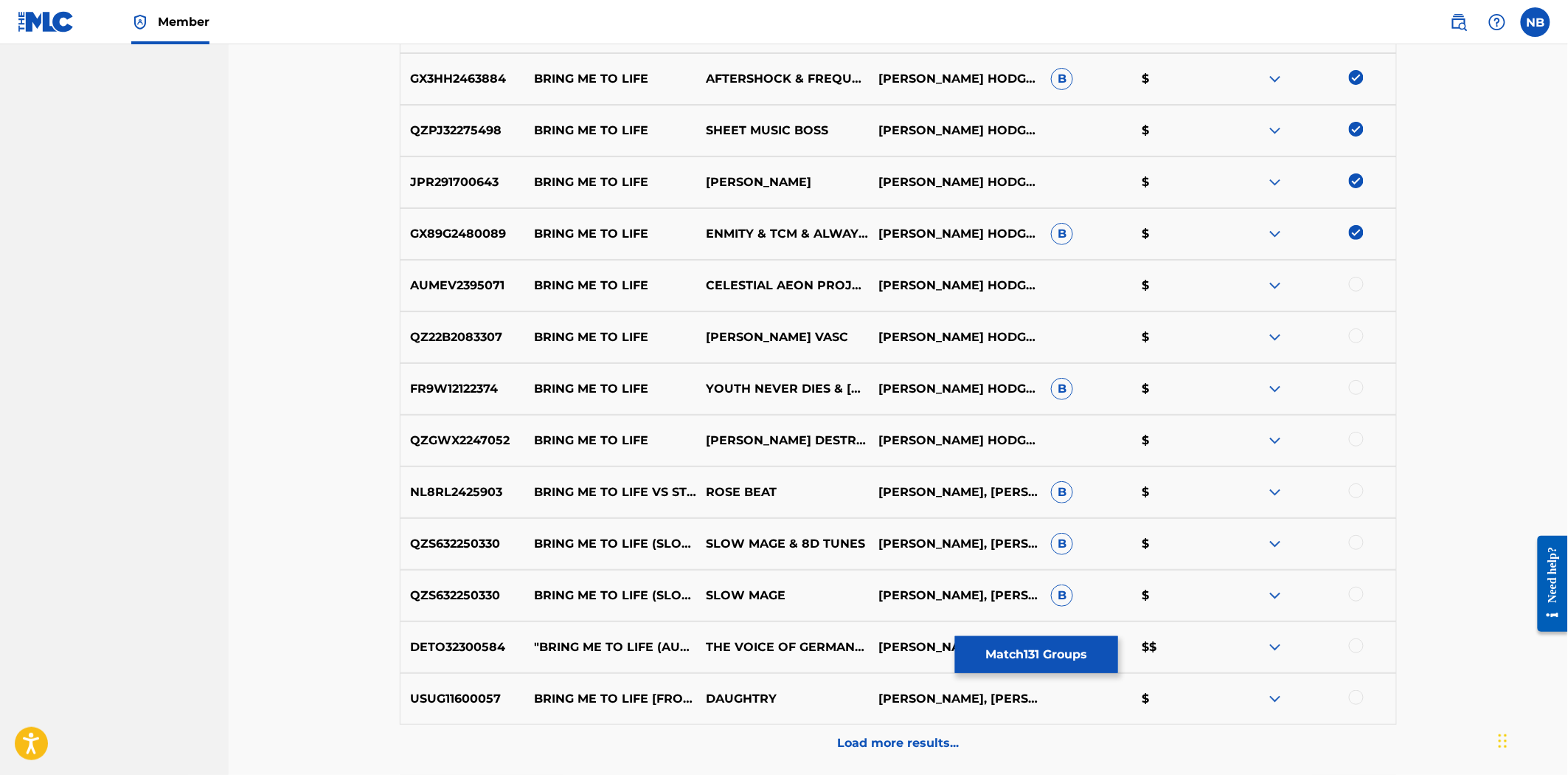
click at [1354, 232] on img at bounding box center [1357, 233] width 15 height 15
click at [1358, 285] on div at bounding box center [1357, 284] width 15 height 15
click at [1356, 228] on div at bounding box center [1357, 233] width 15 height 15
click at [1355, 334] on div at bounding box center [1357, 336] width 15 height 15
click at [1358, 381] on div at bounding box center [1357, 387] width 15 height 15
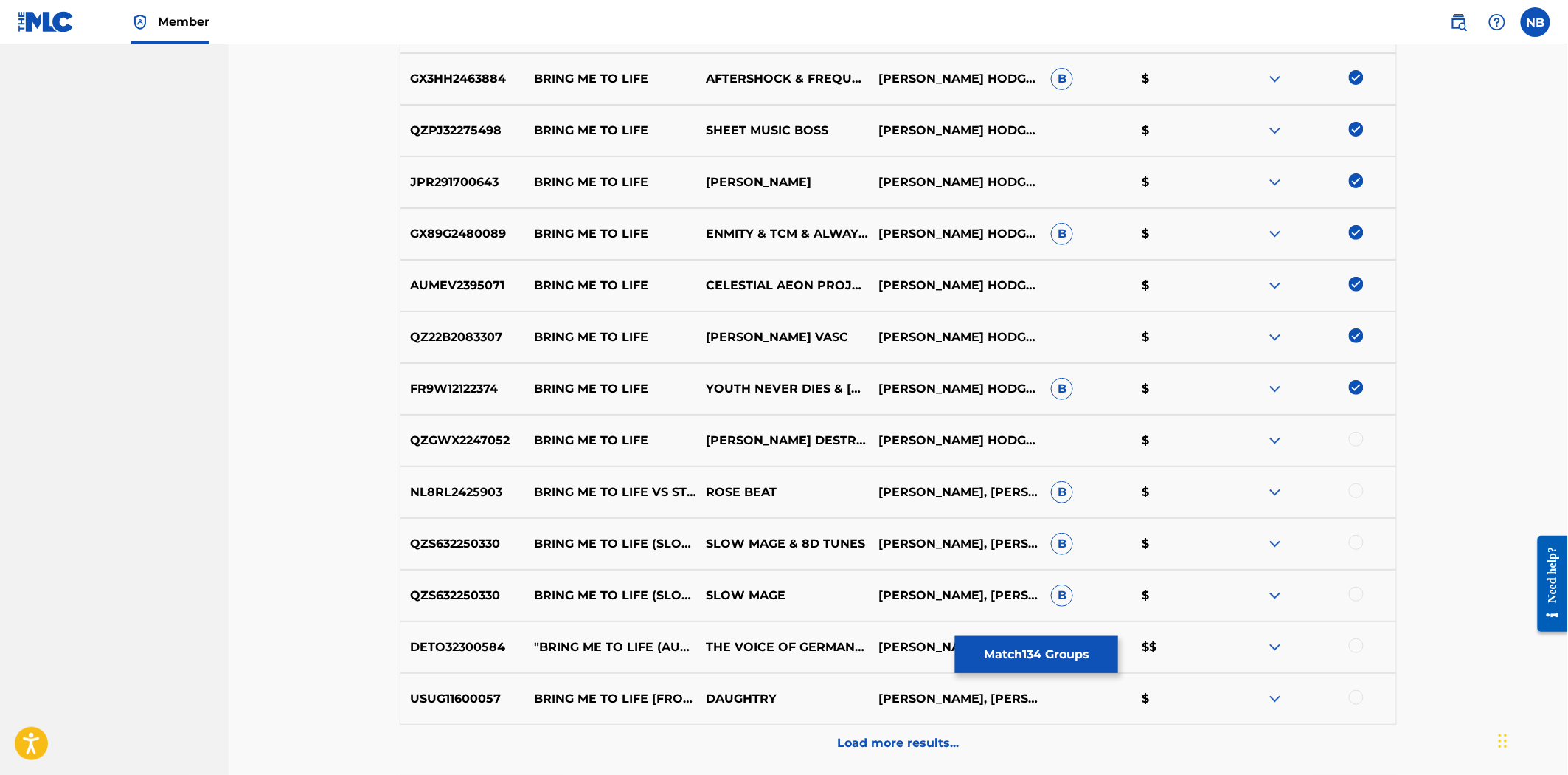
click at [1350, 438] on div at bounding box center [1357, 439] width 15 height 15
click at [1355, 498] on div at bounding box center [1310, 492] width 172 height 18
click at [1356, 491] on div at bounding box center [1357, 491] width 15 height 15
click at [1353, 542] on div at bounding box center [1357, 542] width 15 height 15
click at [1353, 593] on div at bounding box center [1357, 594] width 15 height 15
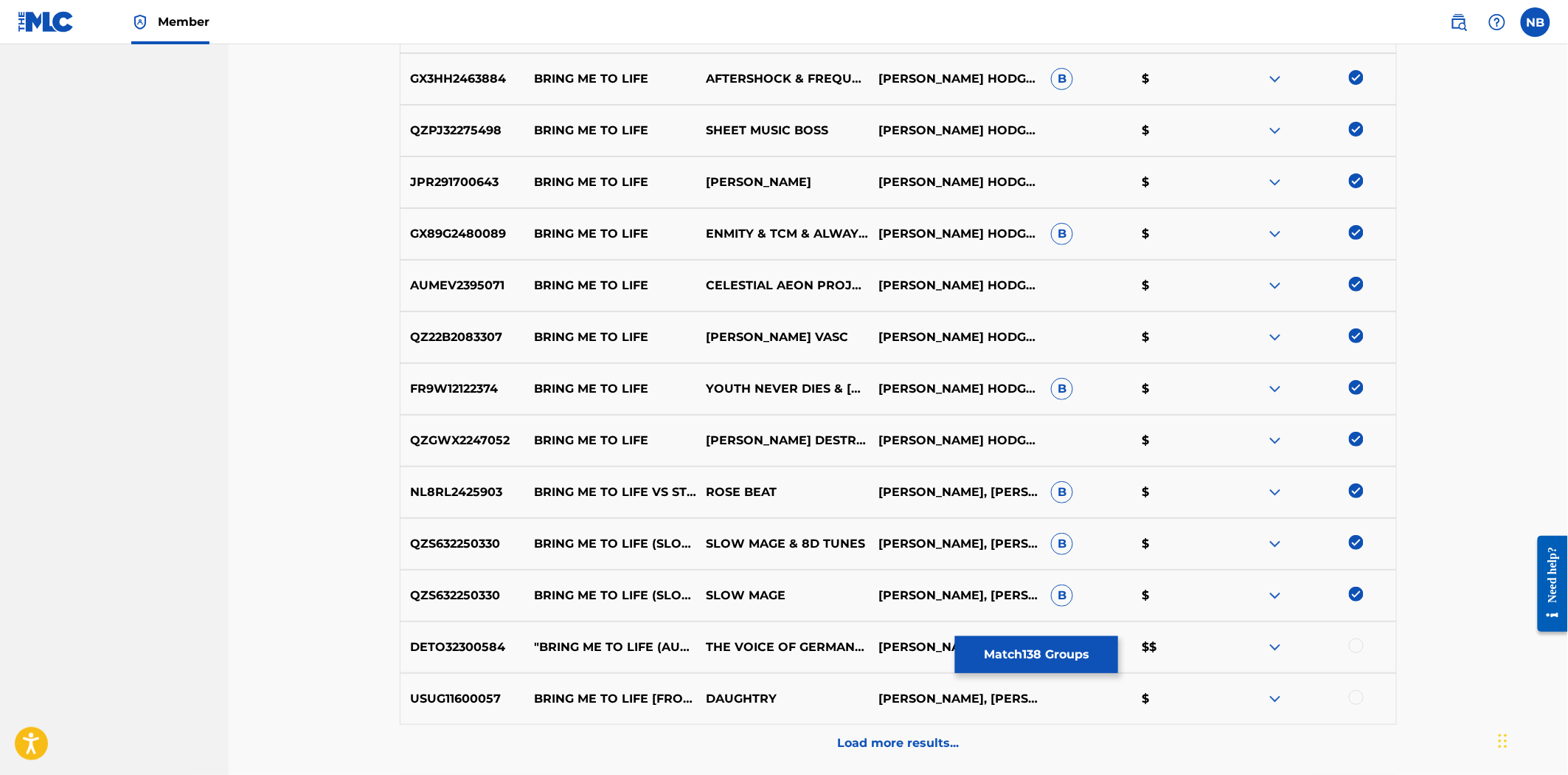
click at [1353, 655] on div at bounding box center [1310, 648] width 172 height 18
click at [1354, 642] on div at bounding box center [1357, 646] width 15 height 15
click at [1354, 703] on div at bounding box center [1357, 698] width 15 height 15
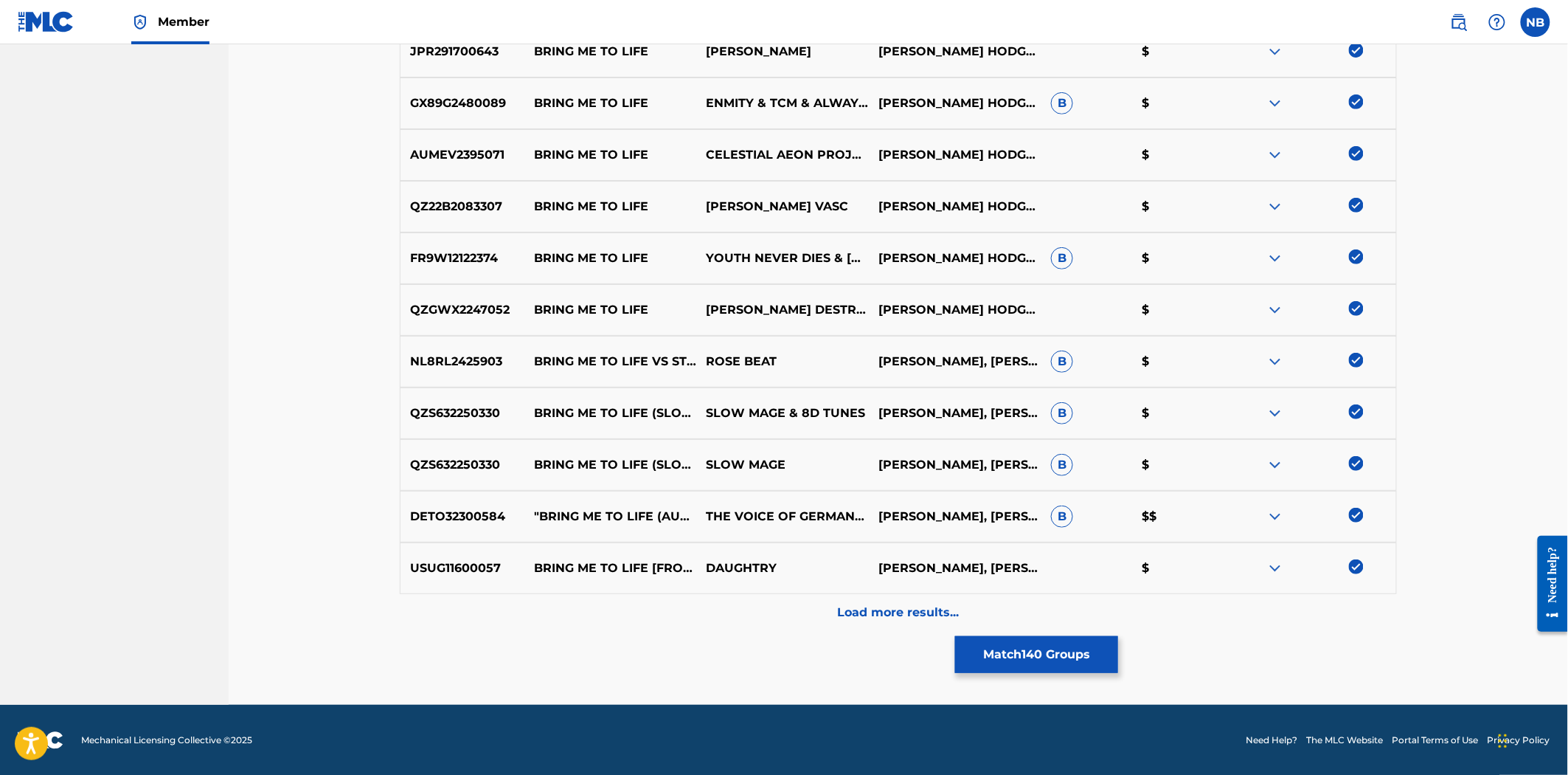
click at [875, 624] on div "Load more results..." at bounding box center [899, 612] width 997 height 37
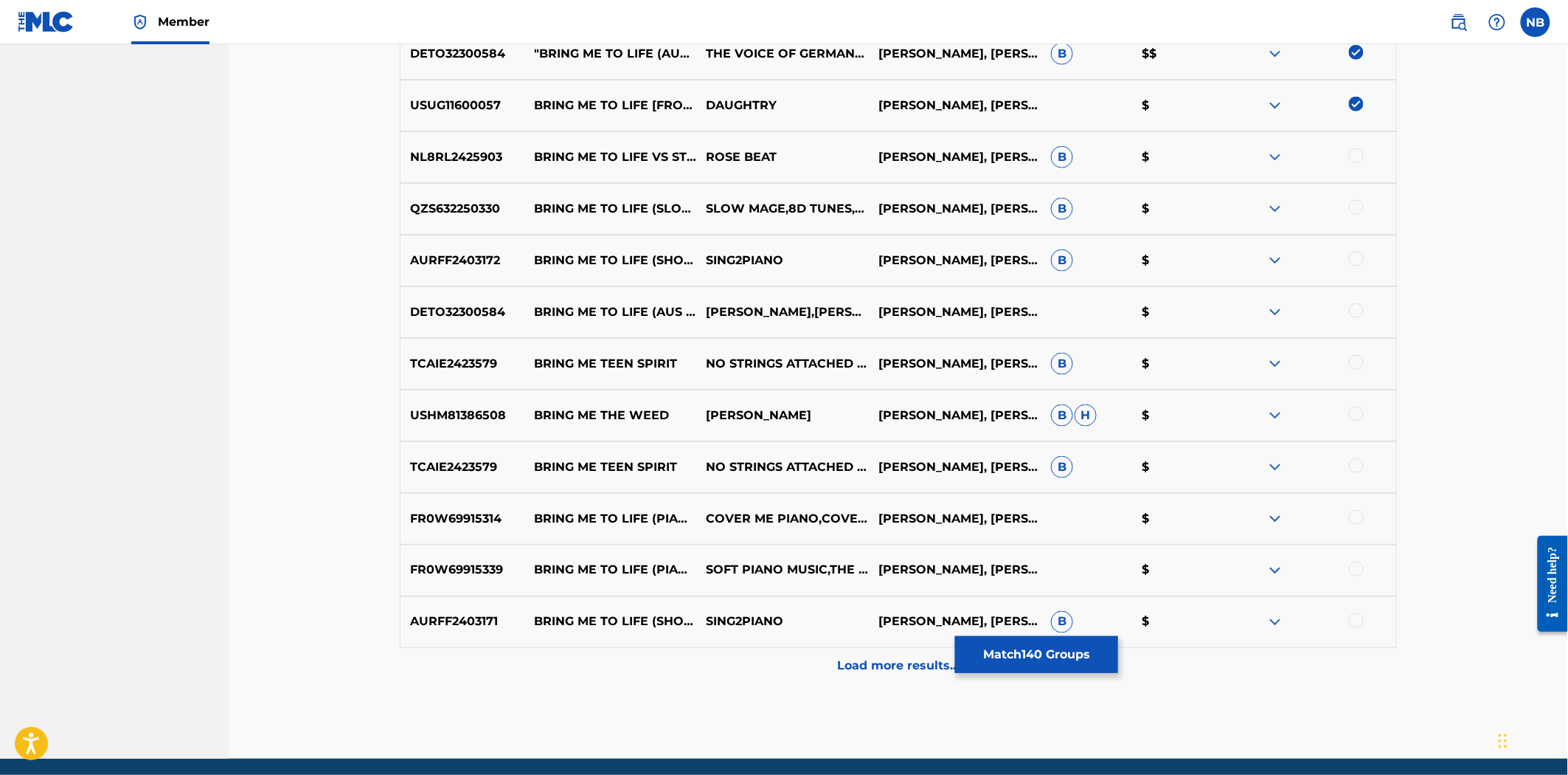
scroll to position [7770, 0]
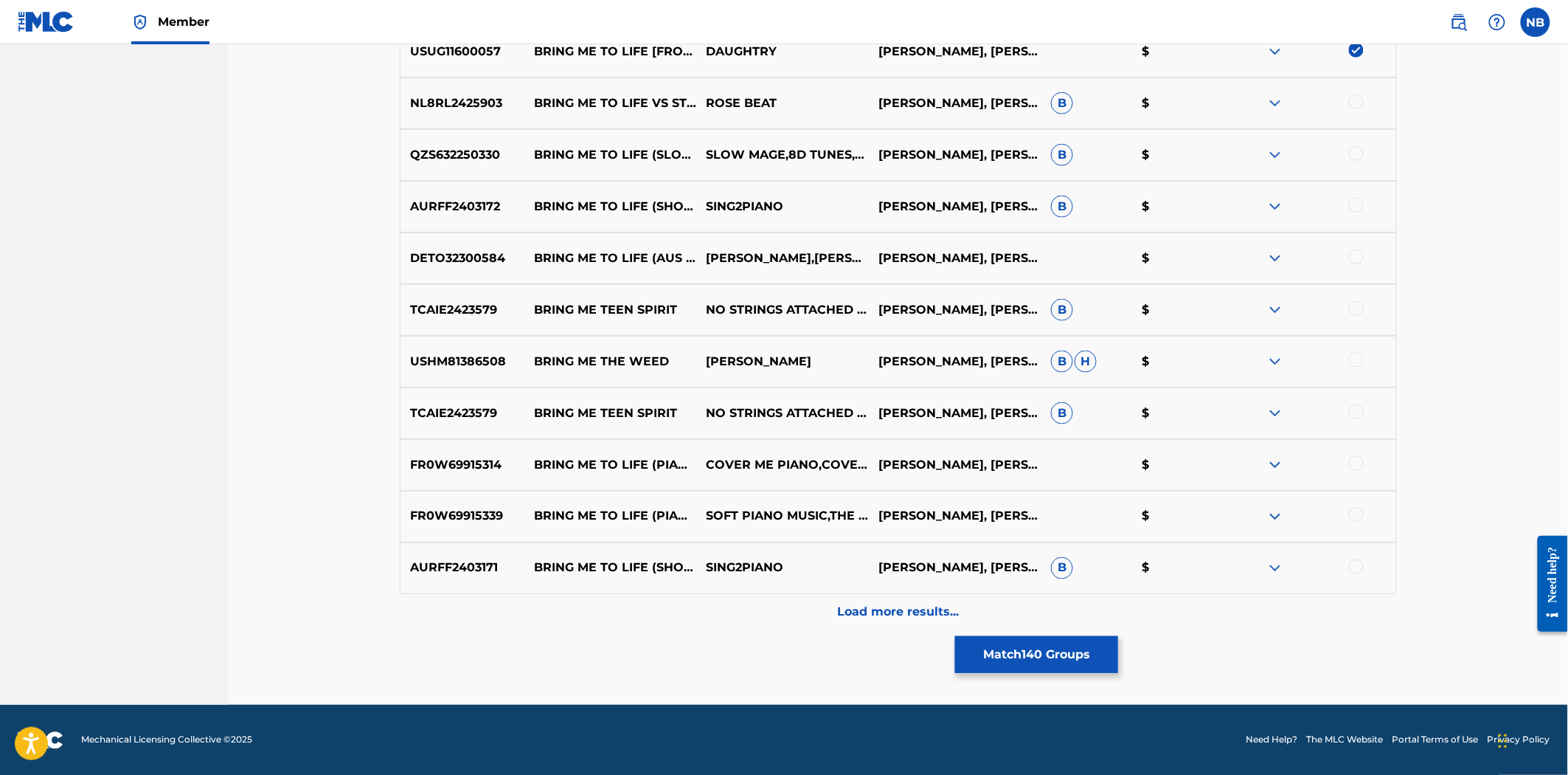
click at [1348, 98] on div at bounding box center [1310, 104] width 172 height 18
click at [1354, 99] on div at bounding box center [1357, 102] width 15 height 15
click at [1356, 154] on div at bounding box center [1357, 154] width 15 height 15
click at [1351, 208] on div at bounding box center [1357, 205] width 15 height 15
click at [1356, 260] on div at bounding box center [1357, 257] width 15 height 15
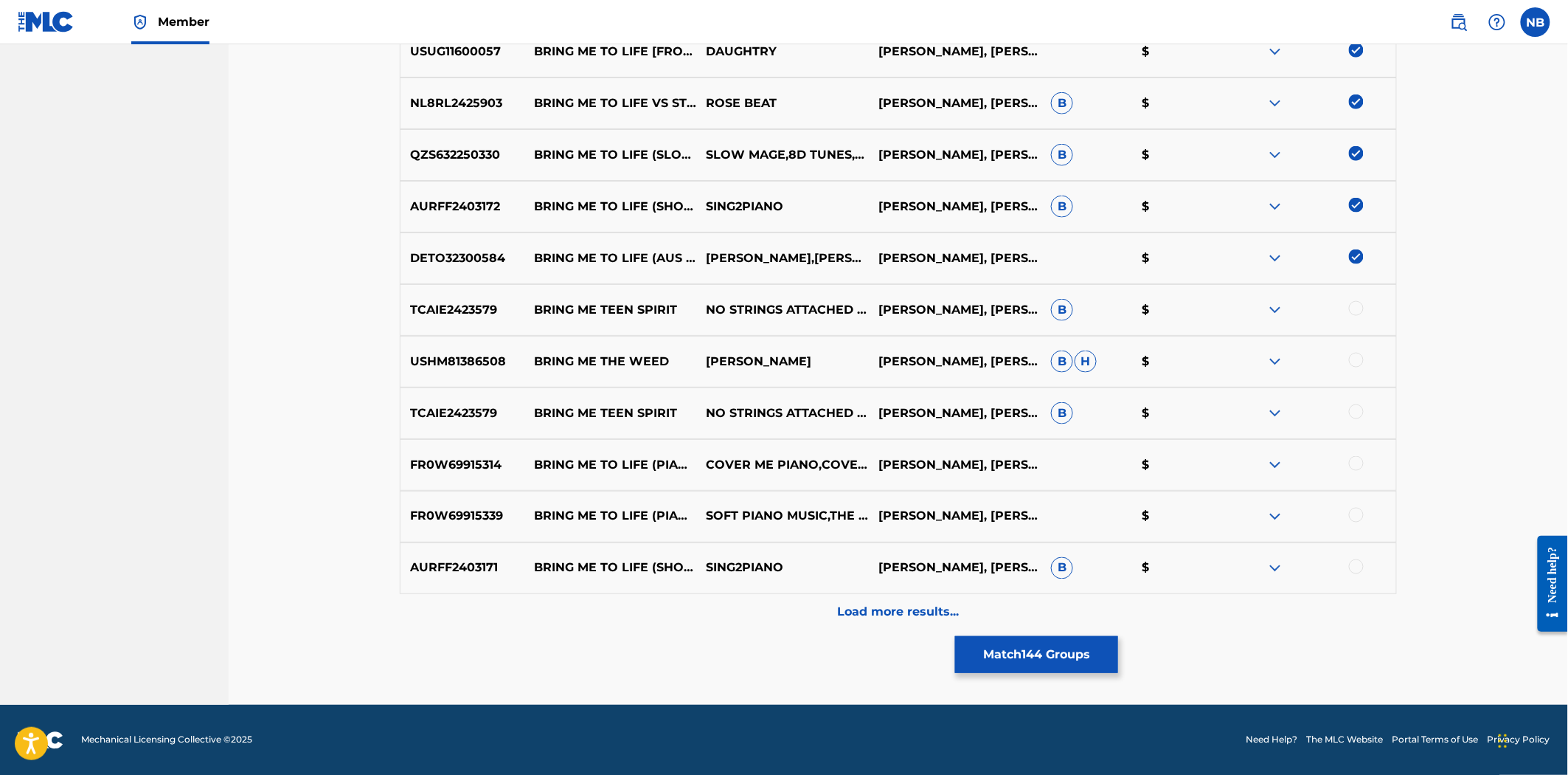
drag, startPoint x: 1359, startPoint y: 310, endPoint x: 1360, endPoint y: 369, distance: 59.0
click at [1359, 311] on div at bounding box center [1357, 308] width 15 height 15
click at [1358, 362] on div at bounding box center [1357, 360] width 15 height 15
click at [1359, 413] on div at bounding box center [1357, 412] width 15 height 15
click at [1357, 467] on div at bounding box center [1357, 464] width 15 height 15
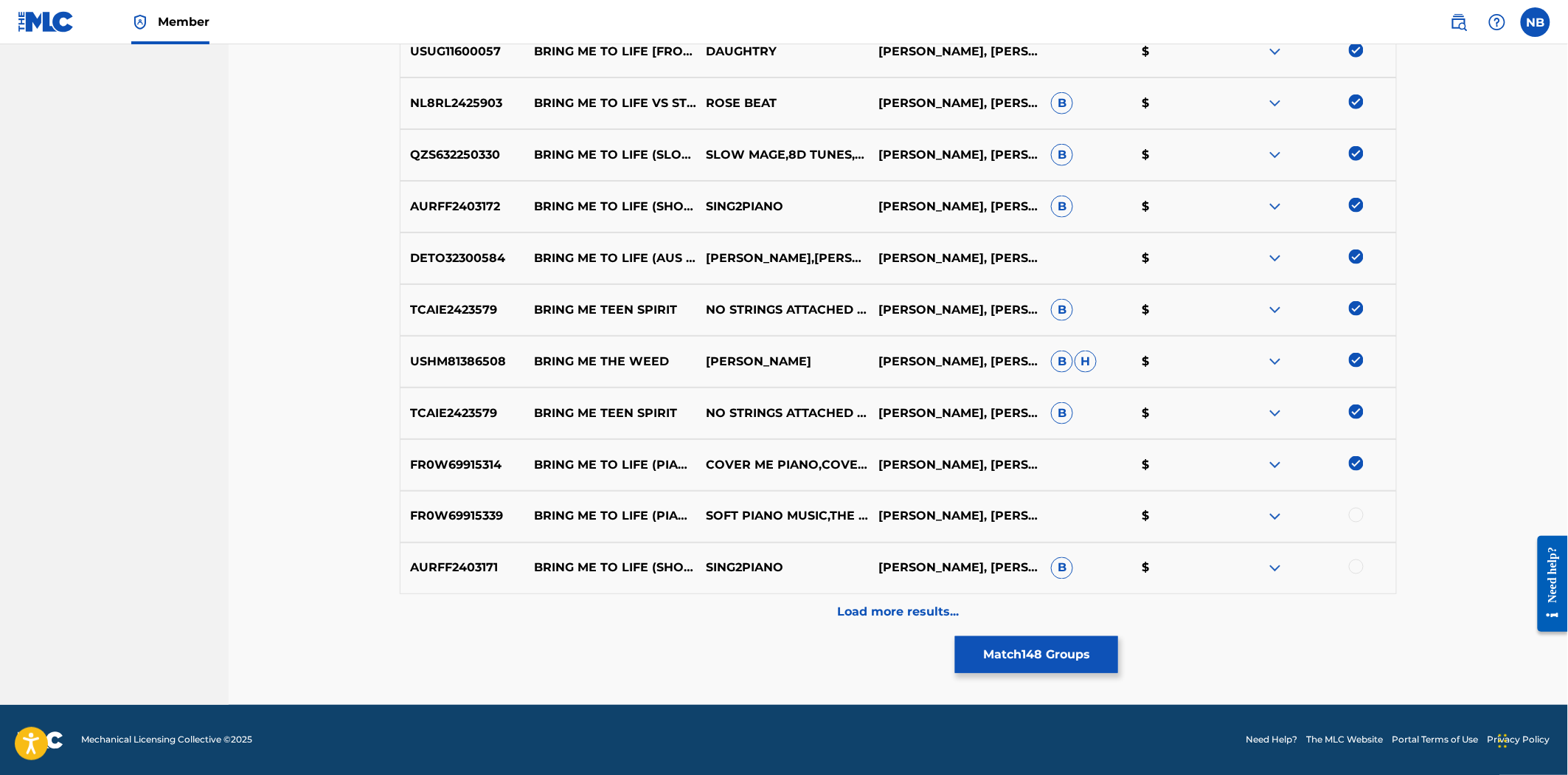
click at [1356, 510] on div at bounding box center [1357, 515] width 15 height 15
click at [1351, 564] on div at bounding box center [1357, 567] width 15 height 15
click at [887, 621] on div "Load more results..." at bounding box center [899, 612] width 997 height 37
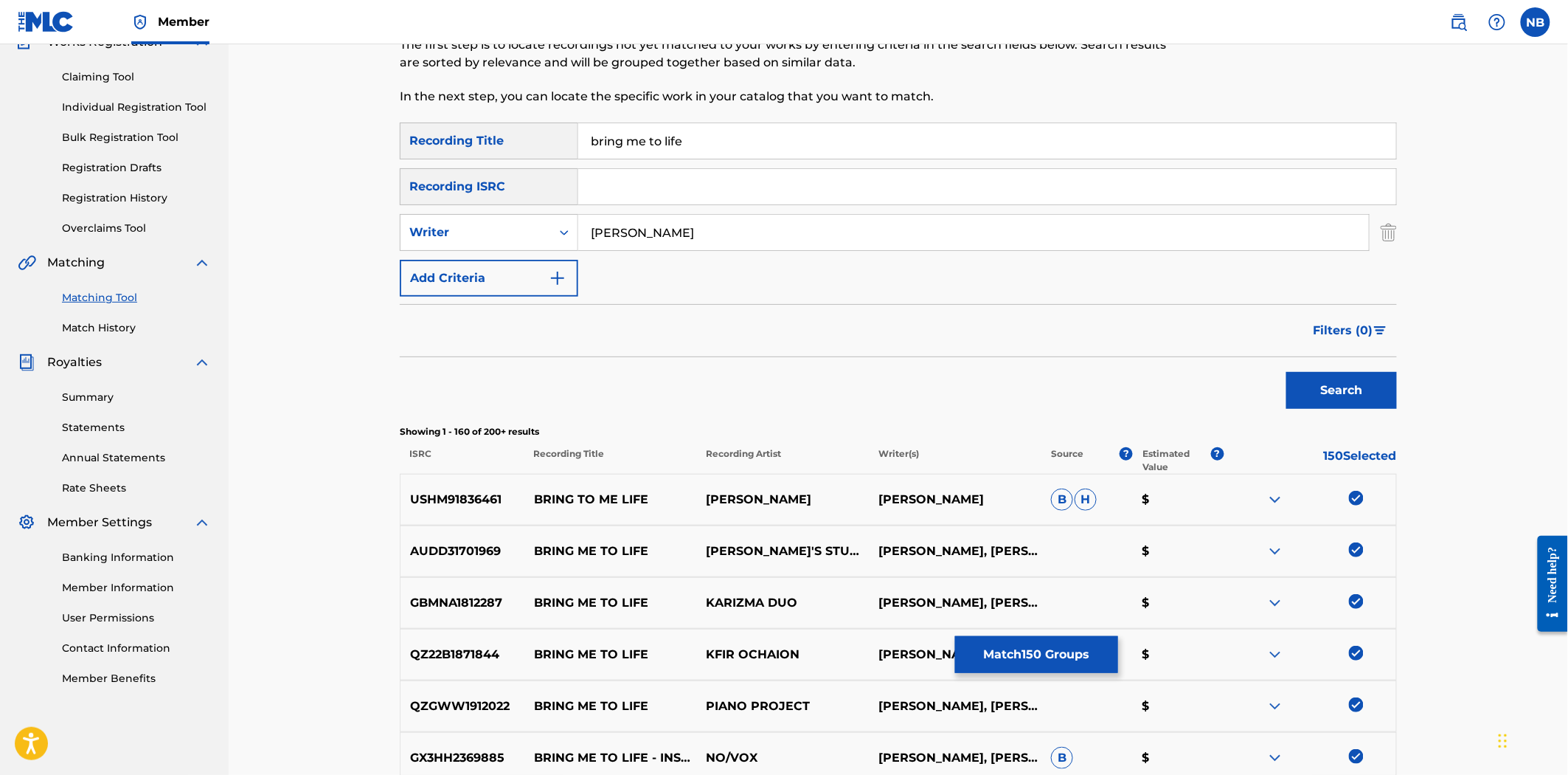
scroll to position [8098, 0]
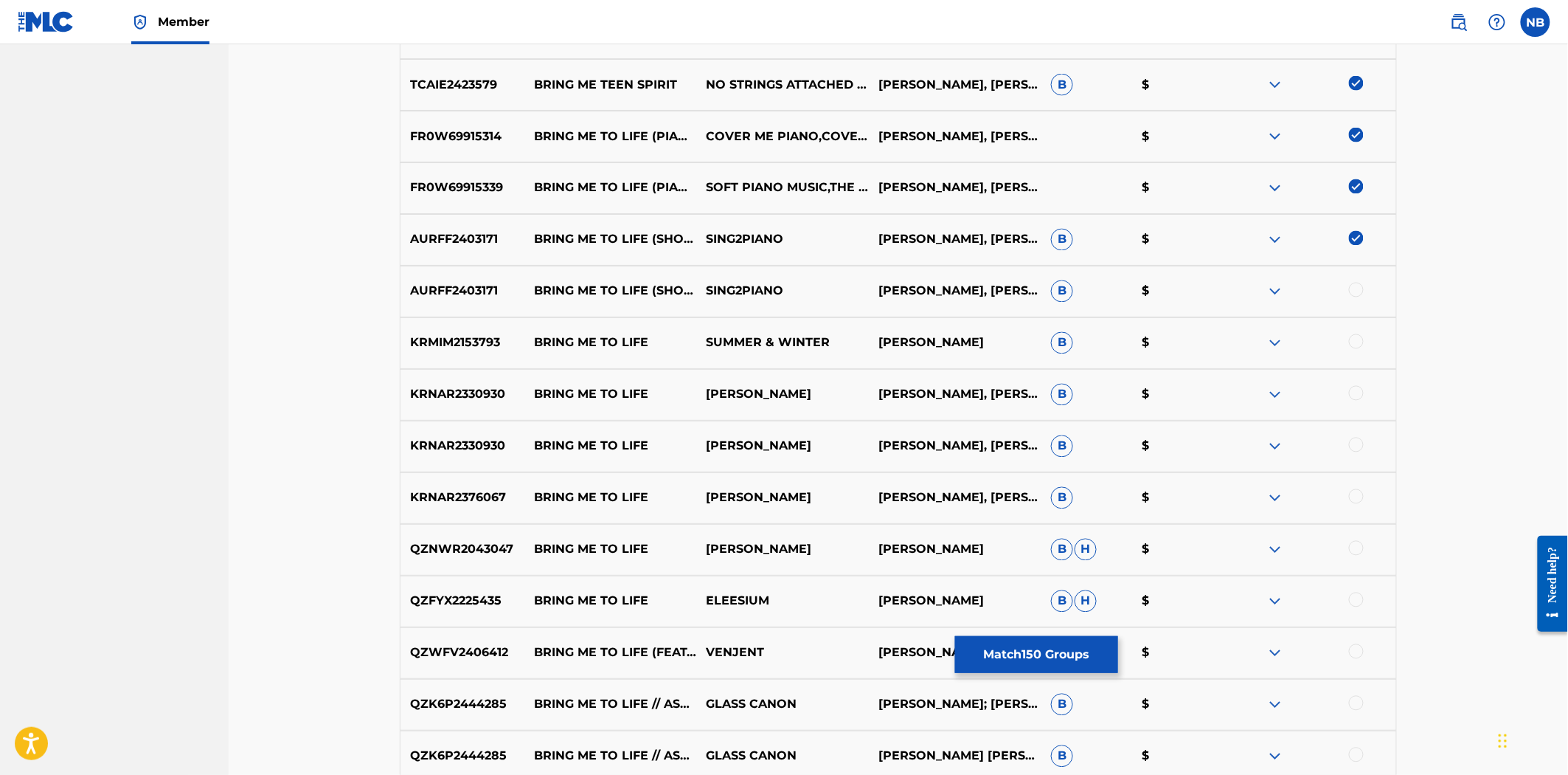
click at [1358, 284] on div at bounding box center [1357, 290] width 15 height 15
click at [1354, 332] on div "KRMIM2153793 BRING ME TO LIFE SUMMER & WINTER [PERSON_NAME] B $" at bounding box center [899, 343] width 997 height 52
click at [1354, 344] on div at bounding box center [1357, 342] width 15 height 15
click at [1359, 392] on div at bounding box center [1357, 394] width 15 height 15
click at [1356, 441] on div at bounding box center [1357, 445] width 15 height 15
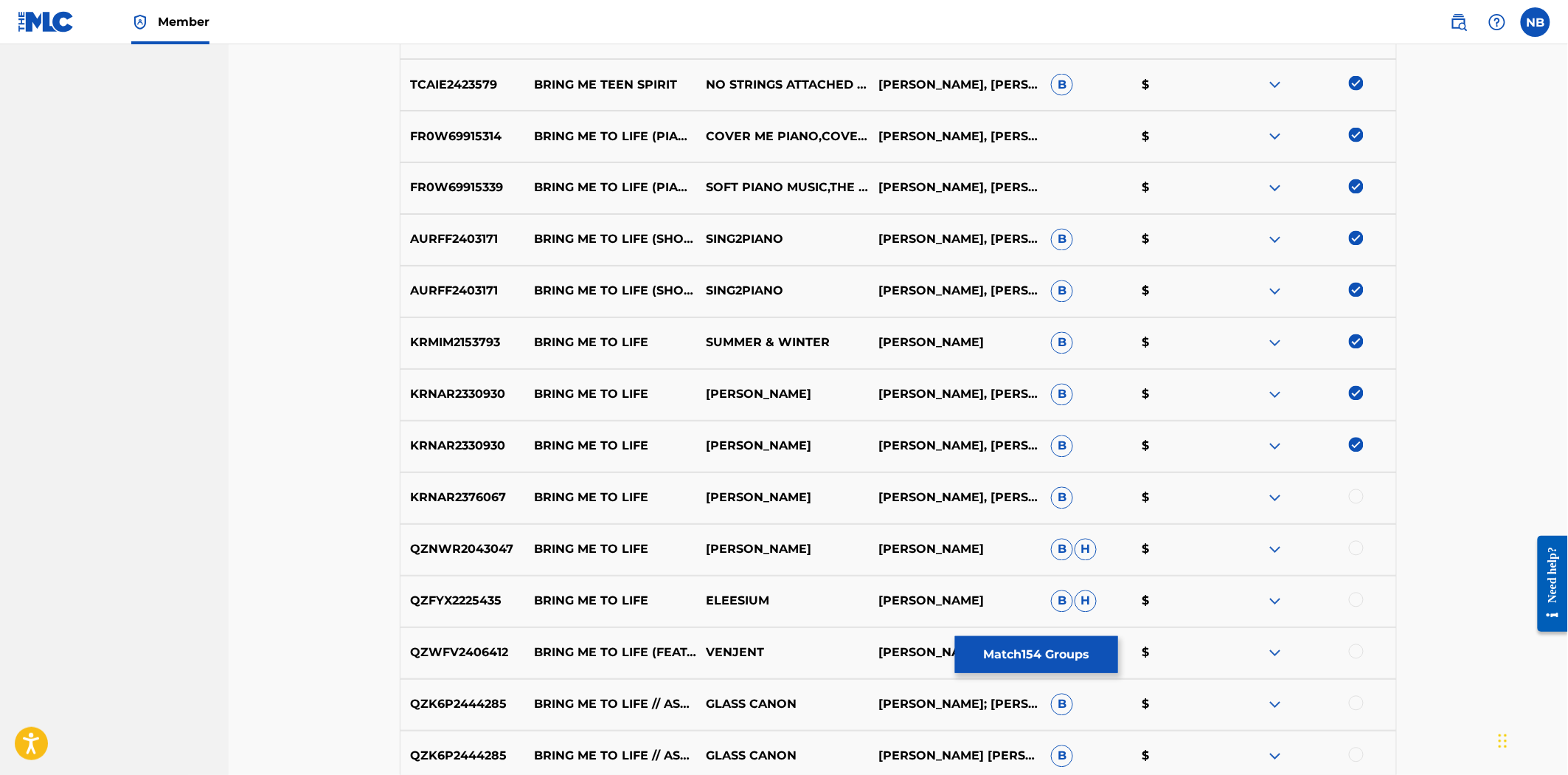
click at [1352, 501] on div at bounding box center [1357, 496] width 15 height 15
click at [1355, 557] on div at bounding box center [1310, 550] width 172 height 18
drag, startPoint x: 1348, startPoint y: 506, endPoint x: 1354, endPoint y: 499, distance: 9.2
click at [1350, 505] on div at bounding box center [1310, 498] width 172 height 18
click at [1355, 497] on img at bounding box center [1357, 496] width 15 height 15
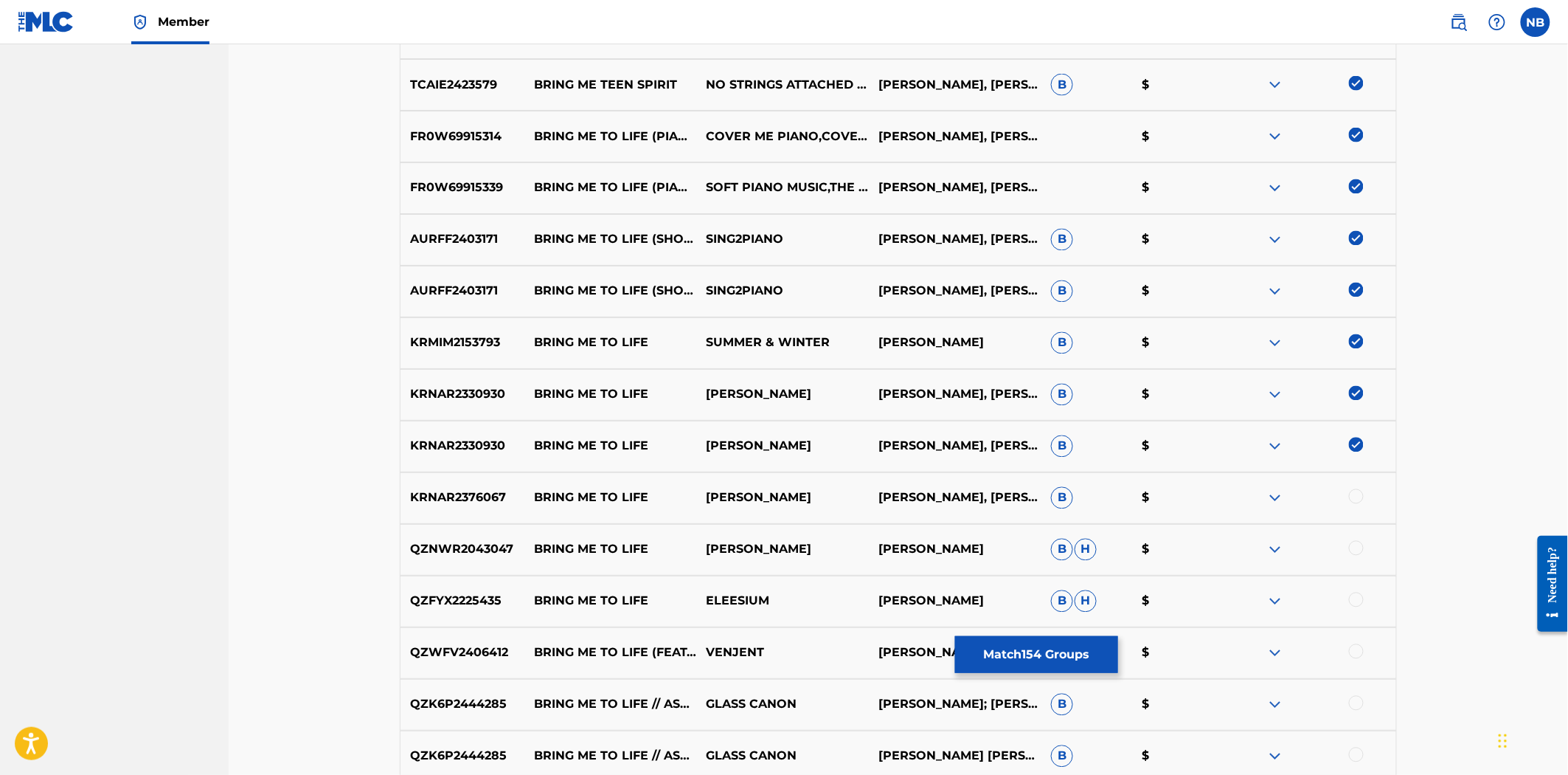
click at [1350, 445] on img at bounding box center [1357, 445] width 15 height 15
click at [1356, 387] on img at bounding box center [1357, 394] width 15 height 15
click at [1355, 342] on img at bounding box center [1357, 342] width 15 height 15
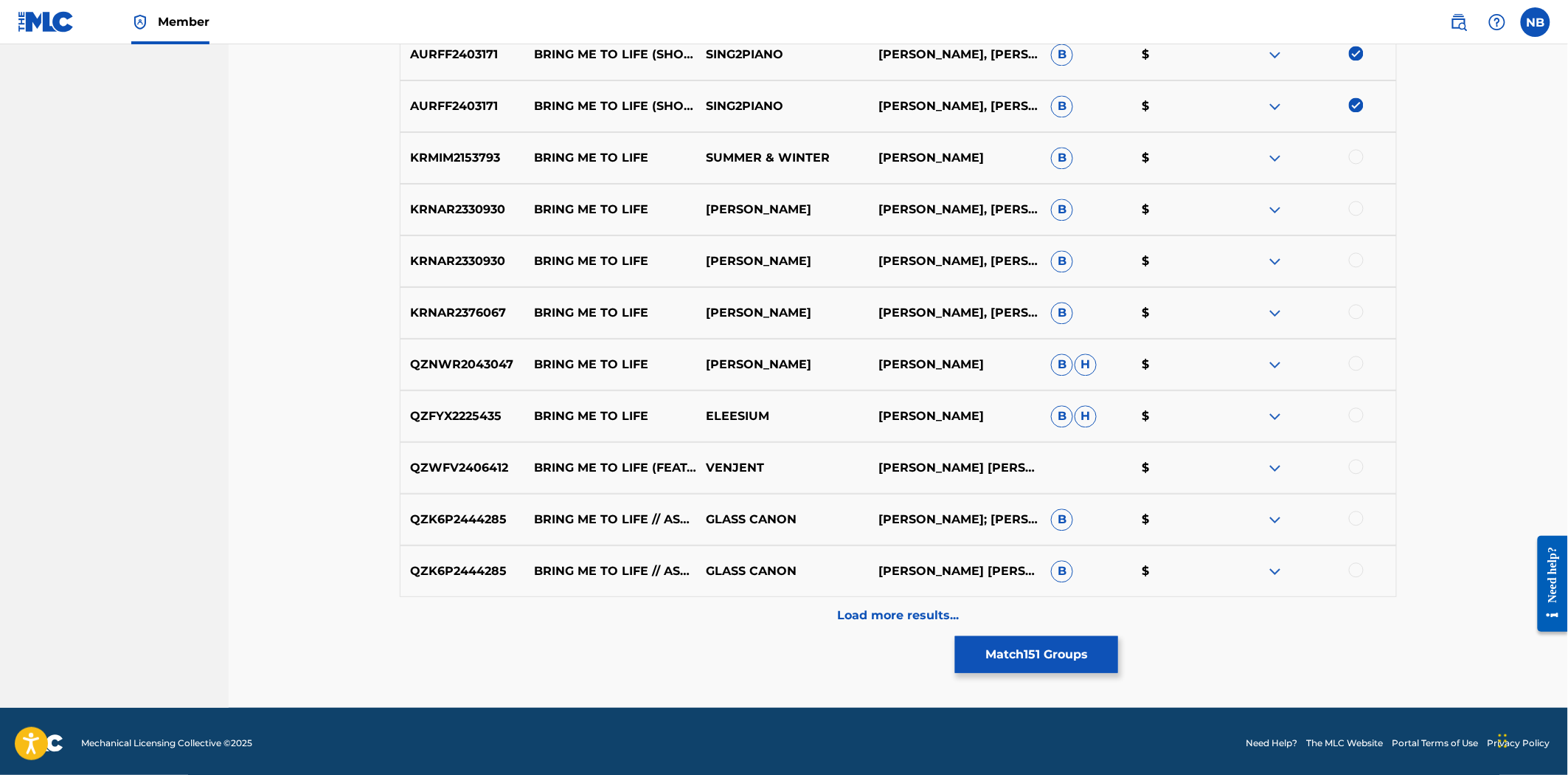
scroll to position [8286, 0]
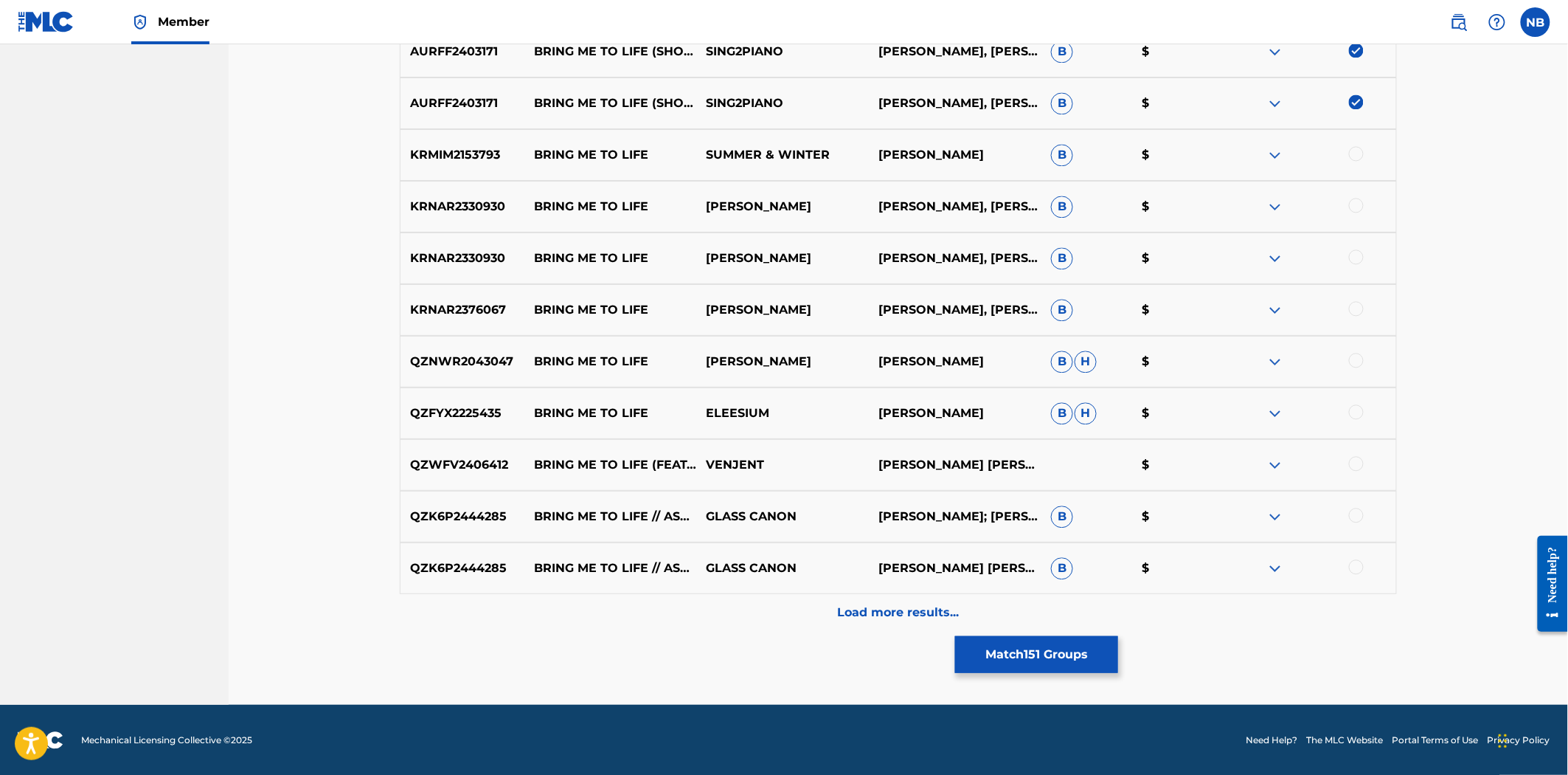
click at [1074, 657] on button "Match 151 Groups" at bounding box center [1037, 654] width 163 height 37
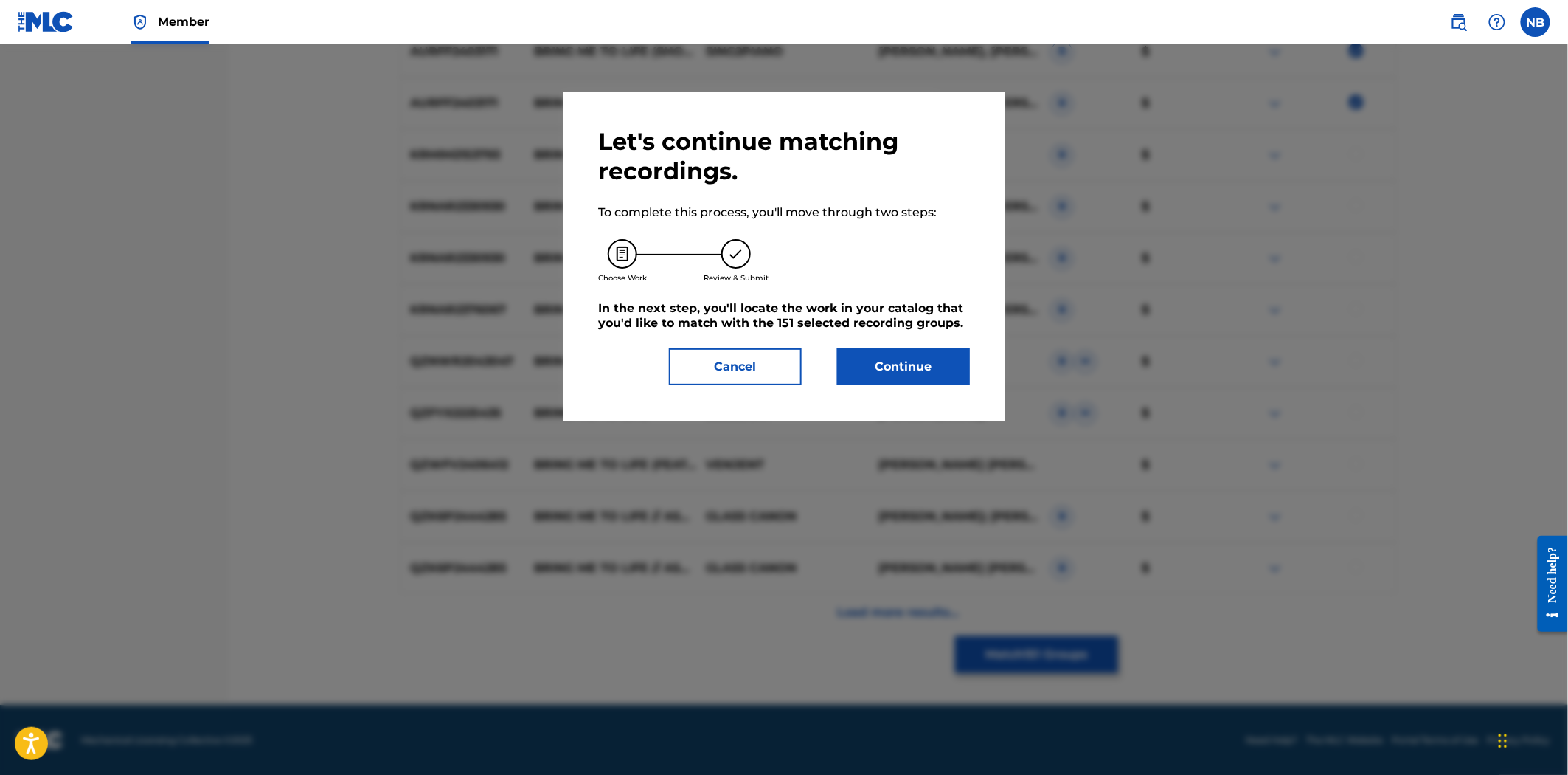
click at [937, 358] on button "Continue" at bounding box center [904, 367] width 133 height 37
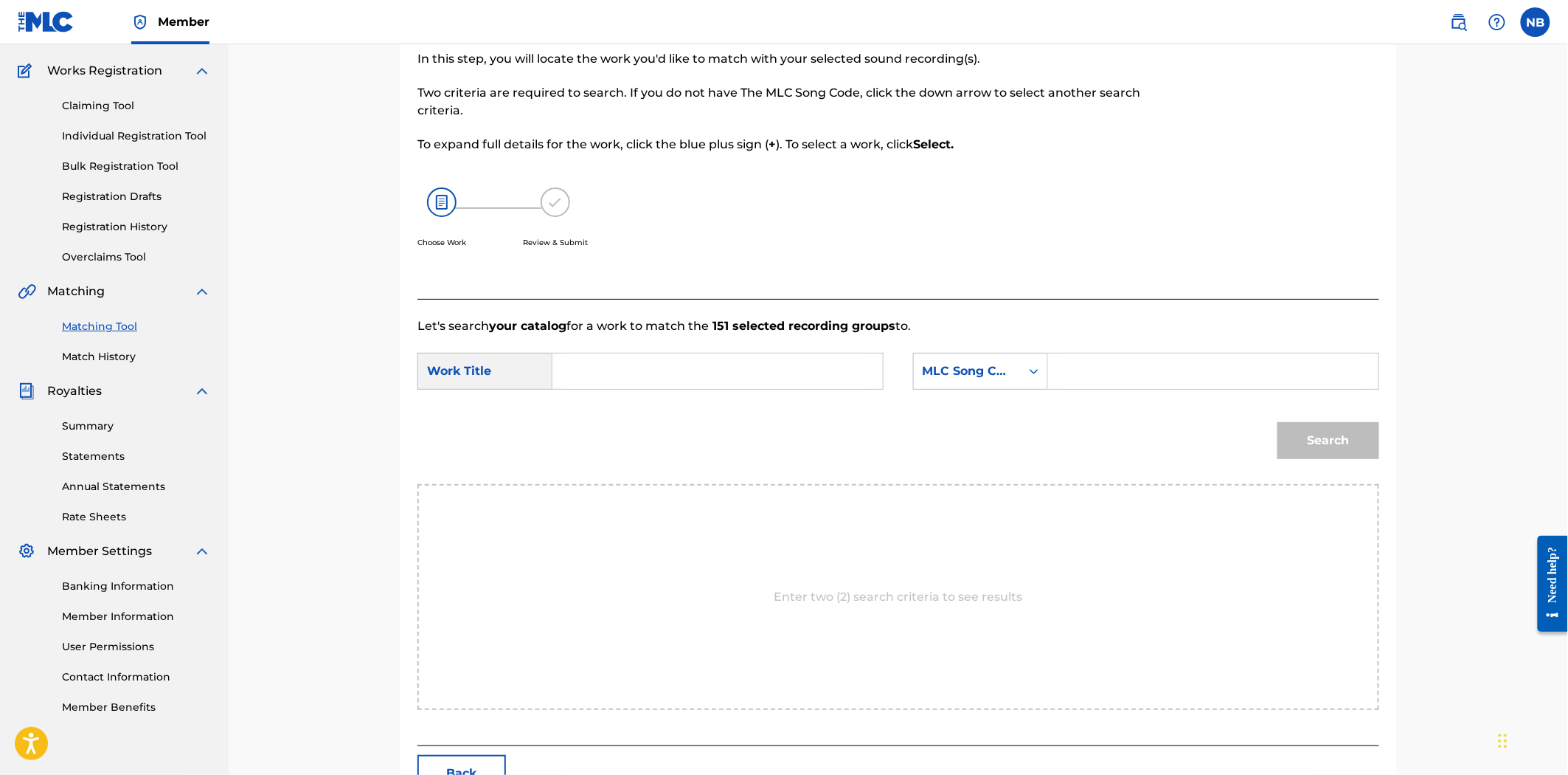
scroll to position [82, 0]
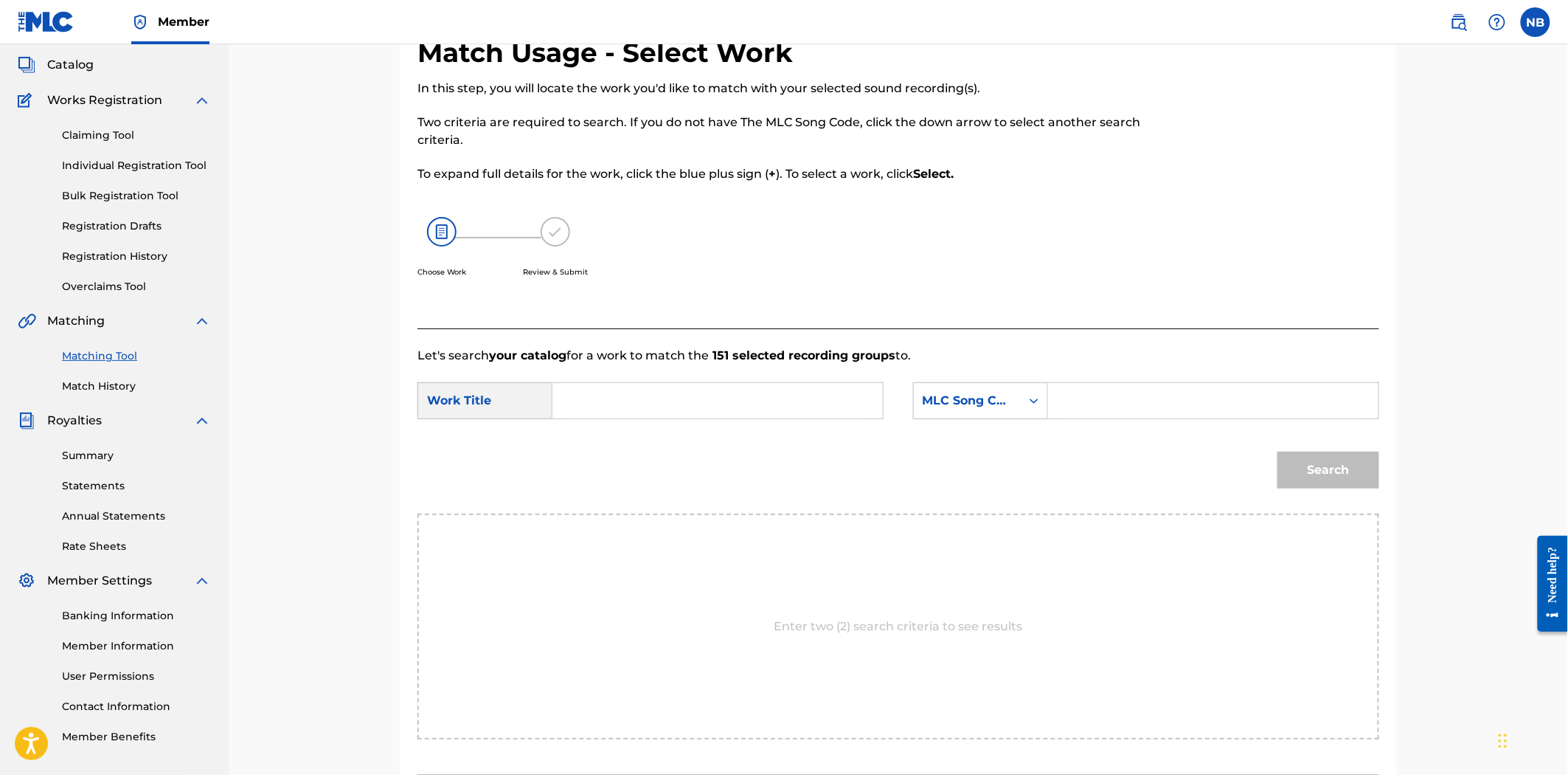
click at [655, 380] on form "SearchWithCriteriaa8e08556-f94c-439a-8784-e08561d06ad9 Work Title SearchWithCri…" at bounding box center [898, 439] width 962 height 149
click at [630, 395] on input "Search Form" at bounding box center [718, 400] width 306 height 35
type input "bring me to life"
click at [1003, 413] on div "MLC Song Code" at bounding box center [968, 401] width 107 height 28
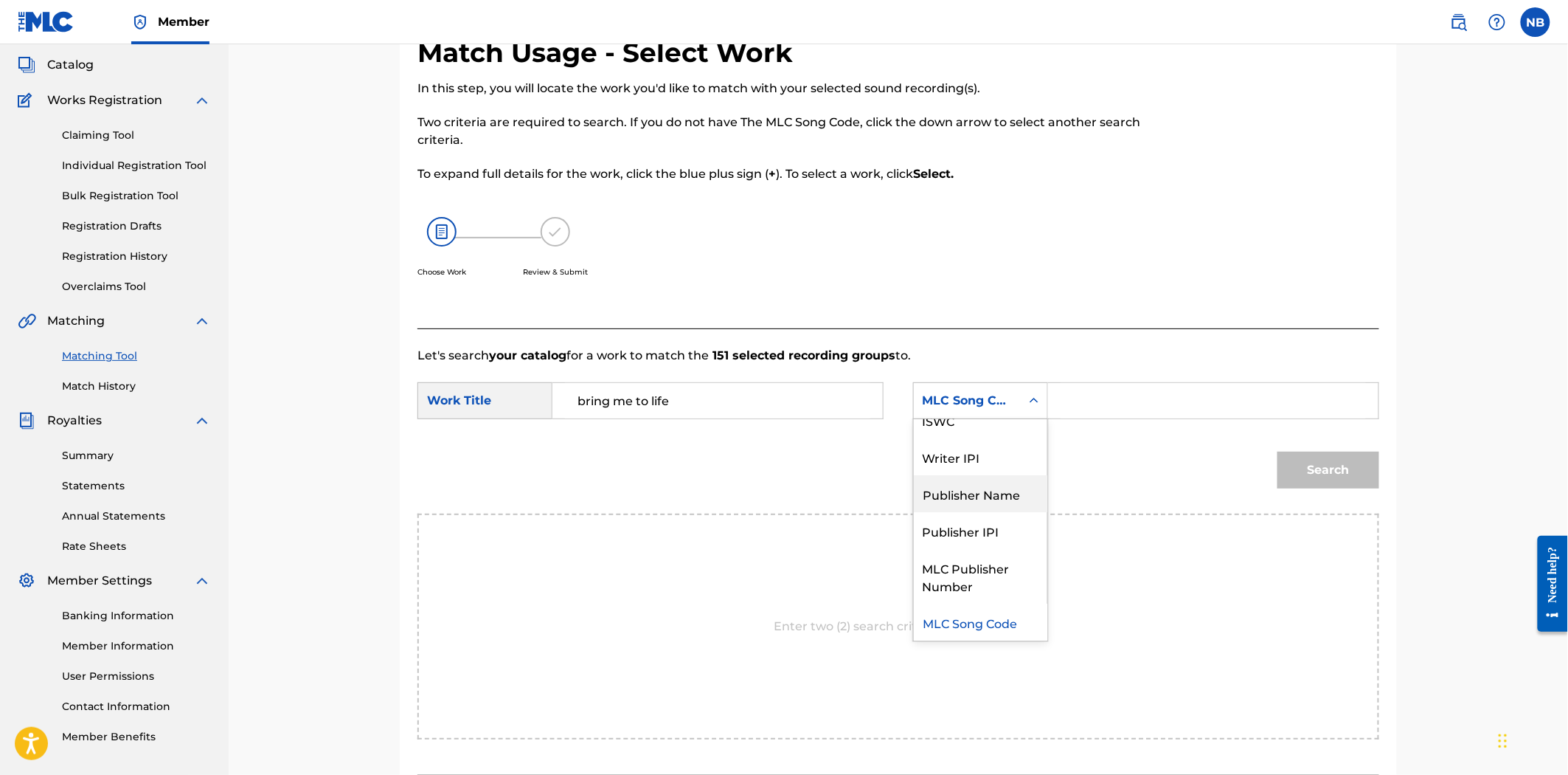
scroll to position [0, 0]
click at [994, 441] on div "Writer Name" at bounding box center [981, 437] width 134 height 37
click at [1145, 399] on input "Search Form" at bounding box center [1213, 400] width 306 height 35
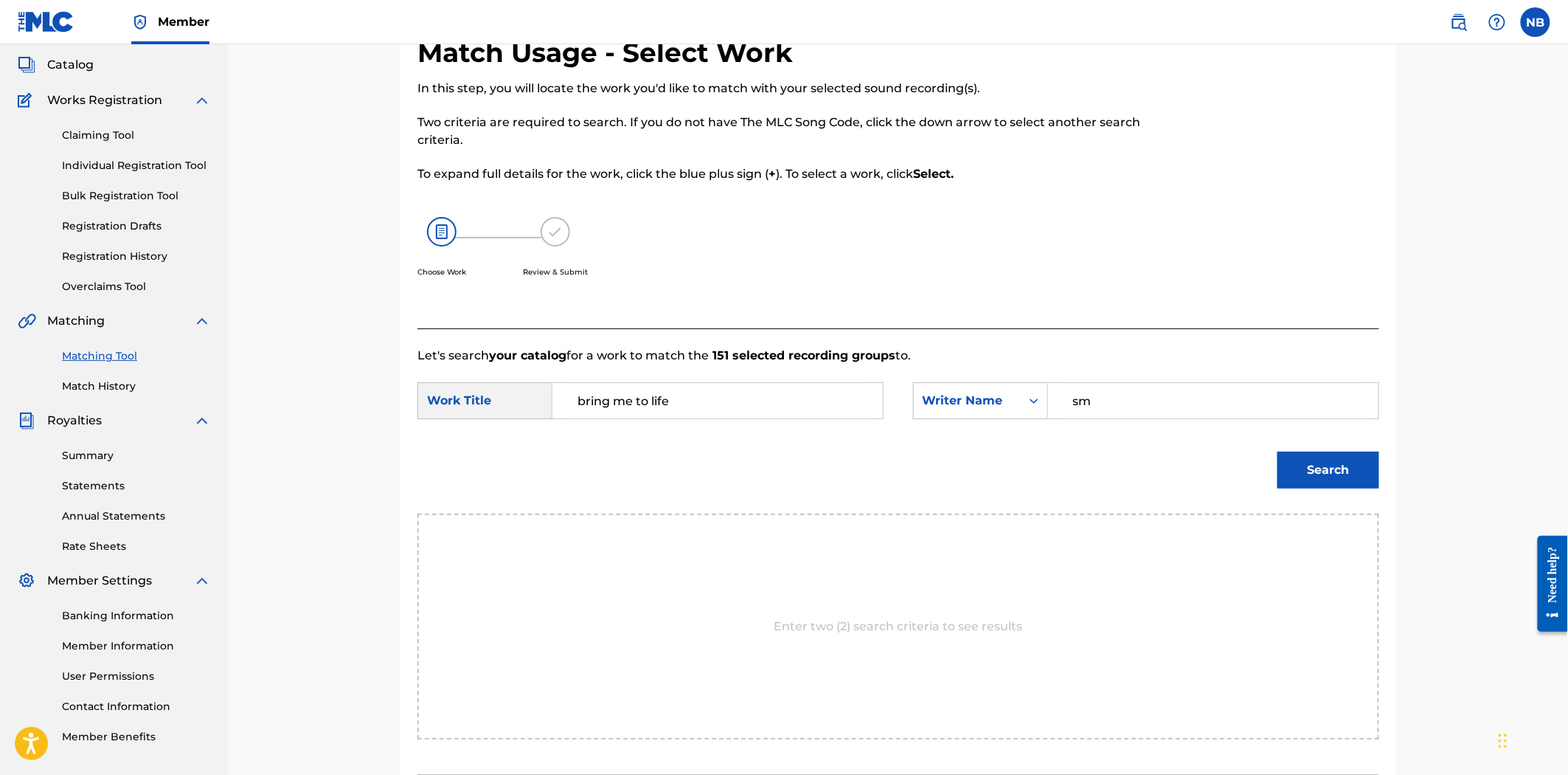
type input "s"
type input "[PERSON_NAME]"
click at [1277, 452] on button "Search" at bounding box center [1328, 470] width 102 height 37
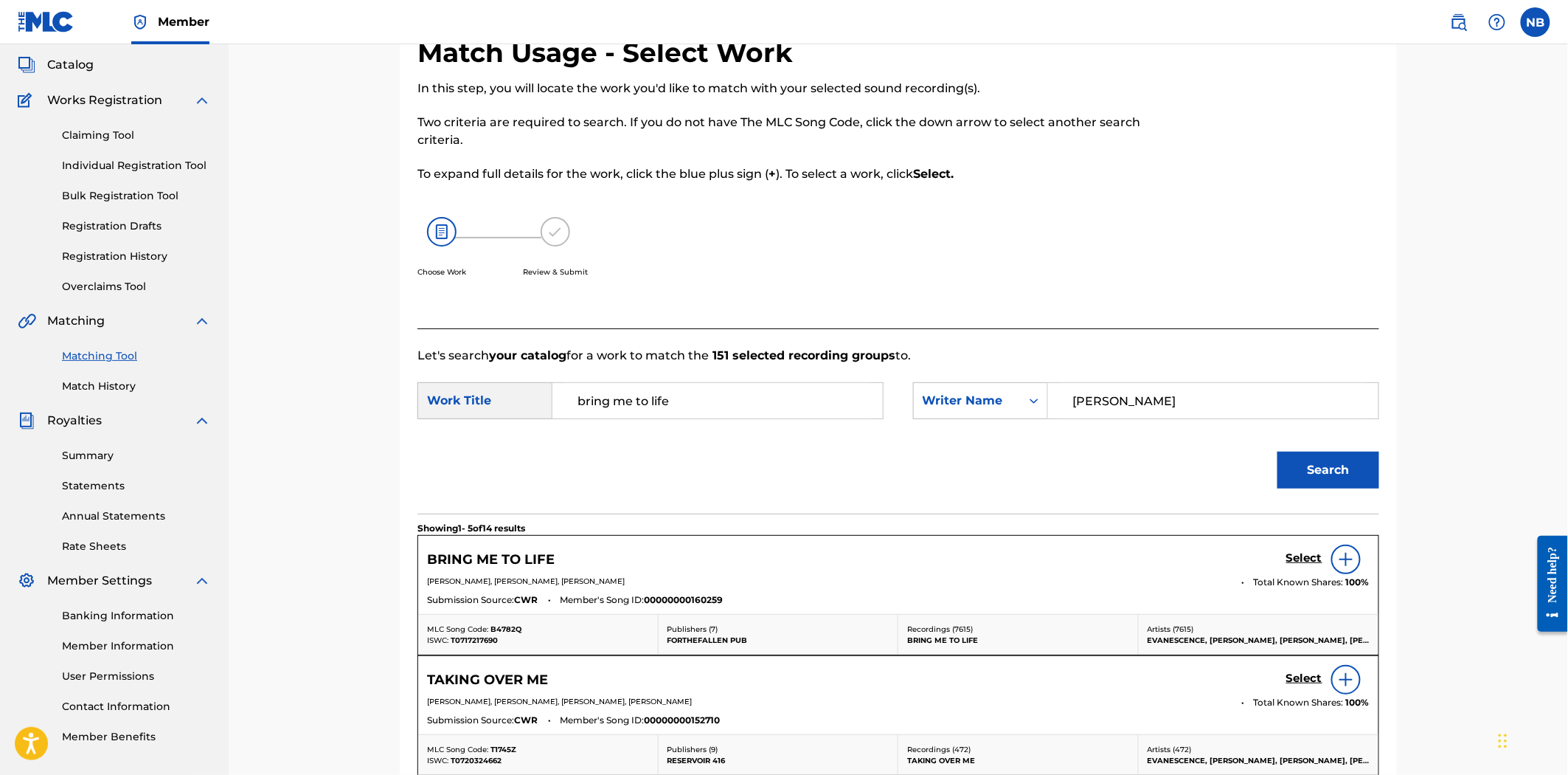
scroll to position [328, 0]
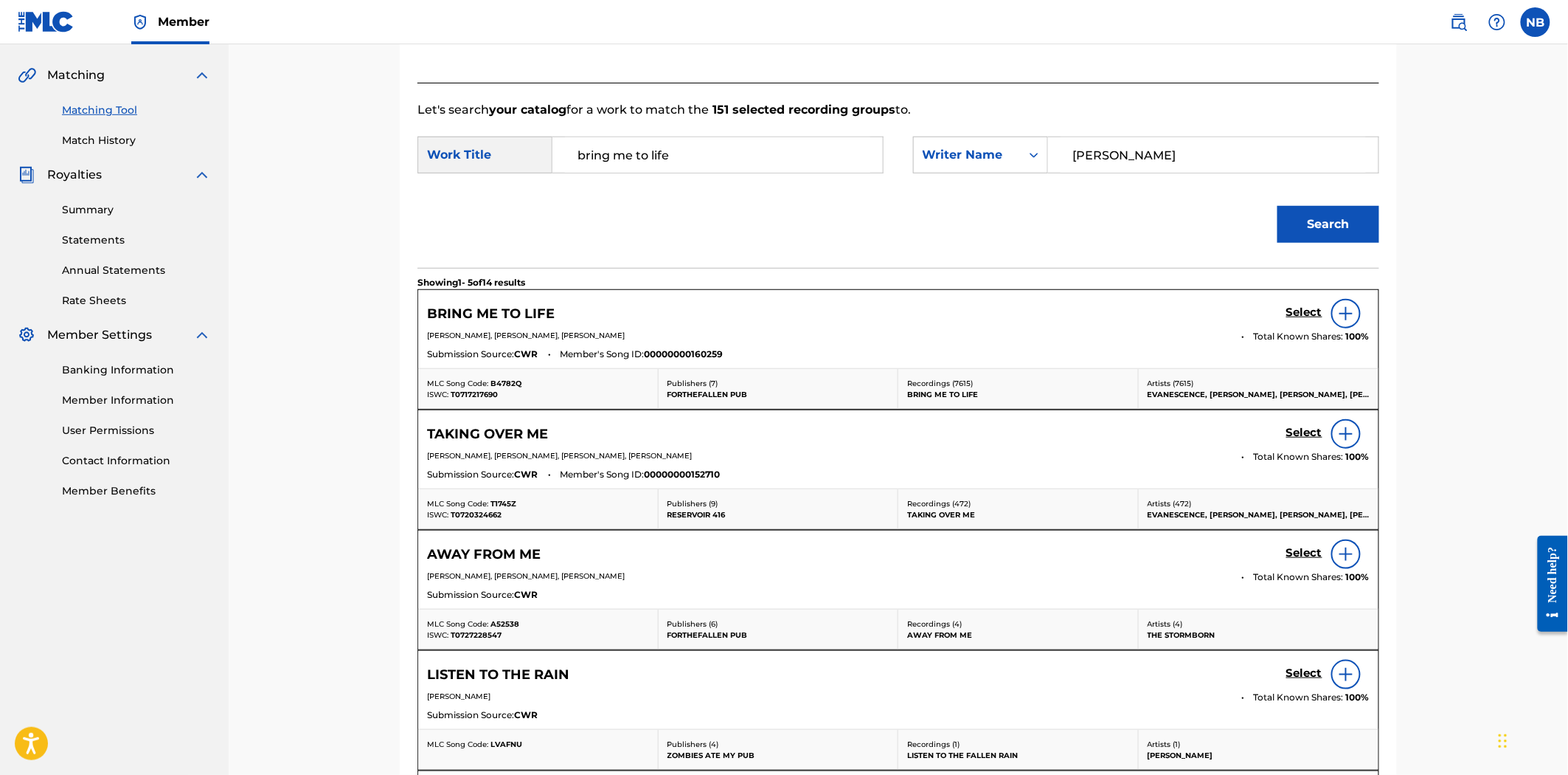
click at [1343, 308] on img at bounding box center [1346, 314] width 18 height 18
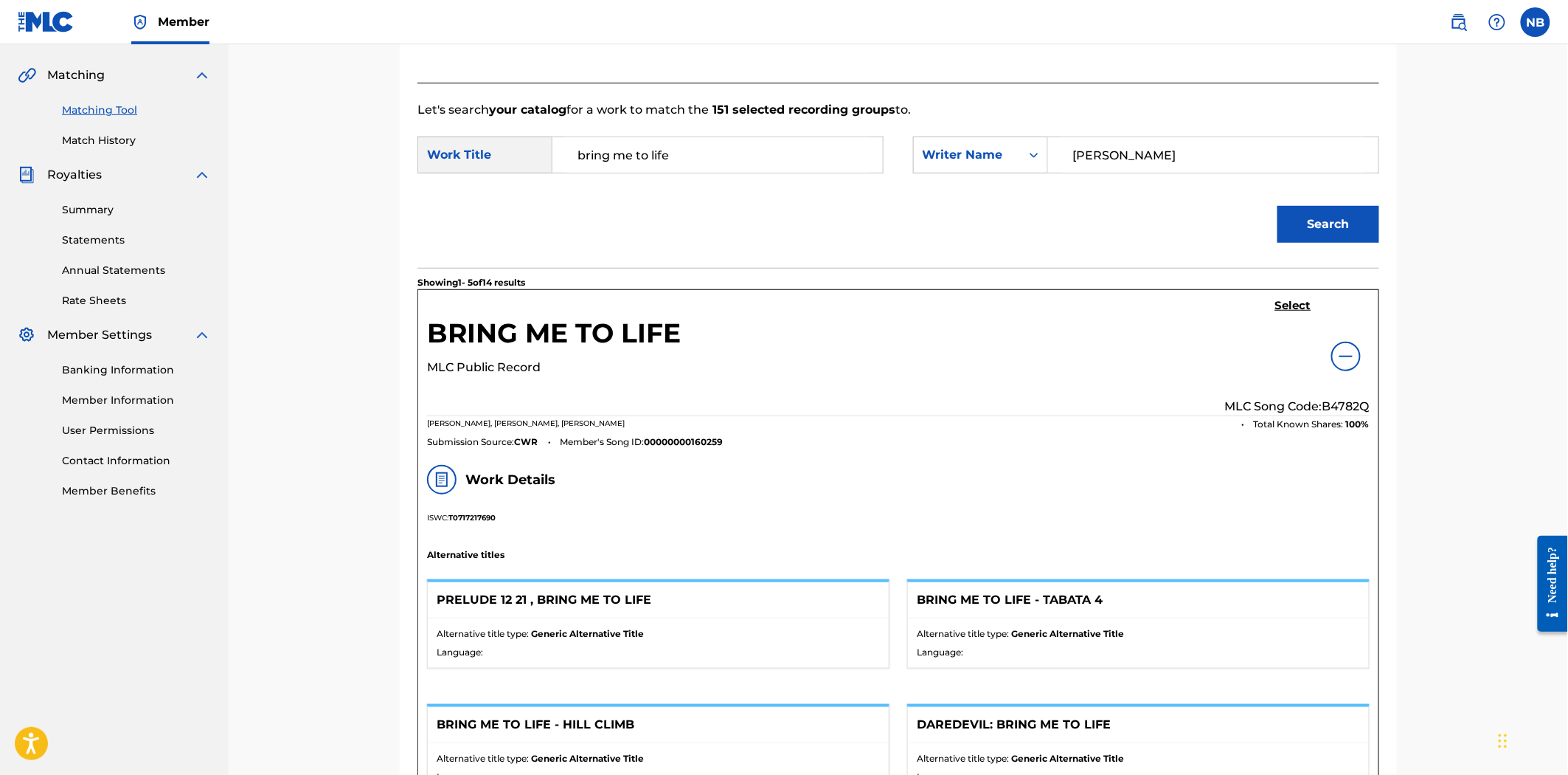
click at [1301, 304] on h5 "Select" at bounding box center [1294, 306] width 36 height 14
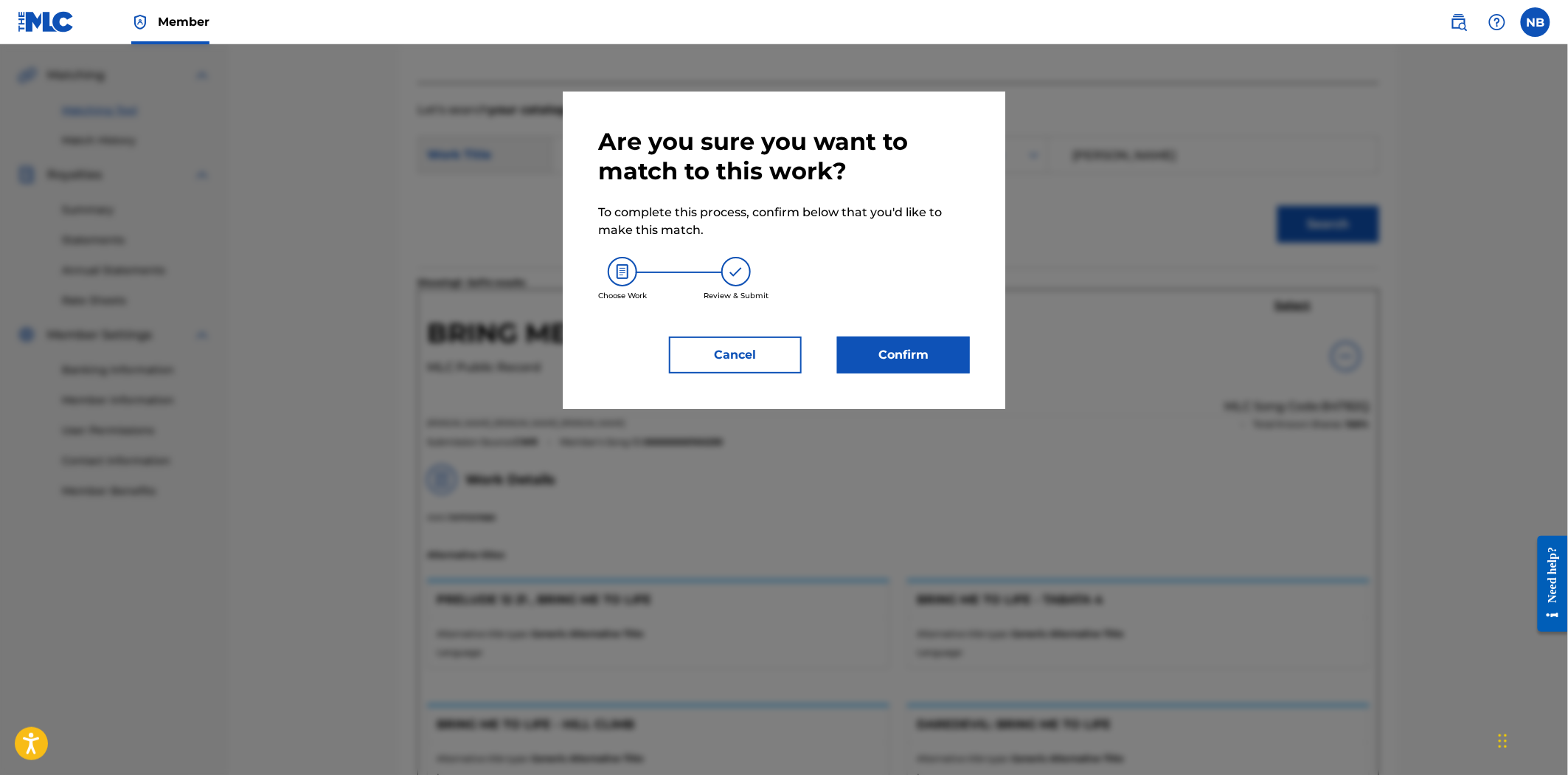
click at [740, 360] on button "Cancel" at bounding box center [736, 355] width 133 height 37
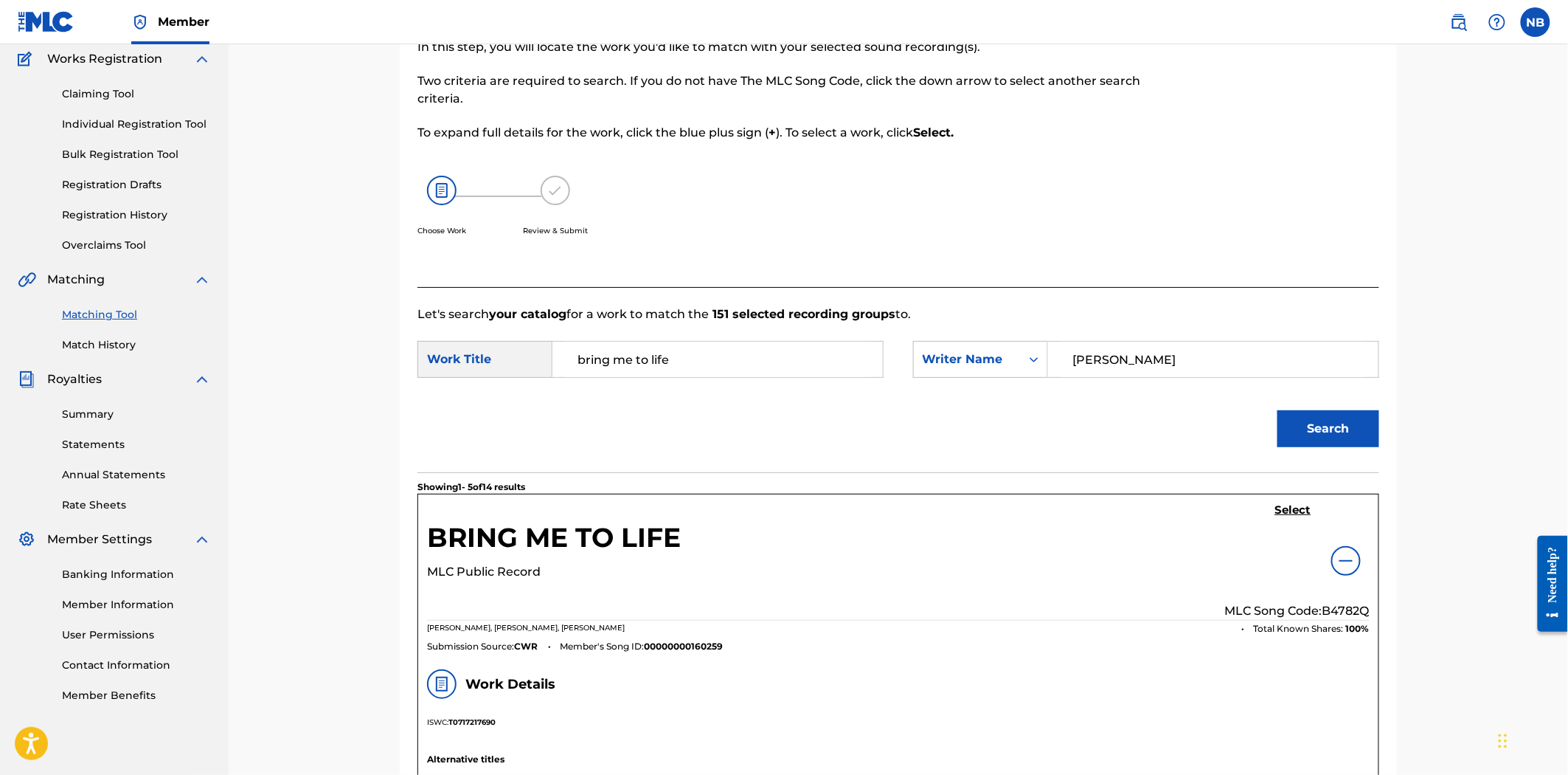
scroll to position [82, 0]
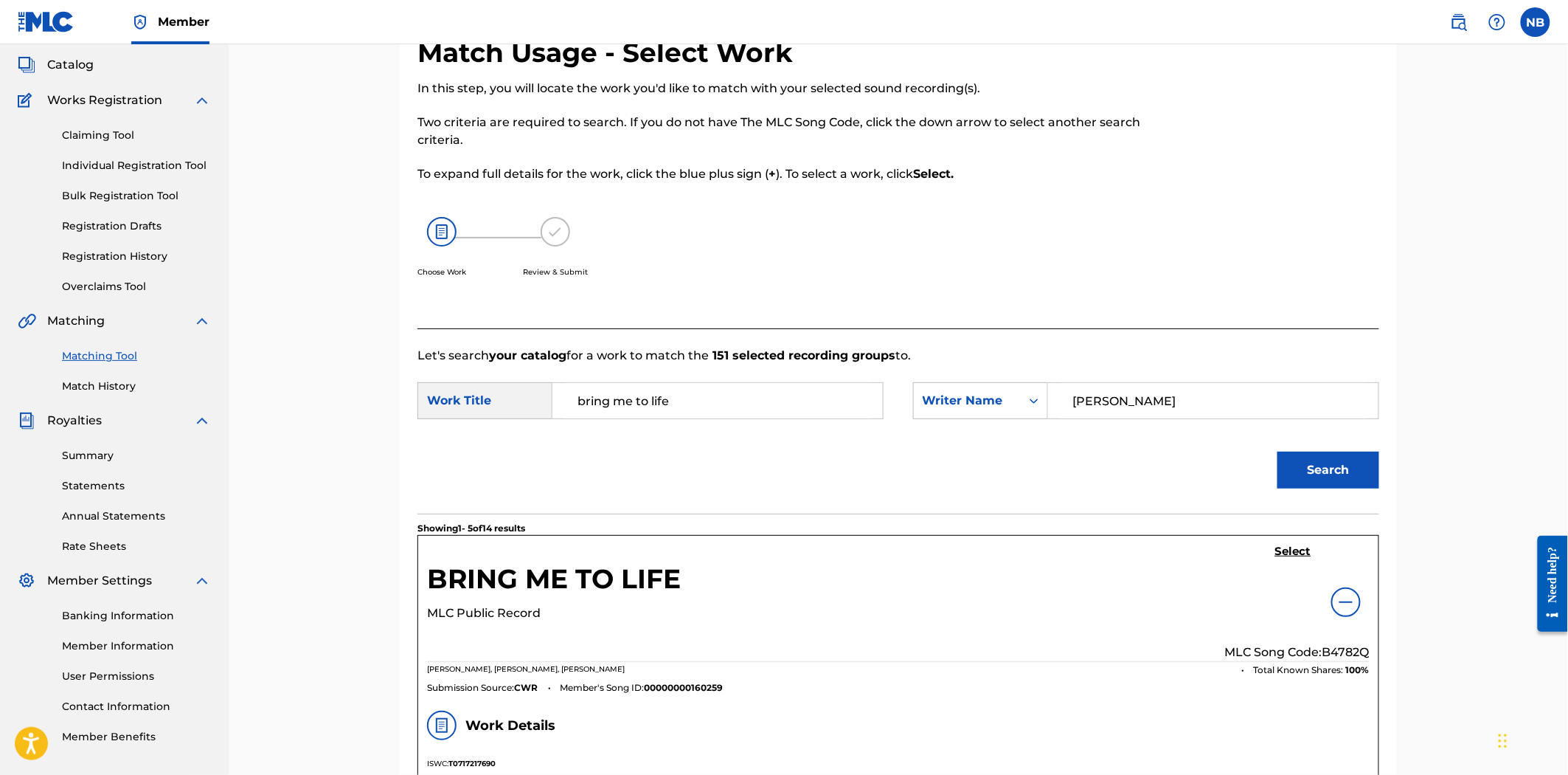
click at [1291, 543] on div "BRING ME TO LIFE MLC Public Record Select MLC Song Code: B4782Q [PERSON_NAME], …" at bounding box center [898, 619] width 960 height 166
click at [1291, 556] on h5 "Select" at bounding box center [1294, 551] width 36 height 14
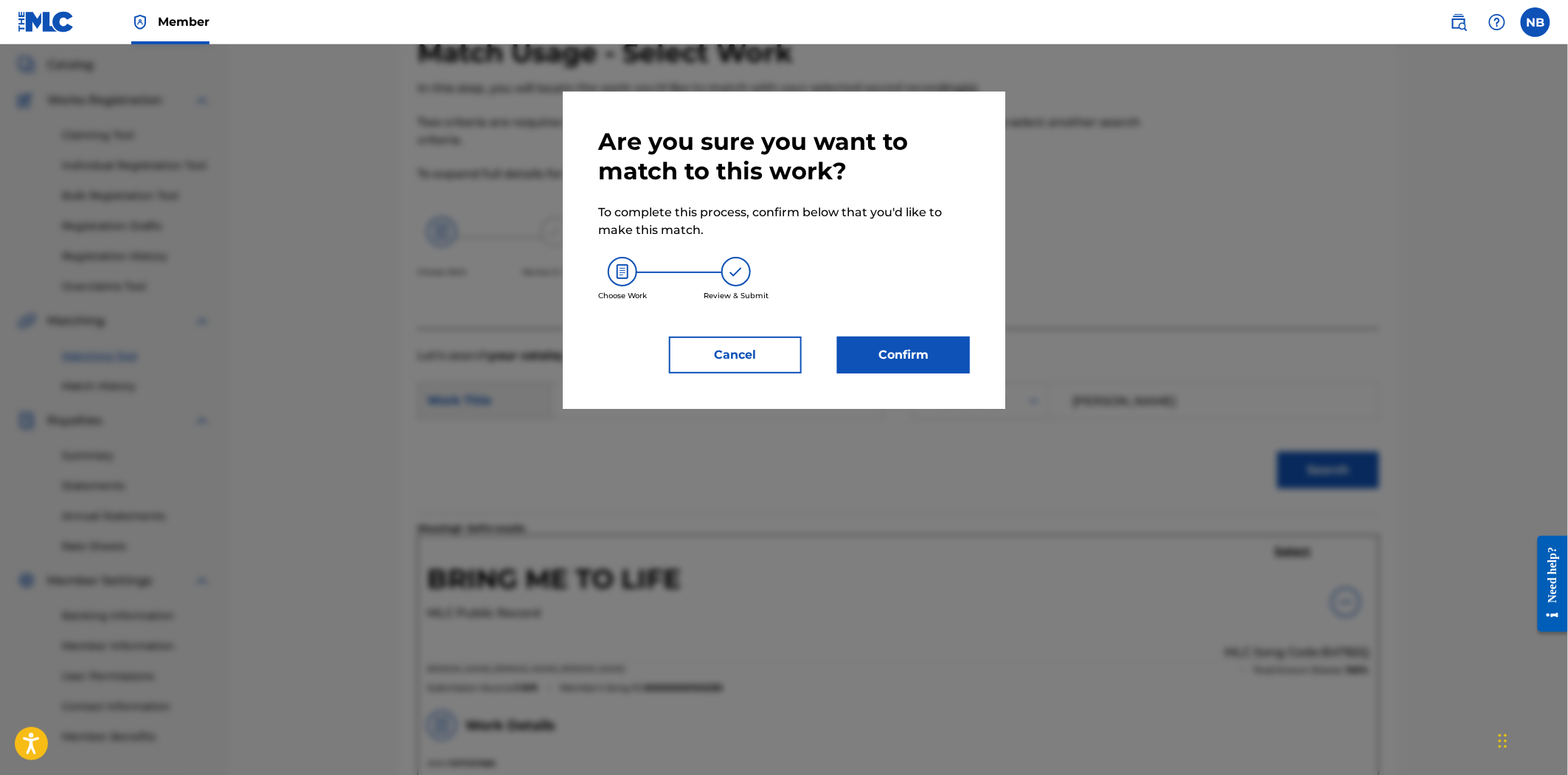
click at [915, 367] on button "Confirm" at bounding box center [904, 355] width 133 height 37
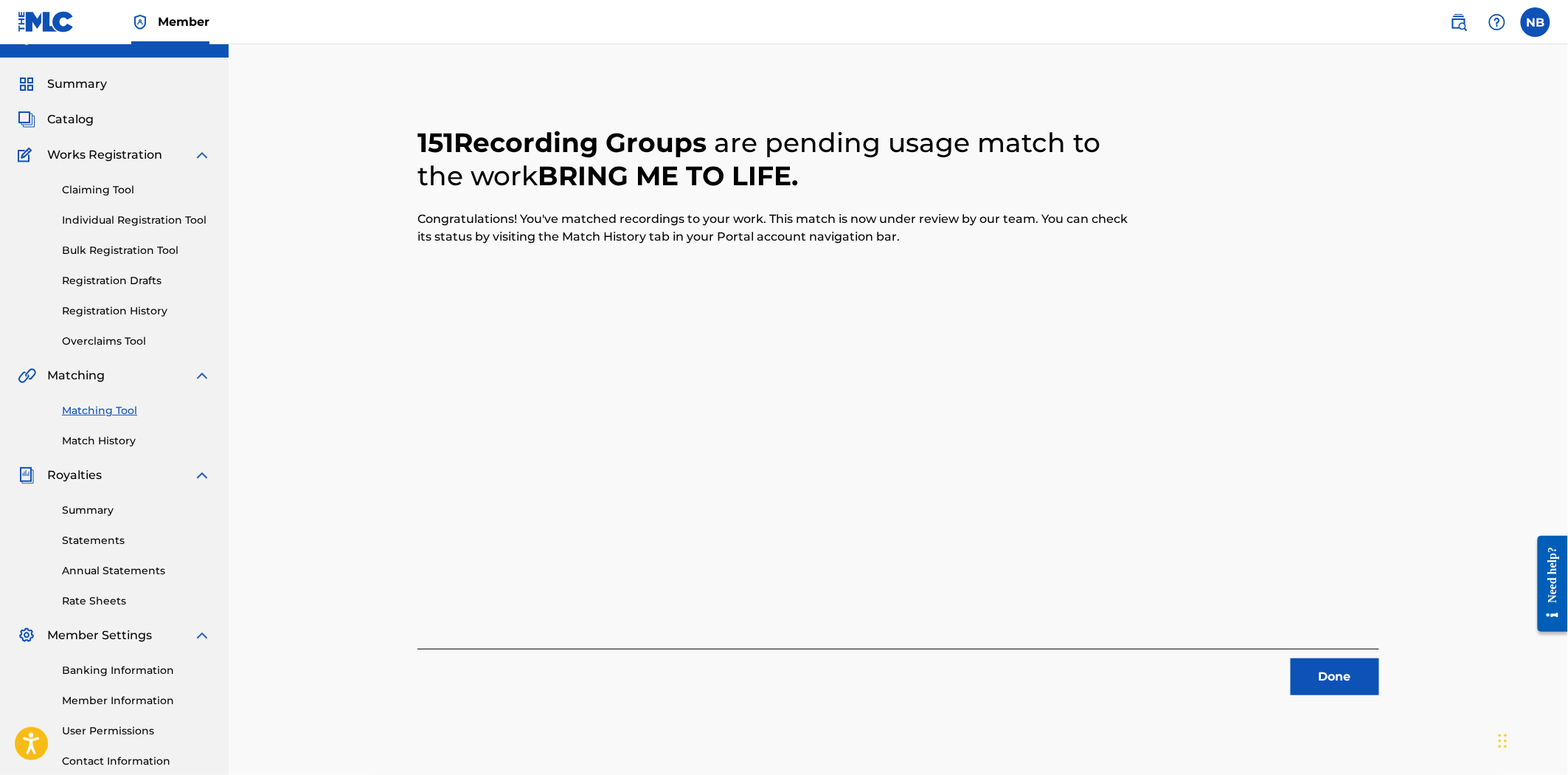
scroll to position [0, 0]
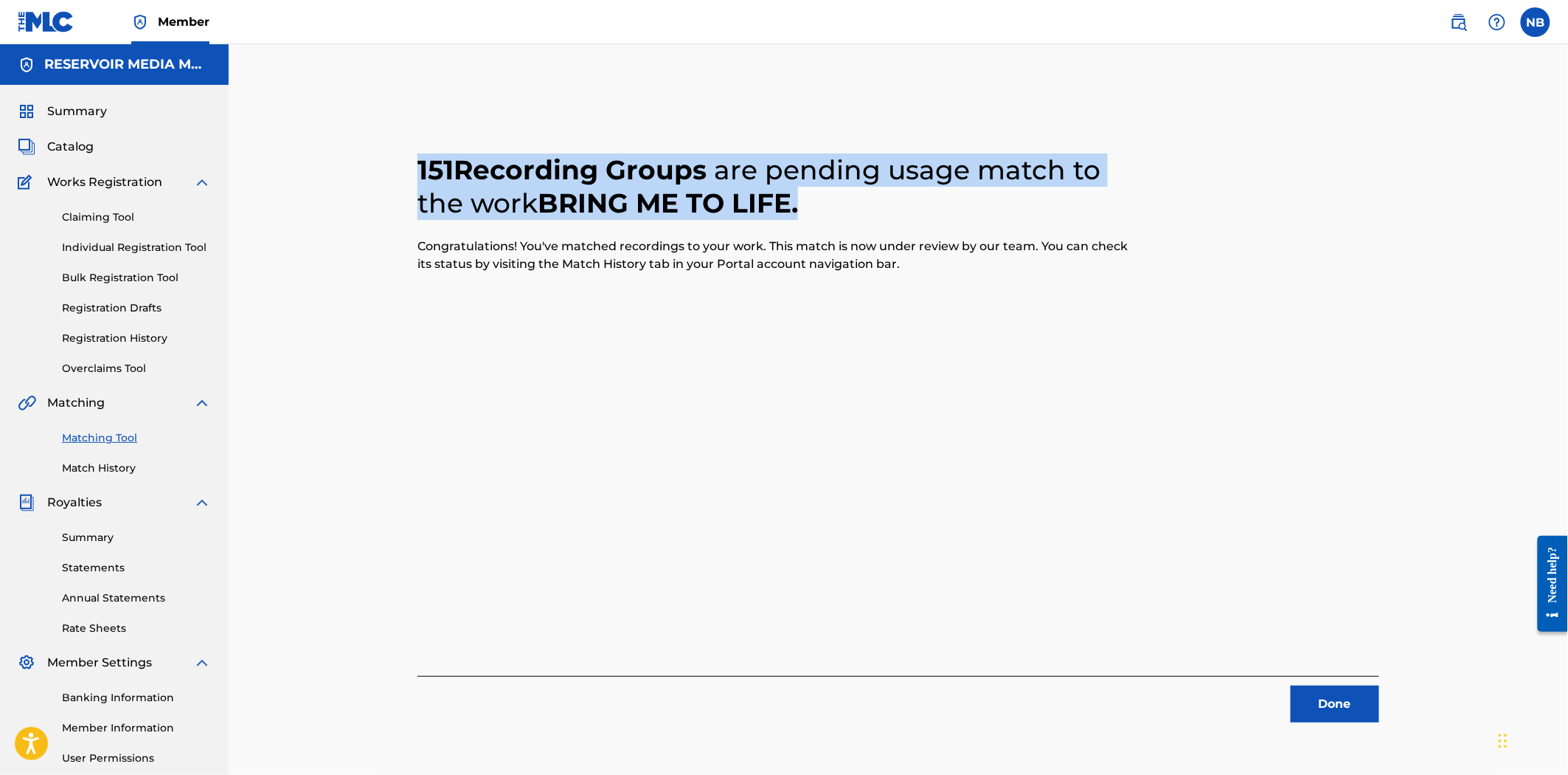
drag, startPoint x: 749, startPoint y: 155, endPoint x: 1178, endPoint y: 190, distance: 430.4
click at [1178, 190] on div "151 Recording Groups are pending usage match to the work BRING ME TO LIFE . Con…" at bounding box center [898, 420] width 962 height 604
click at [1354, 695] on button "Done" at bounding box center [1336, 703] width 89 height 37
